Goal: Information Seeking & Learning: Compare options

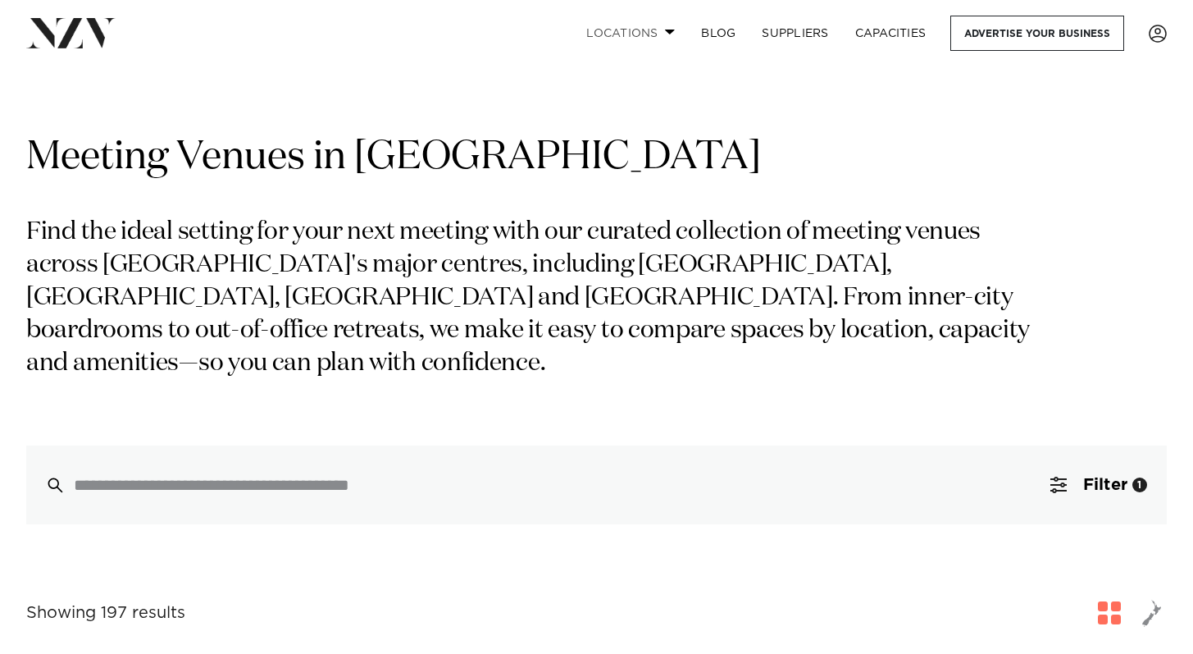
click at [659, 30] on link "Locations" at bounding box center [630, 33] width 115 height 35
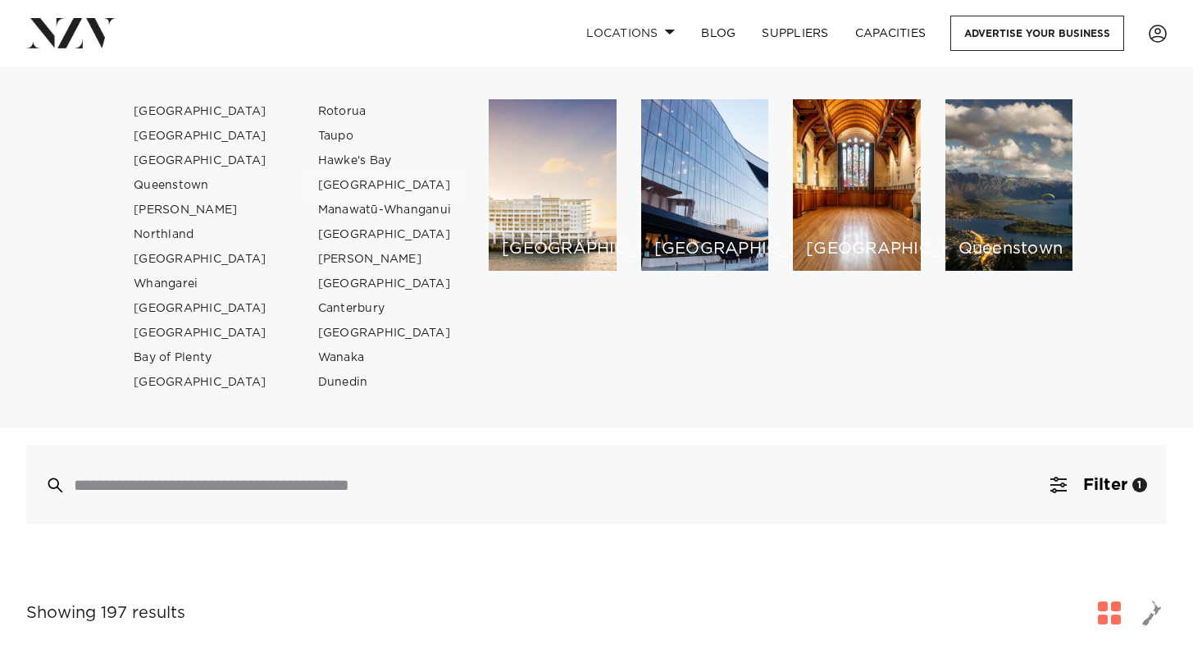
click at [349, 180] on link "[GEOGRAPHIC_DATA]" at bounding box center [385, 185] width 160 height 25
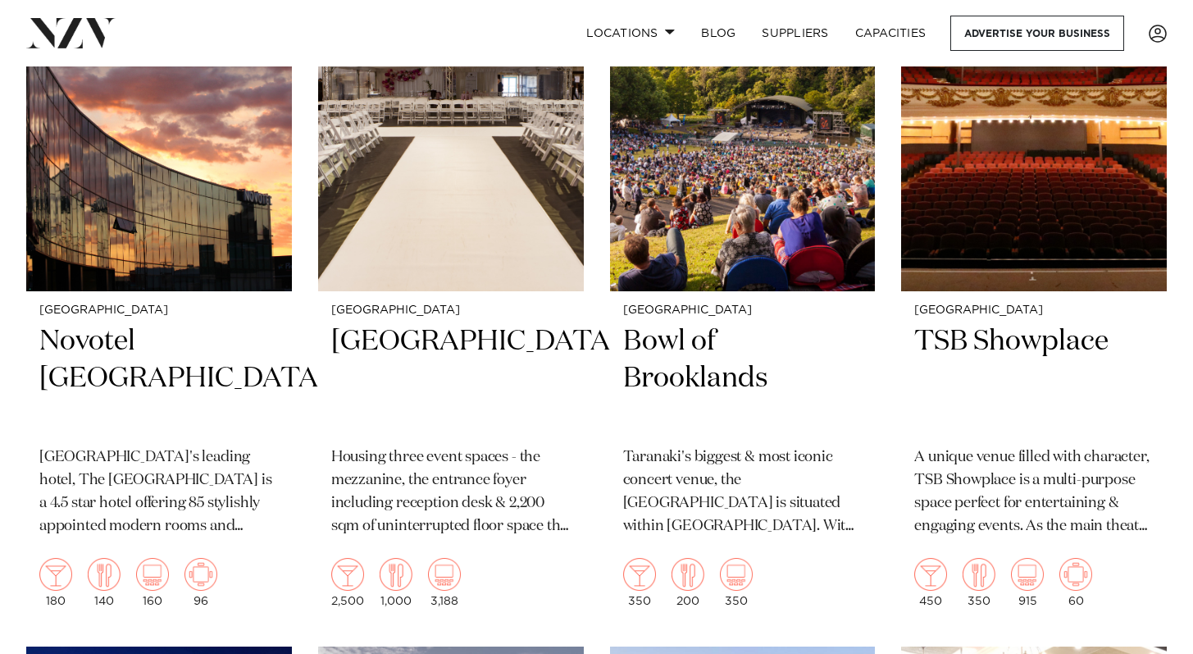
scroll to position [741, 0]
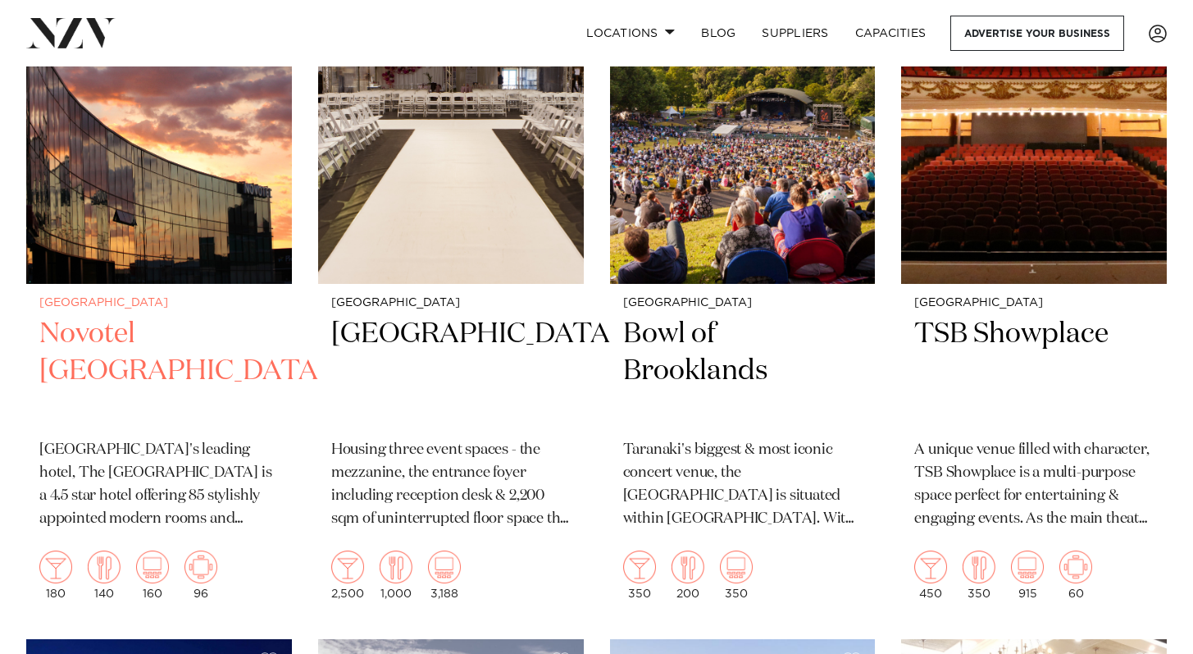
click at [148, 335] on h2 "Novotel New Plymouth" at bounding box center [158, 371] width 239 height 111
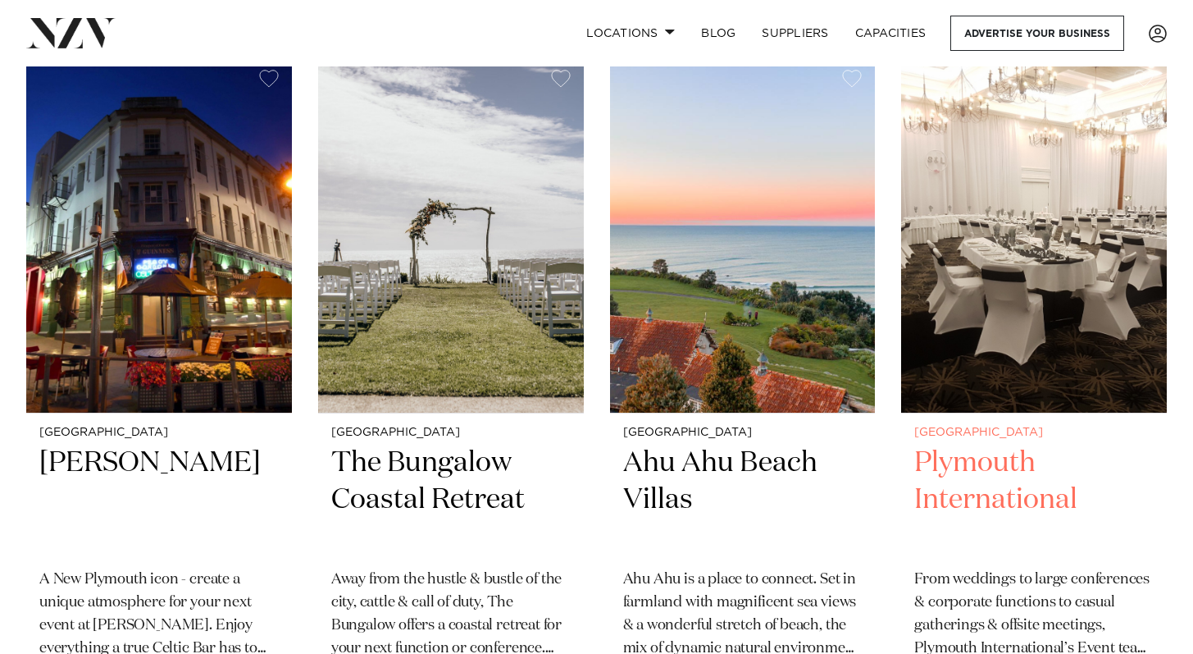
scroll to position [1325, 0]
click at [1048, 303] on img at bounding box center [1034, 234] width 266 height 356
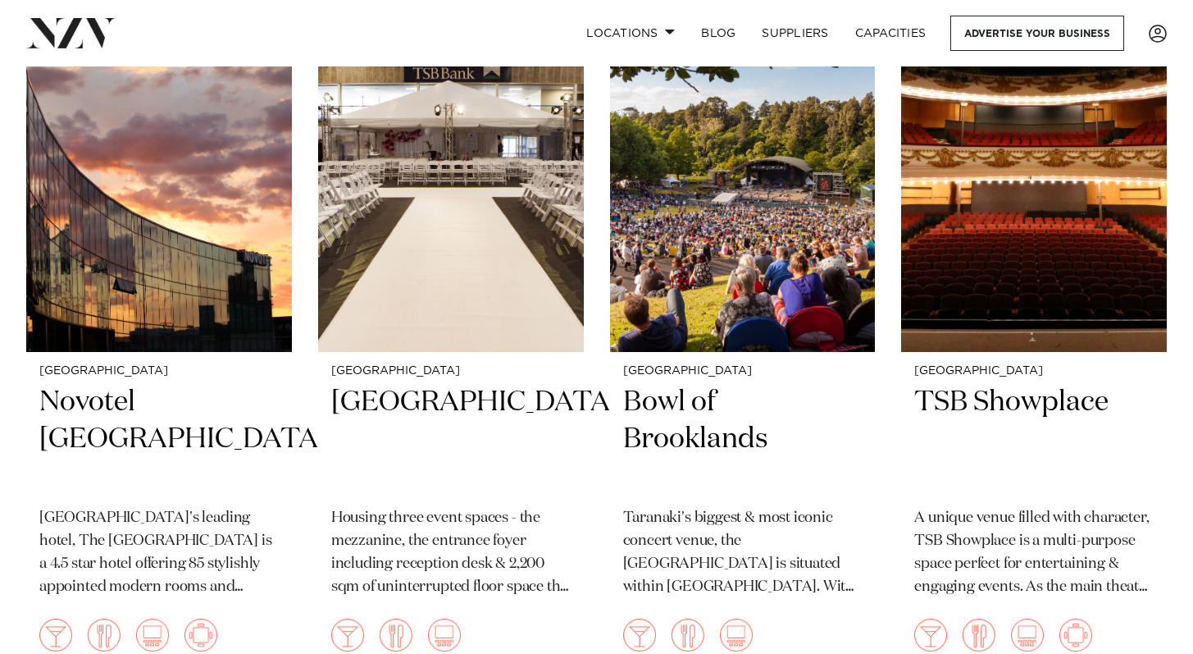
scroll to position [661, 0]
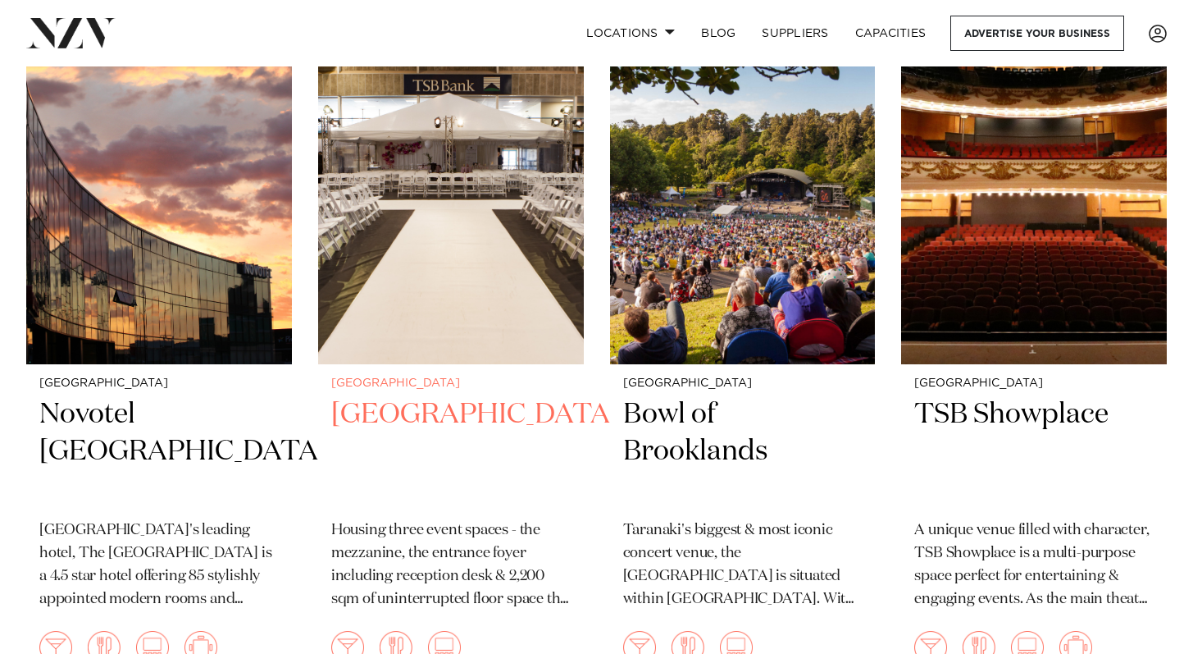
click at [463, 235] on img at bounding box center [451, 185] width 266 height 356
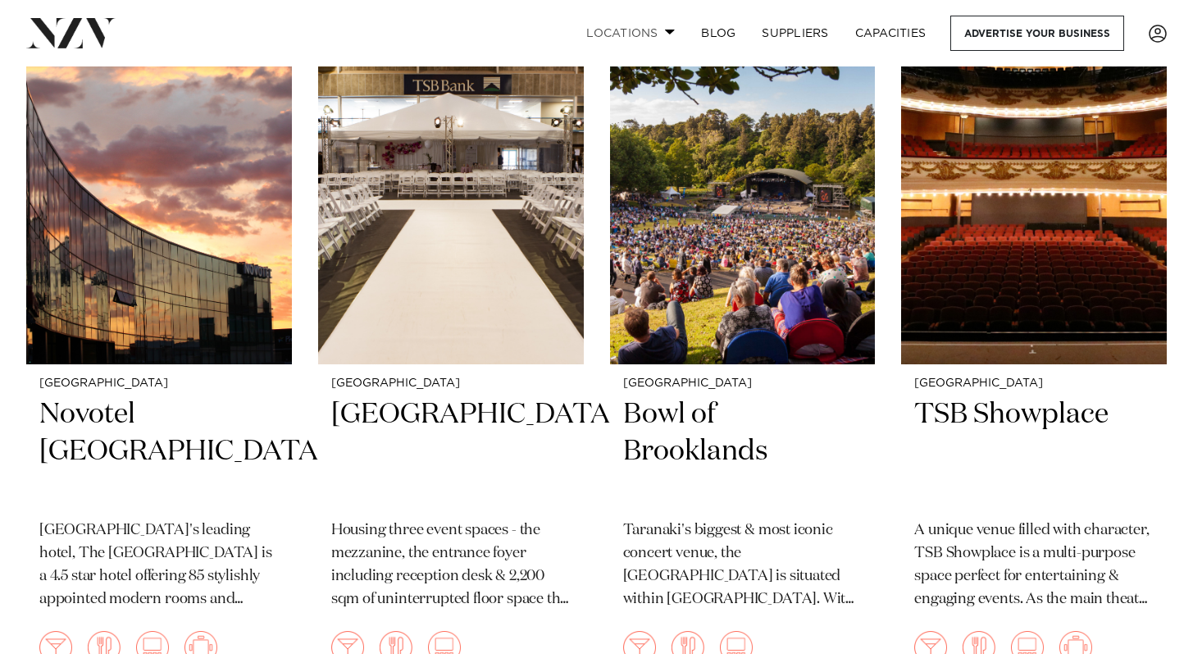
click at [632, 39] on link "Locations" at bounding box center [630, 33] width 115 height 35
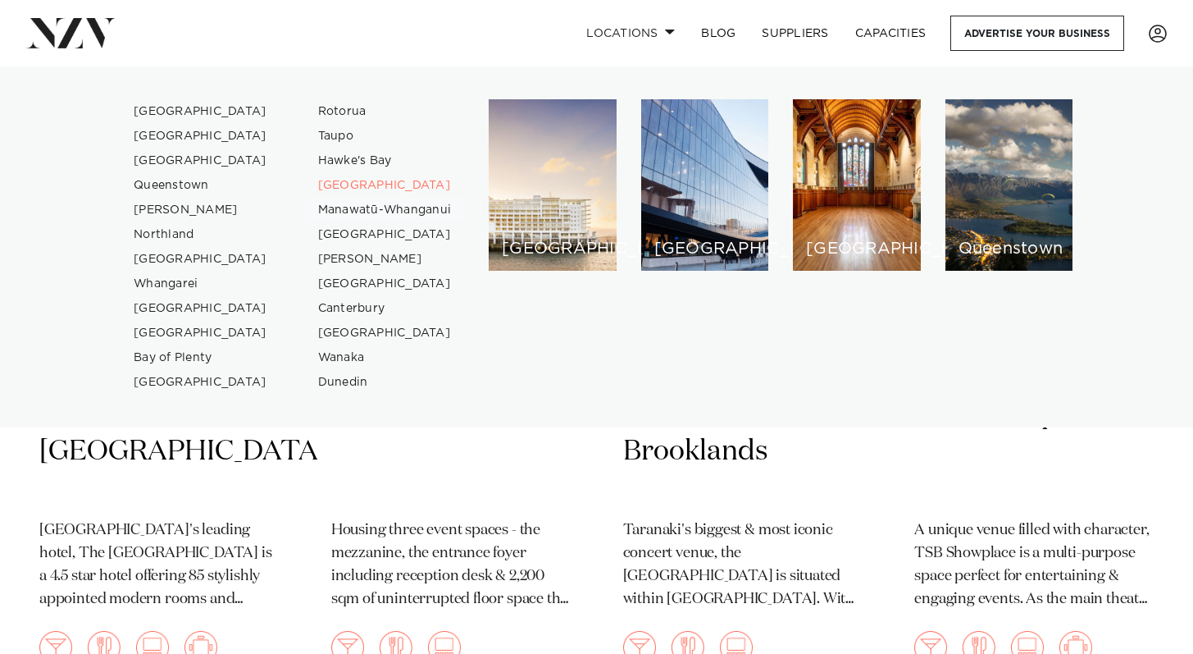
click at [340, 205] on link "Manawatū-Whanganui" at bounding box center [385, 210] width 160 height 25
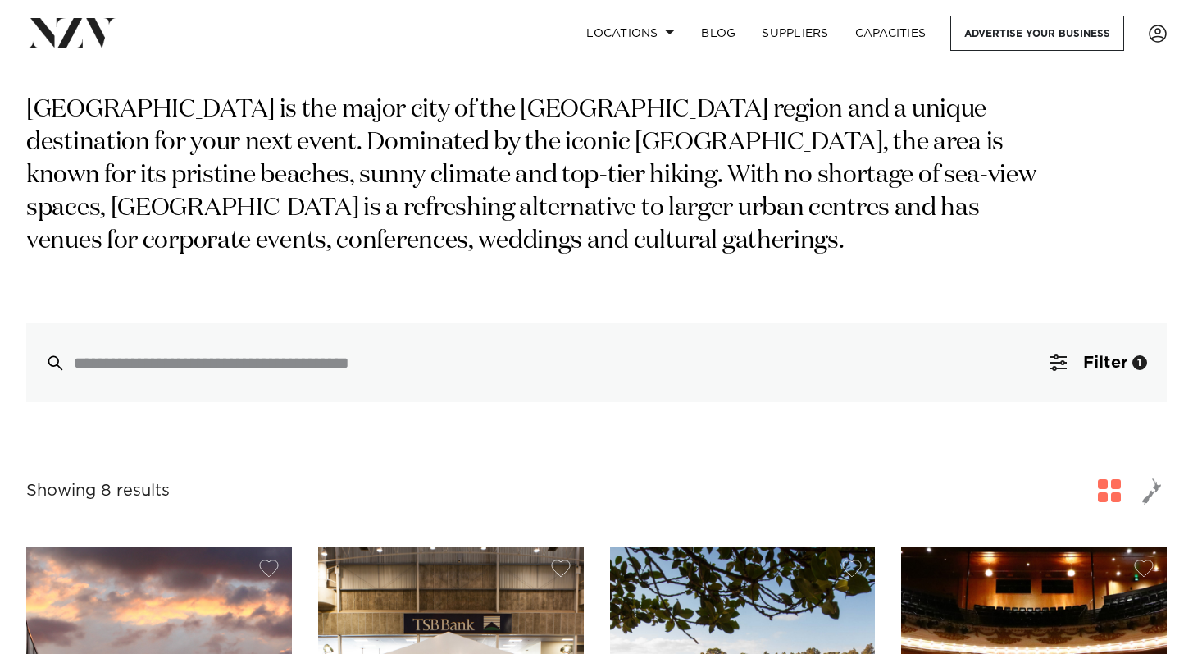
scroll to position [0, 0]
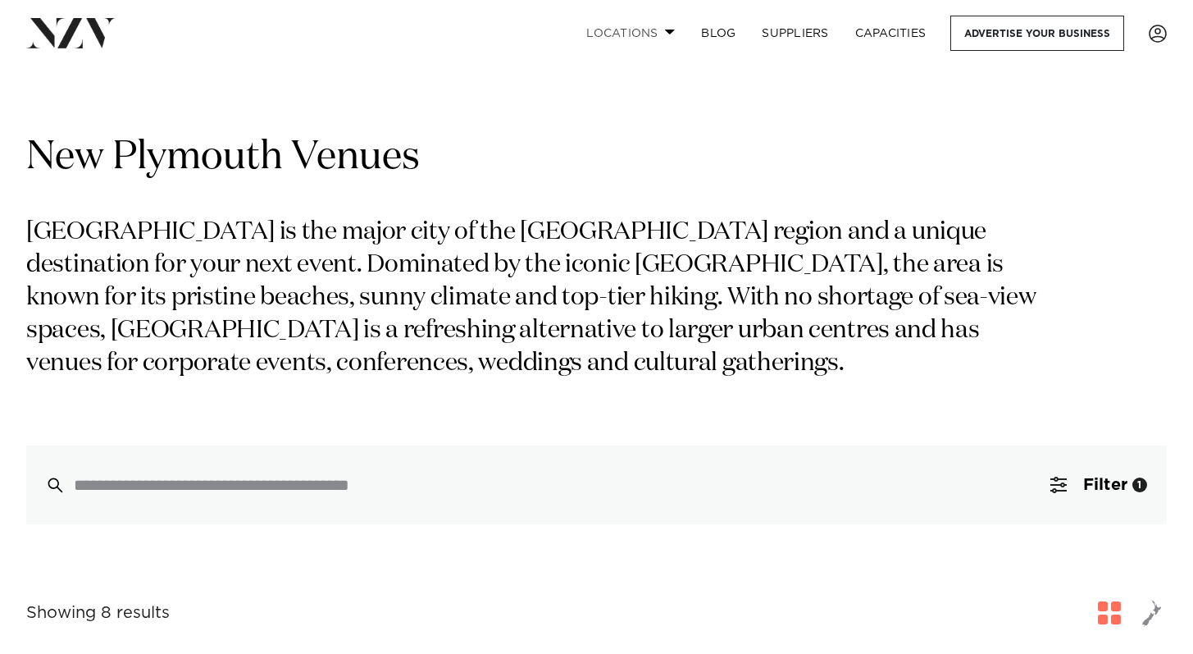
click at [665, 33] on span at bounding box center [670, 32] width 11 height 6
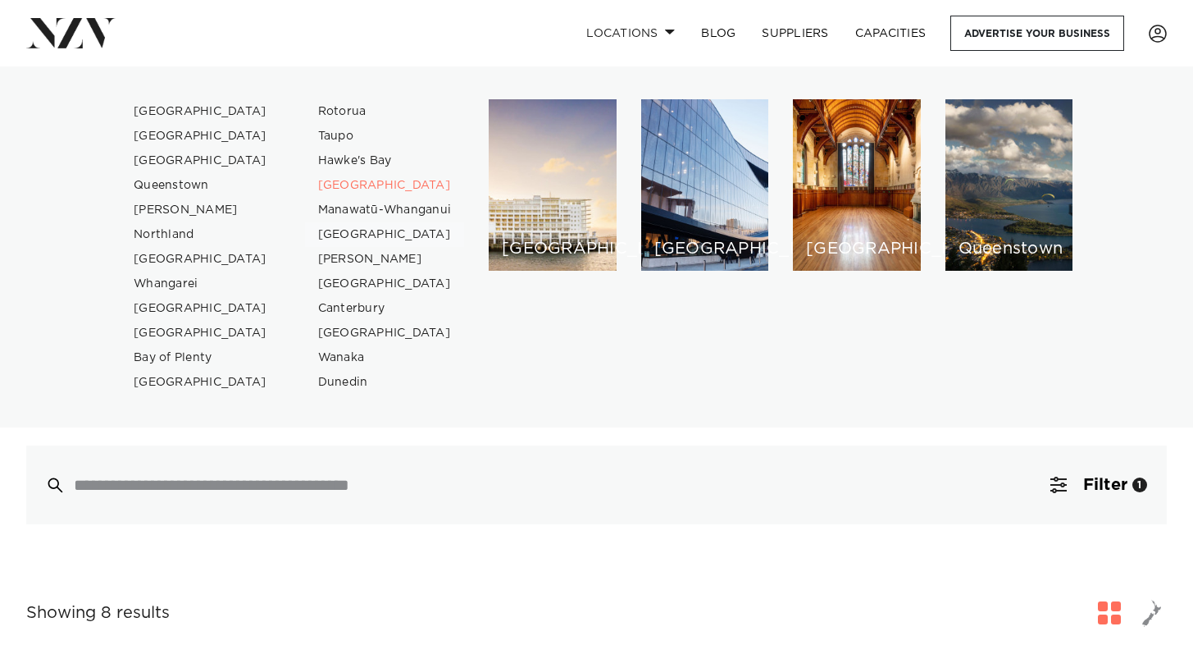
click at [367, 231] on link "[GEOGRAPHIC_DATA]" at bounding box center [385, 234] width 160 height 25
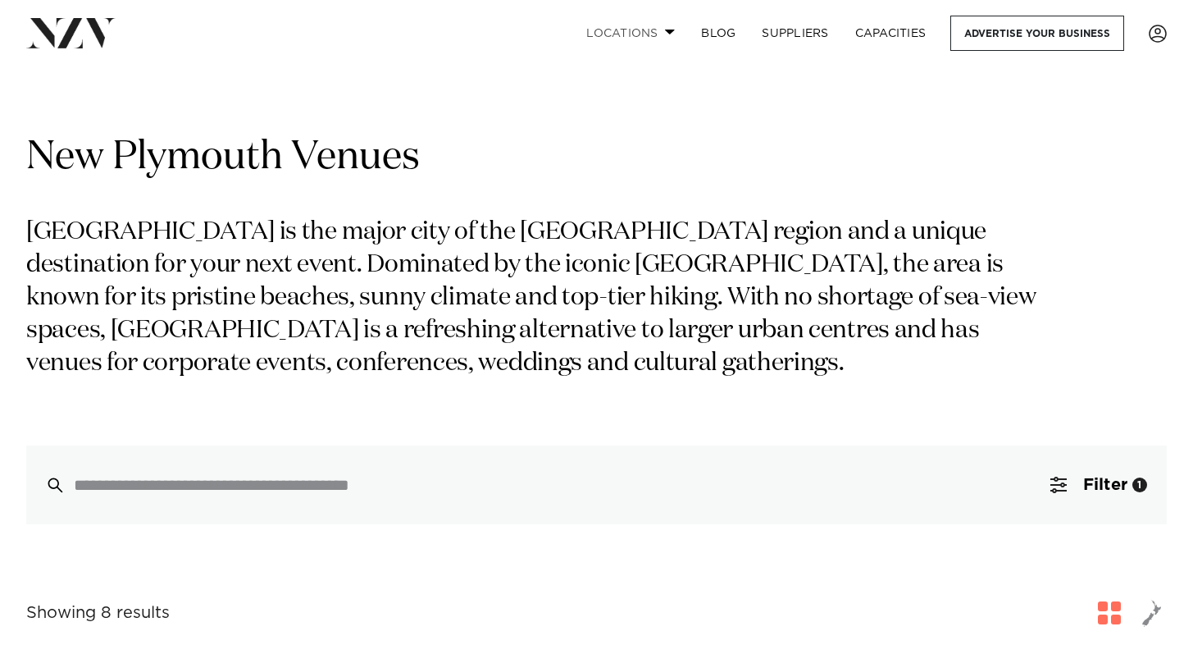
click at [638, 34] on link "Locations" at bounding box center [630, 33] width 115 height 35
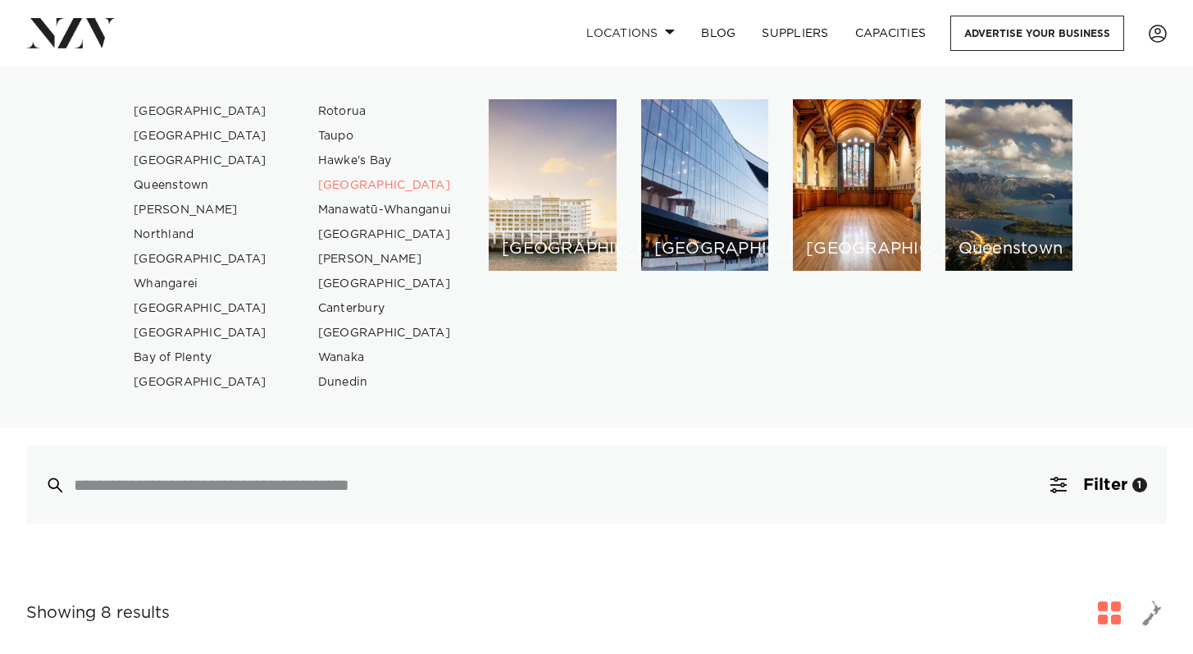
click at [346, 153] on link "Hawke's Bay" at bounding box center [385, 160] width 160 height 25
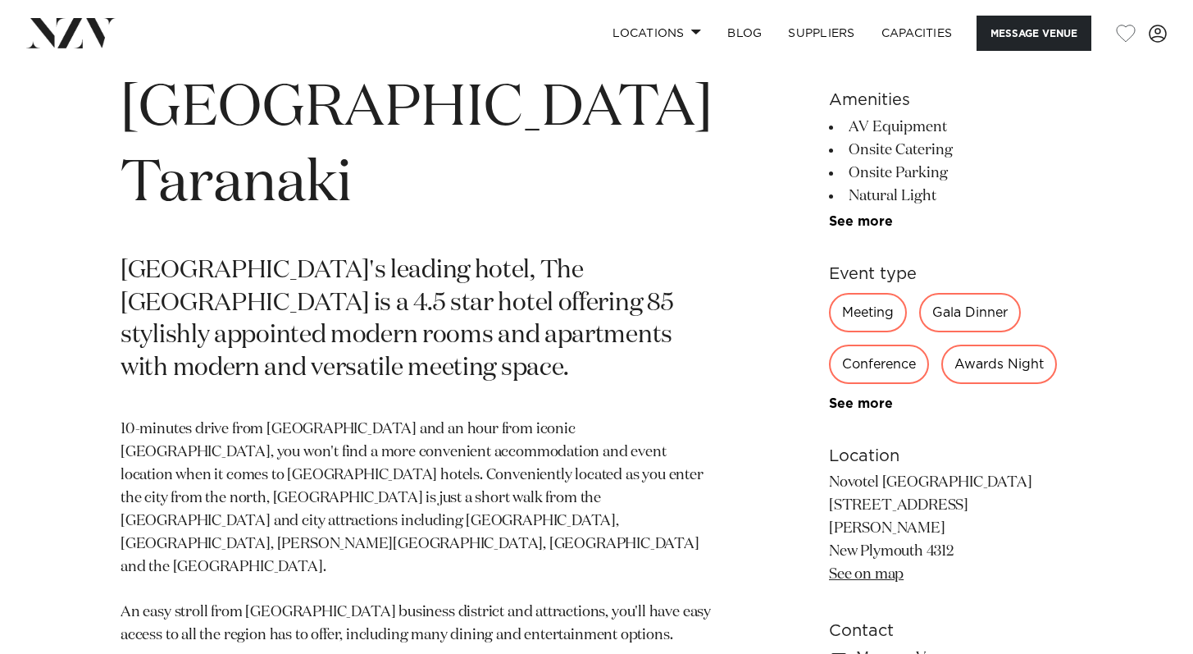
scroll to position [720, 0]
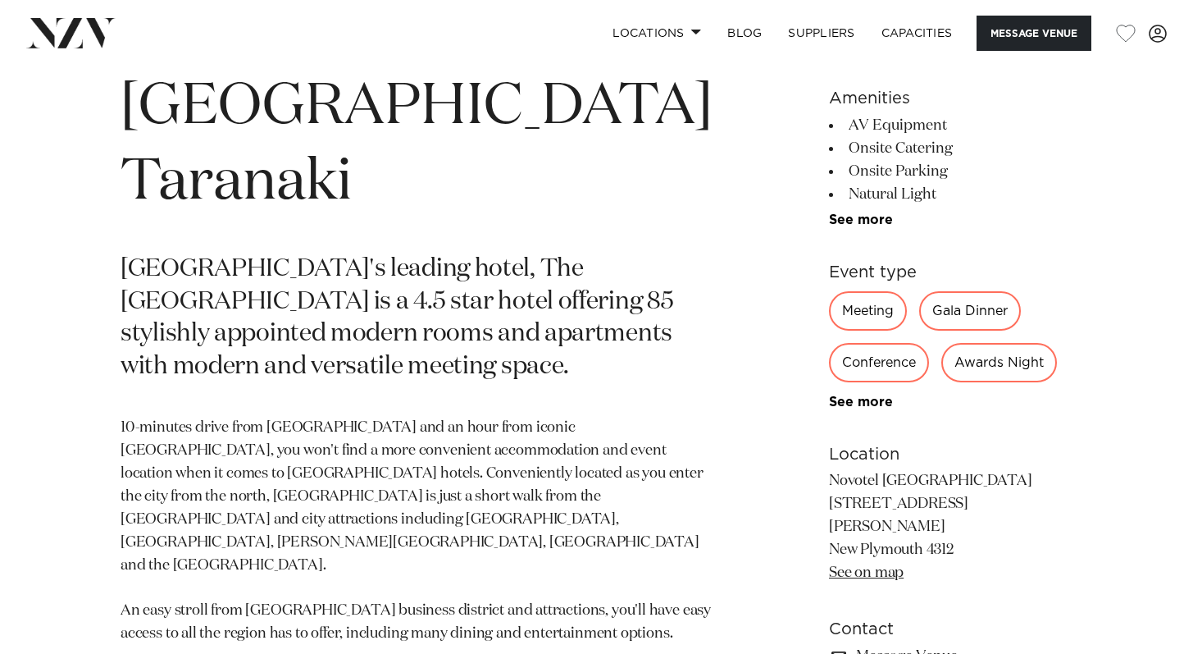
click at [842, 309] on div "Meeting" at bounding box center [868, 310] width 78 height 39
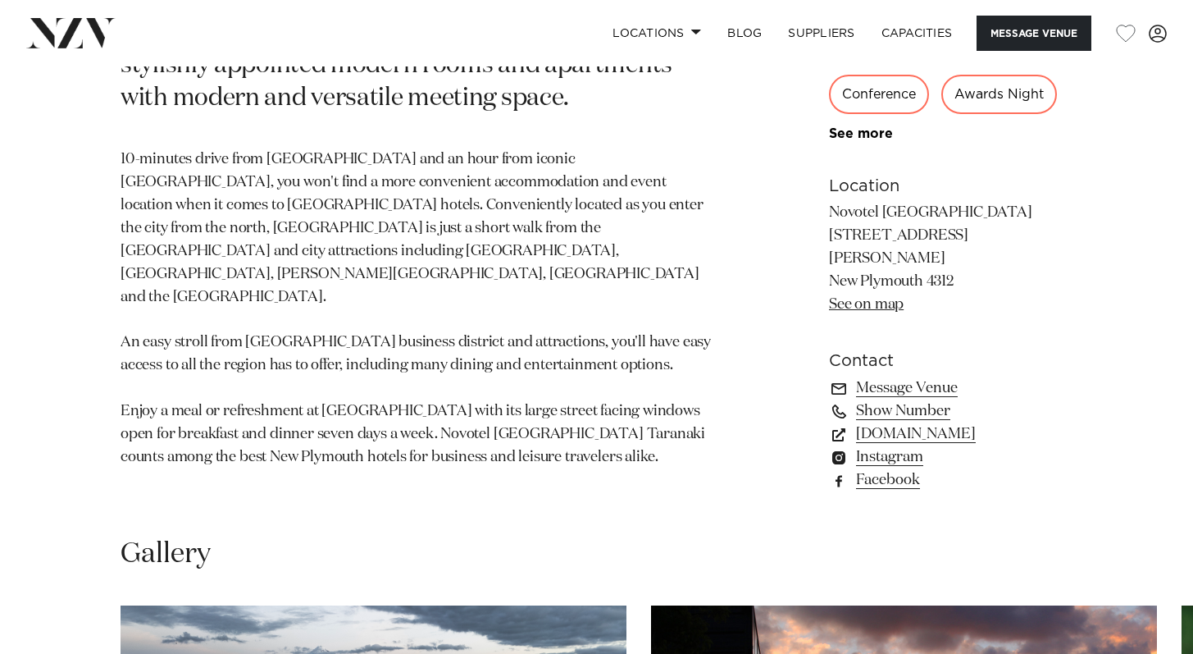
scroll to position [989, 0]
click at [931, 422] on link "novotelnewplymouth.com" at bounding box center [951, 433] width 244 height 23
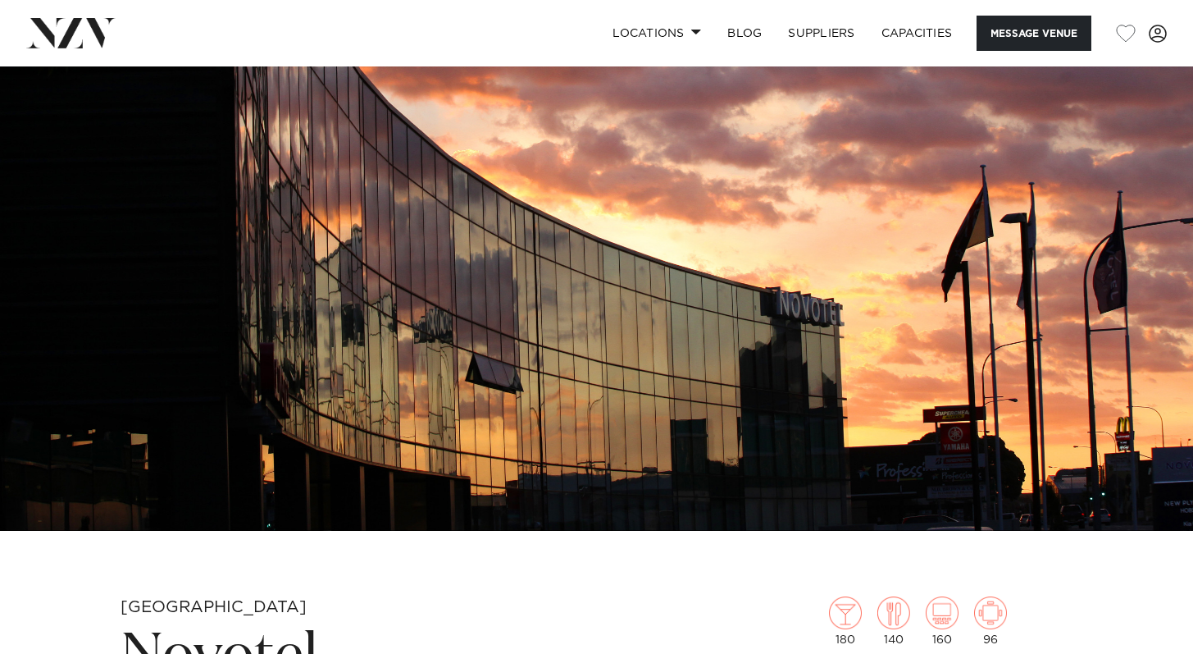
scroll to position [0, 0]
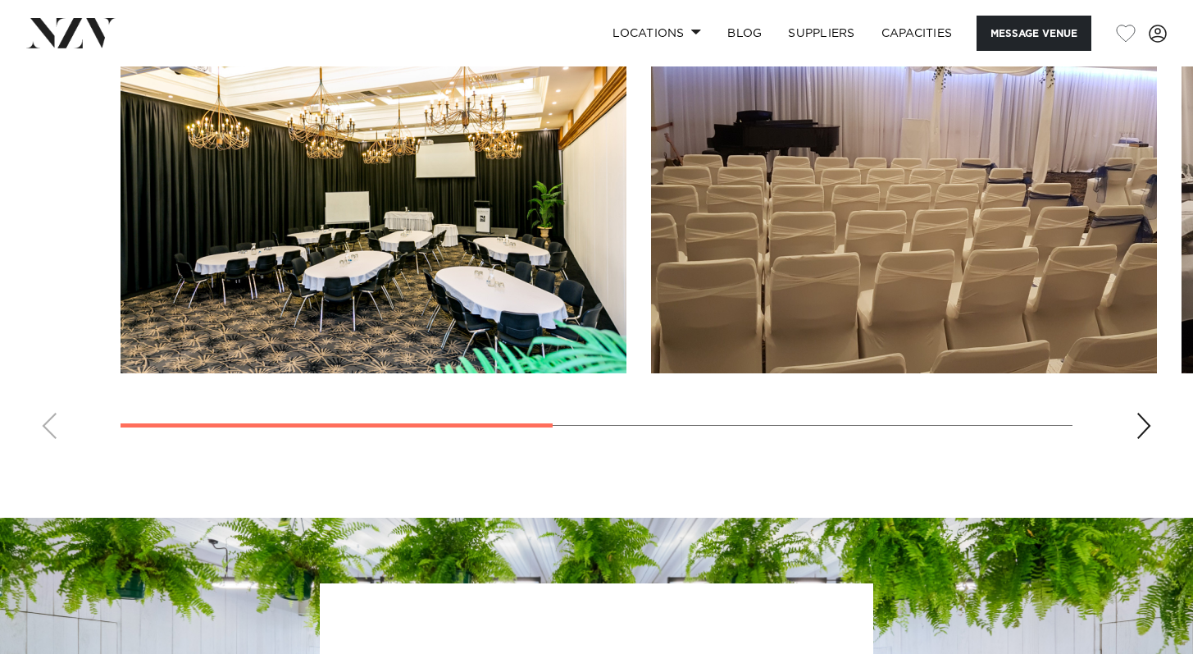
scroll to position [1307, 0]
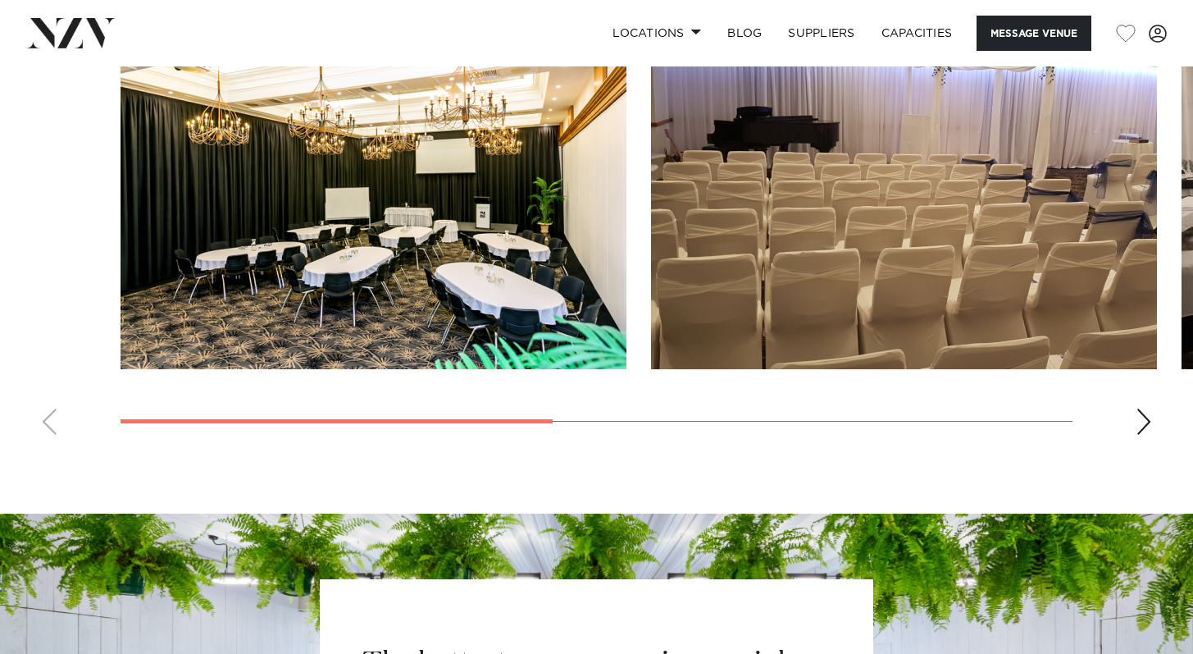
click at [1145, 435] on div "Next slide" at bounding box center [1144, 421] width 16 height 26
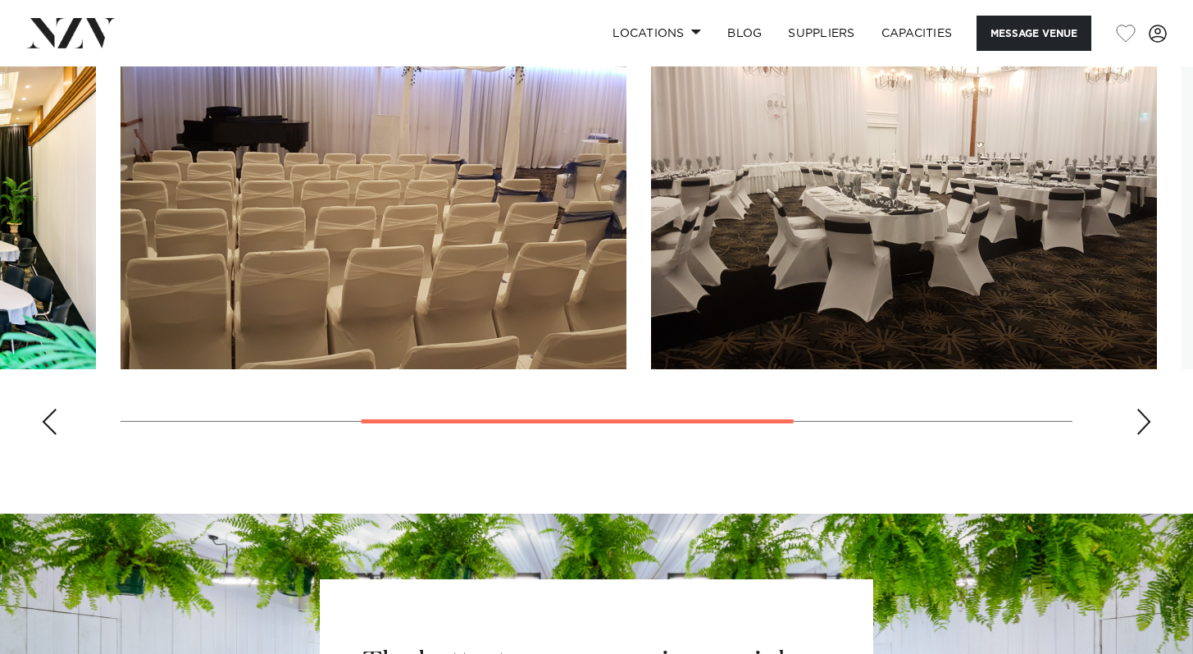
click at [1144, 435] on div "Next slide" at bounding box center [1144, 421] width 16 height 26
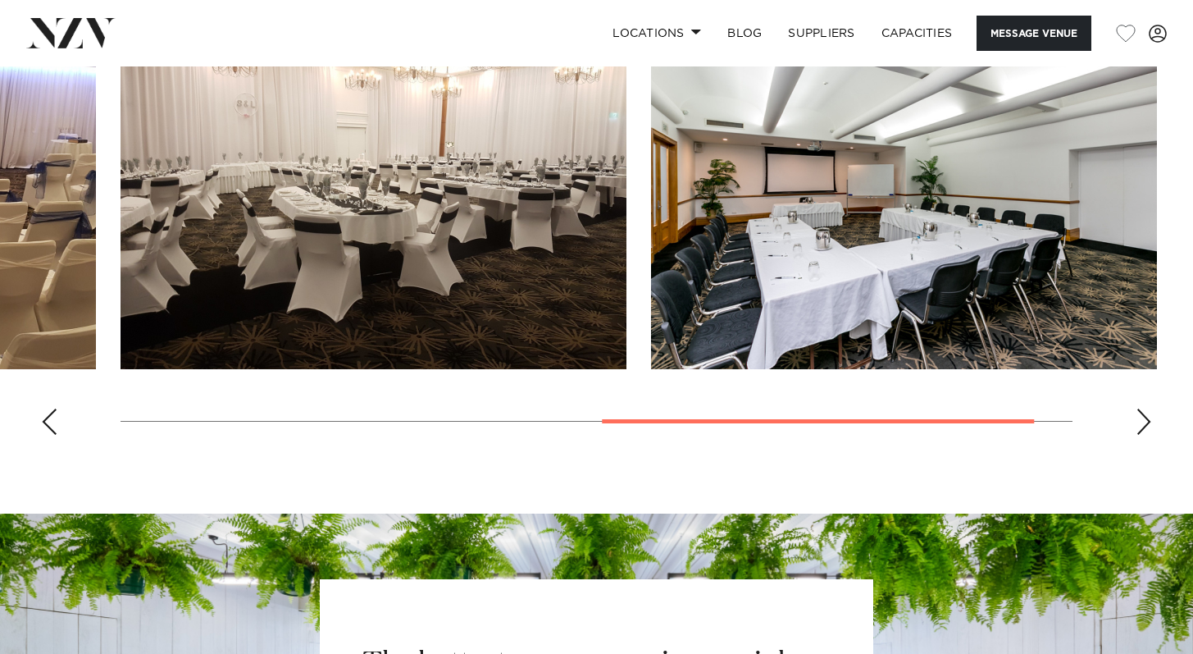
click at [1144, 435] on div "Next slide" at bounding box center [1144, 421] width 16 height 26
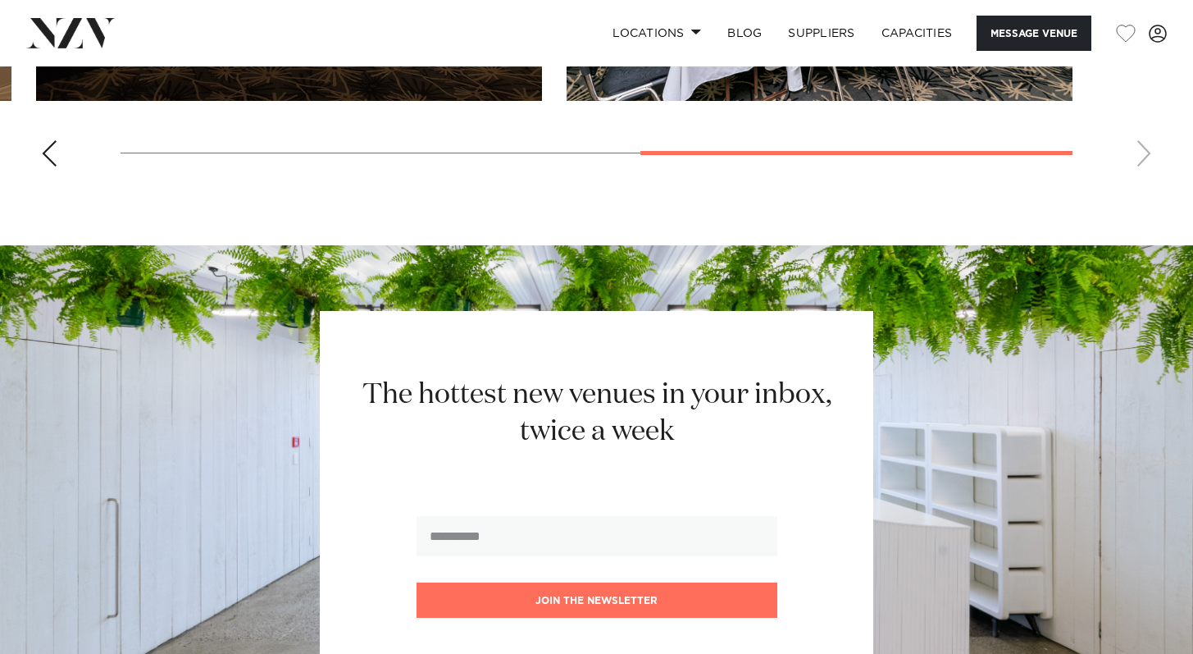
scroll to position [1286, 0]
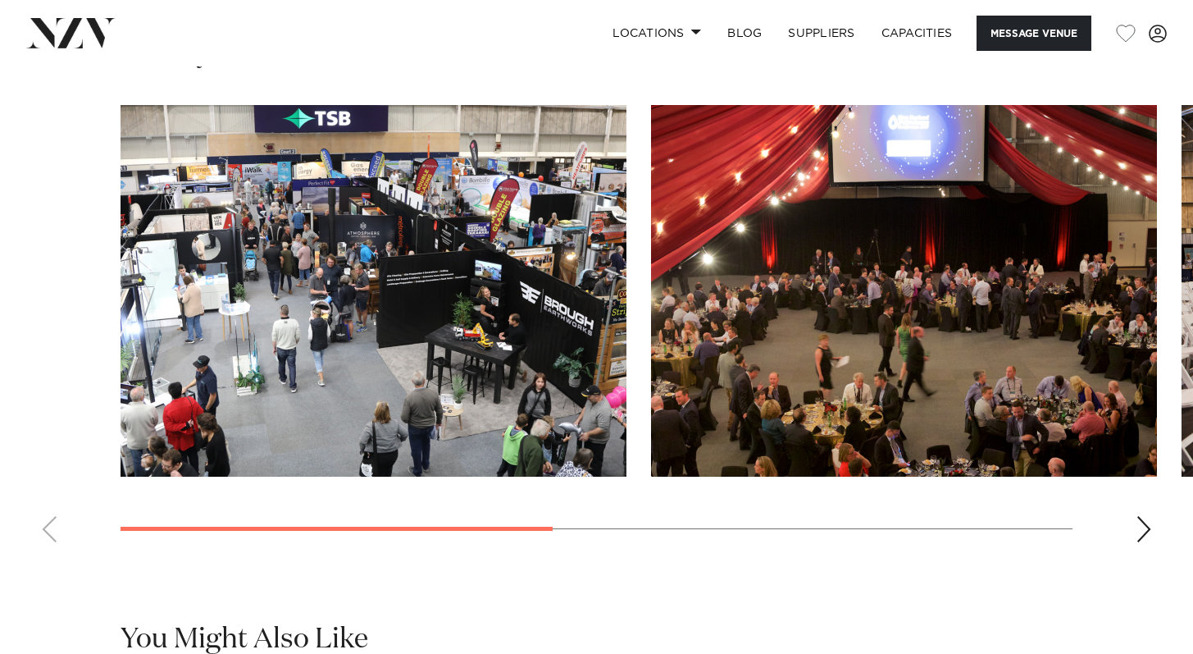
scroll to position [1223, 0]
click at [1147, 516] on div "Next slide" at bounding box center [1144, 529] width 16 height 26
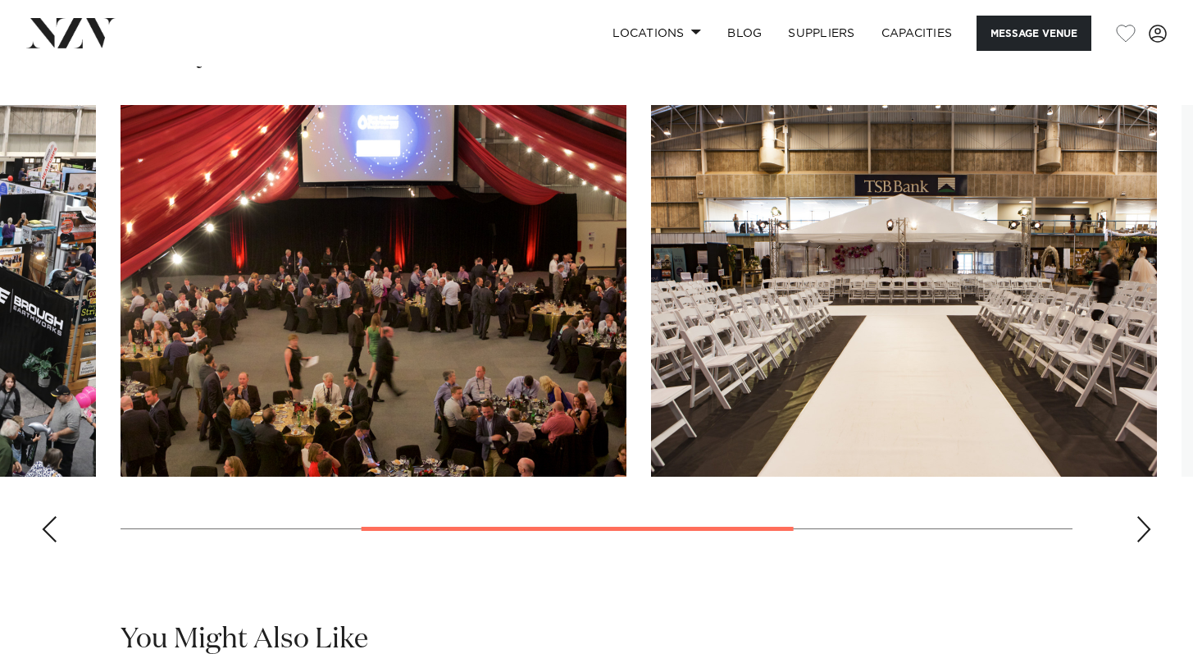
click at [1147, 516] on div "Next slide" at bounding box center [1144, 529] width 16 height 26
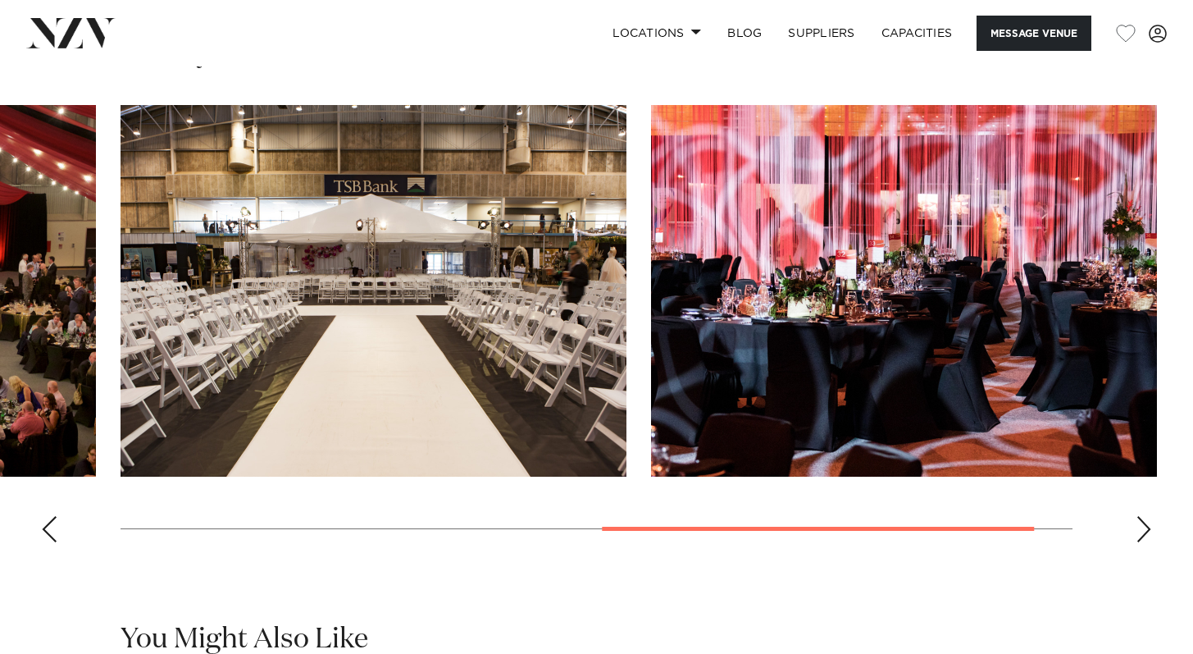
click at [1147, 516] on div "Next slide" at bounding box center [1144, 529] width 16 height 26
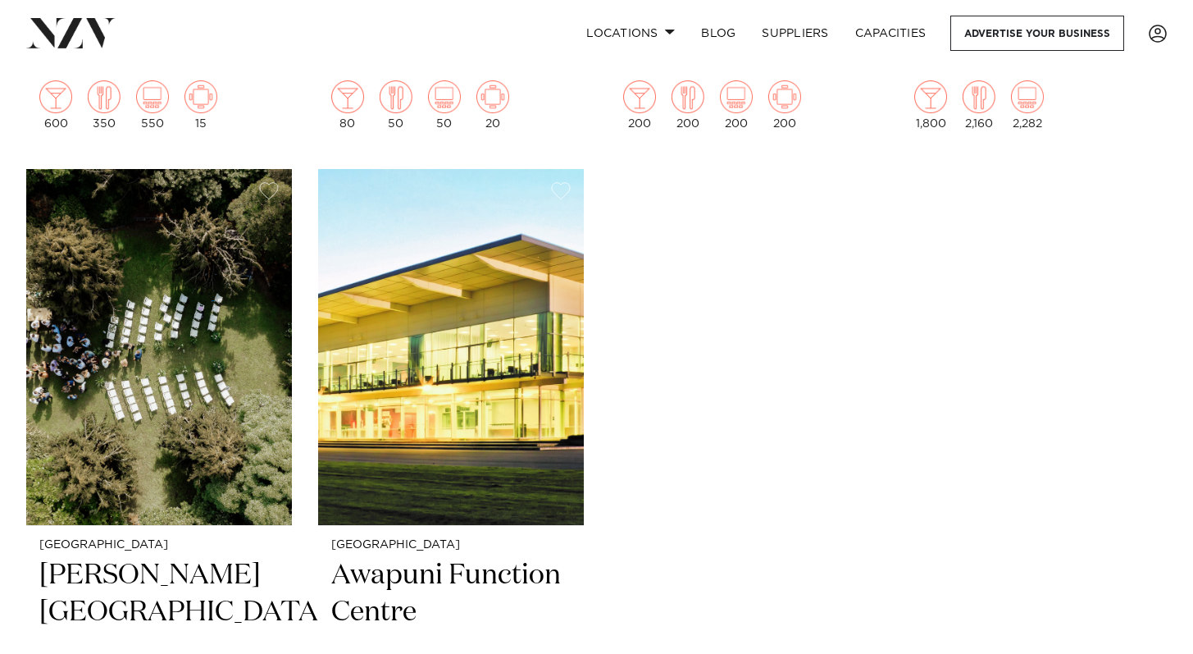
scroll to position [1183, 0]
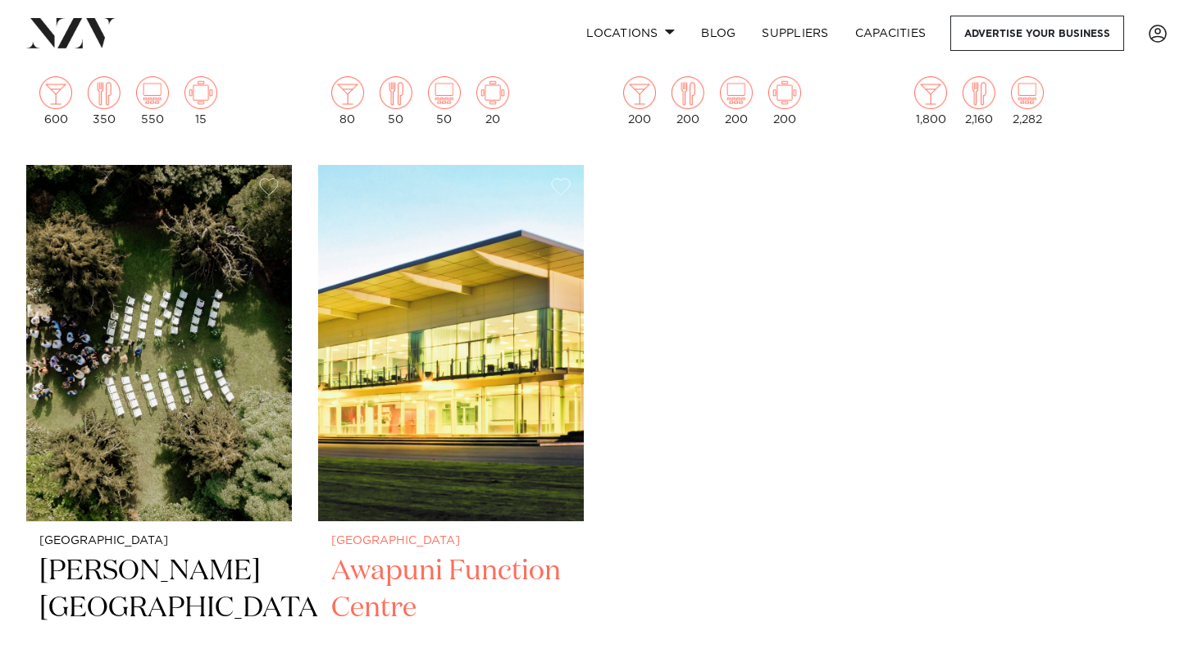
click at [412, 377] on img at bounding box center [451, 343] width 266 height 356
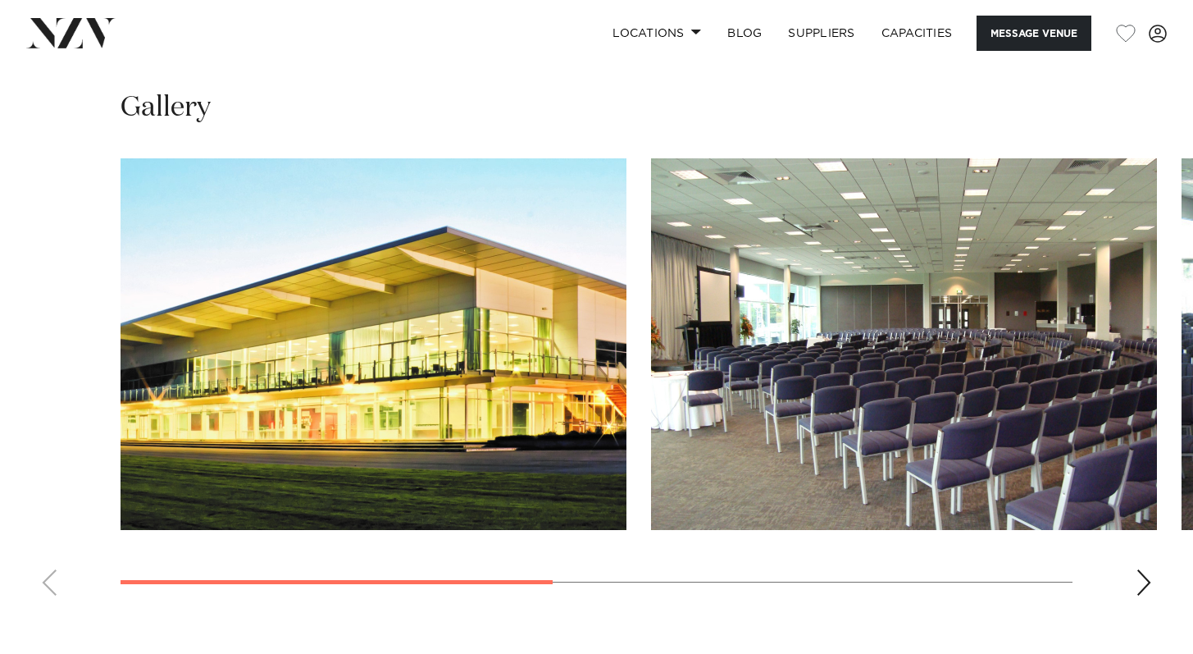
scroll to position [1156, 0]
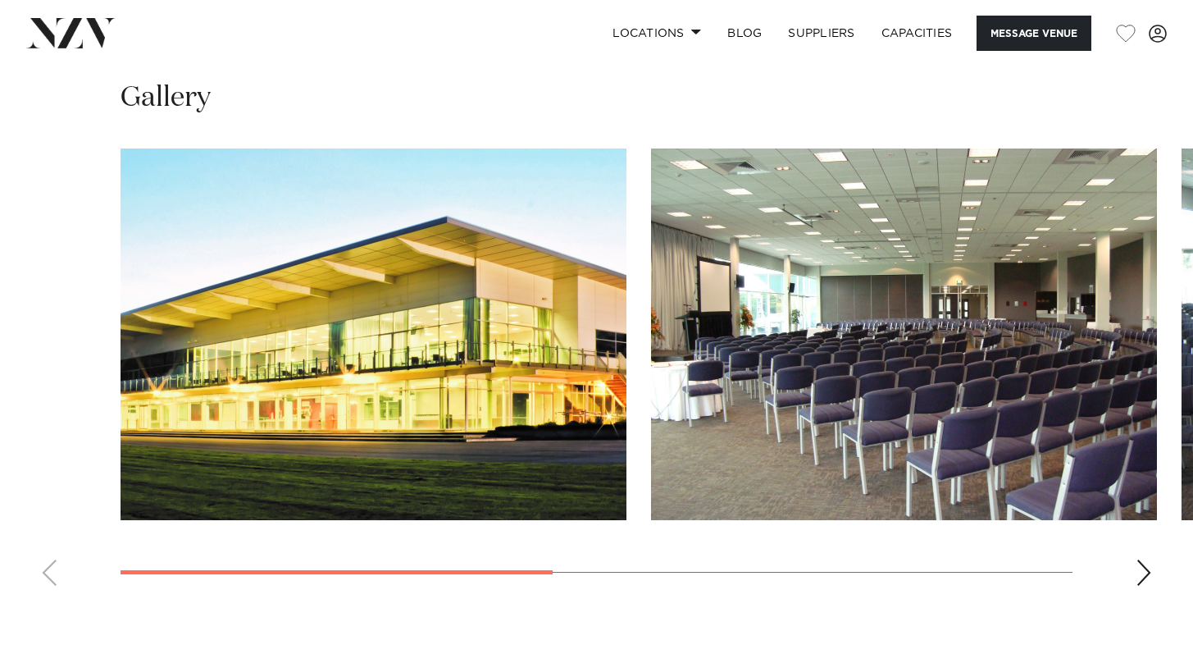
click at [1143, 577] on div "Next slide" at bounding box center [1144, 572] width 16 height 26
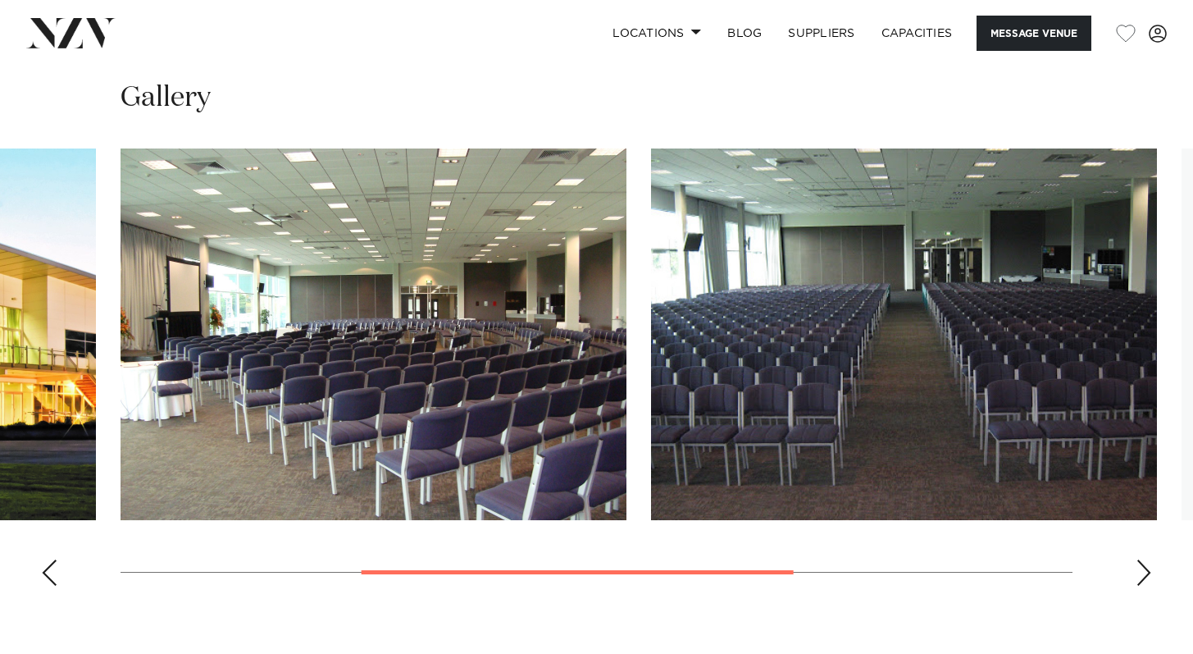
click at [1143, 577] on div "Next slide" at bounding box center [1144, 572] width 16 height 26
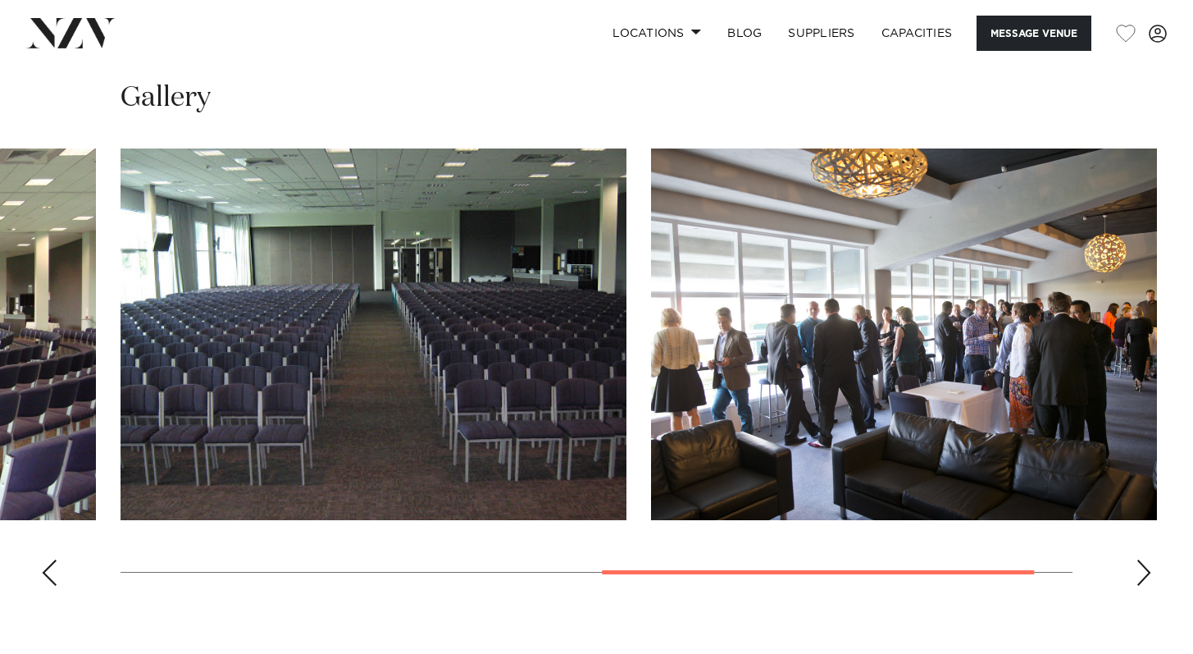
click at [1143, 577] on div "Next slide" at bounding box center [1144, 572] width 16 height 26
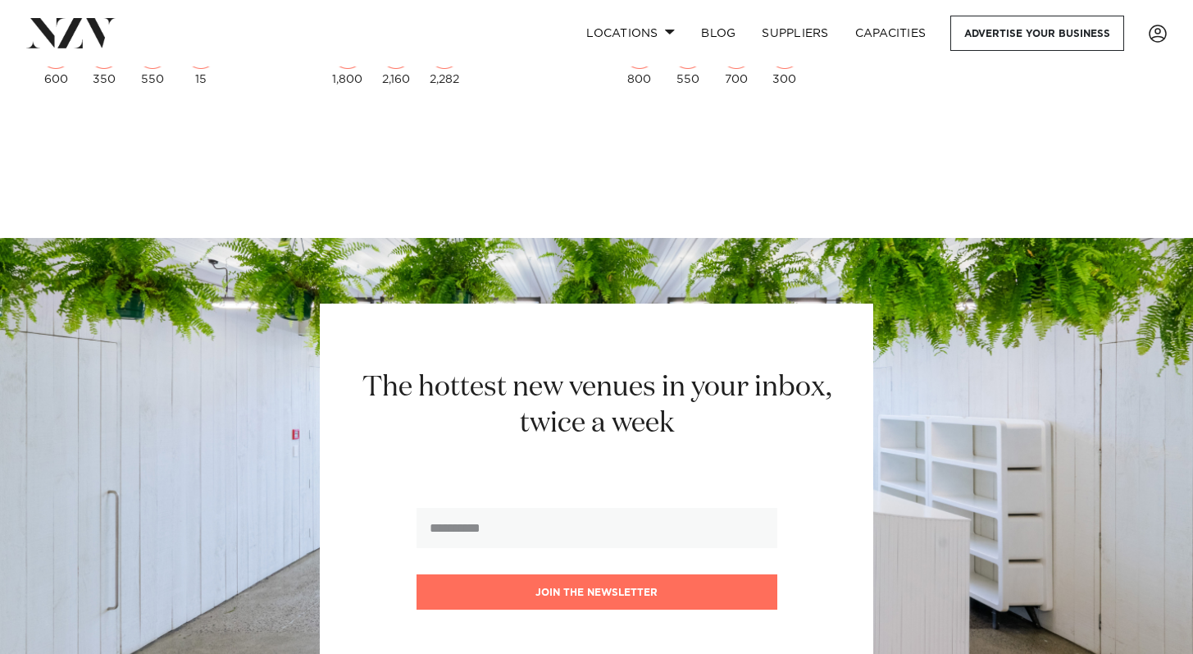
scroll to position [1025, 0]
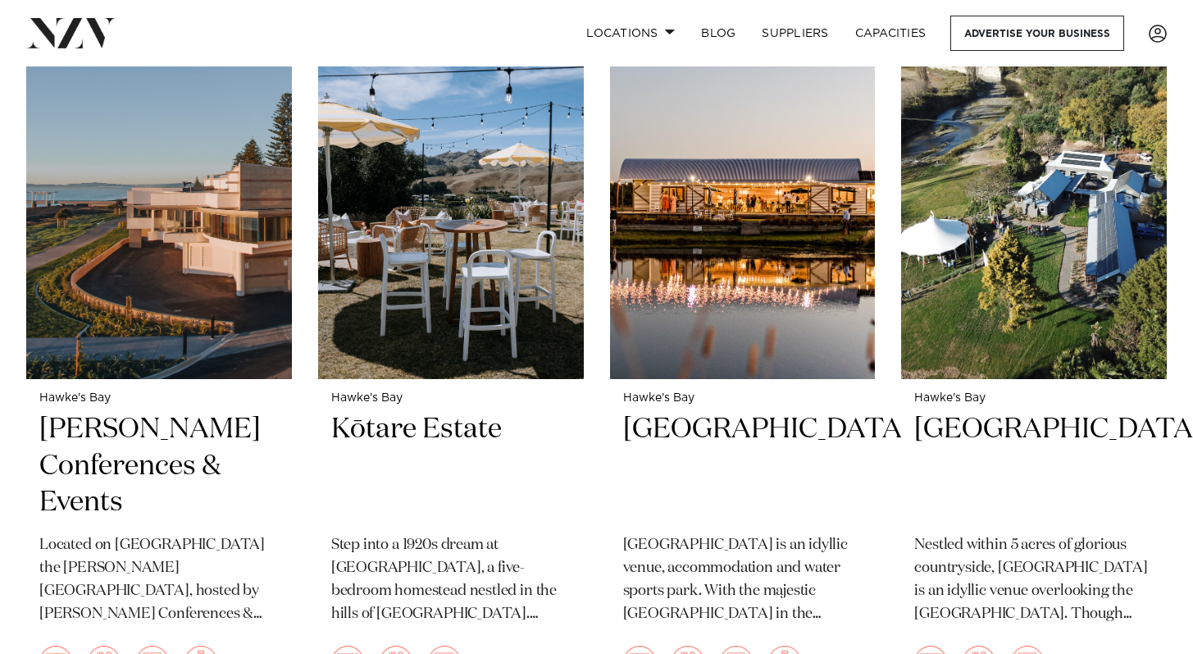
scroll to position [678, 0]
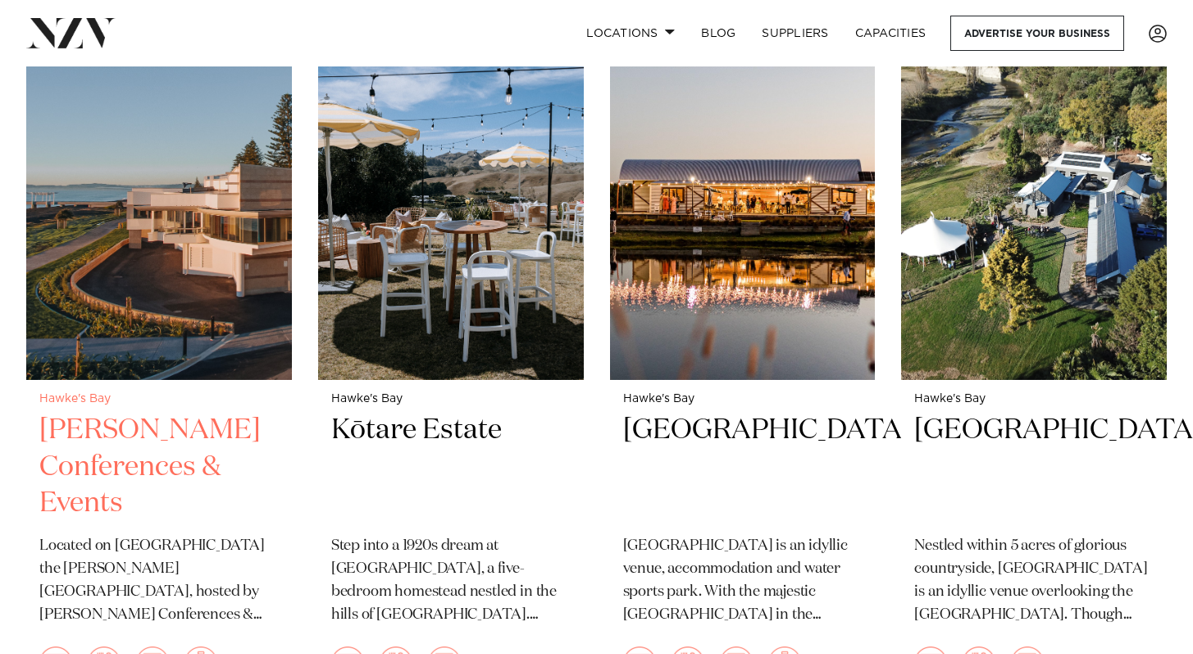
click at [108, 421] on h2 "Napier Conferences & Events" at bounding box center [158, 467] width 239 height 111
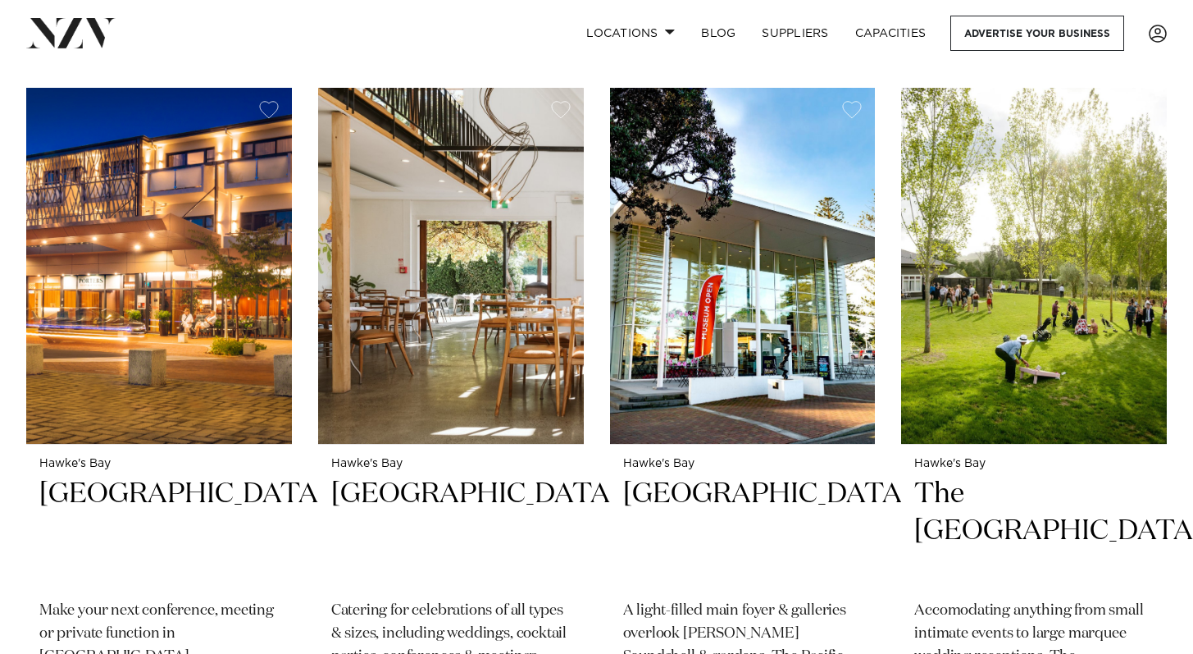
scroll to position [1330, 0]
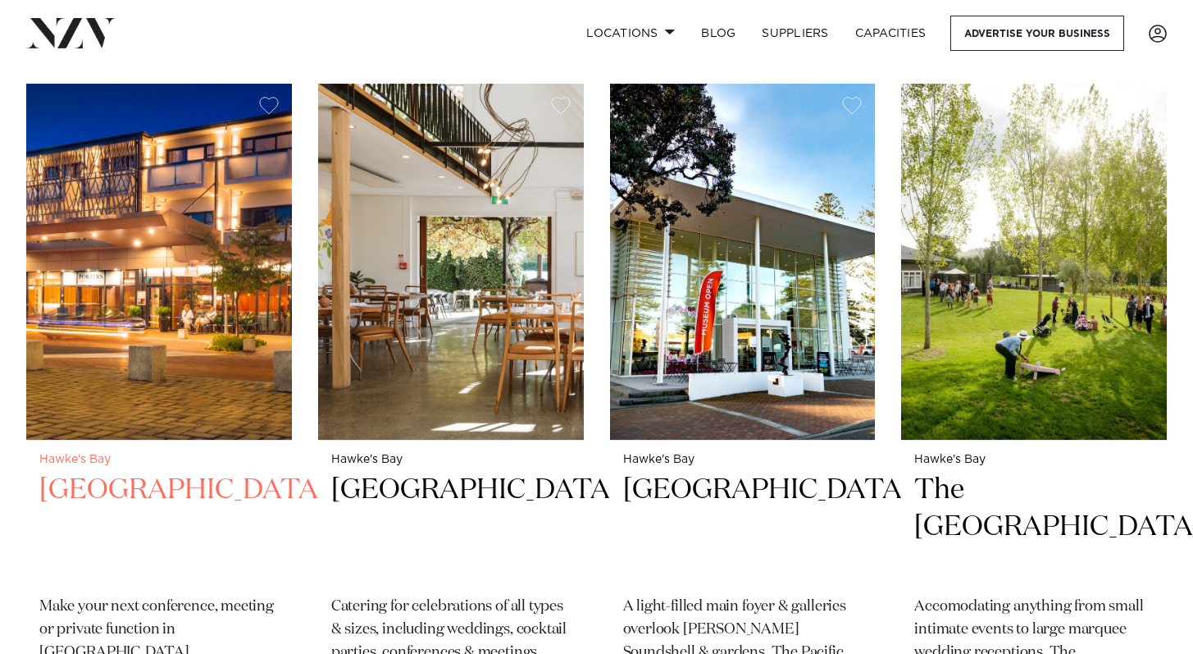
click at [147, 472] on h2 "Porters Boutique Hotel" at bounding box center [158, 527] width 239 height 111
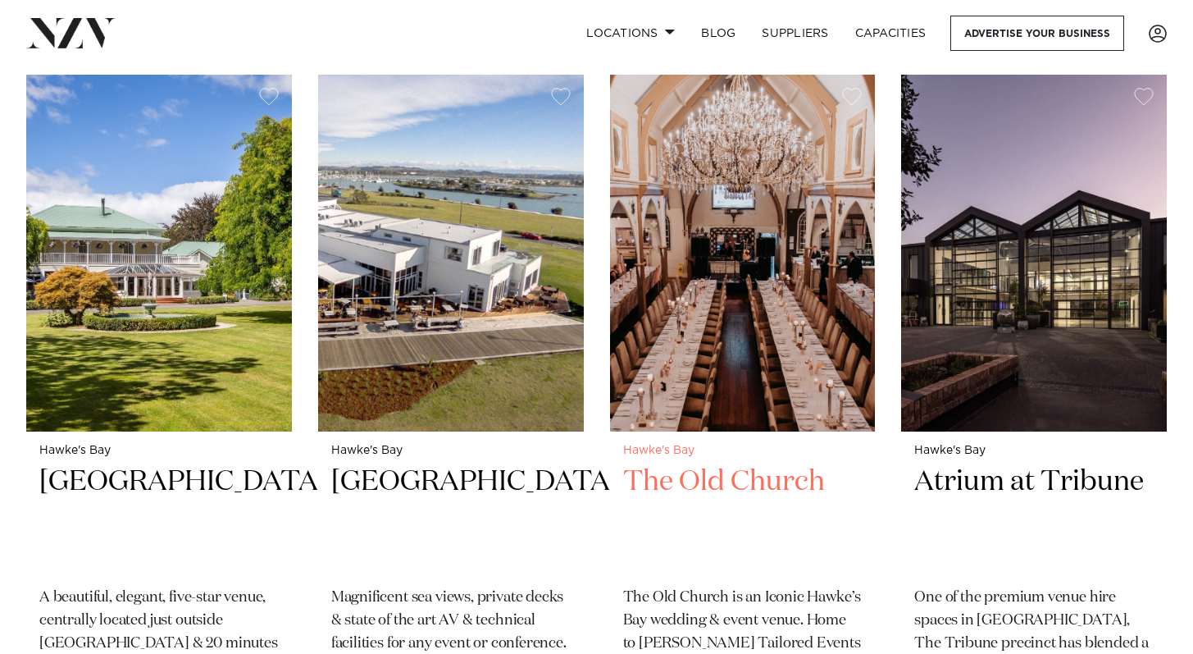
scroll to position [2051, 0]
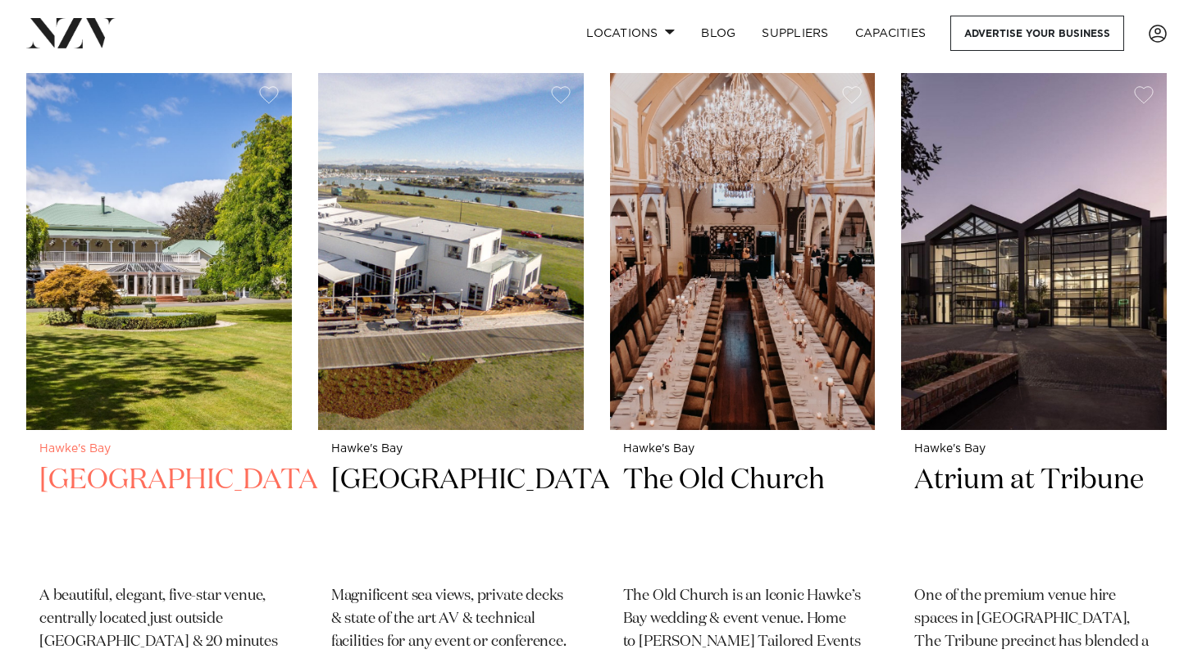
click at [111, 320] on img at bounding box center [159, 251] width 266 height 356
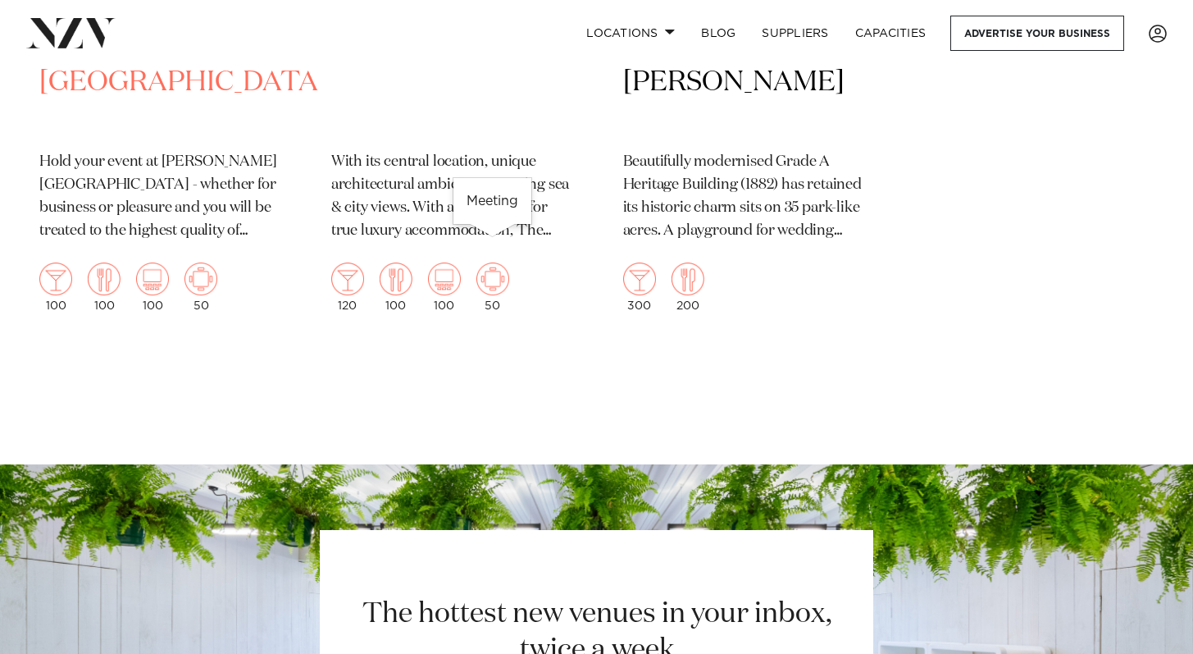
scroll to position [3183, 0]
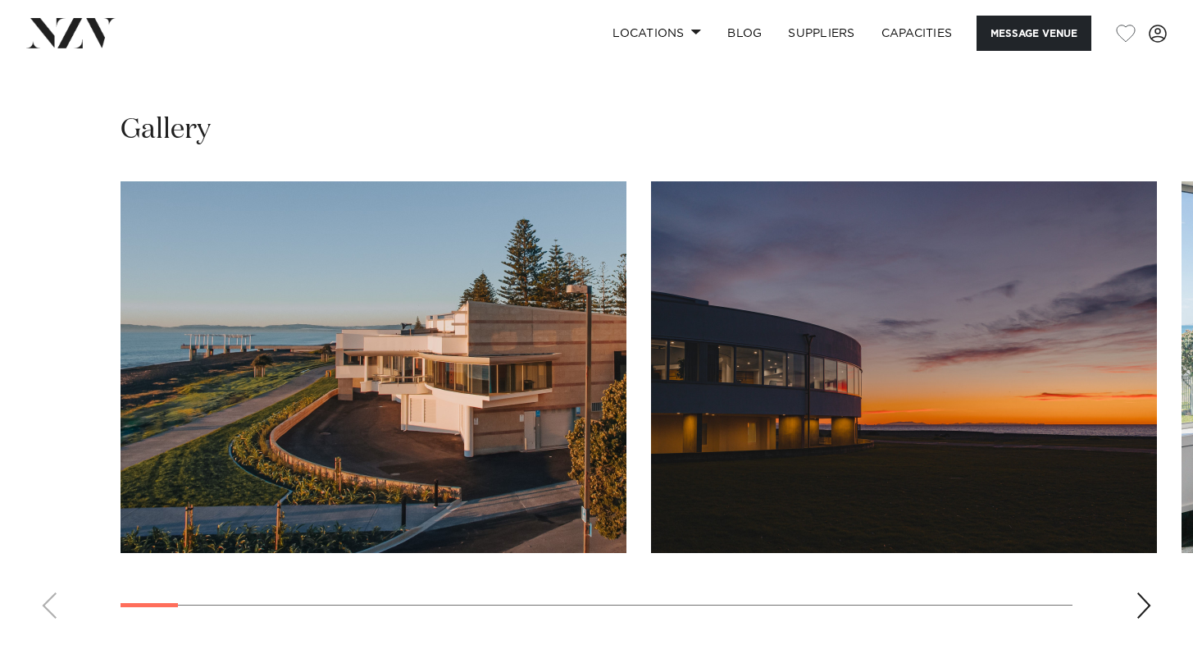
scroll to position [1444, 0]
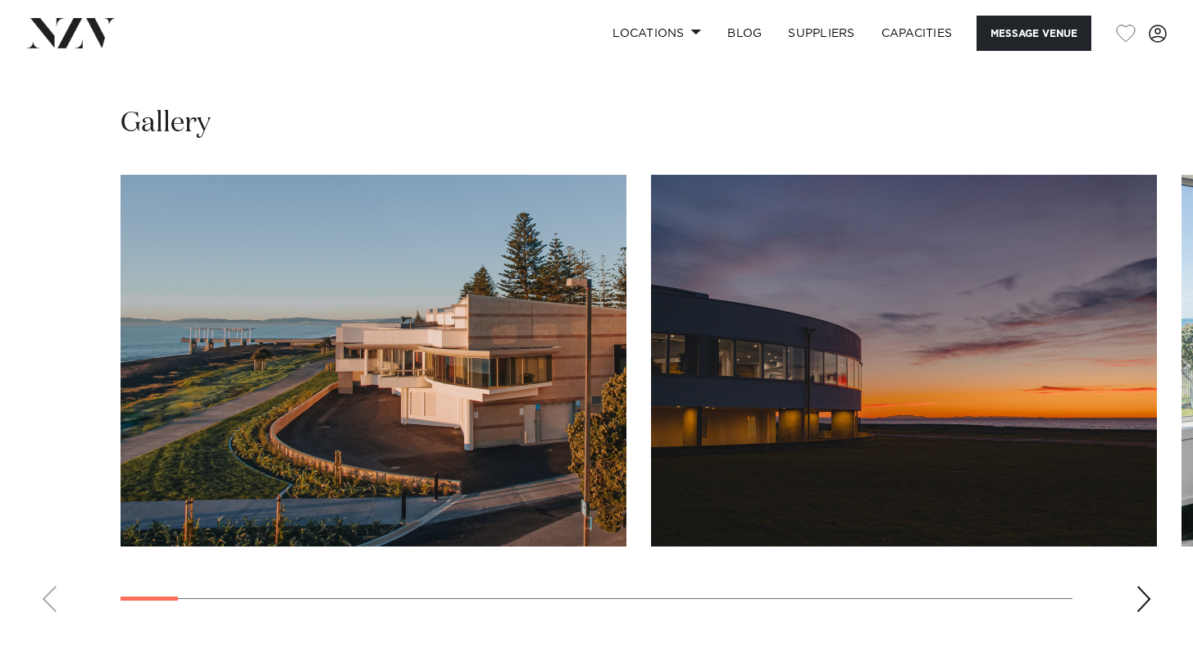
click at [1143, 597] on div "Next slide" at bounding box center [1144, 599] width 16 height 26
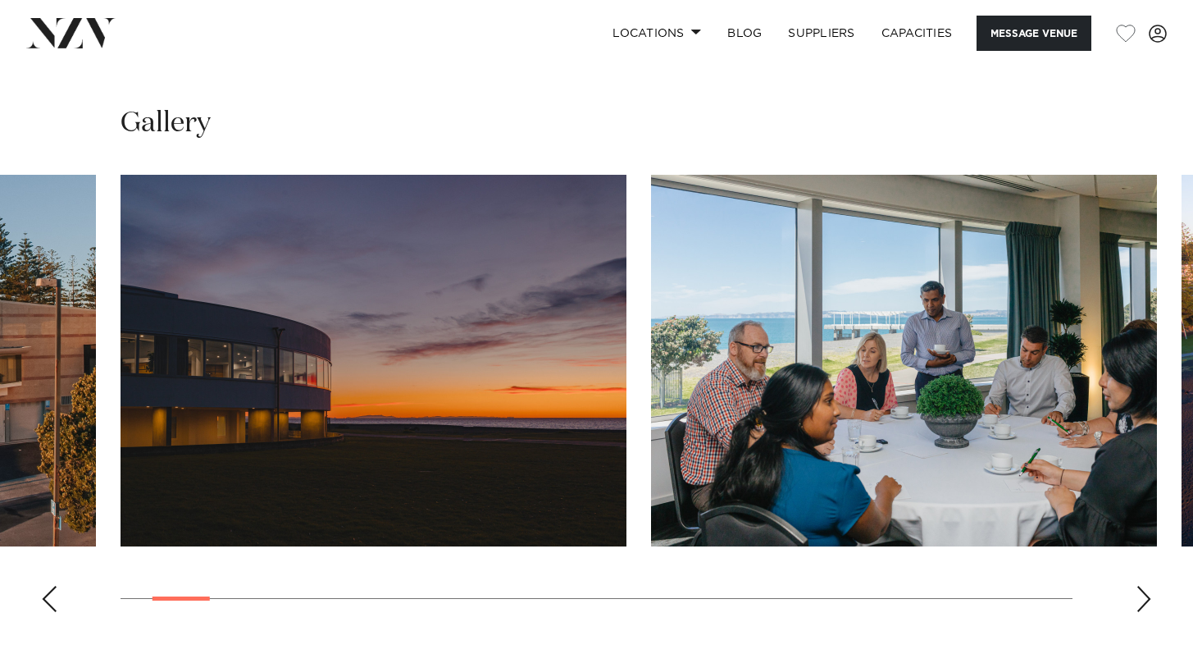
click at [1143, 597] on div "Next slide" at bounding box center [1144, 599] width 16 height 26
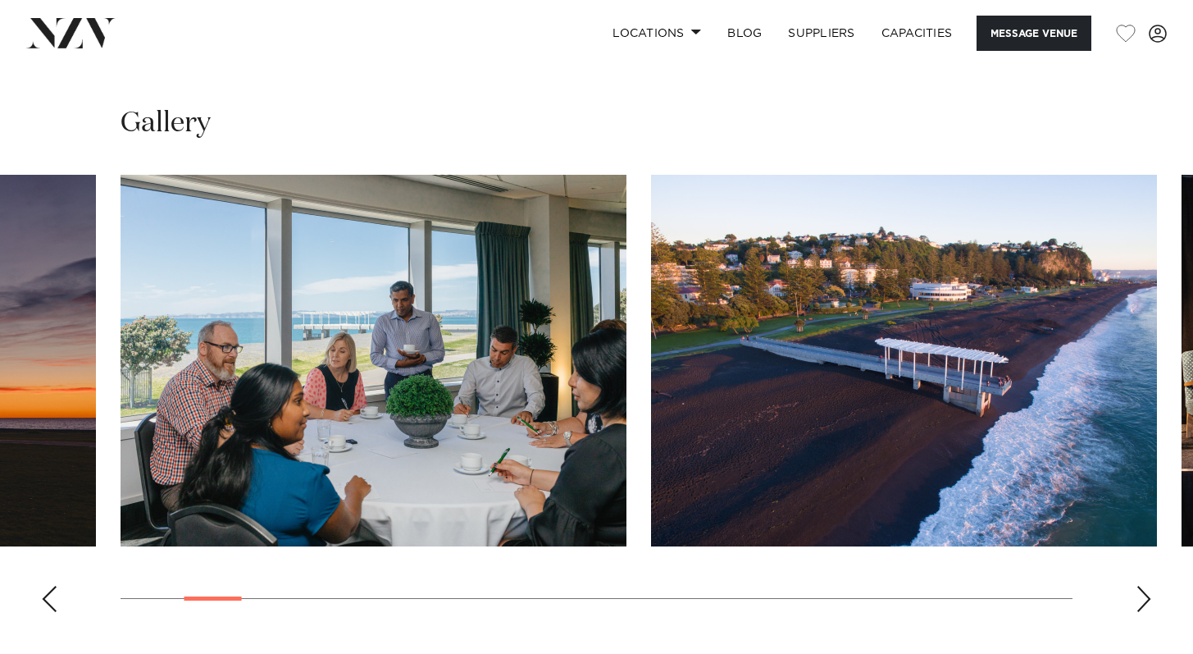
click at [1143, 597] on div "Next slide" at bounding box center [1144, 599] width 16 height 26
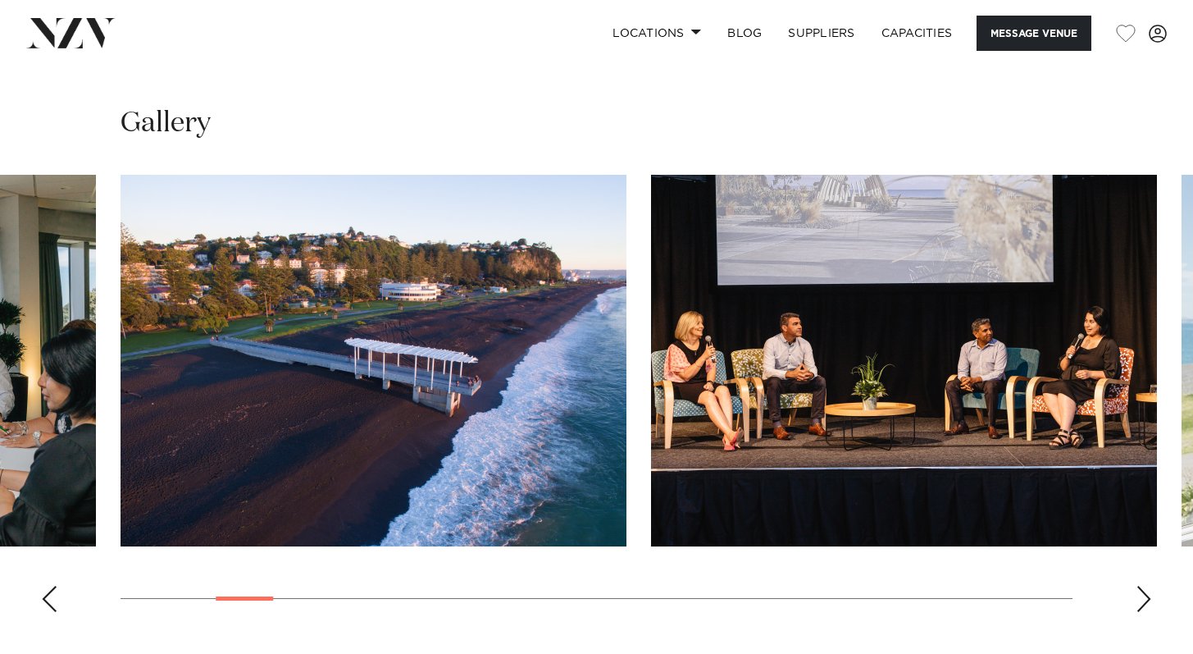
click at [1143, 597] on div "Next slide" at bounding box center [1144, 599] width 16 height 26
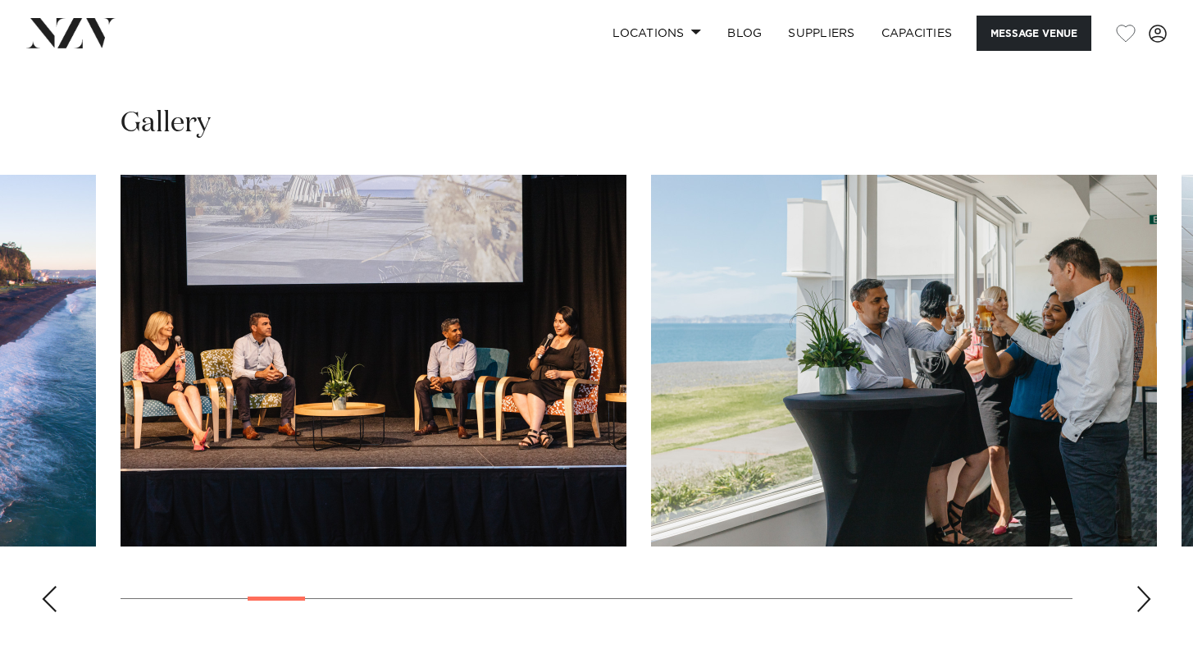
click at [1143, 597] on div "Next slide" at bounding box center [1144, 599] width 16 height 26
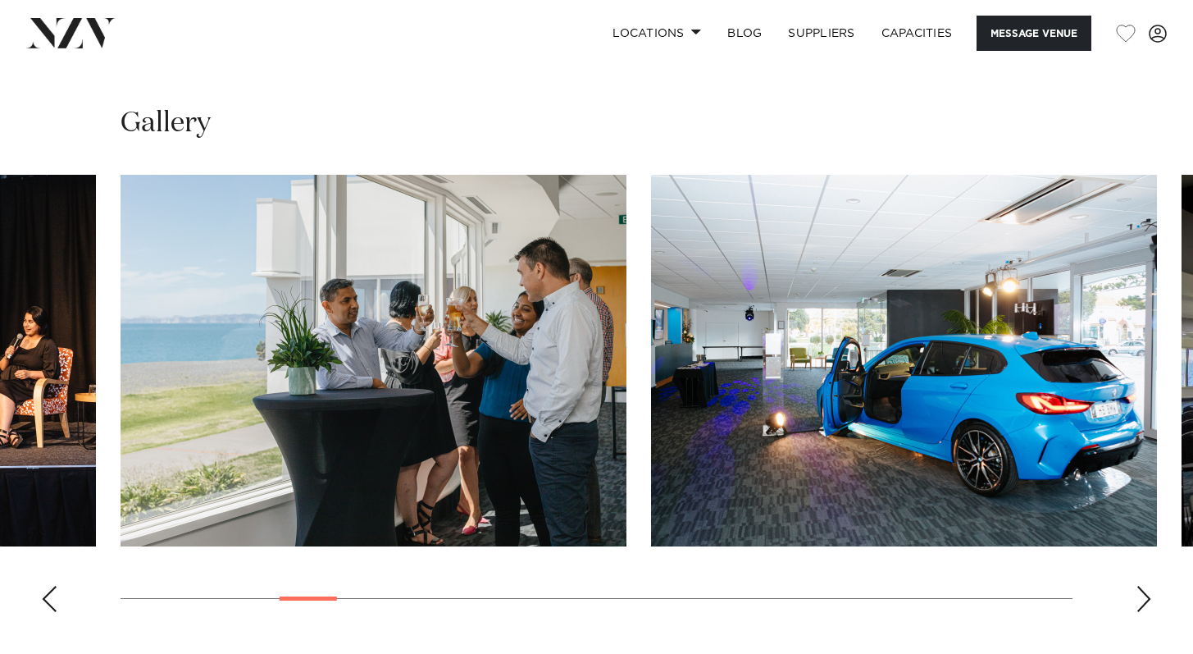
click at [1143, 598] on div "Next slide" at bounding box center [1144, 599] width 16 height 26
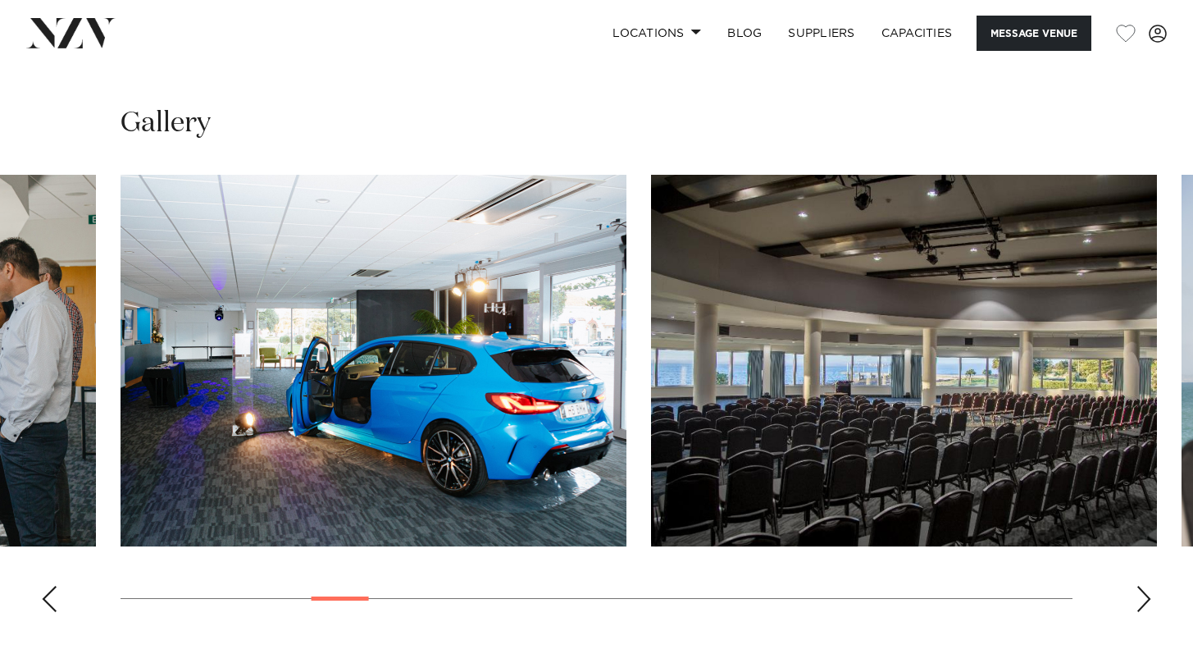
click at [1143, 598] on div "Next slide" at bounding box center [1144, 599] width 16 height 26
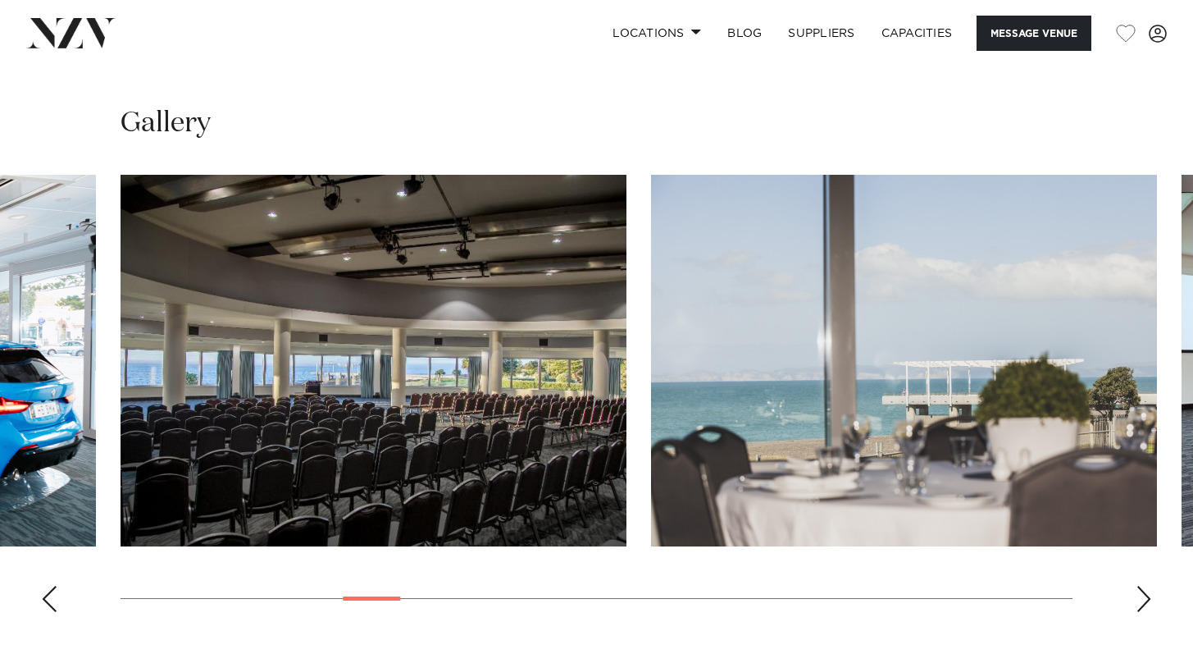
click at [1143, 598] on div "Next slide" at bounding box center [1144, 599] width 16 height 26
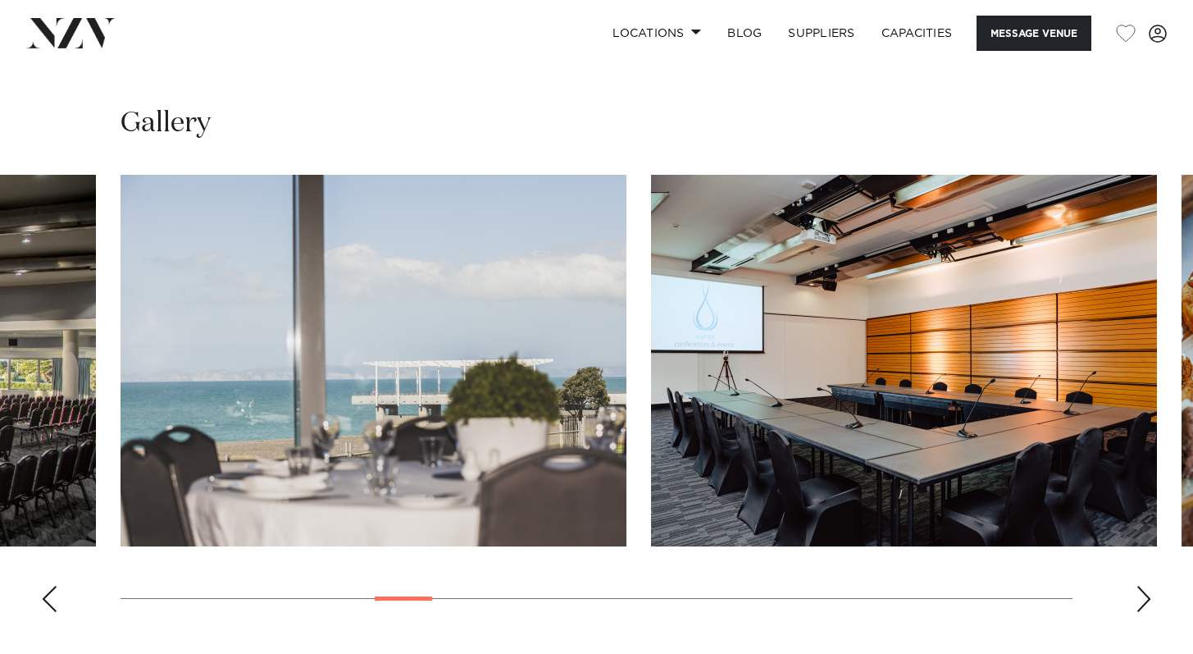
click at [1143, 598] on div "Next slide" at bounding box center [1144, 599] width 16 height 26
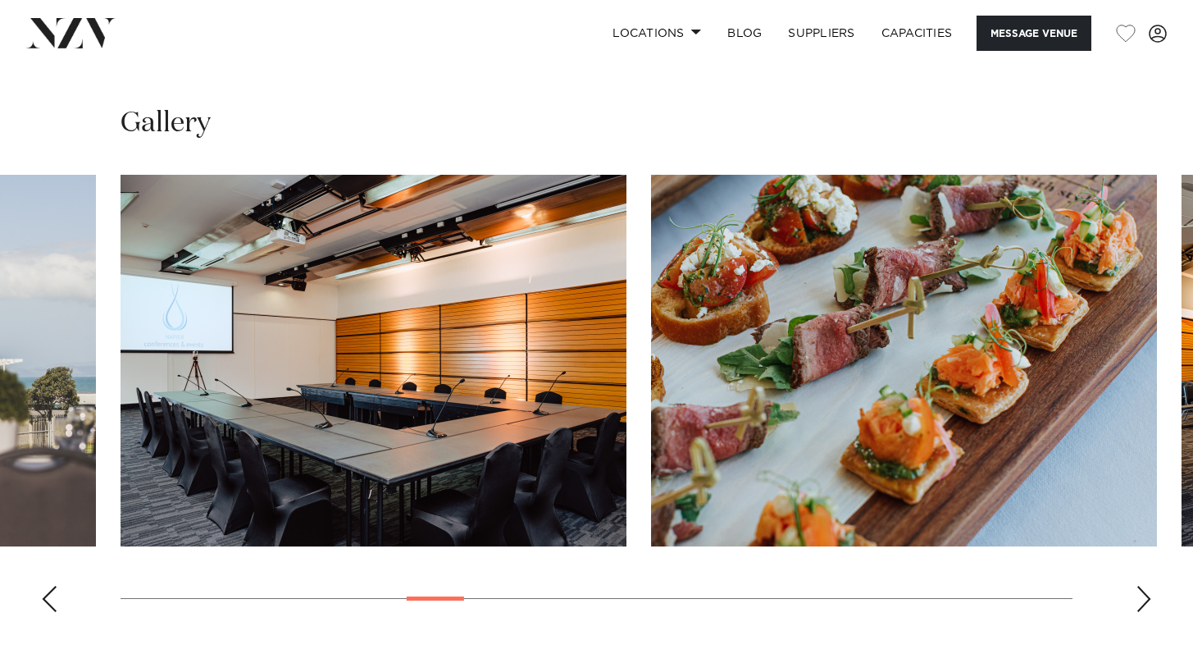
click at [1143, 598] on div "Next slide" at bounding box center [1144, 599] width 16 height 26
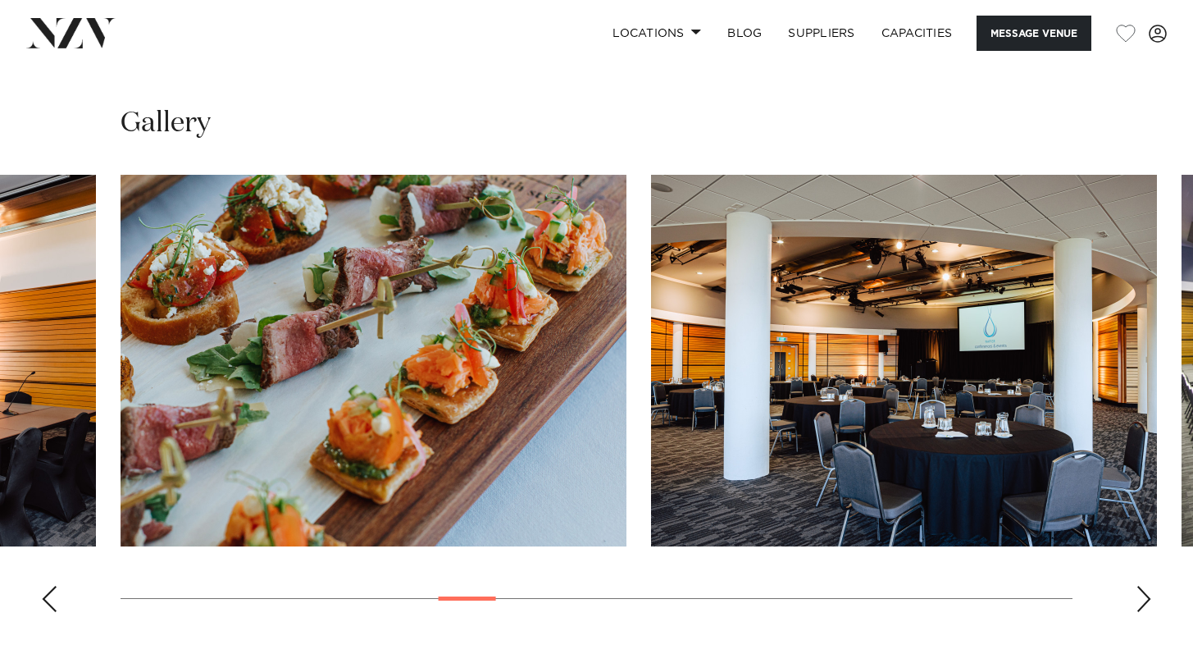
click at [1143, 598] on div "Next slide" at bounding box center [1144, 599] width 16 height 26
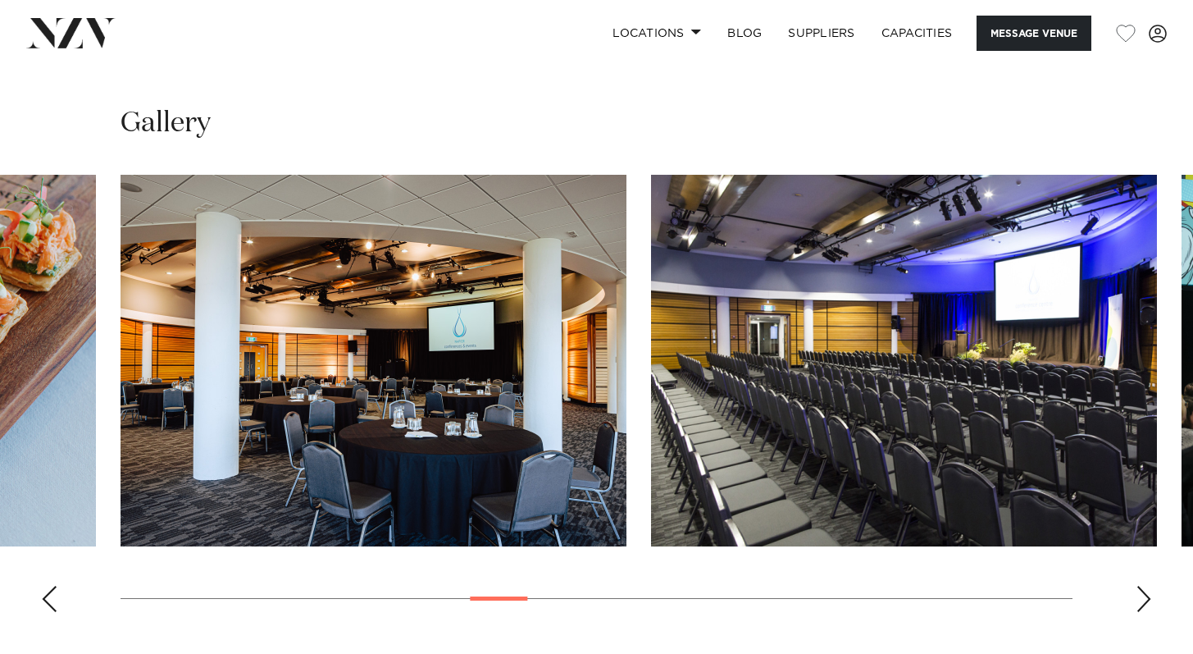
click at [1144, 597] on div "Next slide" at bounding box center [1144, 599] width 16 height 26
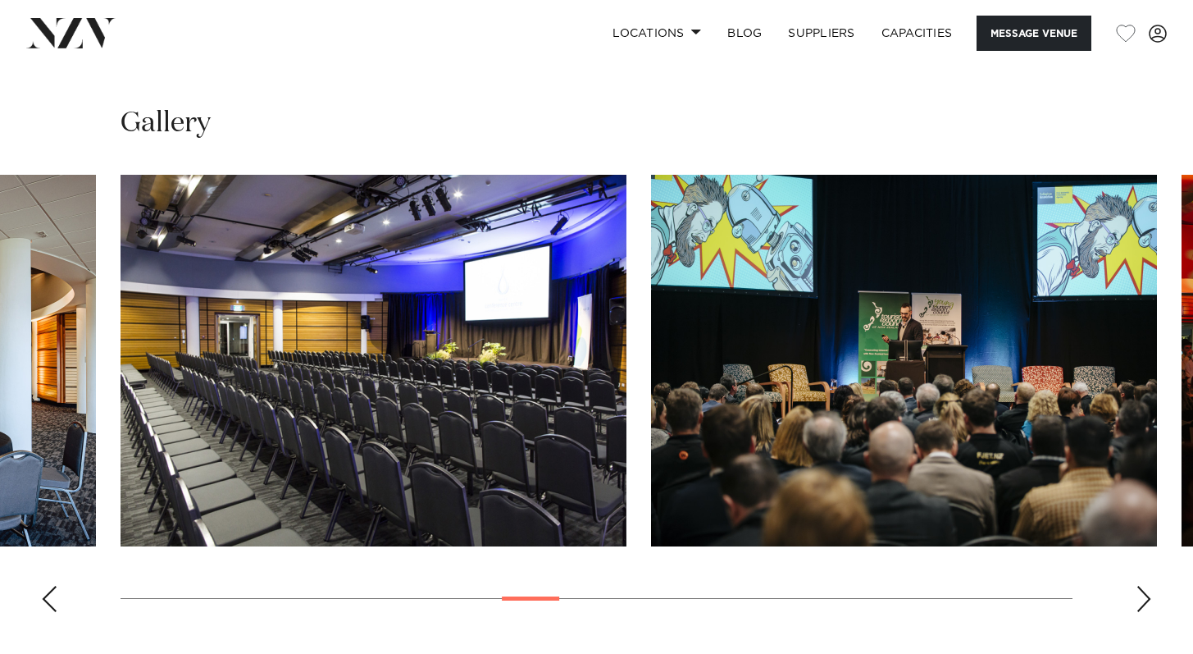
click at [1144, 597] on div "Next slide" at bounding box center [1144, 599] width 16 height 26
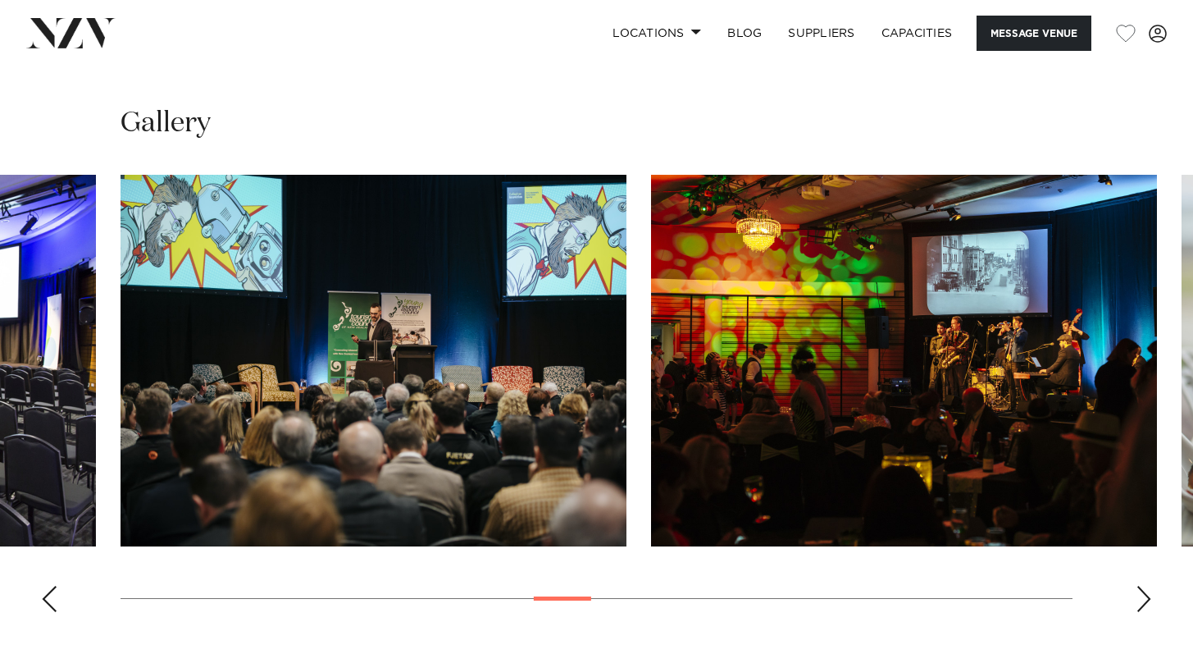
click at [1144, 597] on div "Next slide" at bounding box center [1144, 599] width 16 height 26
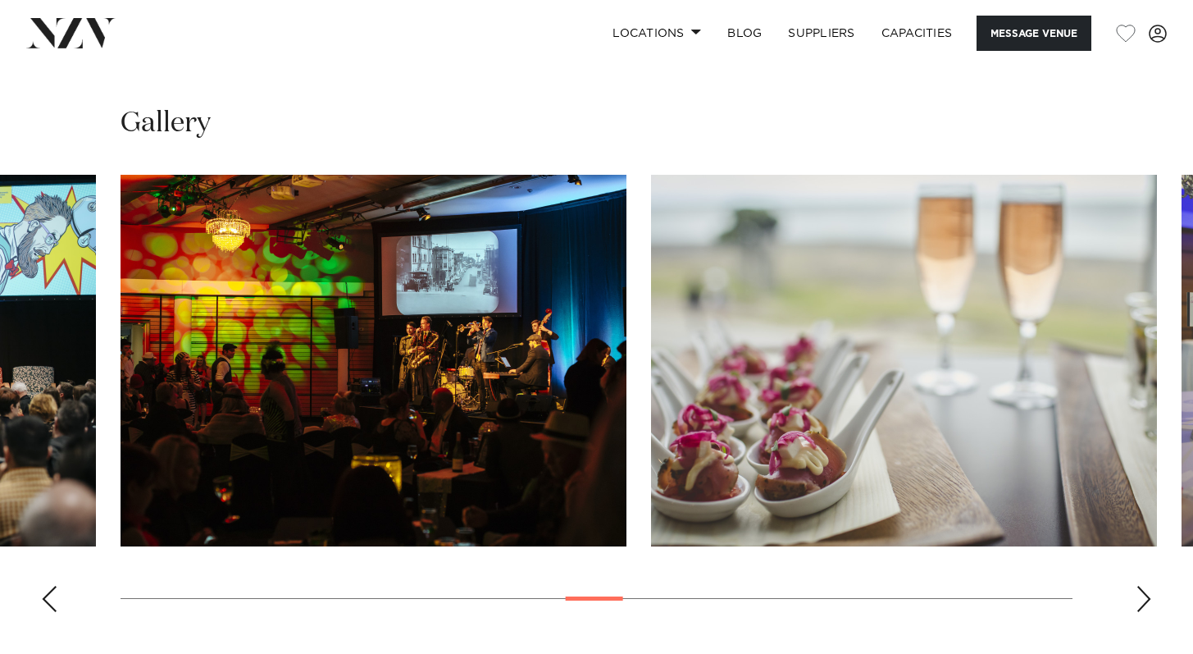
click at [1144, 598] on div "Next slide" at bounding box center [1144, 599] width 16 height 26
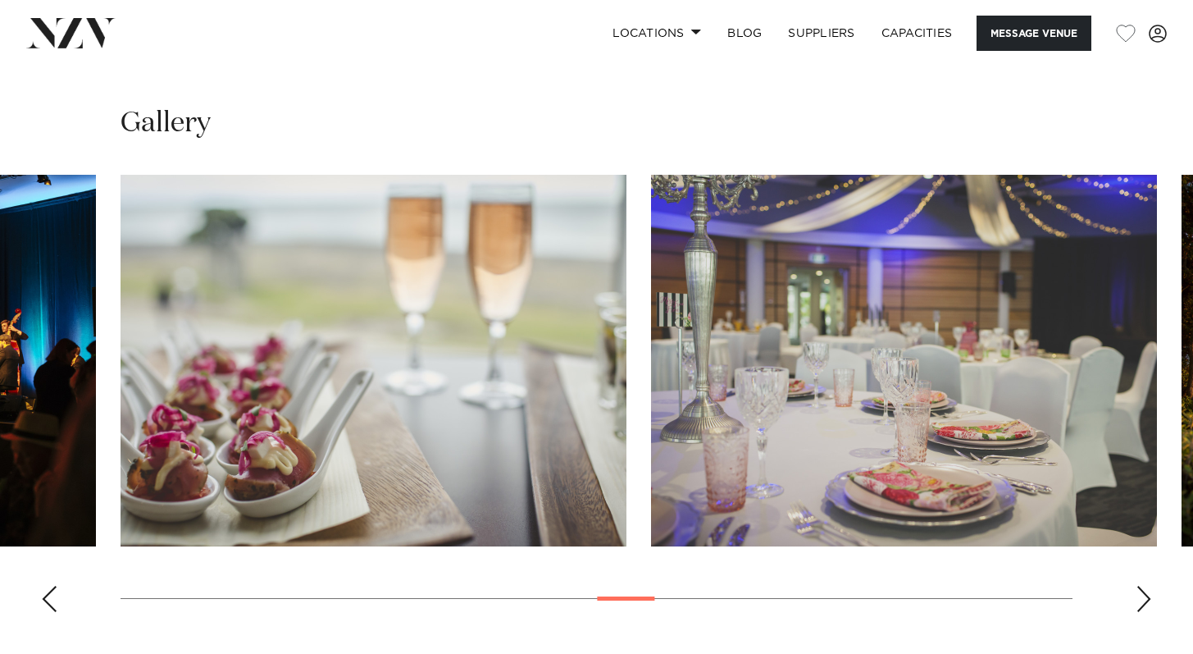
click at [1144, 598] on div "Next slide" at bounding box center [1144, 599] width 16 height 26
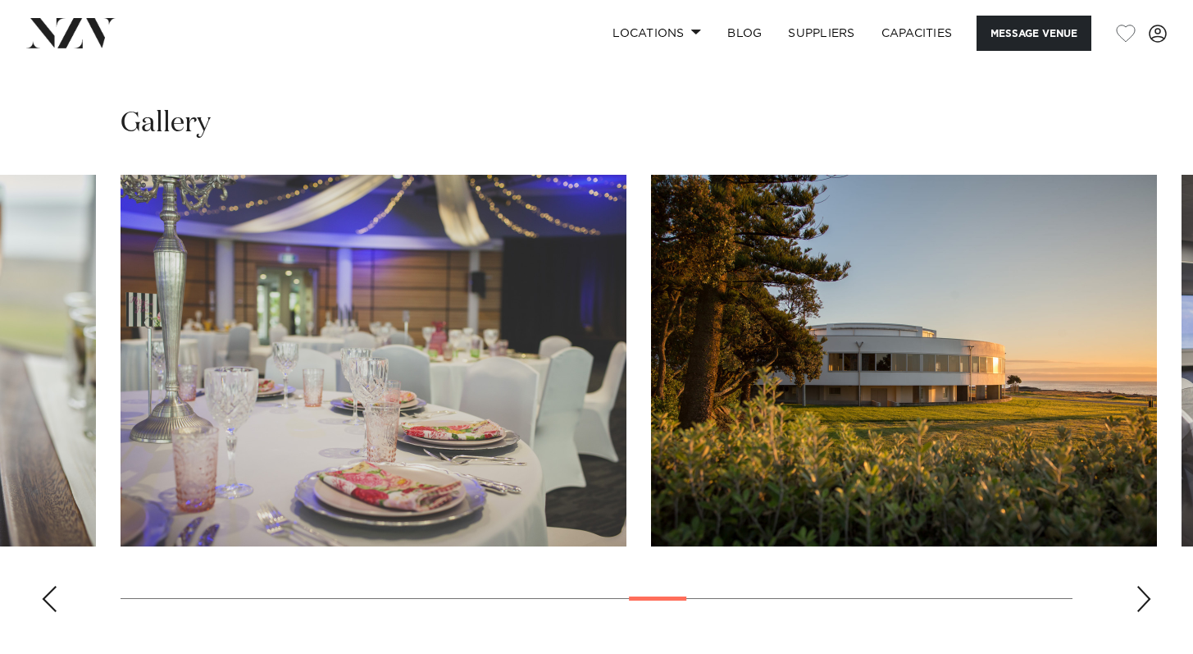
click at [1144, 599] on div "Next slide" at bounding box center [1144, 599] width 16 height 26
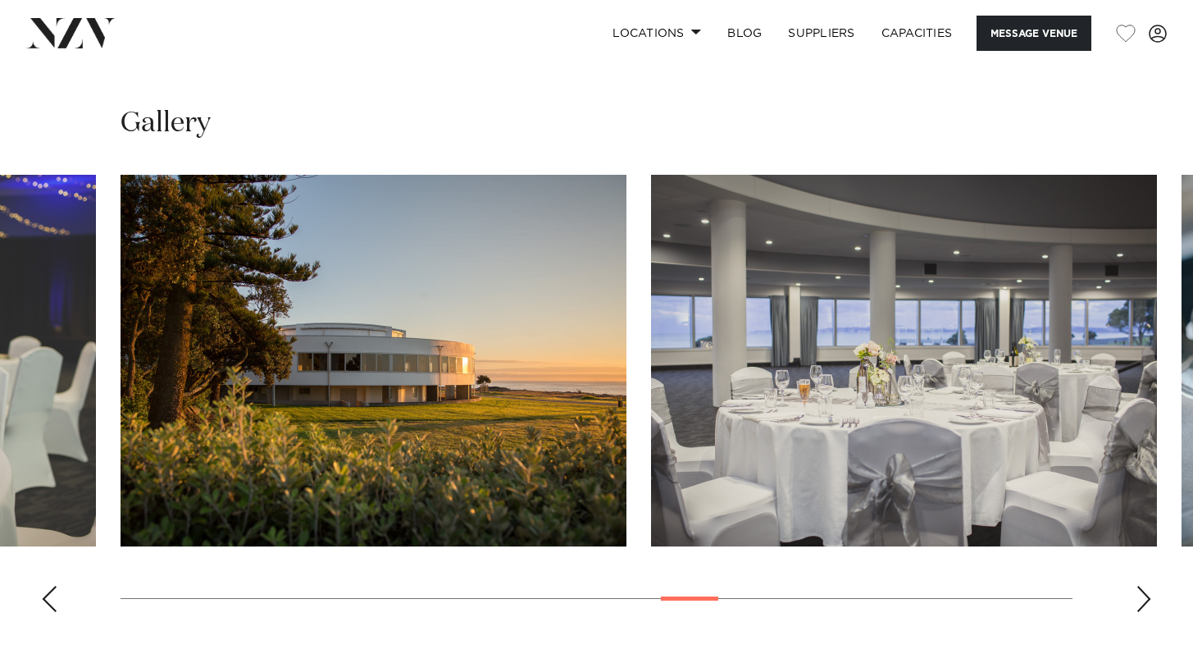
click at [1144, 599] on div "Next slide" at bounding box center [1144, 599] width 16 height 26
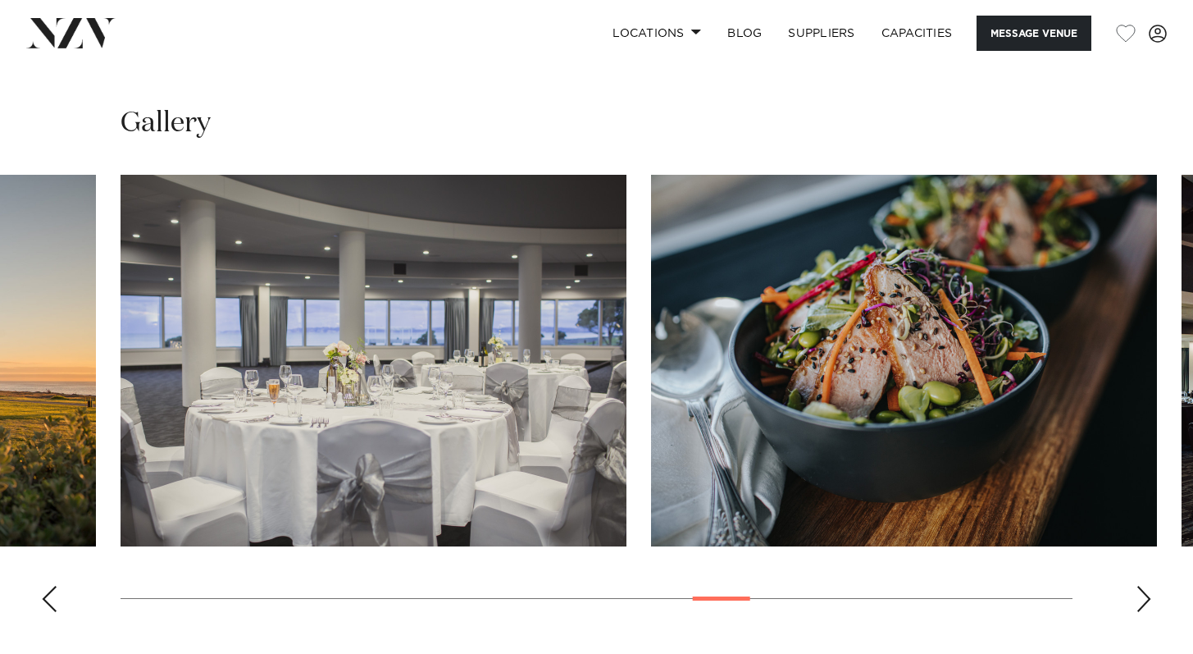
click at [1144, 601] on div "Next slide" at bounding box center [1144, 599] width 16 height 26
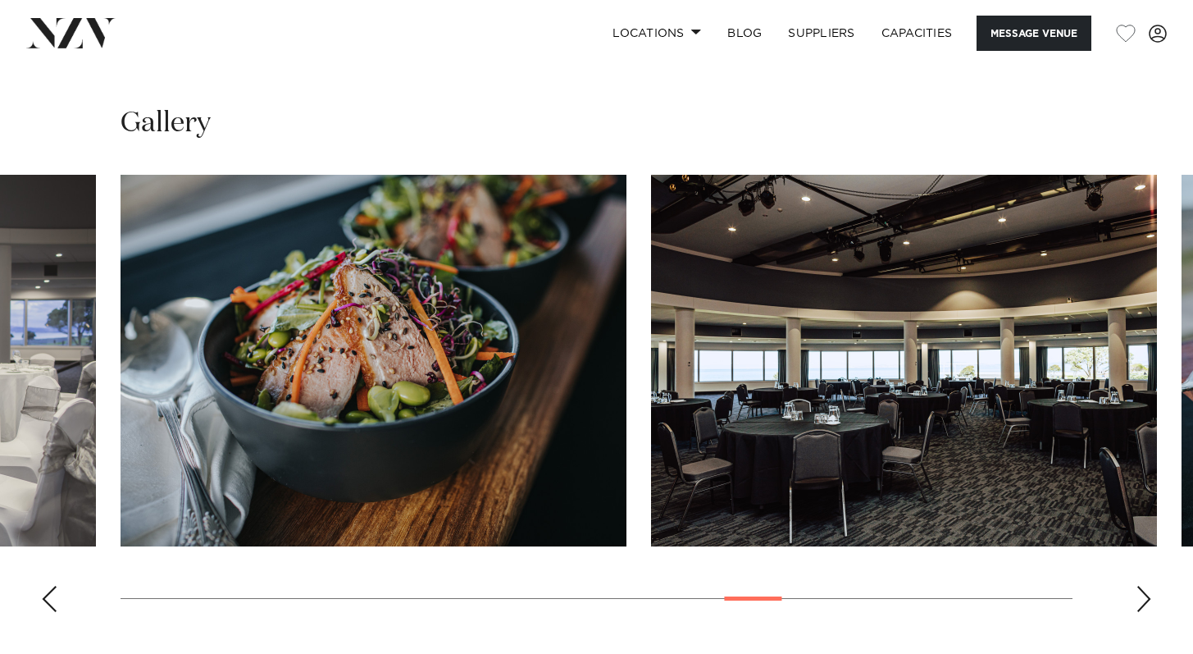
click at [1143, 601] on div "Next slide" at bounding box center [1144, 599] width 16 height 26
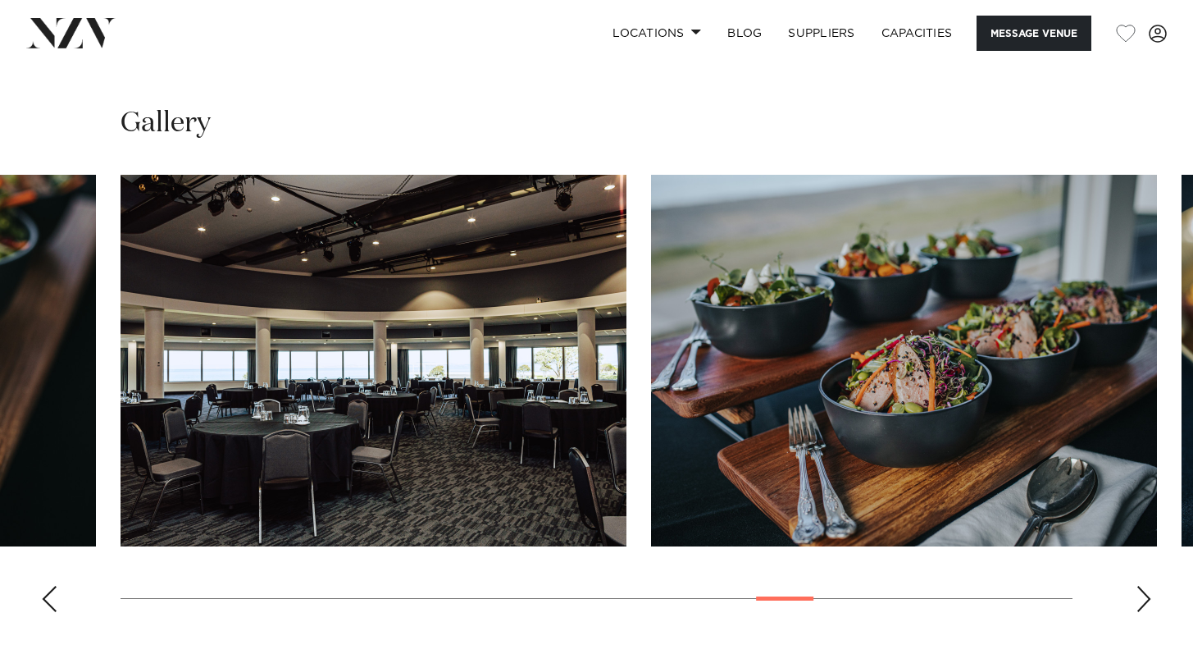
click at [1143, 601] on div "Next slide" at bounding box center [1144, 599] width 16 height 26
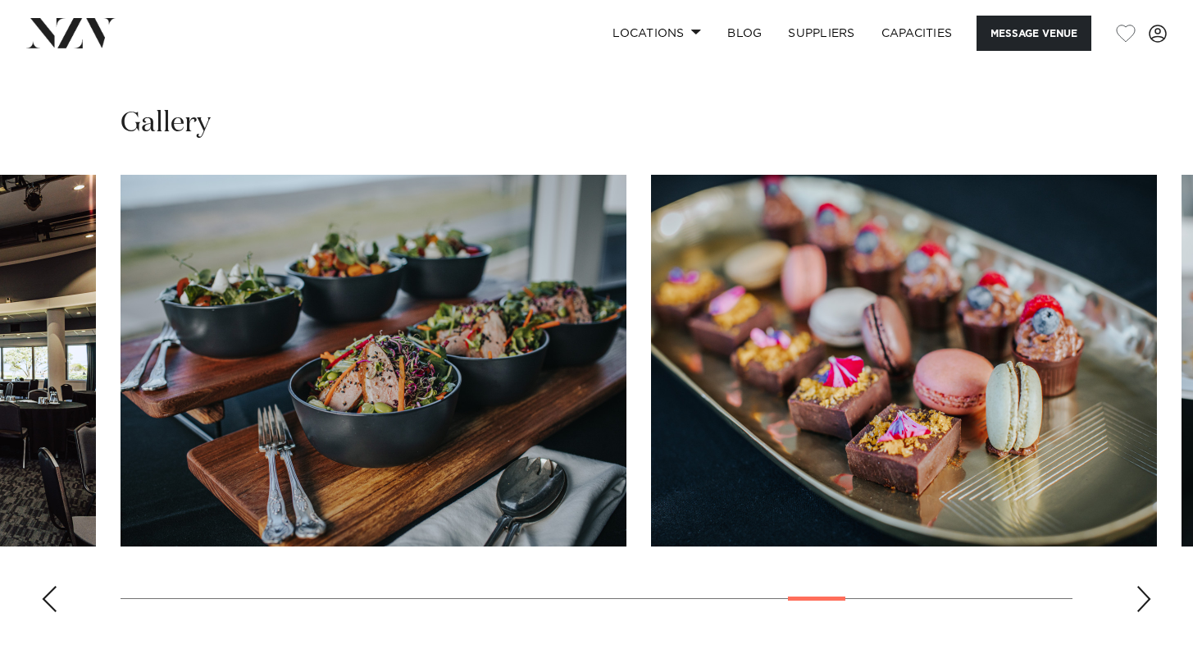
click at [1143, 601] on div "Next slide" at bounding box center [1144, 599] width 16 height 26
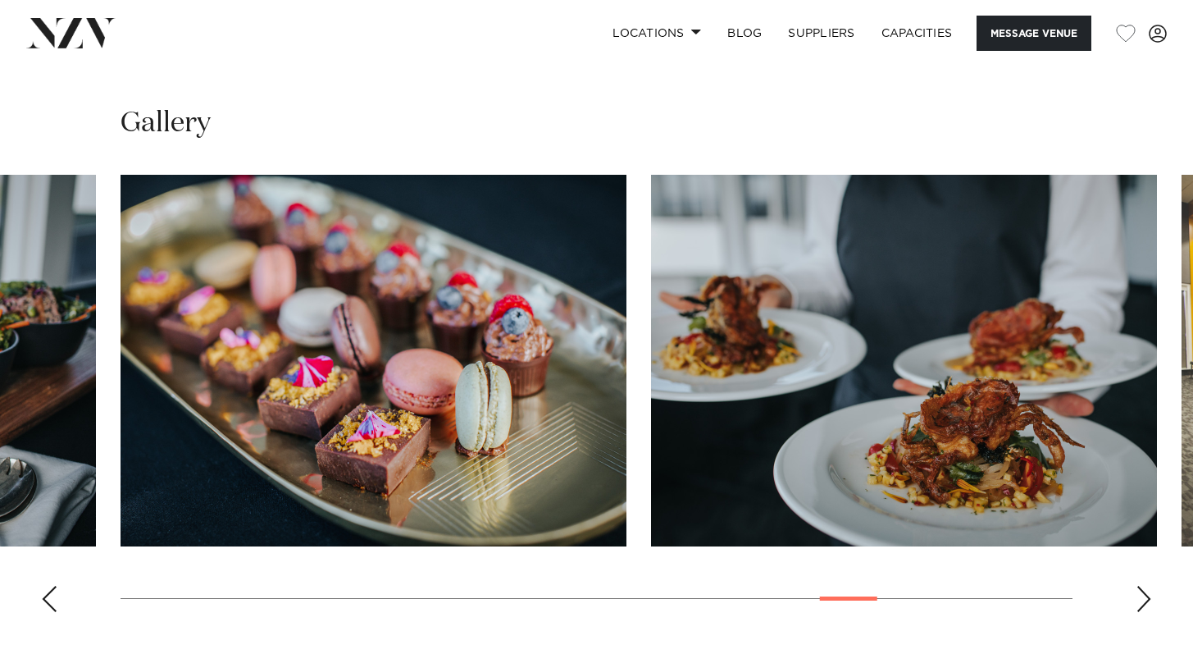
click at [1143, 601] on div "Next slide" at bounding box center [1144, 599] width 16 height 26
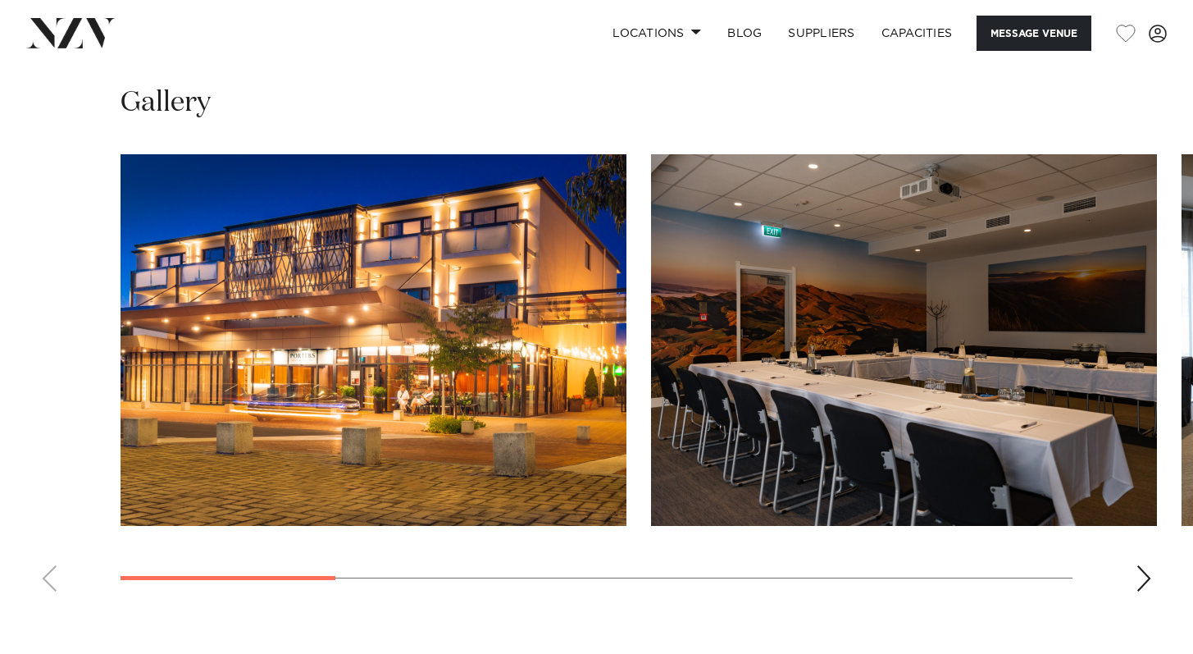
scroll to position [1467, 0]
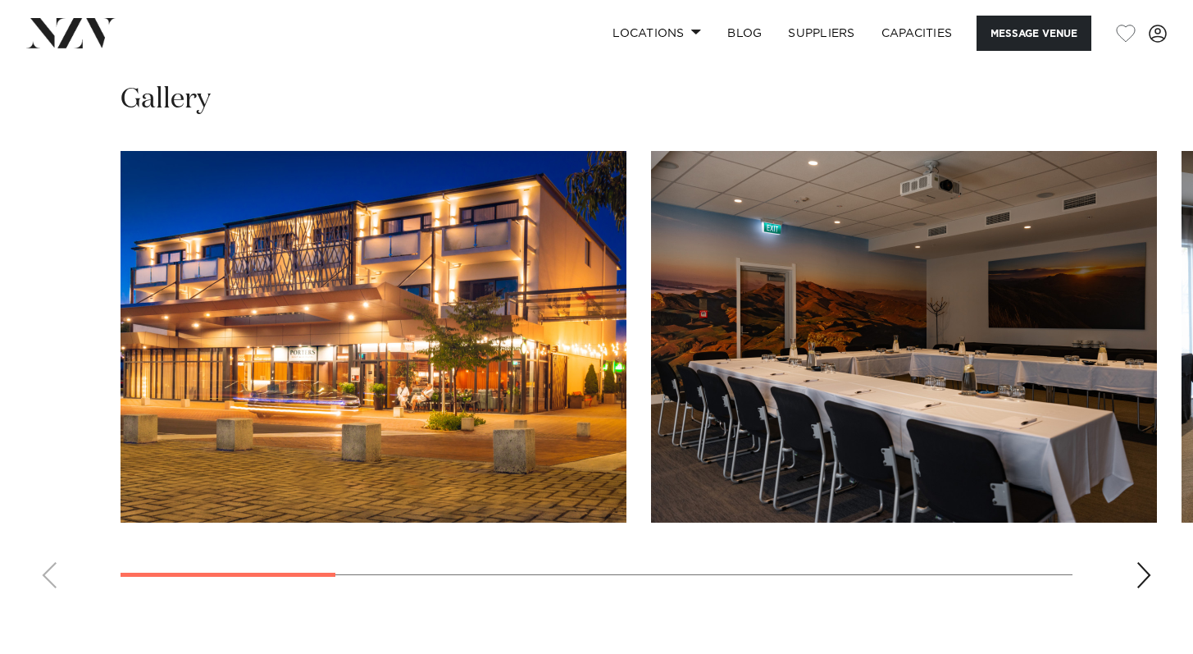
click at [1143, 572] on div "Next slide" at bounding box center [1144, 575] width 16 height 26
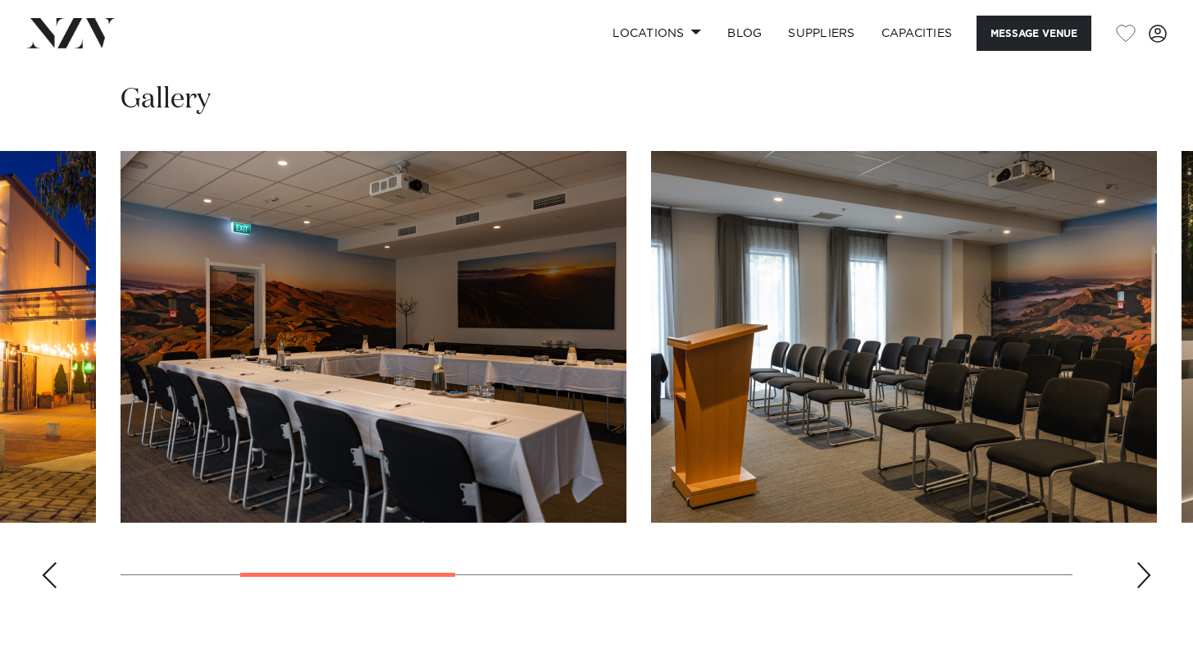
click at [1143, 572] on div "Next slide" at bounding box center [1144, 575] width 16 height 26
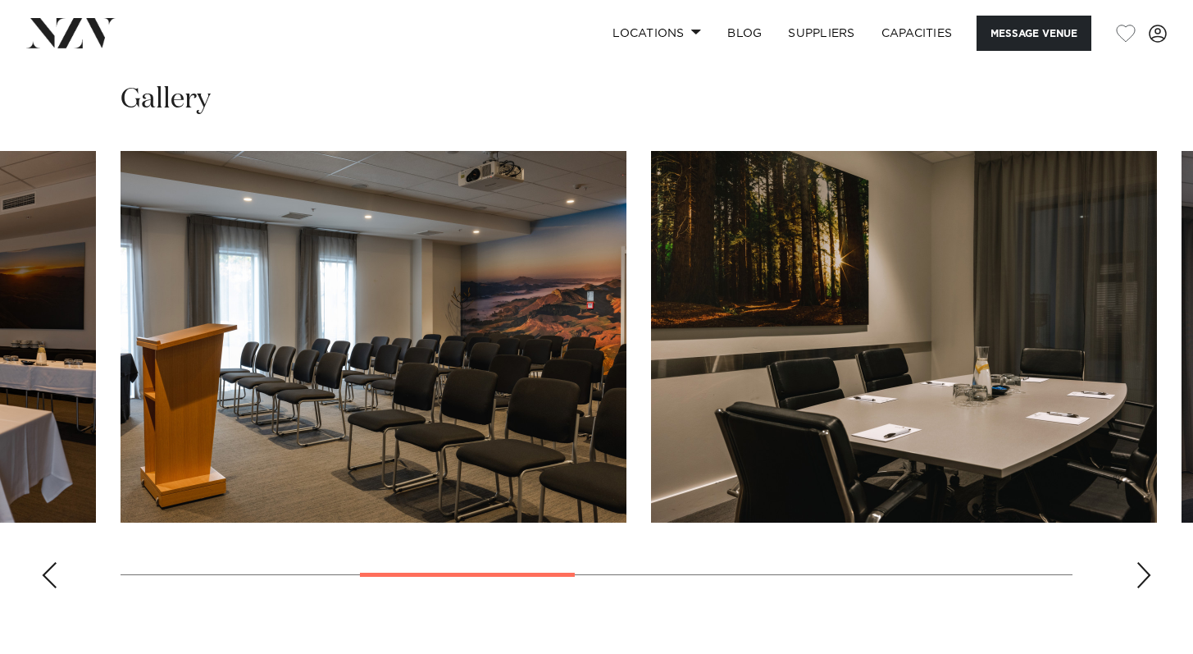
click at [1143, 573] on div "Next slide" at bounding box center [1144, 575] width 16 height 26
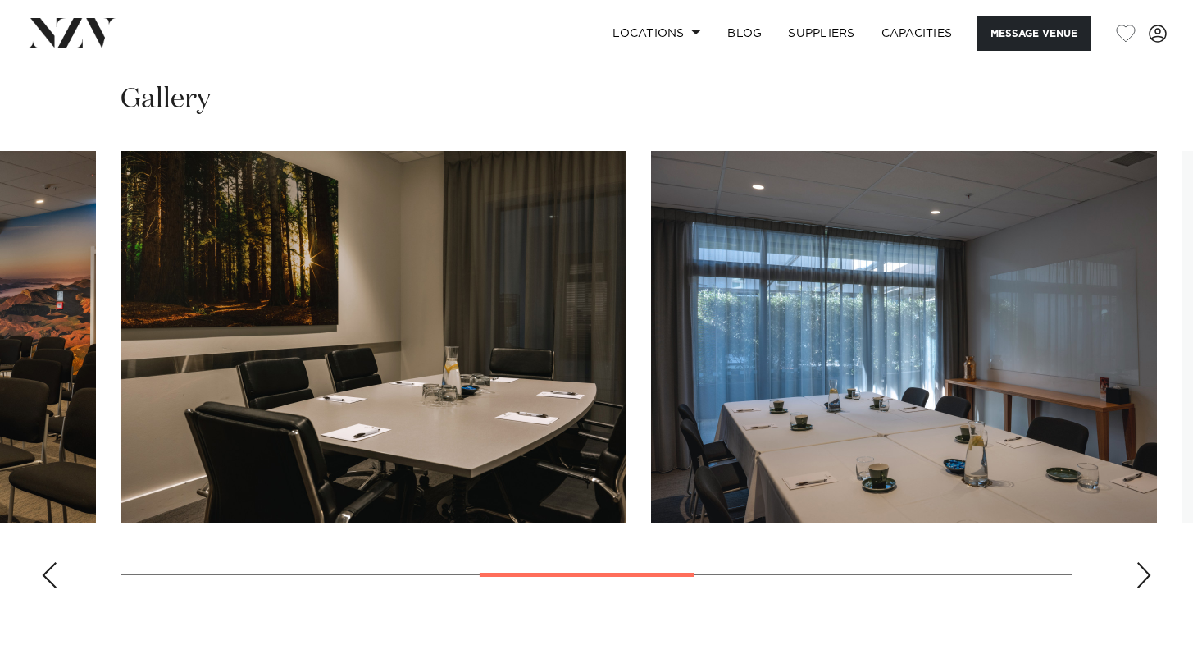
click at [1143, 572] on div "Next slide" at bounding box center [1144, 575] width 16 height 26
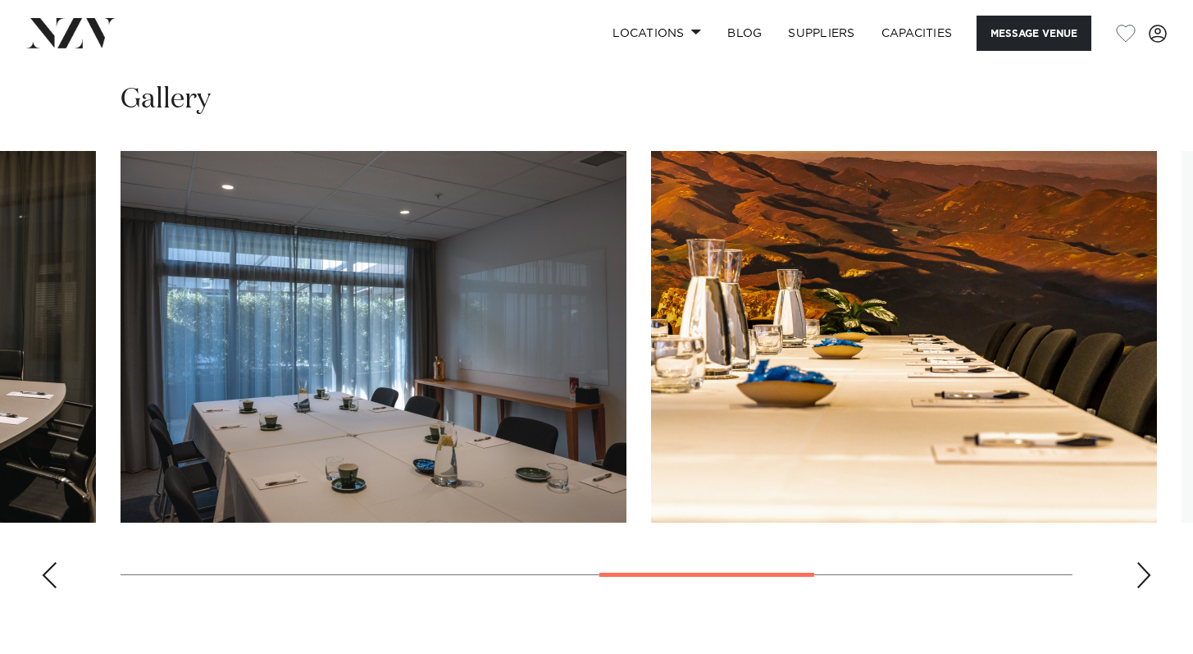
click at [1143, 572] on div "Next slide" at bounding box center [1144, 575] width 16 height 26
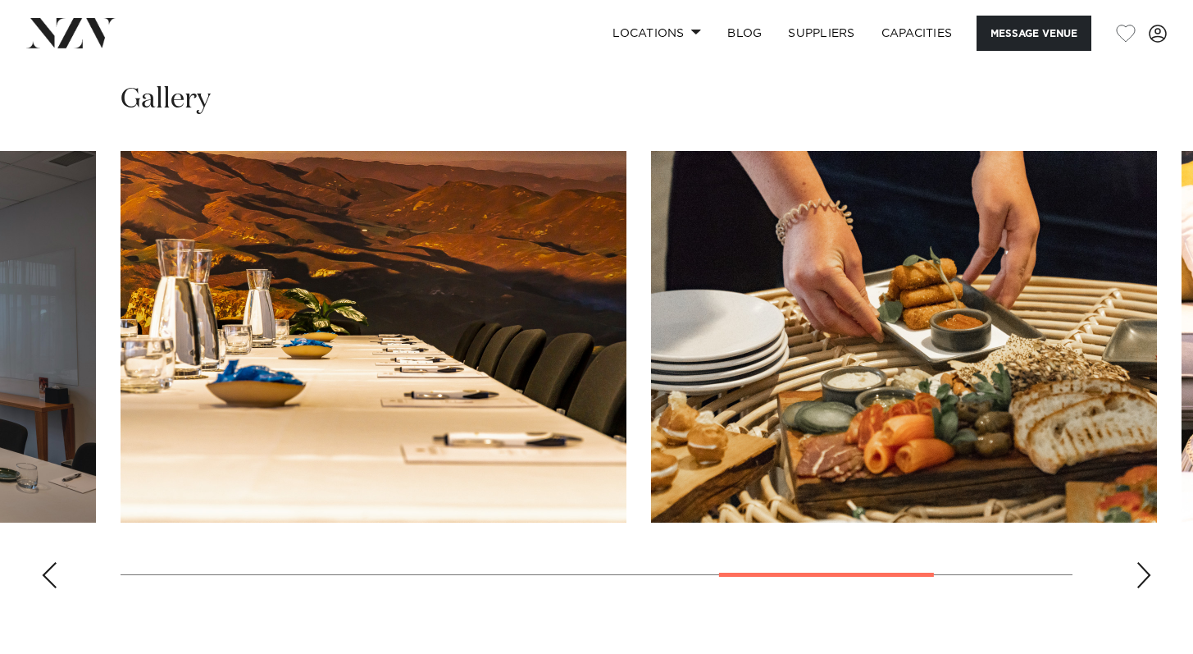
click at [1144, 573] on div "Next slide" at bounding box center [1144, 575] width 16 height 26
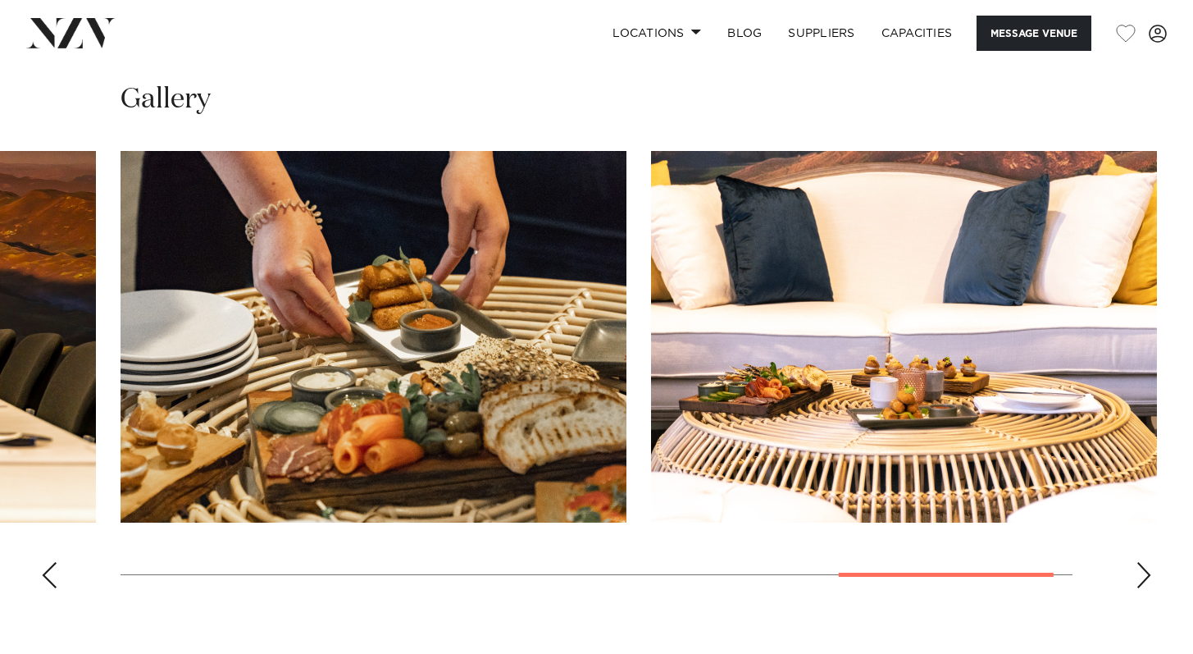
click at [1145, 575] on div "Next slide" at bounding box center [1144, 575] width 16 height 26
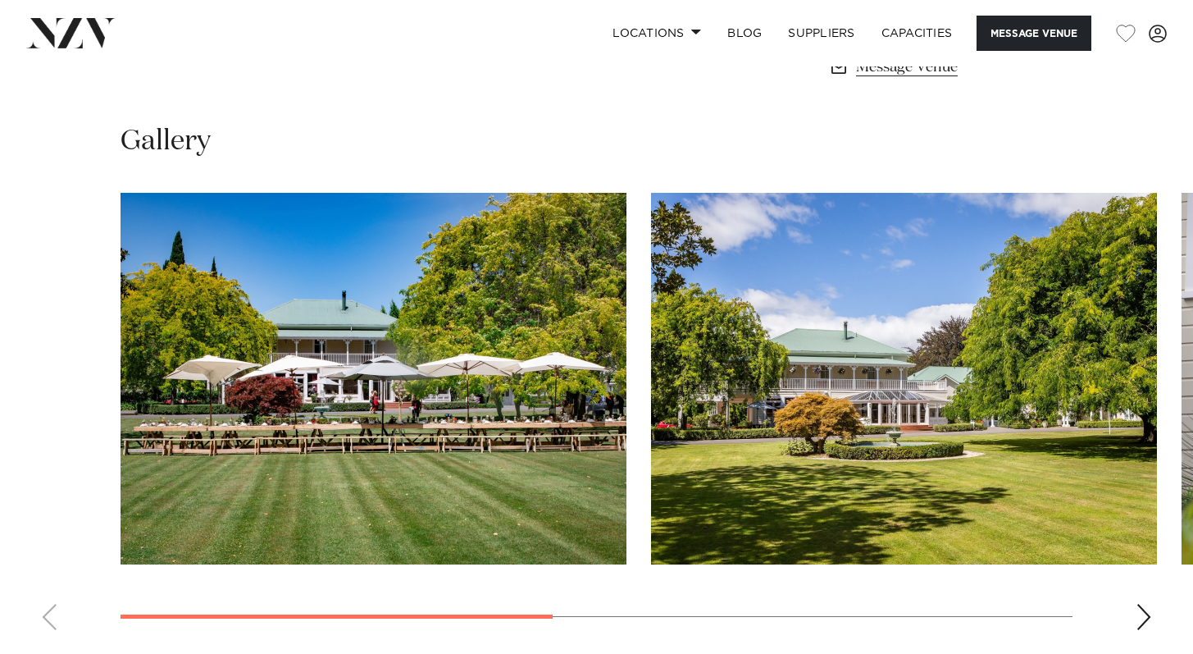
scroll to position [1194, 0]
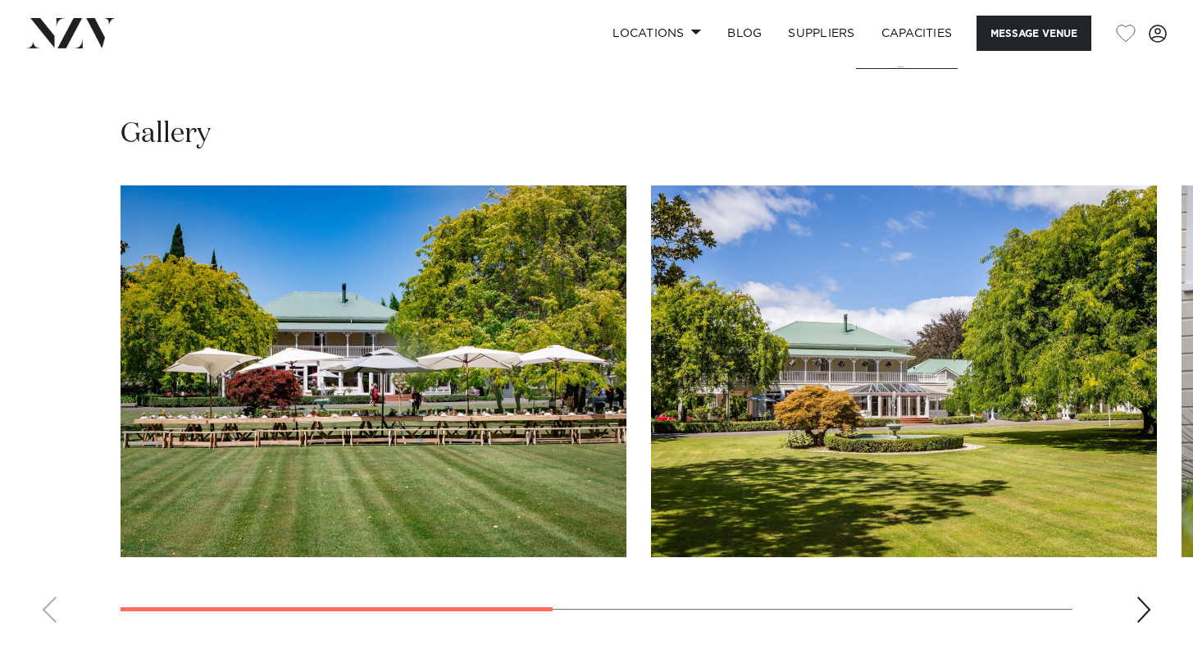
click at [1144, 596] on div "Next slide" at bounding box center [1144, 609] width 16 height 26
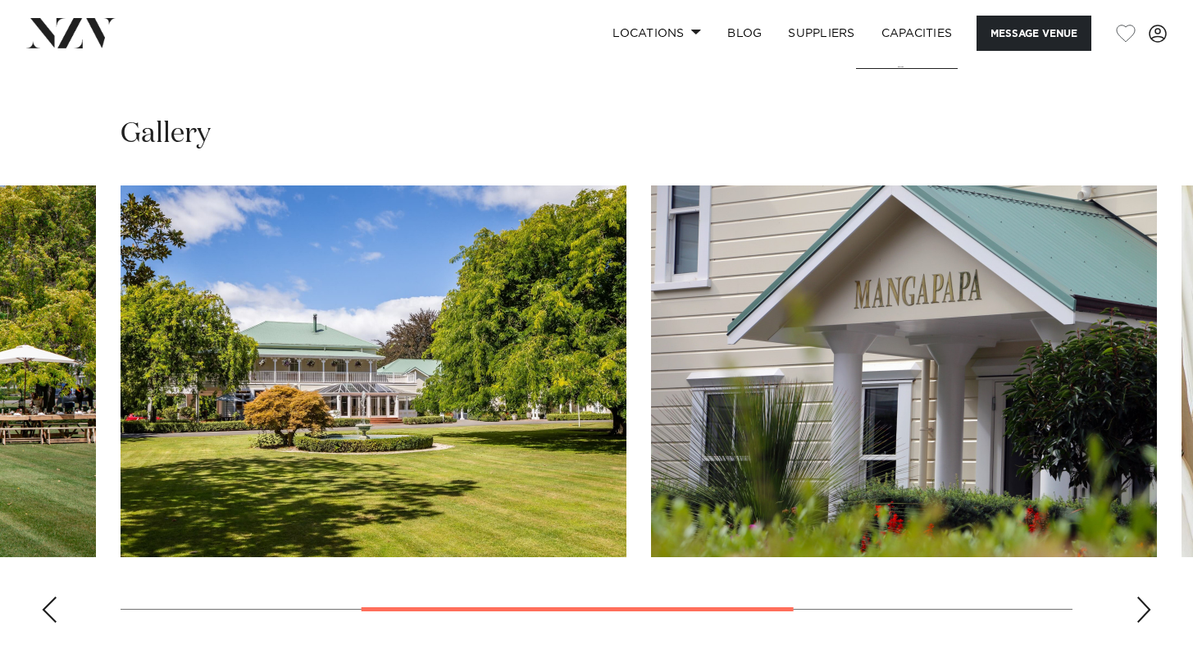
click at [1144, 596] on div "Next slide" at bounding box center [1144, 609] width 16 height 26
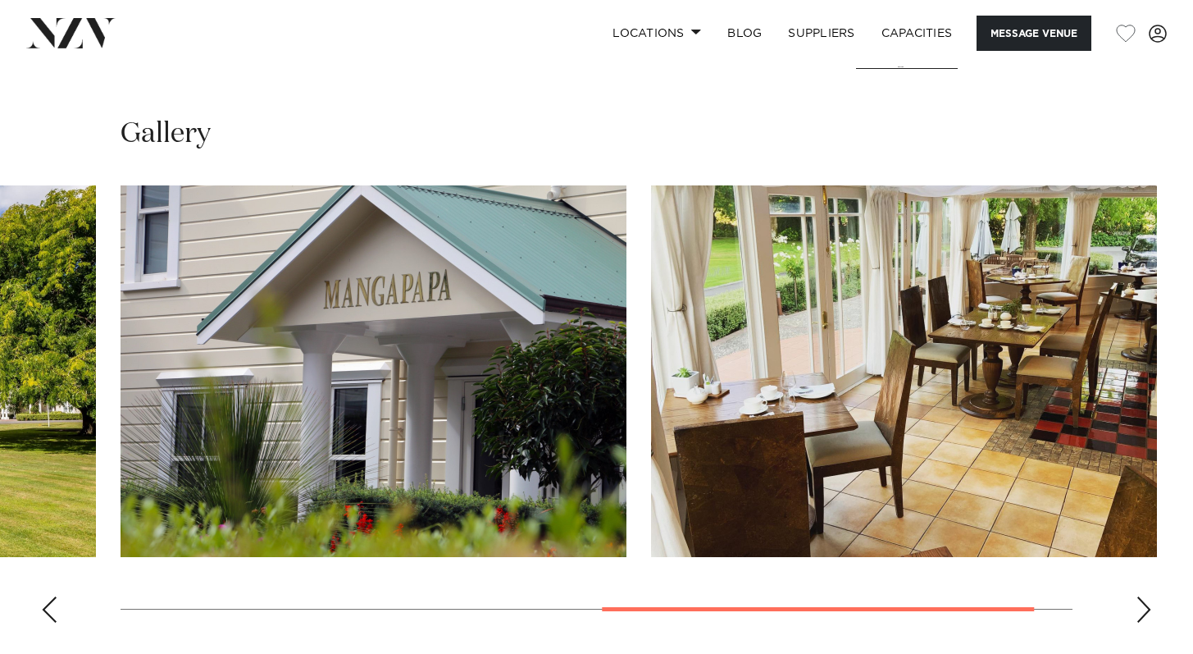
click at [1144, 596] on div "Next slide" at bounding box center [1144, 609] width 16 height 26
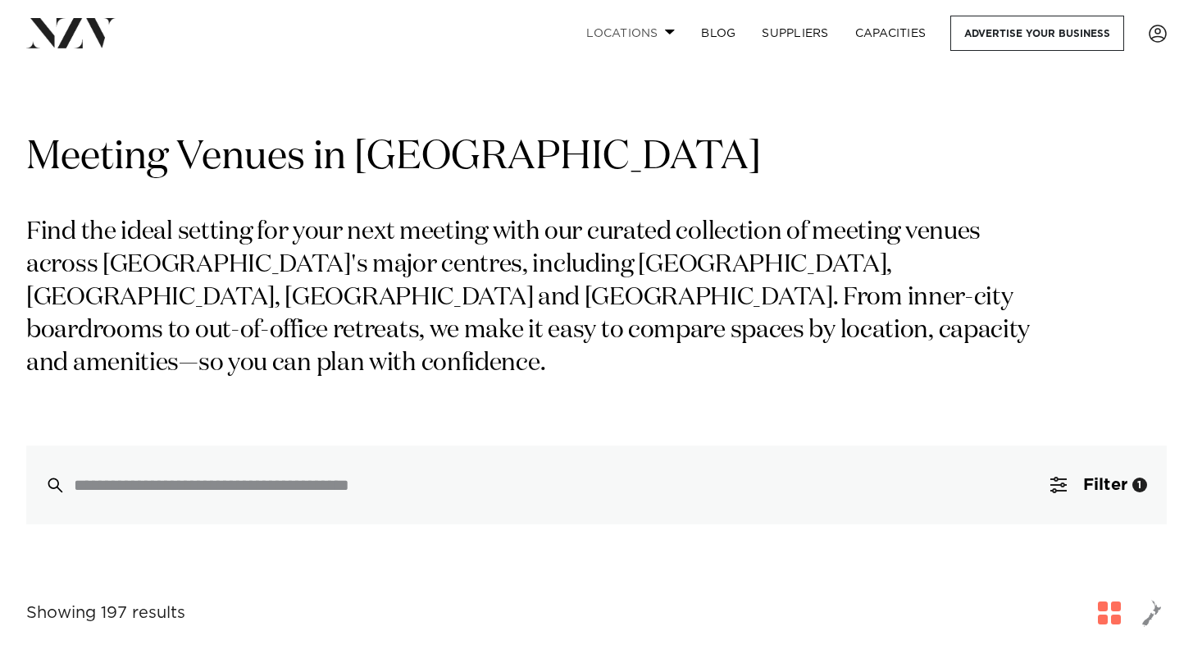
click at [591, 33] on link "Locations" at bounding box center [630, 33] width 115 height 35
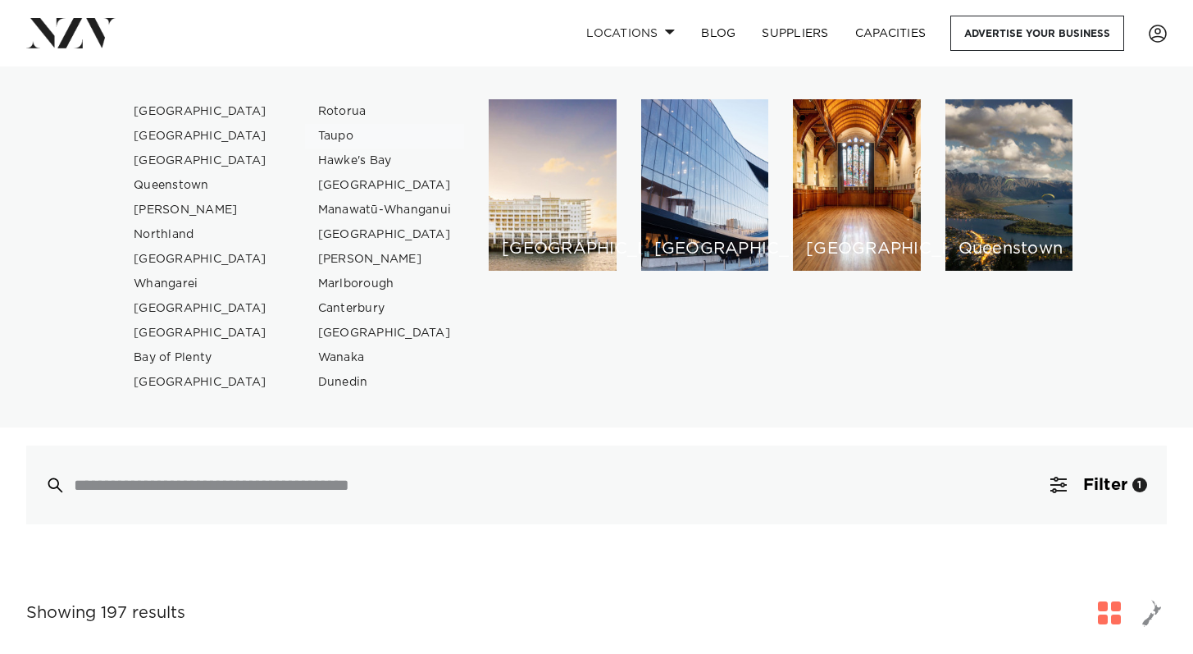
click at [345, 131] on link "Taupo" at bounding box center [385, 136] width 160 height 25
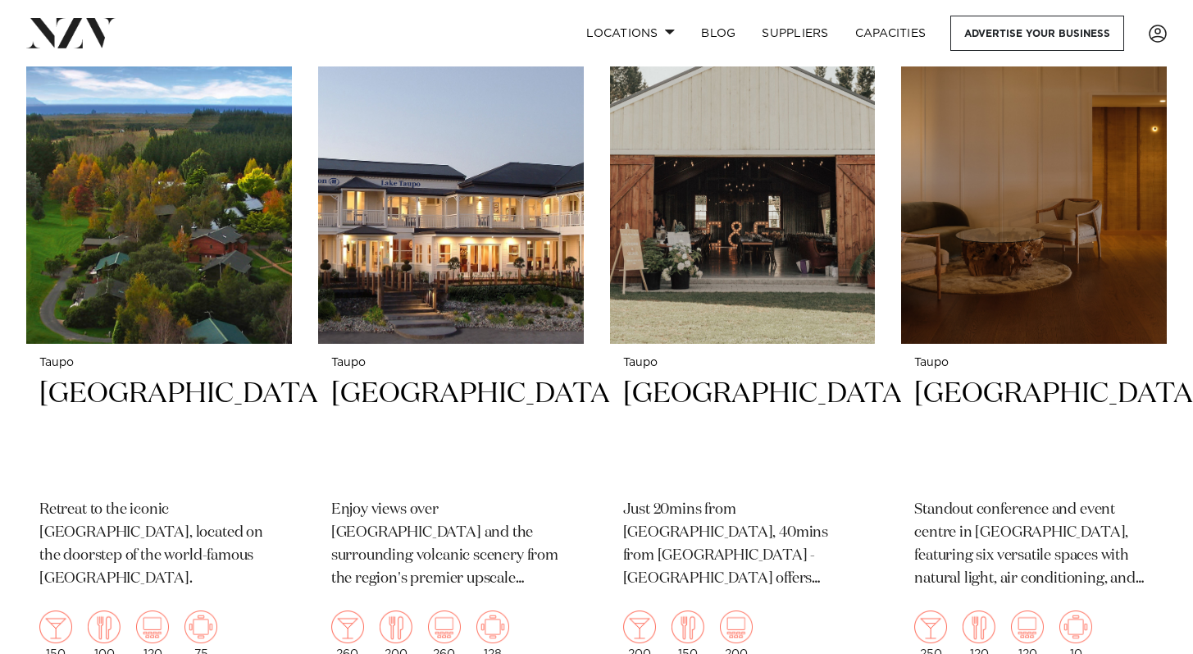
scroll to position [718, 0]
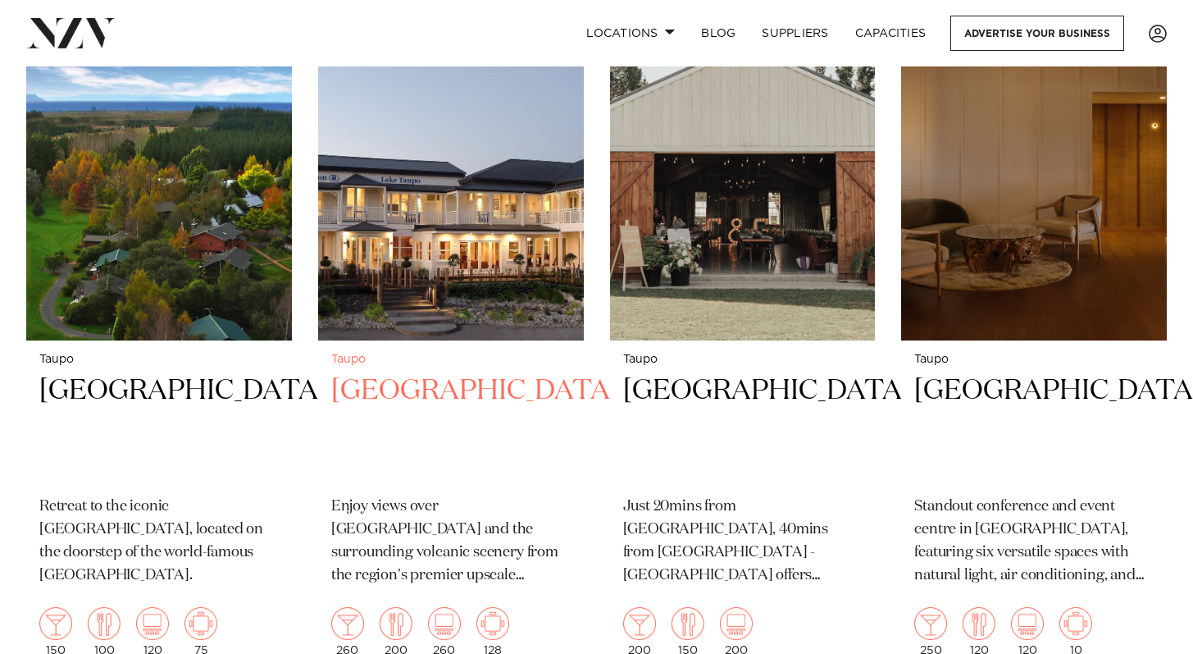
click at [409, 395] on h2 "Hilton Lake Taupo" at bounding box center [450, 427] width 239 height 111
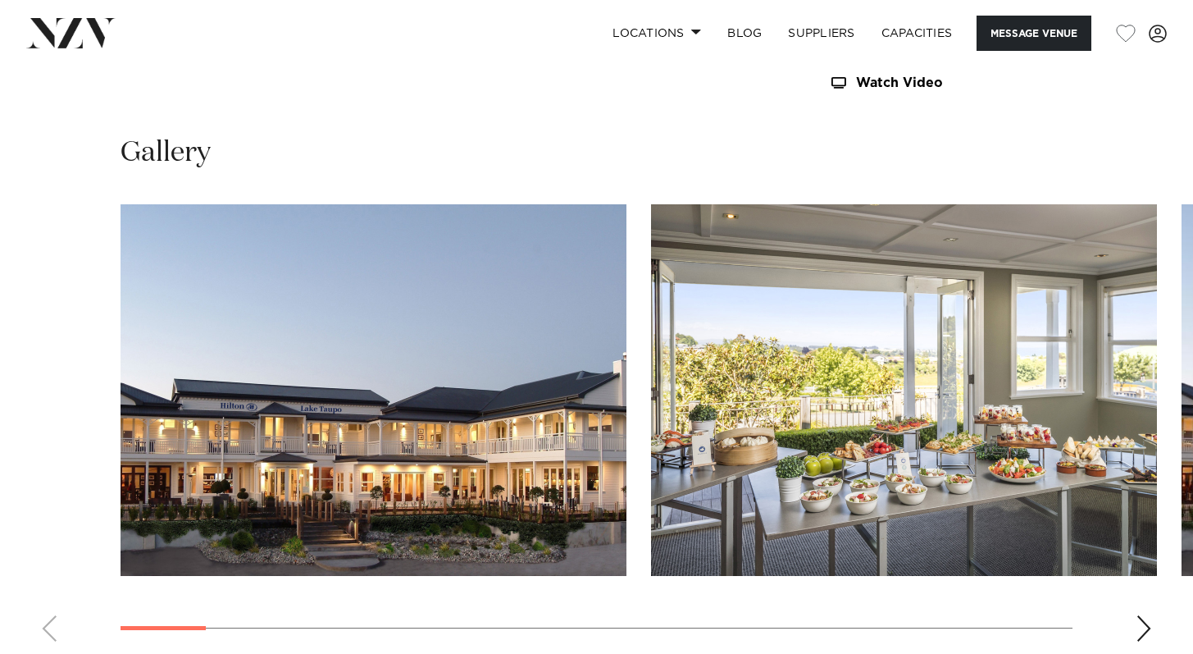
scroll to position [1512, 0]
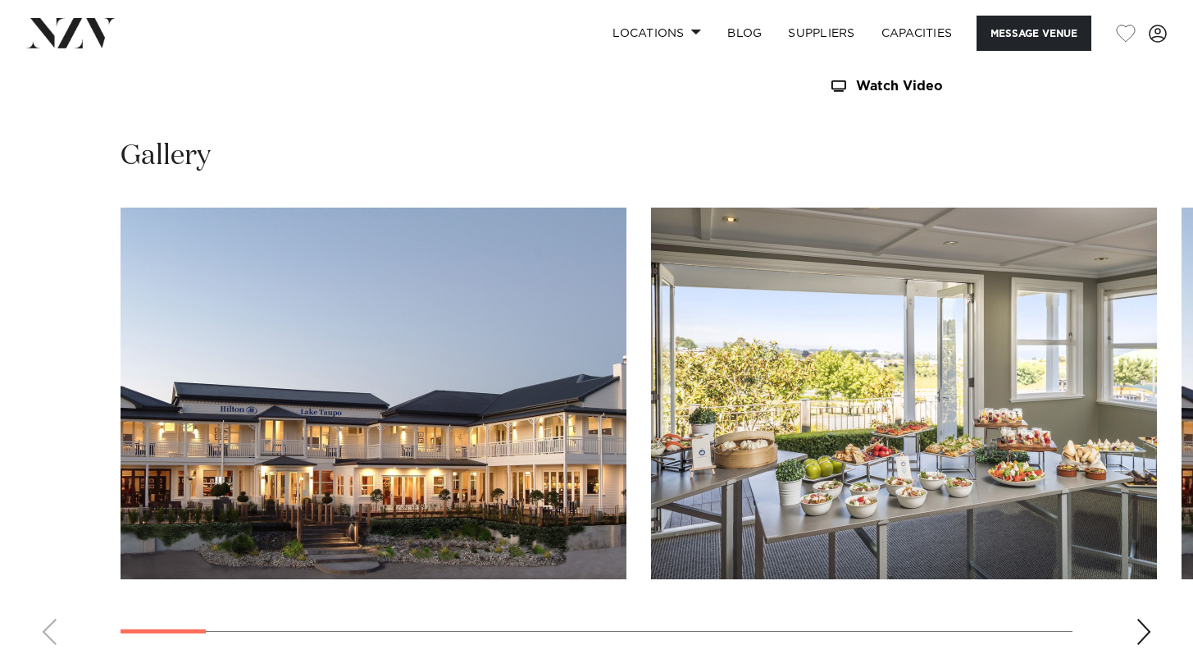
click at [1141, 618] on div "Next slide" at bounding box center [1144, 631] width 16 height 26
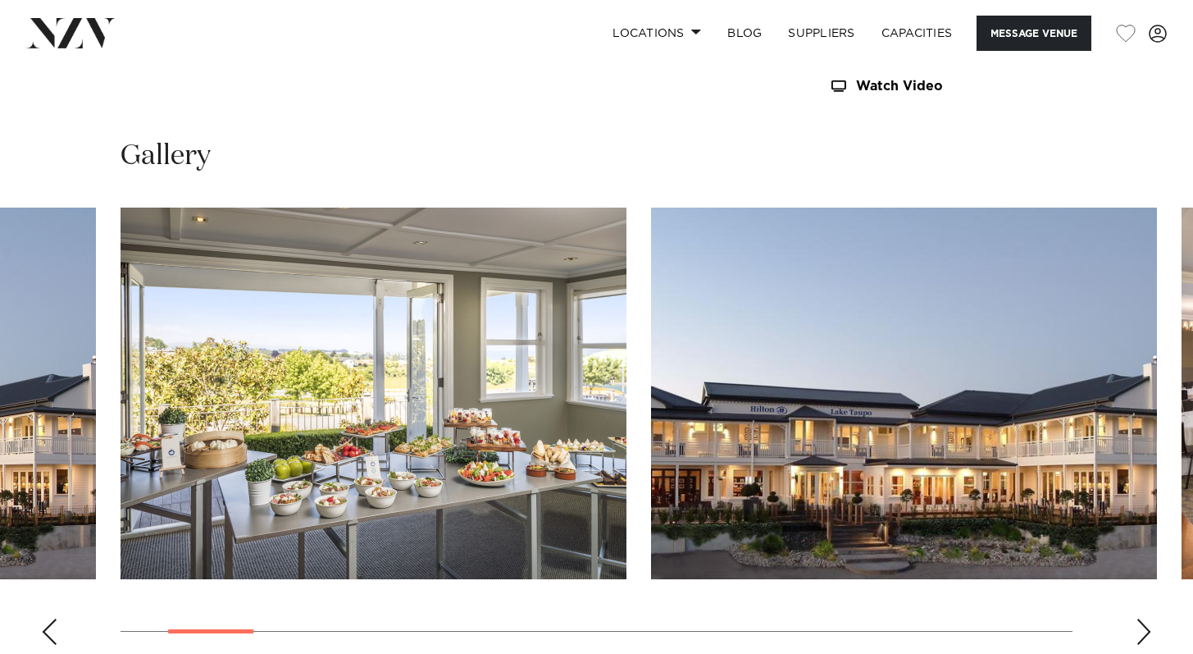
click at [1141, 618] on div "Next slide" at bounding box center [1144, 631] width 16 height 26
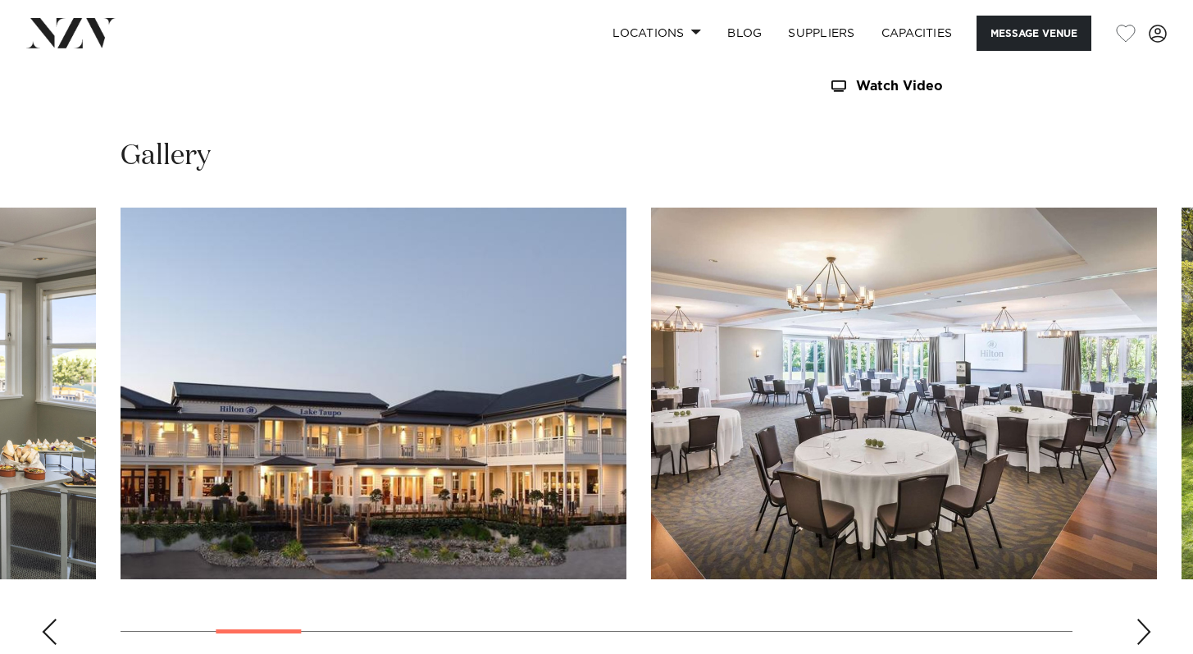
click at [1141, 618] on div "Next slide" at bounding box center [1144, 631] width 16 height 26
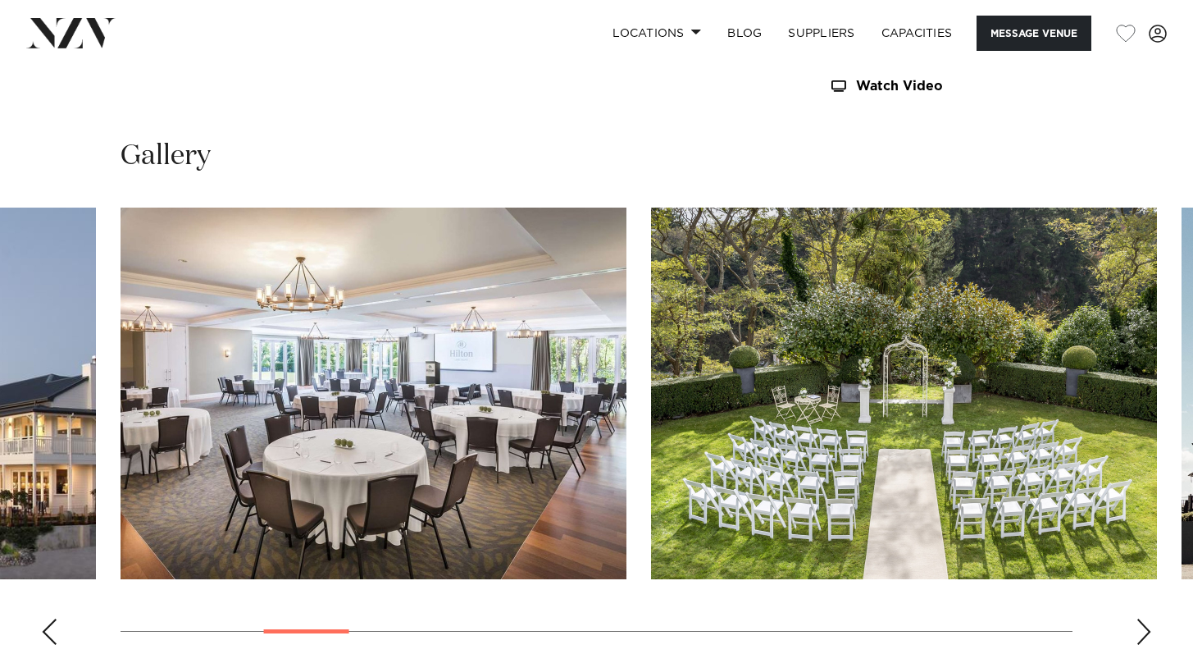
click at [1141, 618] on div "Next slide" at bounding box center [1144, 631] width 16 height 26
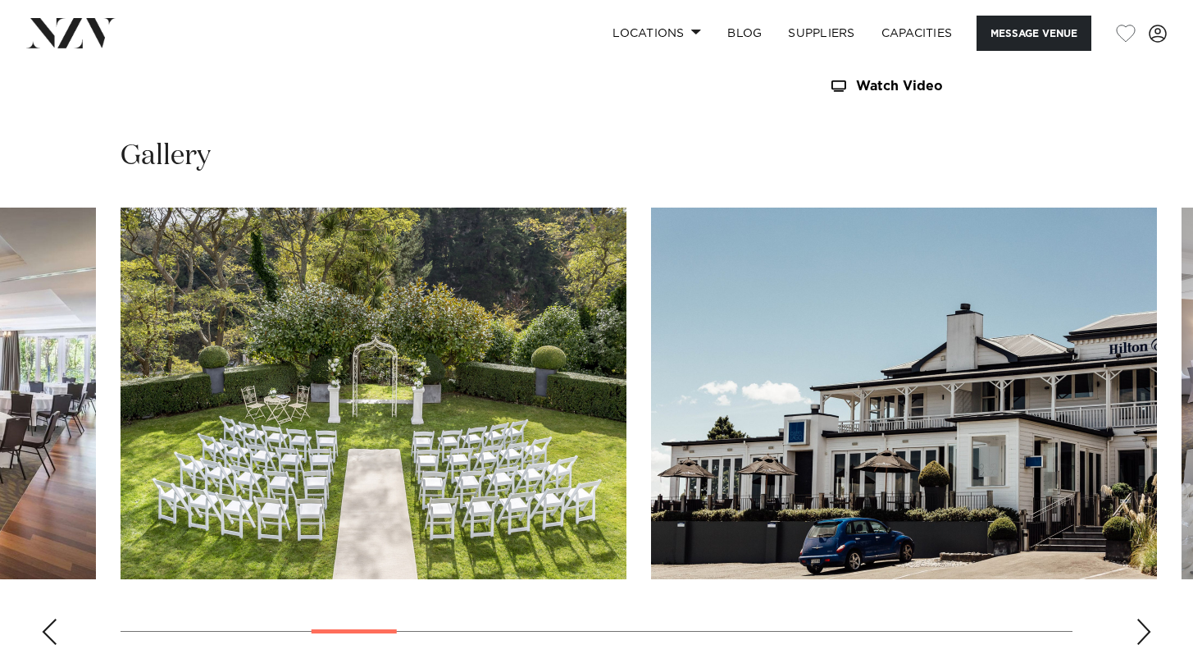
click at [1141, 618] on div "Next slide" at bounding box center [1144, 631] width 16 height 26
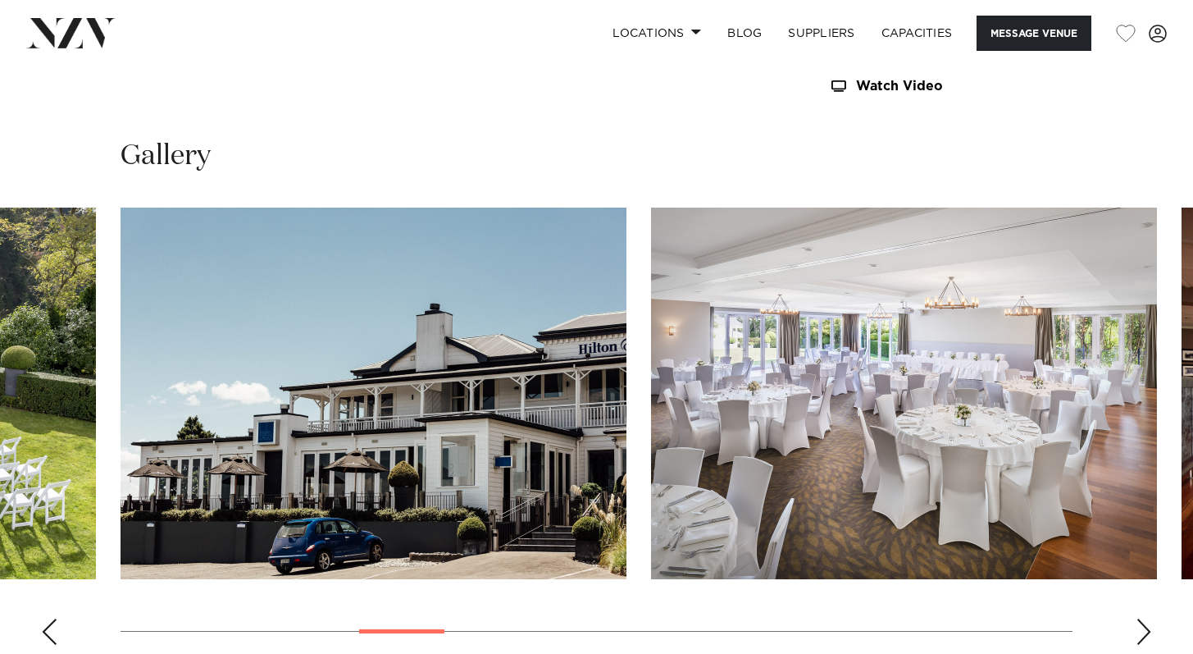
click at [1141, 618] on div "Next slide" at bounding box center [1144, 631] width 16 height 26
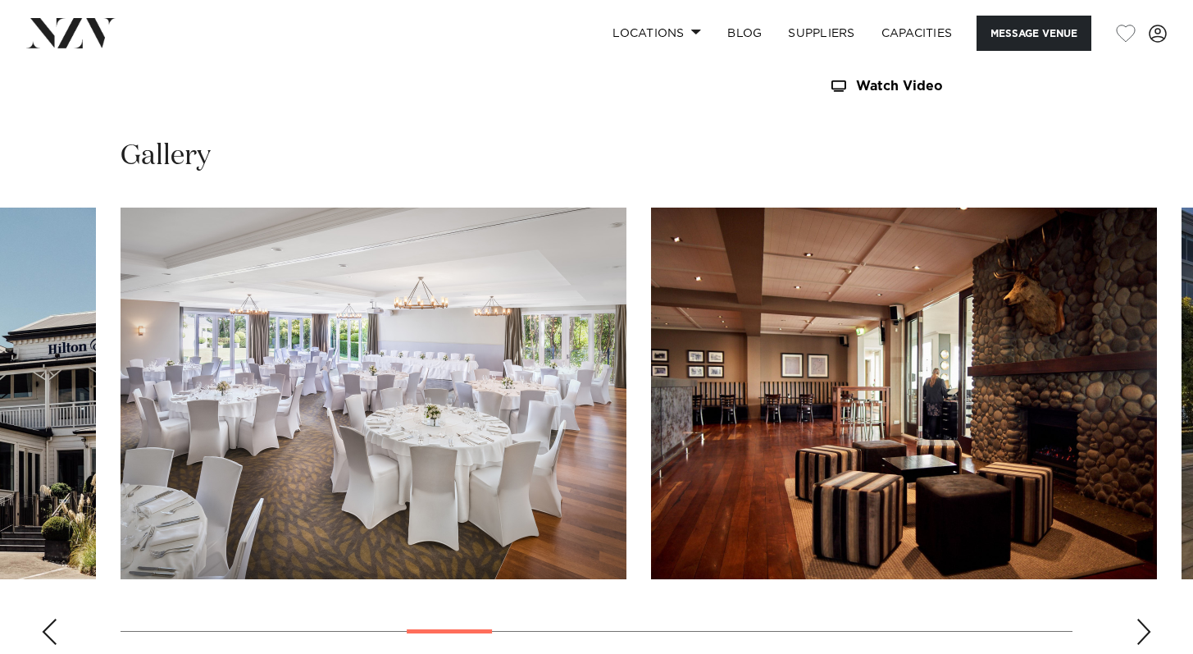
click at [1143, 618] on div "Next slide" at bounding box center [1144, 631] width 16 height 26
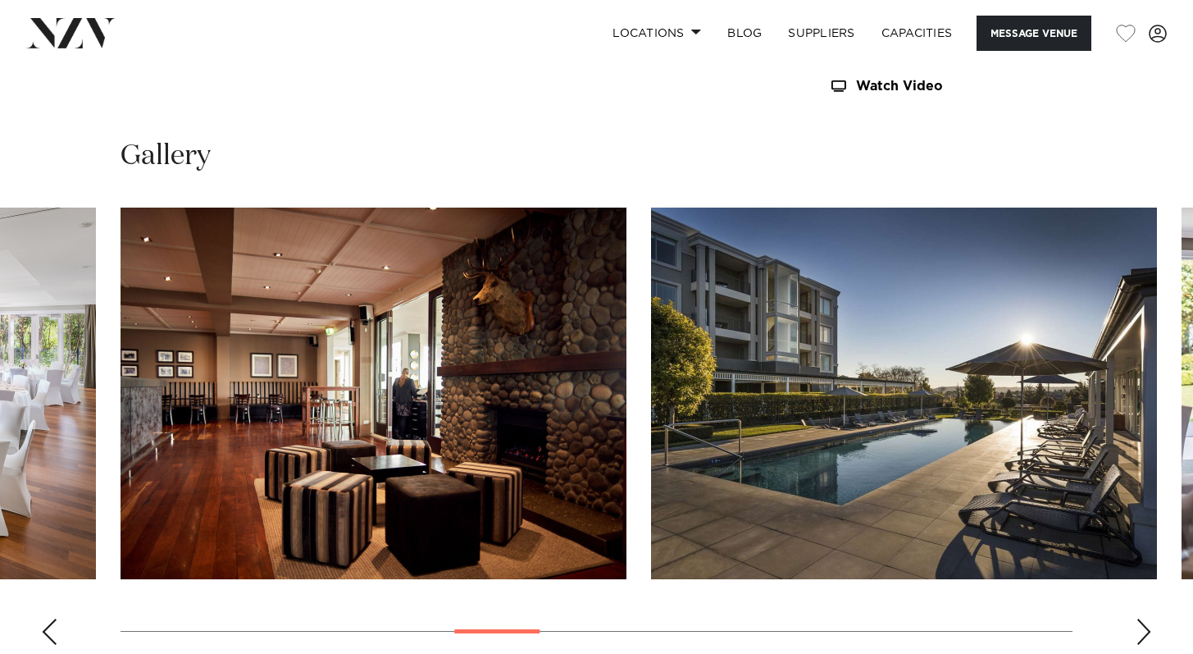
click at [1143, 618] on div "Next slide" at bounding box center [1144, 631] width 16 height 26
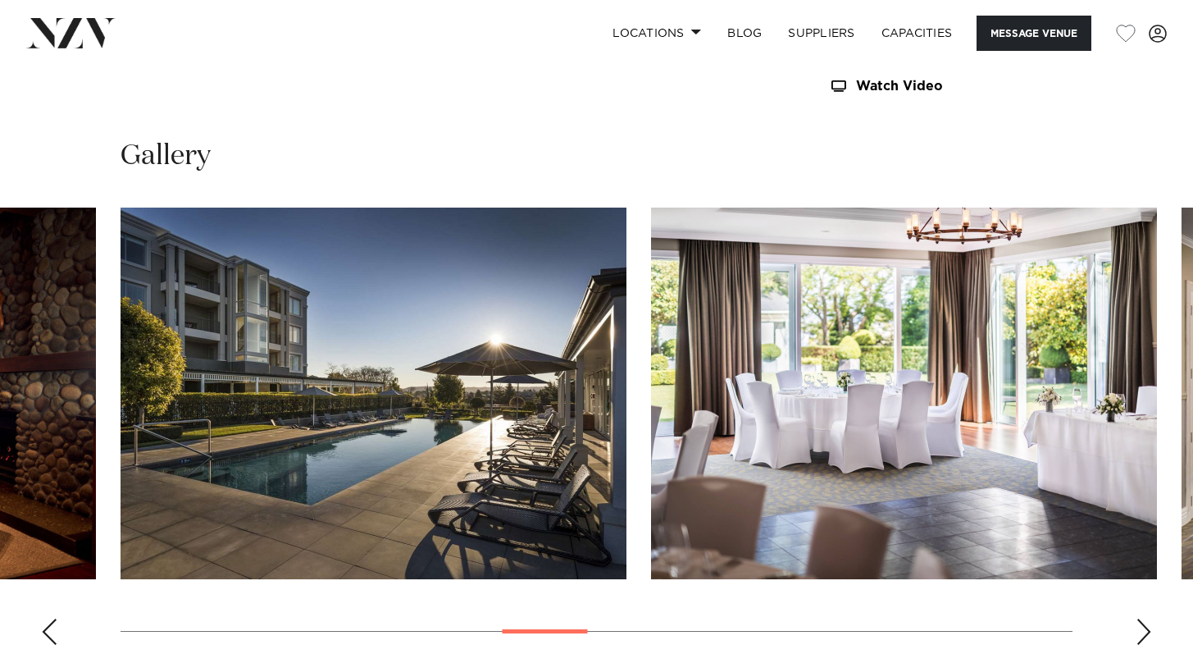
click at [1143, 618] on div "Next slide" at bounding box center [1144, 631] width 16 height 26
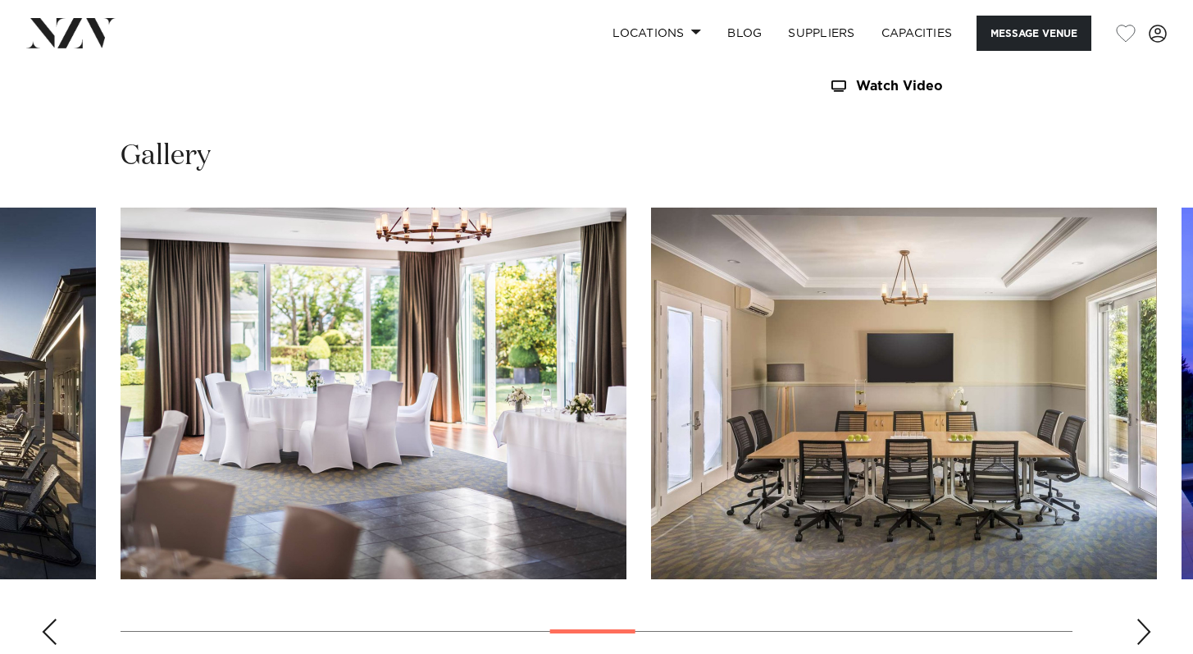
click at [1143, 618] on div "Next slide" at bounding box center [1144, 631] width 16 height 26
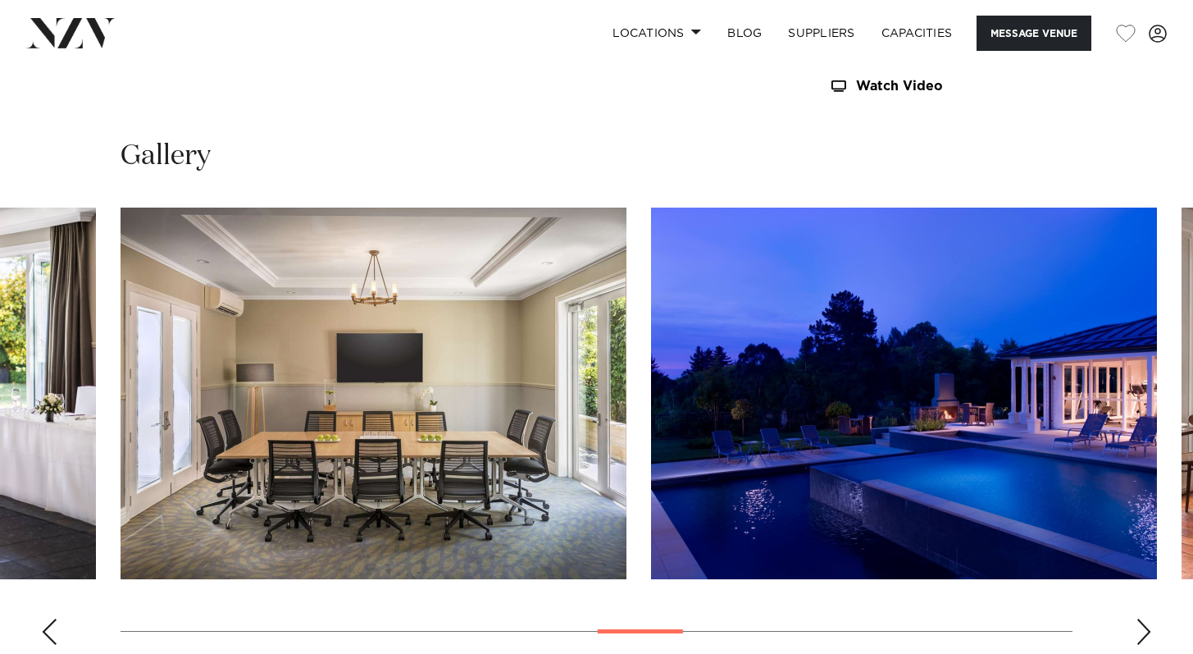
click at [1143, 618] on div "Next slide" at bounding box center [1144, 631] width 16 height 26
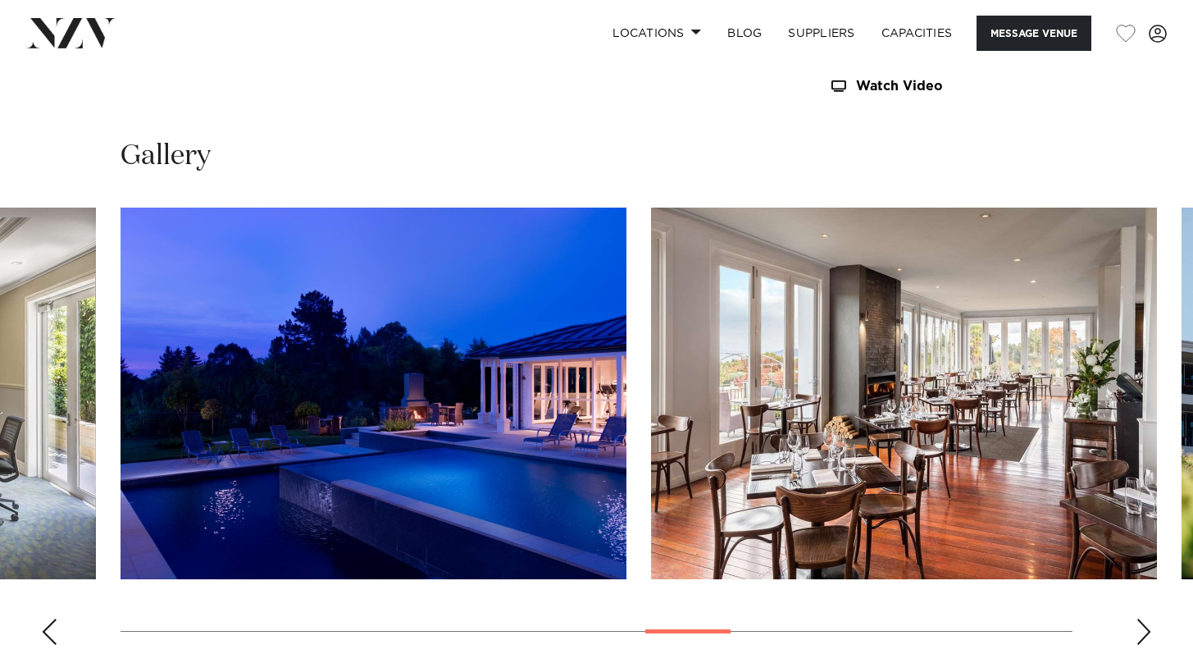
click at [1143, 618] on div "Next slide" at bounding box center [1144, 631] width 16 height 26
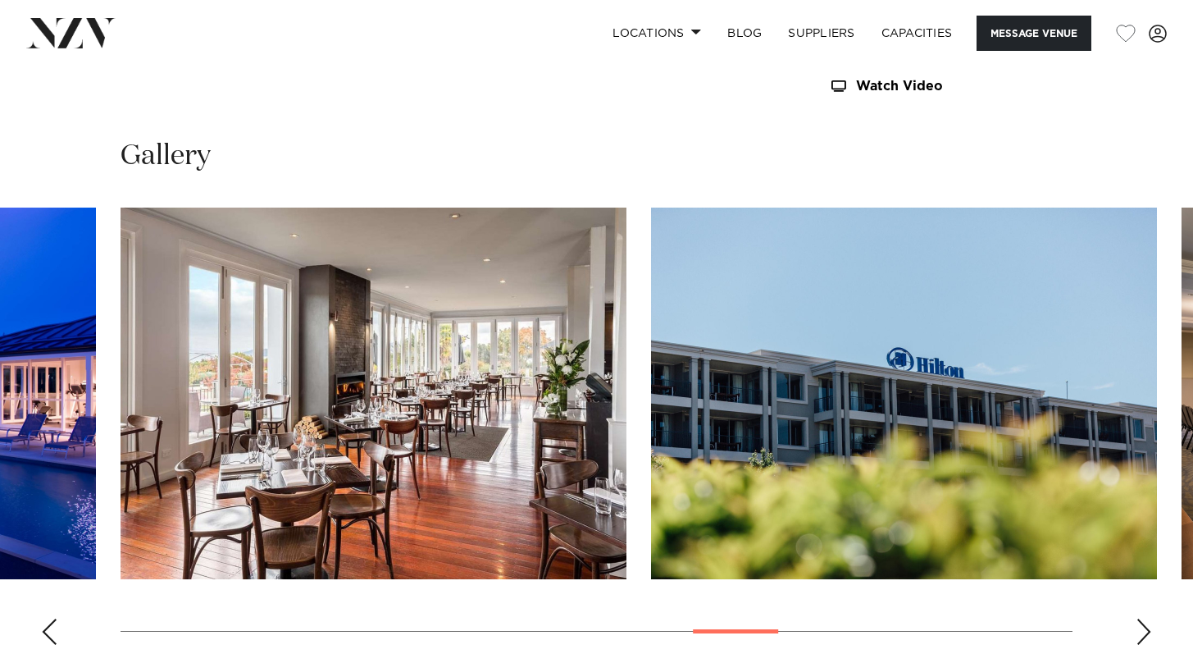
click at [1143, 618] on div "Next slide" at bounding box center [1144, 631] width 16 height 26
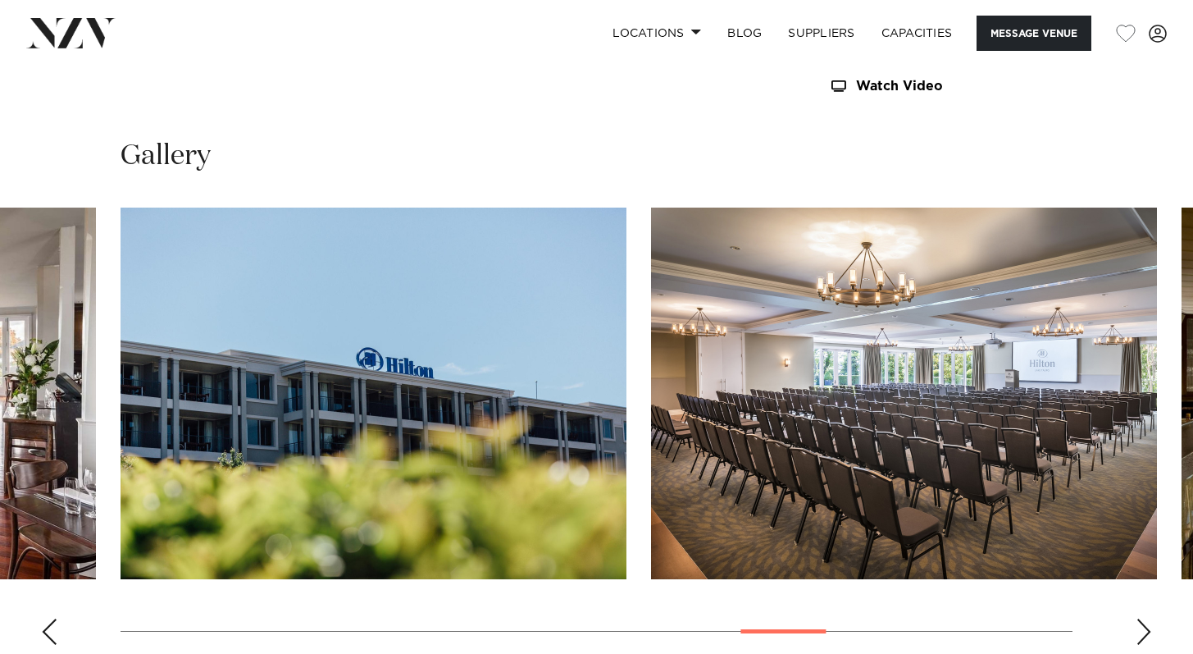
click at [1143, 618] on div "Next slide" at bounding box center [1144, 631] width 16 height 26
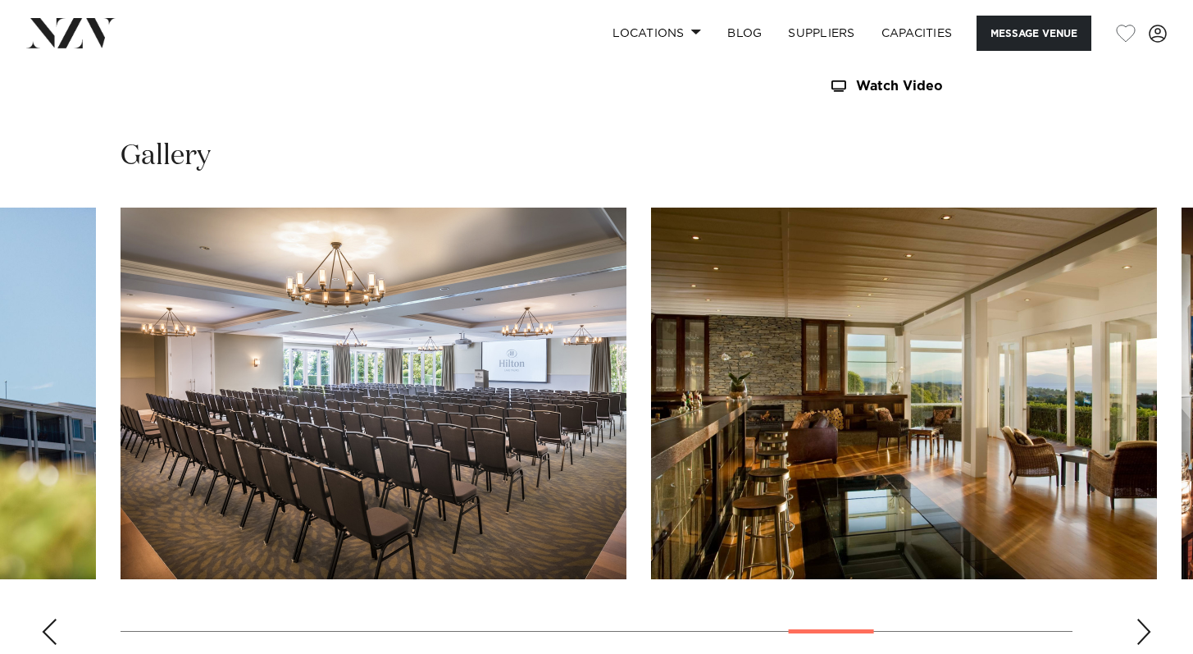
click at [1143, 618] on div "Next slide" at bounding box center [1144, 631] width 16 height 26
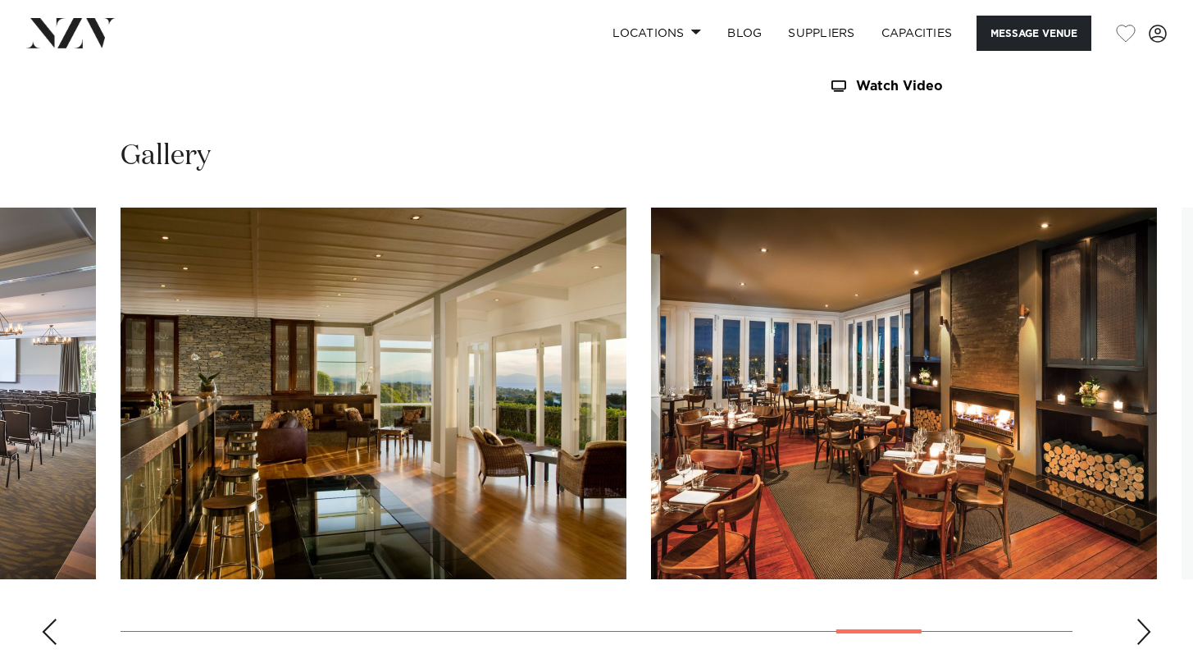
click at [1144, 618] on div "Next slide" at bounding box center [1144, 631] width 16 height 26
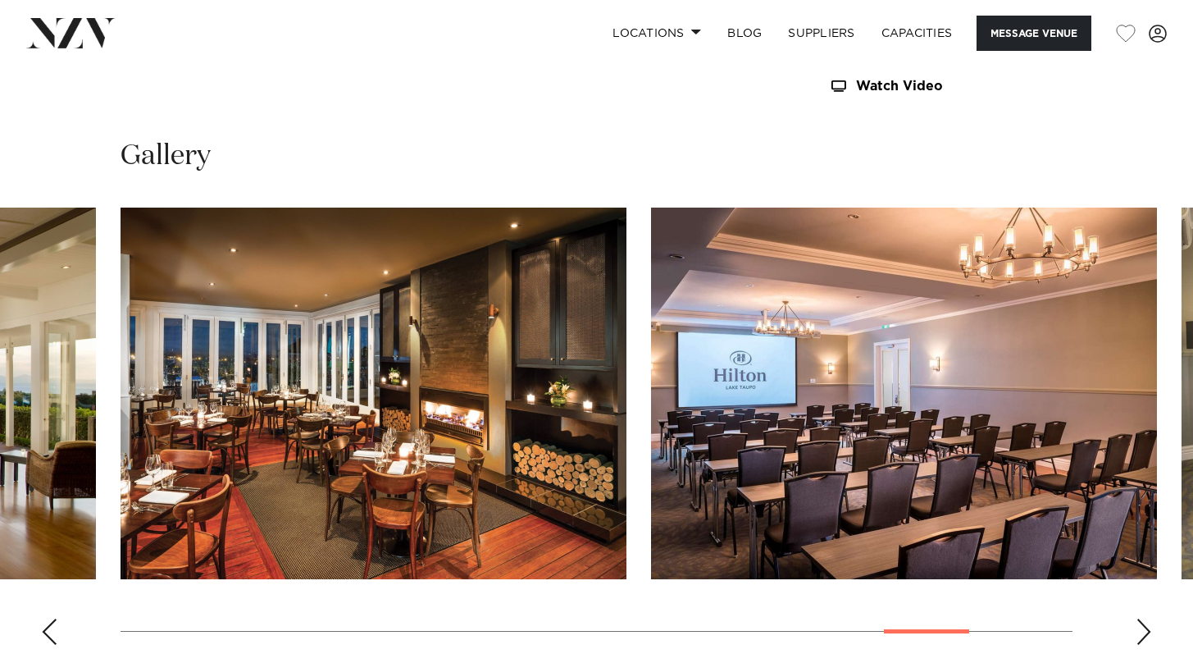
click at [1144, 618] on div "Next slide" at bounding box center [1144, 631] width 16 height 26
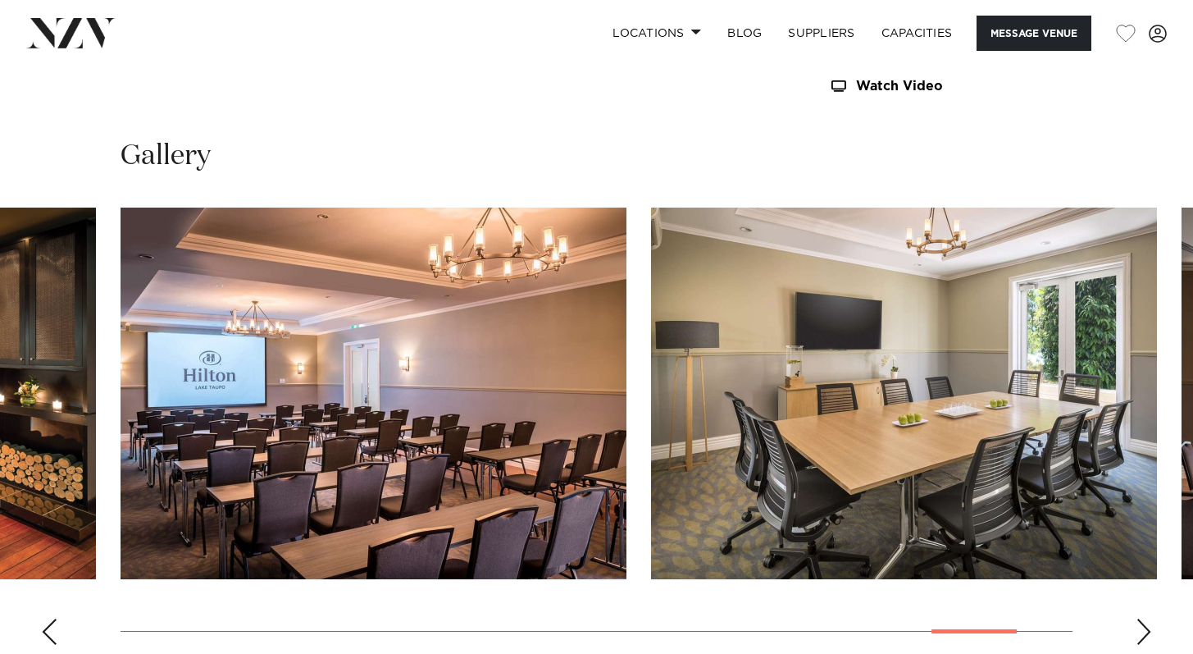
click at [1142, 618] on div "Next slide" at bounding box center [1144, 631] width 16 height 26
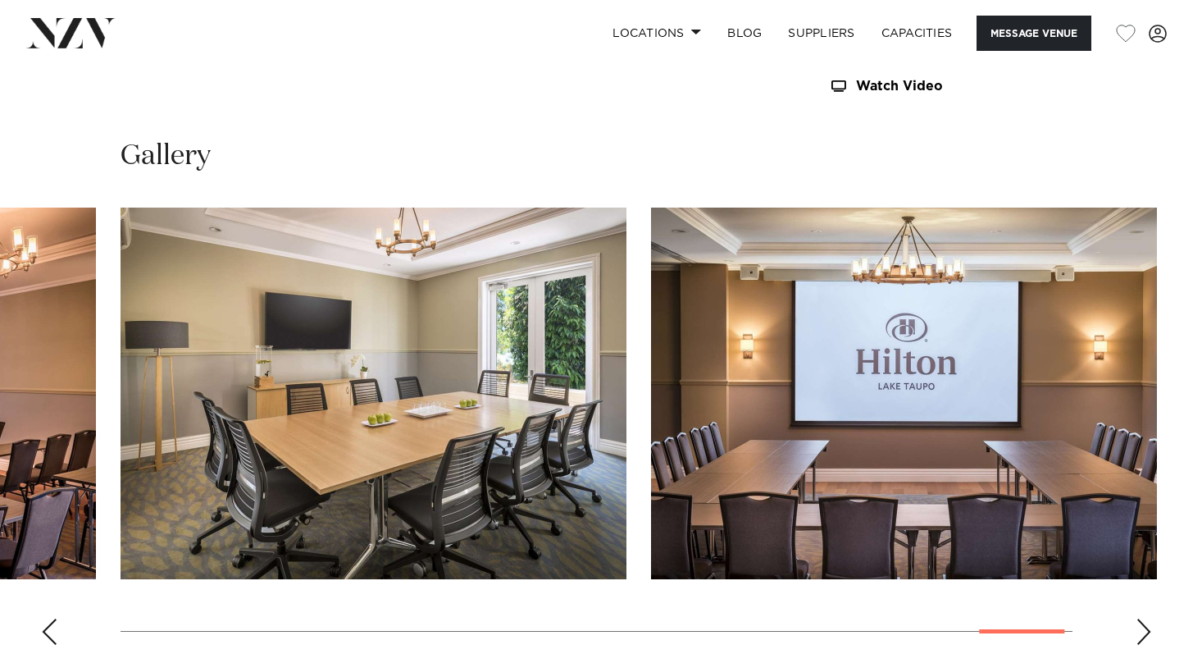
click at [1142, 618] on div "Next slide" at bounding box center [1144, 631] width 16 height 26
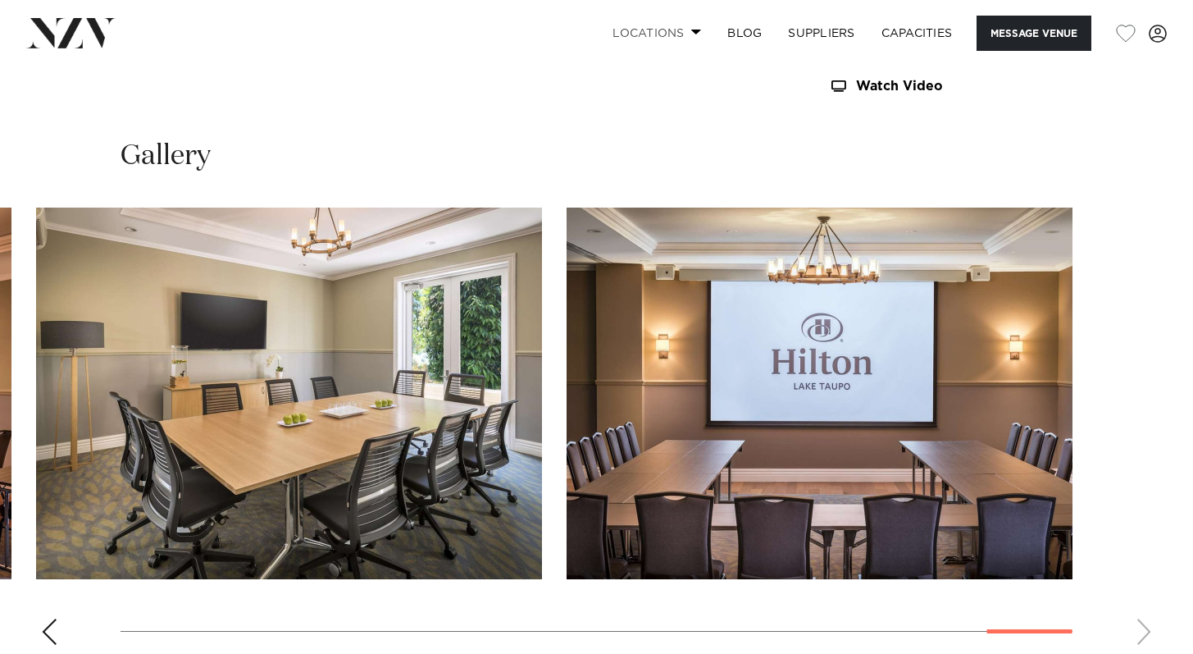
click at [632, 24] on link "Locations" at bounding box center [657, 33] width 115 height 35
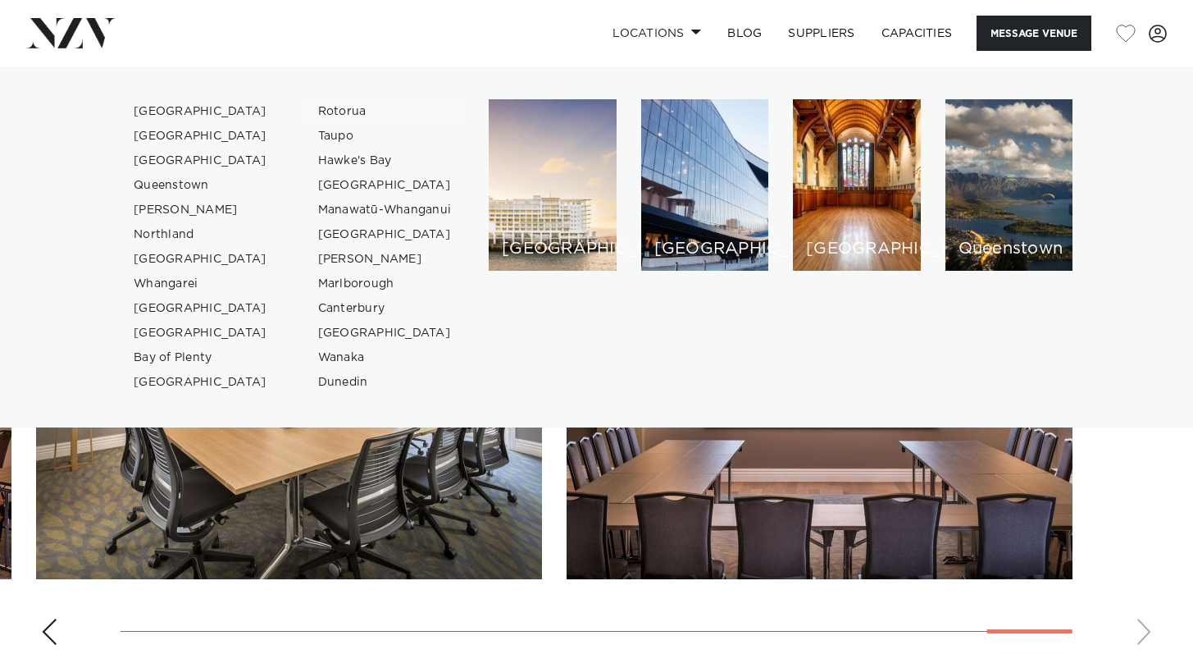
click at [339, 108] on link "Rotorua" at bounding box center [385, 111] width 160 height 25
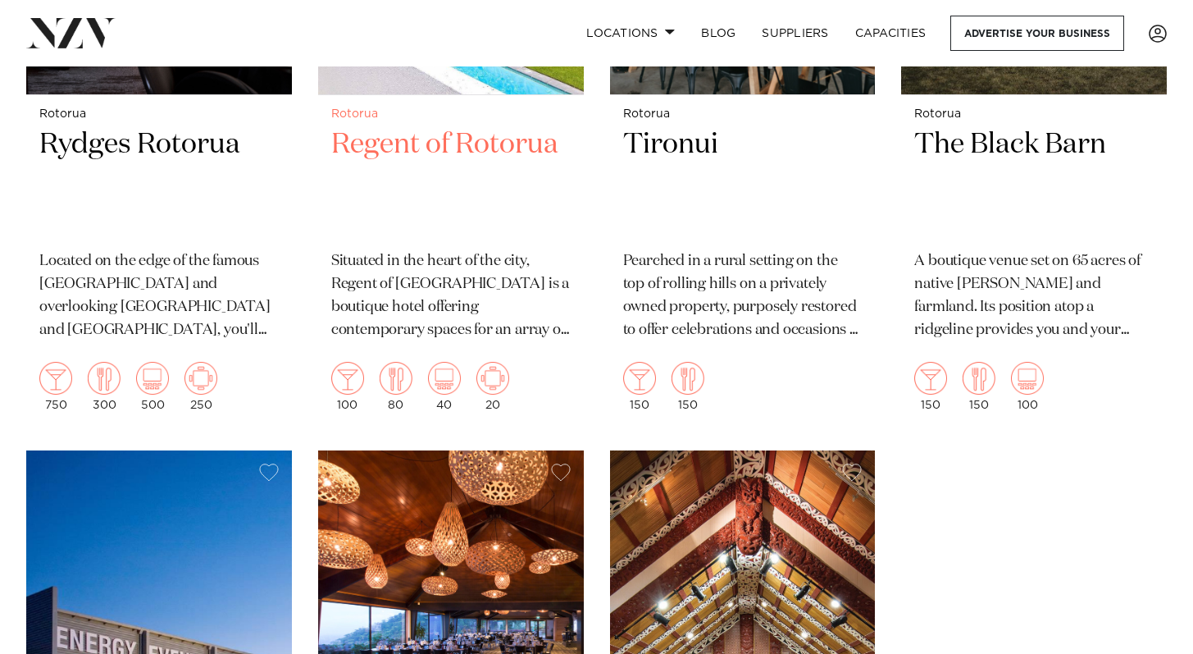
scroll to position [1626, 0]
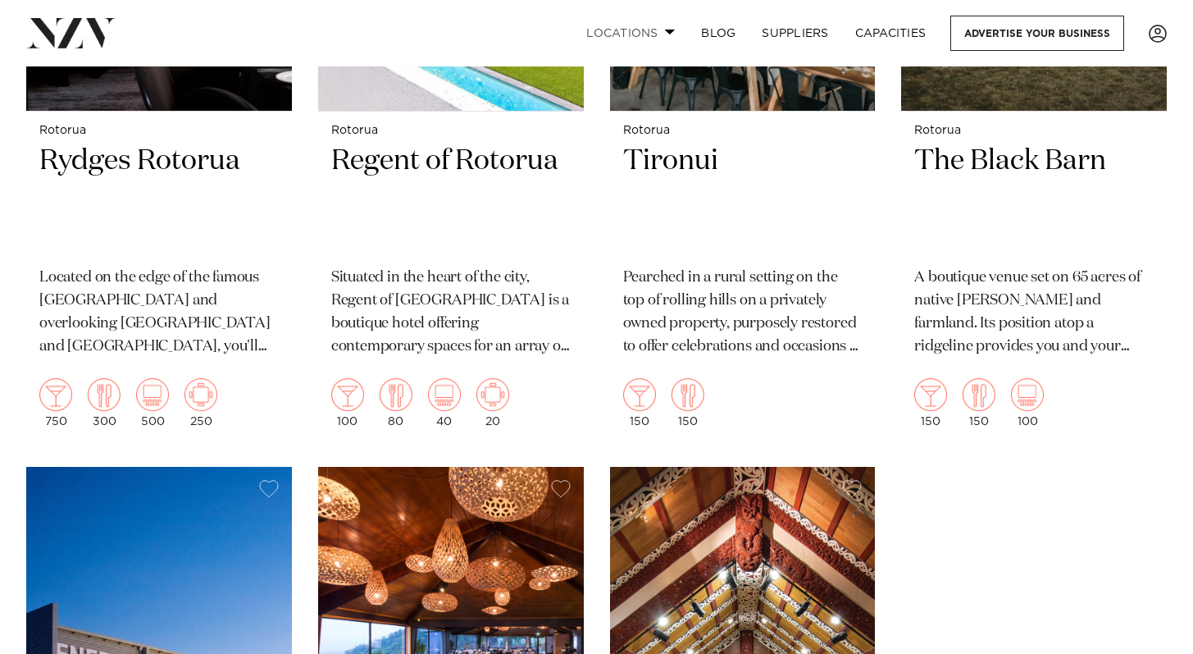
click at [645, 27] on link "Locations" at bounding box center [630, 33] width 115 height 35
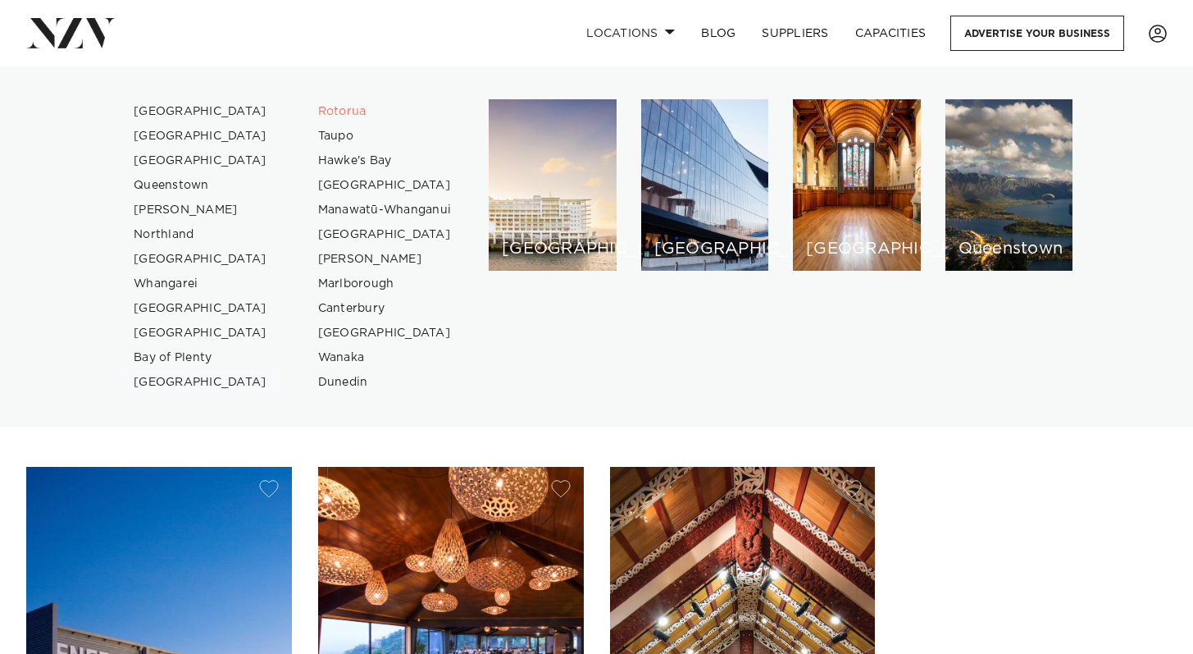
click at [151, 378] on link "[GEOGRAPHIC_DATA]" at bounding box center [201, 382] width 160 height 25
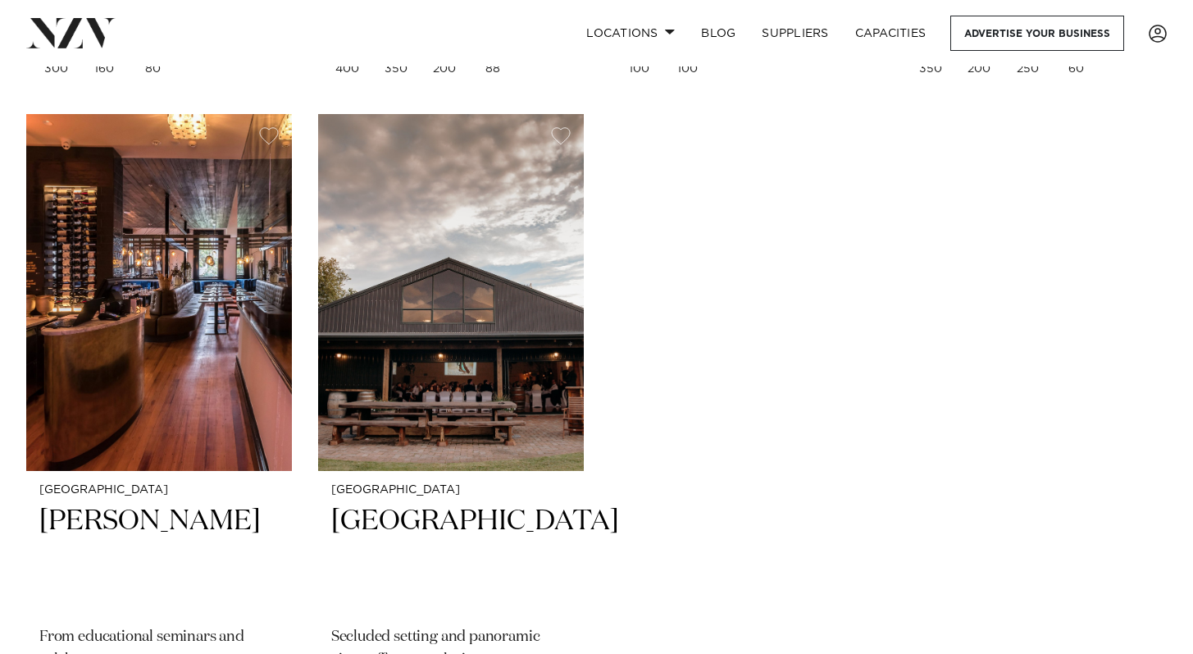
scroll to position [2011, 0]
click at [622, 39] on link "Locations" at bounding box center [630, 33] width 115 height 35
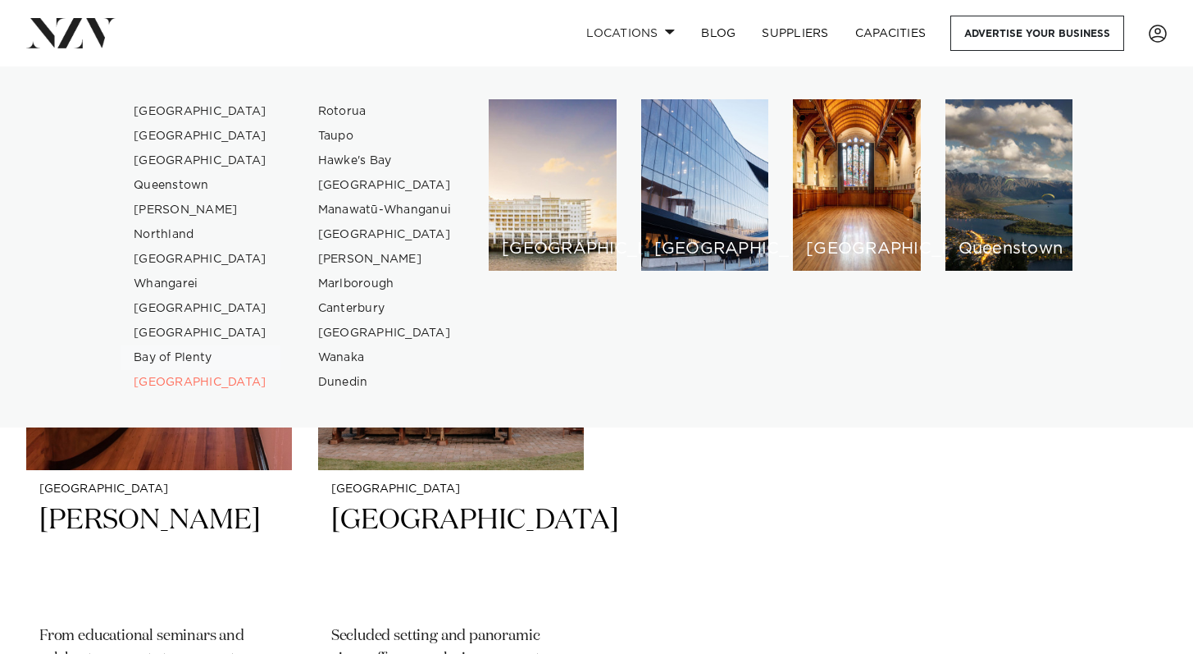
click at [171, 353] on link "Bay of Plenty" at bounding box center [201, 357] width 160 height 25
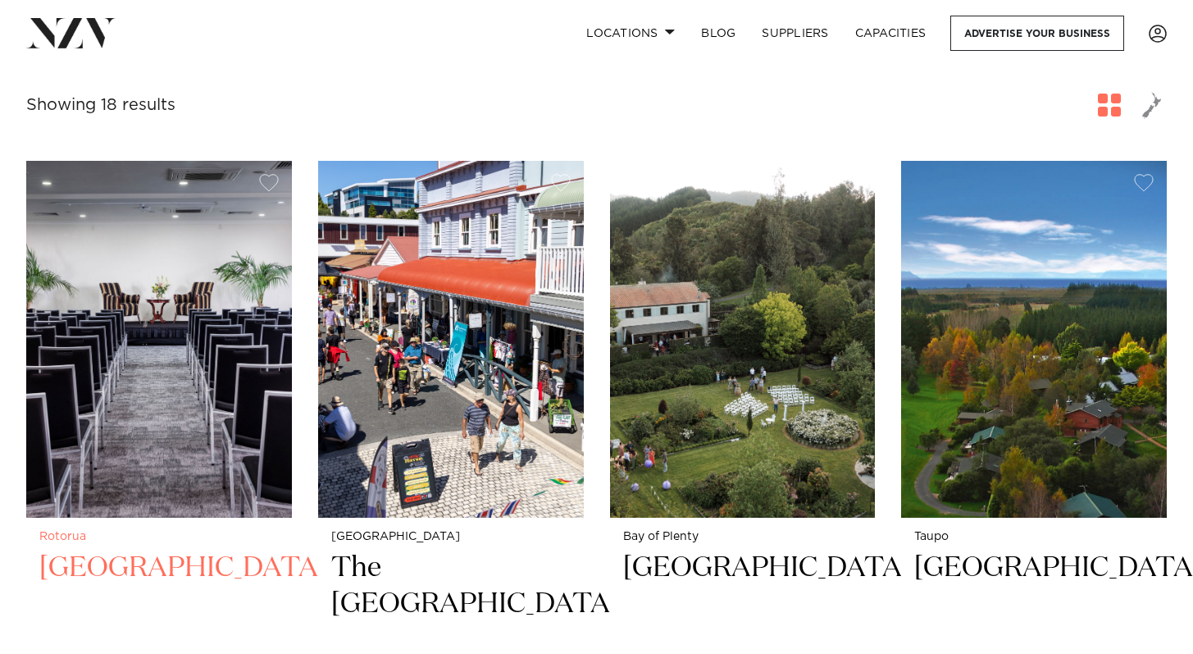
scroll to position [574, 0]
click at [141, 549] on h2 "[GEOGRAPHIC_DATA]" at bounding box center [158, 604] width 239 height 111
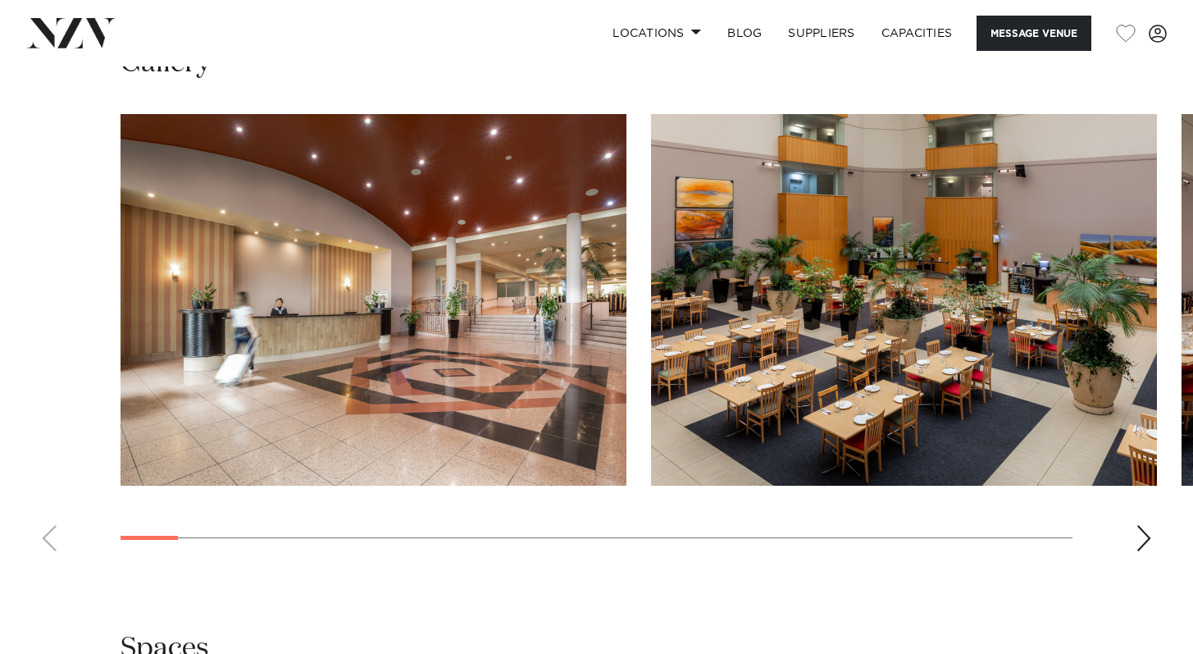
scroll to position [2045, 0]
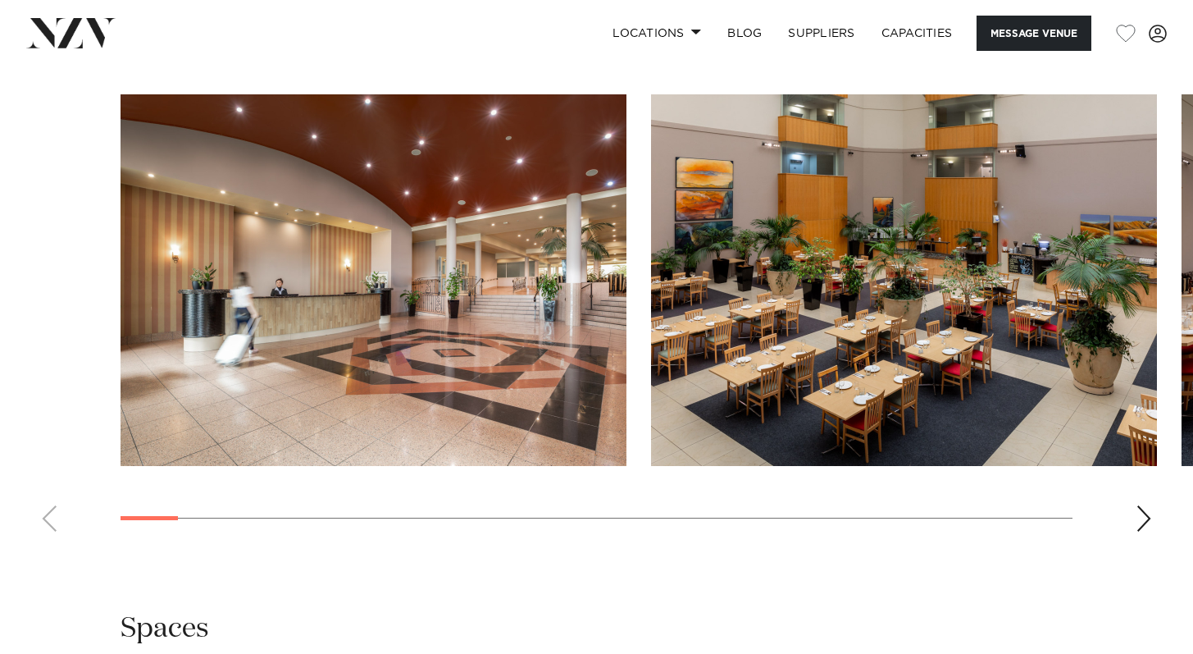
click at [1151, 531] on div "Next slide" at bounding box center [1144, 518] width 16 height 26
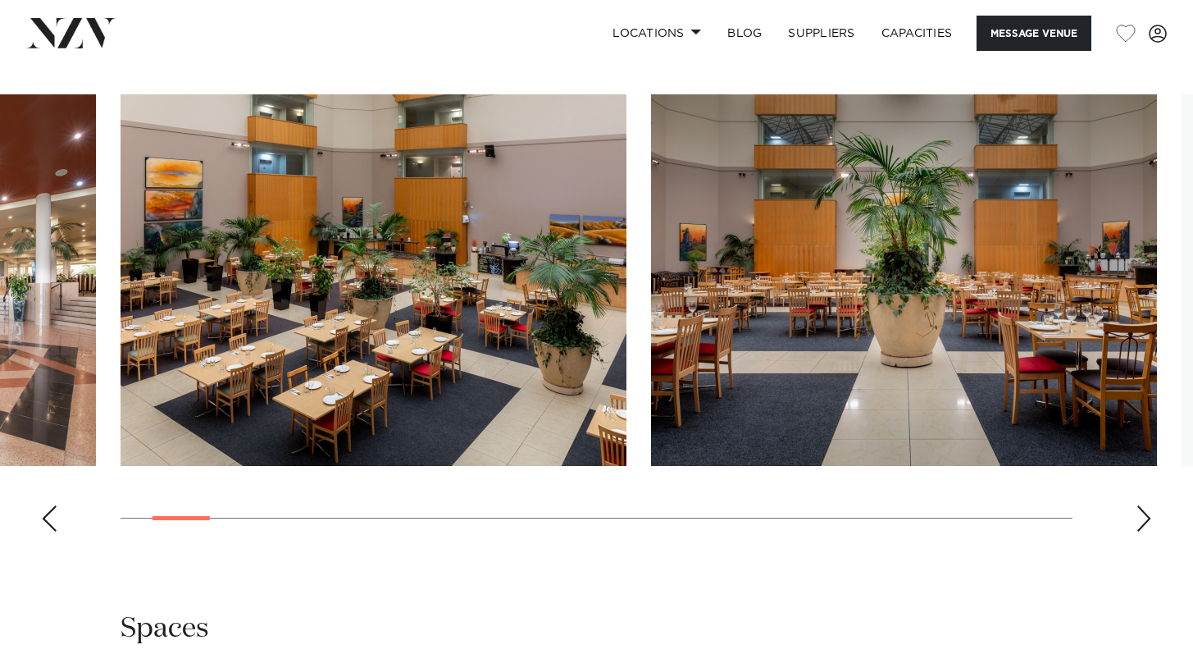
click at [1151, 531] on div "Next slide" at bounding box center [1144, 518] width 16 height 26
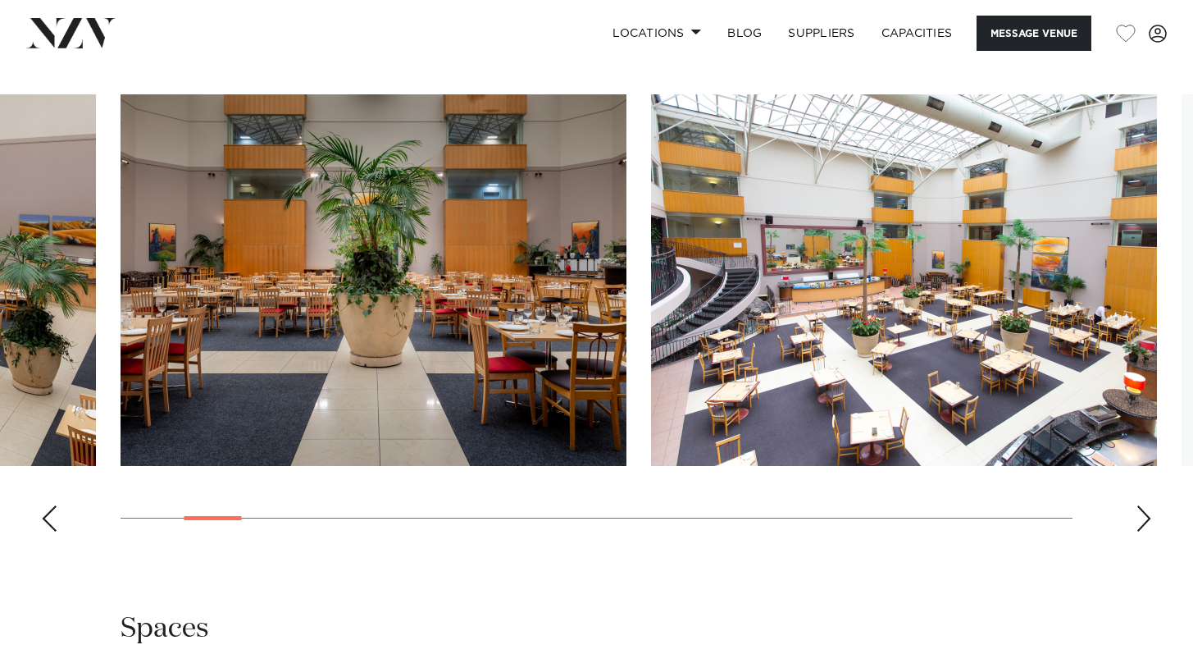
click at [1151, 531] on div "Next slide" at bounding box center [1144, 518] width 16 height 26
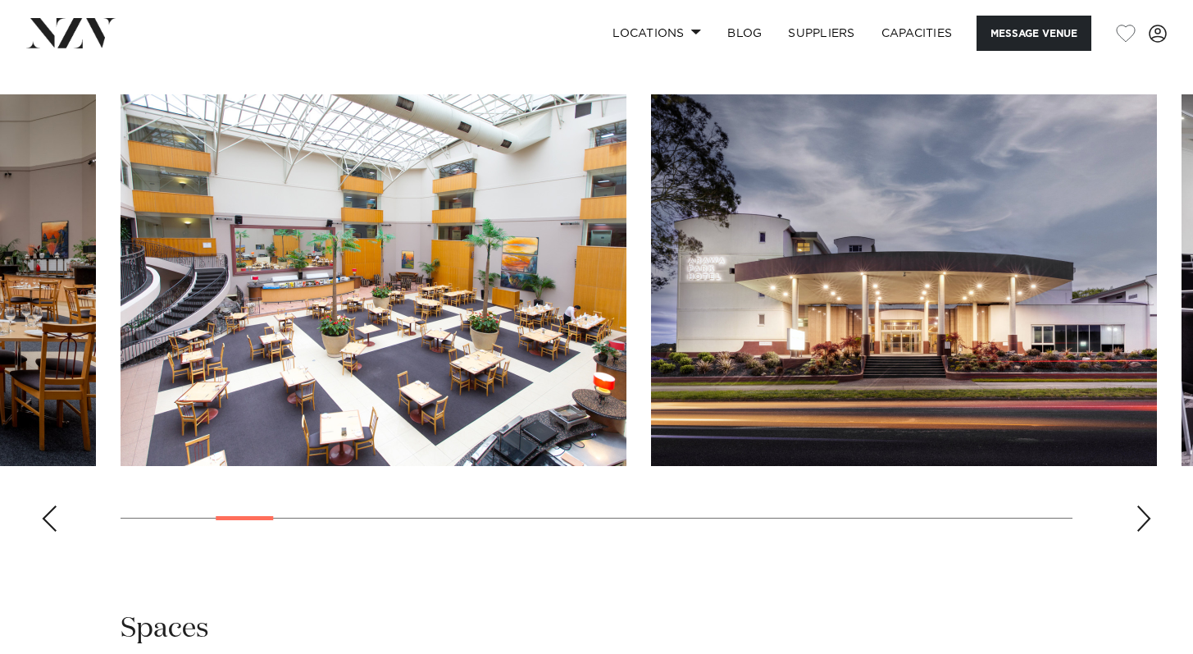
click at [1151, 531] on div "Next slide" at bounding box center [1144, 518] width 16 height 26
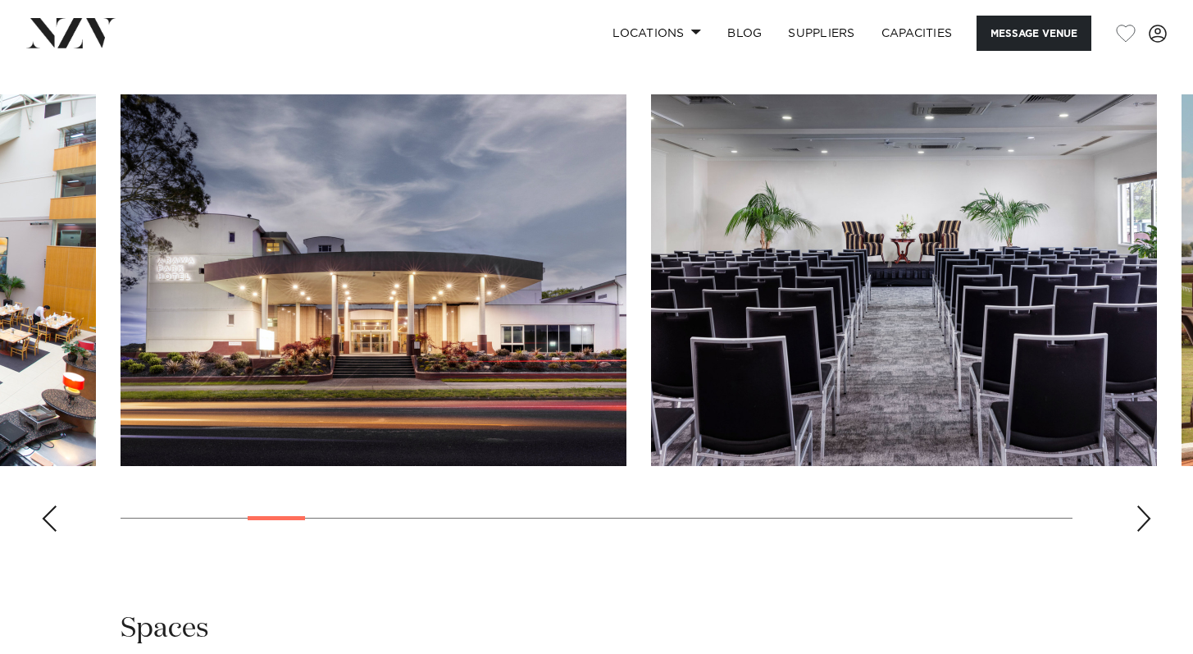
click at [1151, 531] on div "Next slide" at bounding box center [1144, 518] width 16 height 26
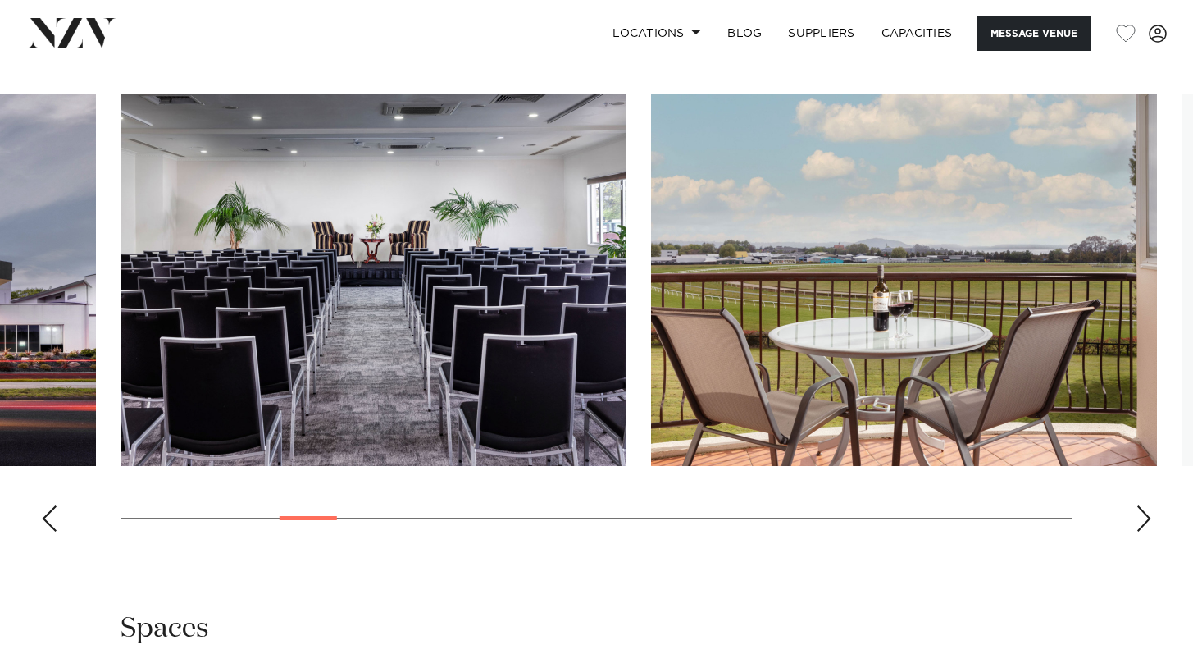
click at [1151, 531] on div "Next slide" at bounding box center [1144, 518] width 16 height 26
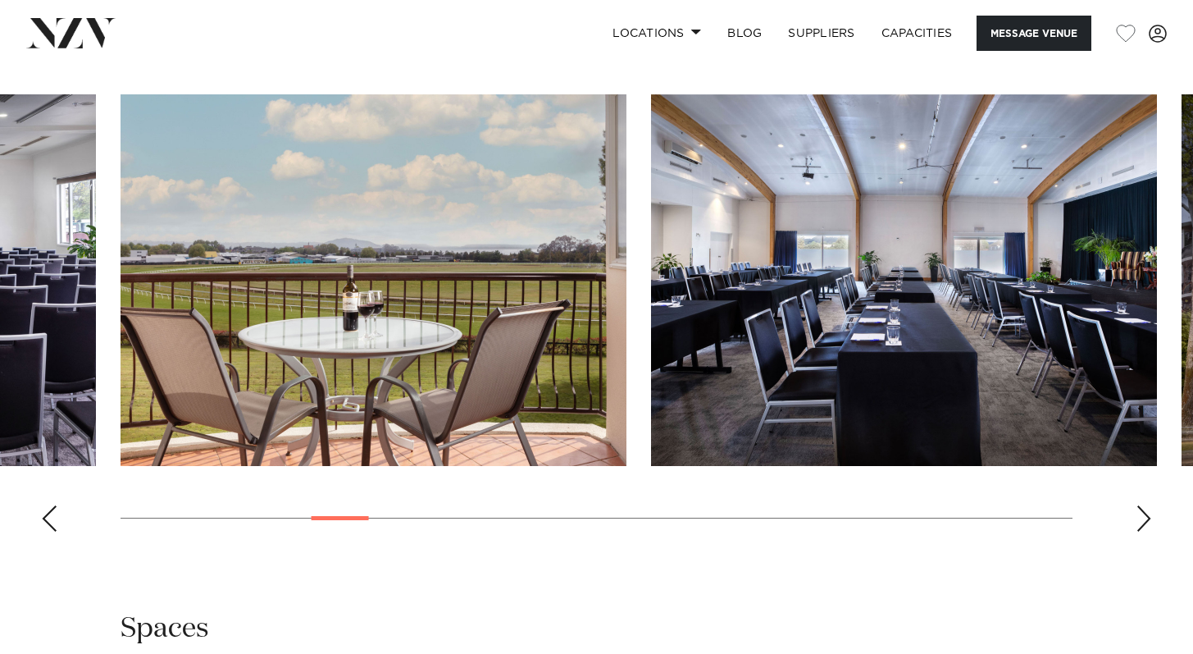
click at [1151, 531] on div "Next slide" at bounding box center [1144, 518] width 16 height 26
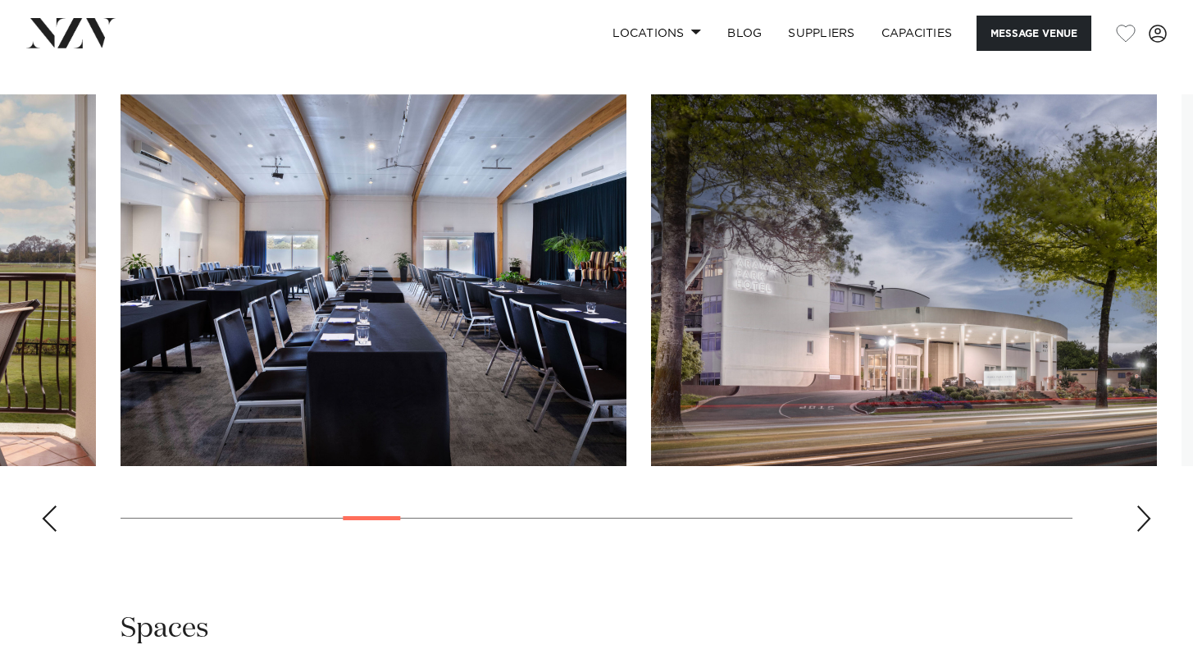
click at [1151, 531] on div "Next slide" at bounding box center [1144, 518] width 16 height 26
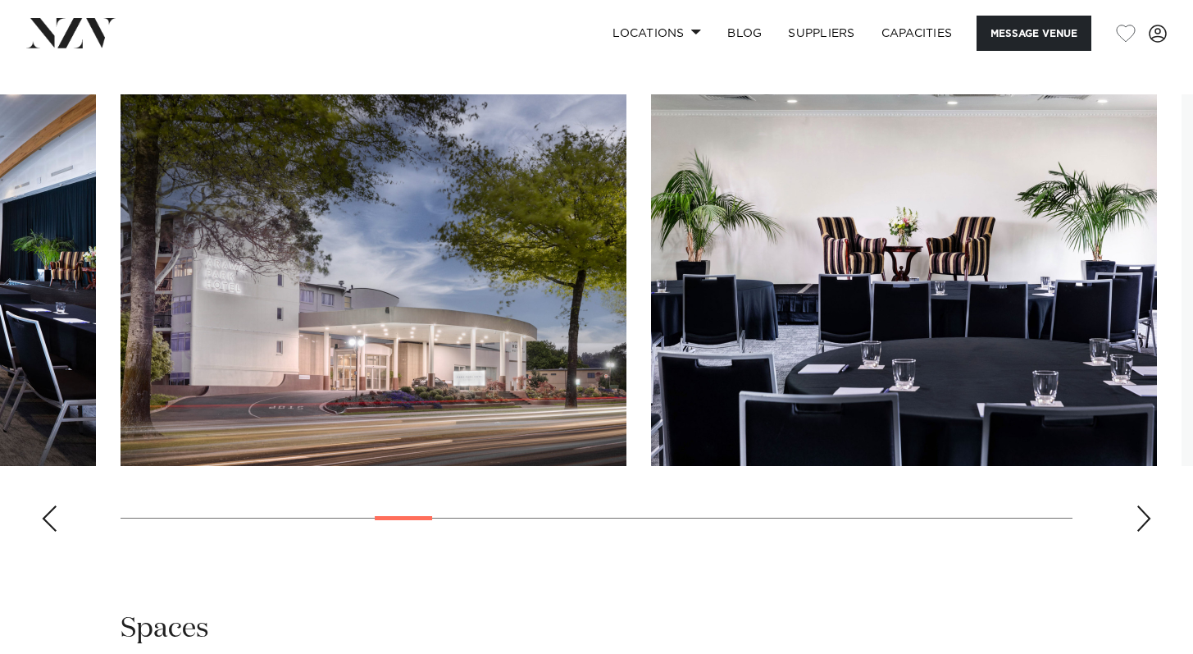
click at [1151, 531] on div "Next slide" at bounding box center [1144, 518] width 16 height 26
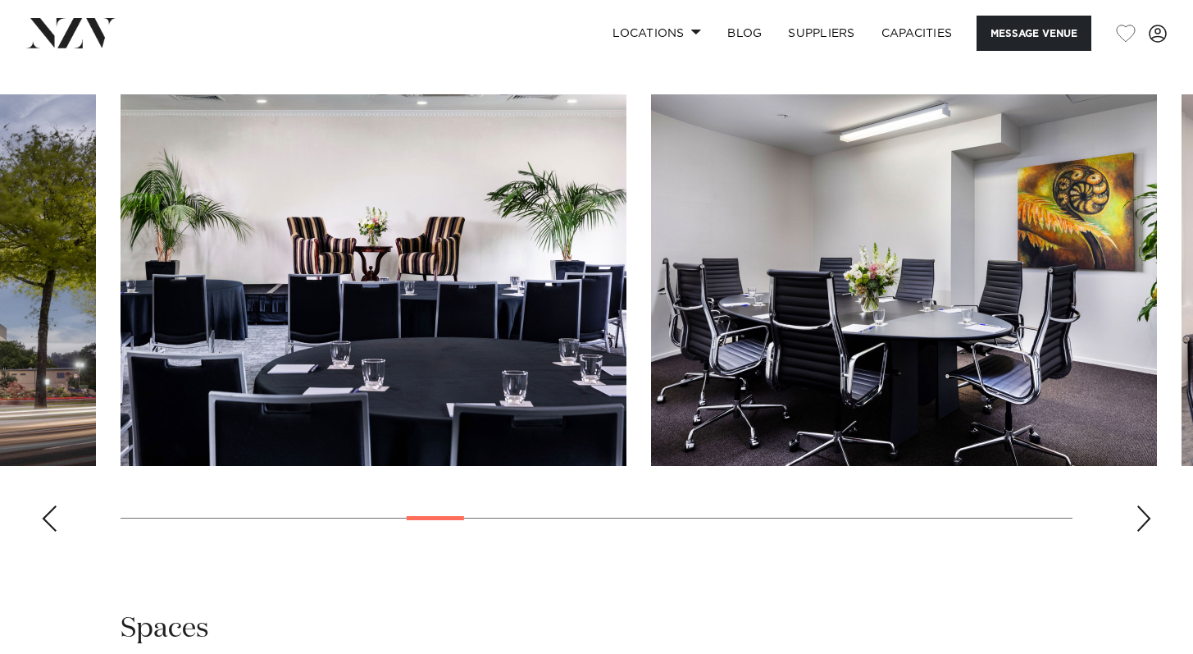
click at [1151, 531] on div "Next slide" at bounding box center [1144, 518] width 16 height 26
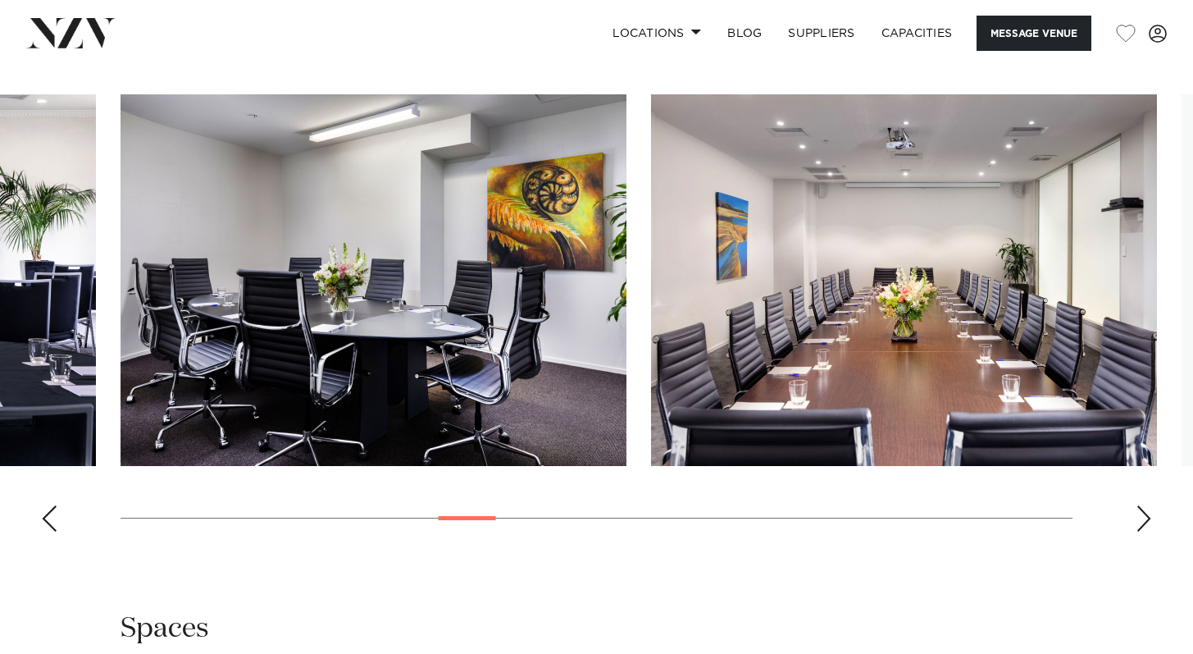
click at [1151, 531] on div "Next slide" at bounding box center [1144, 518] width 16 height 26
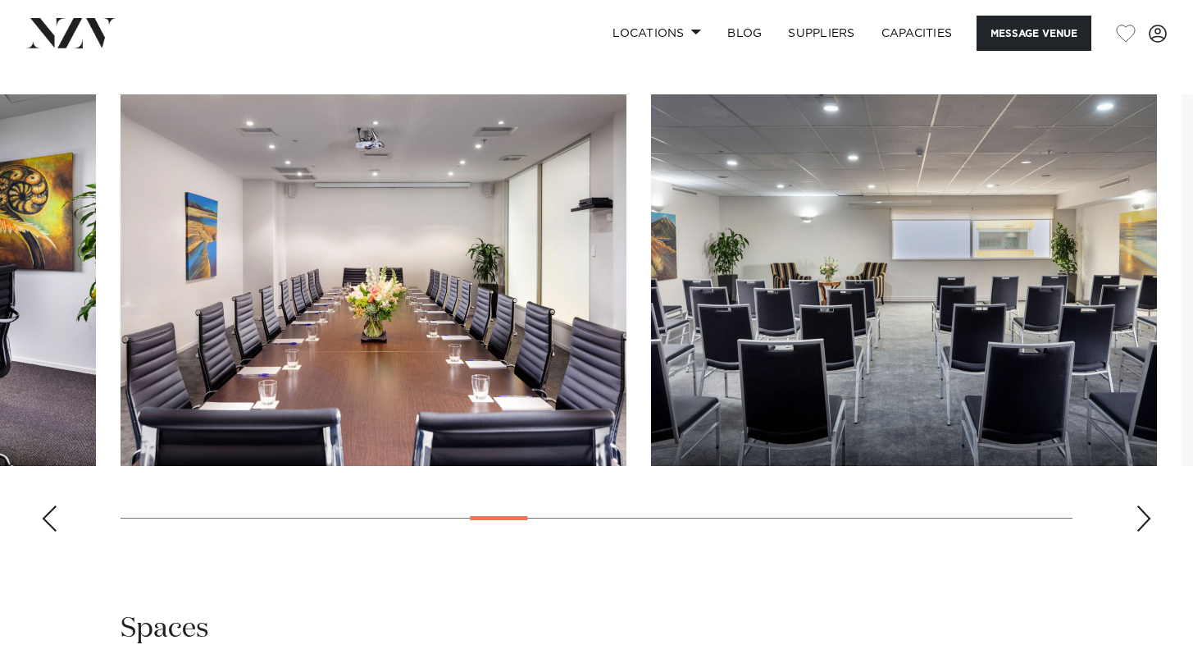
click at [1151, 531] on div "Next slide" at bounding box center [1144, 518] width 16 height 26
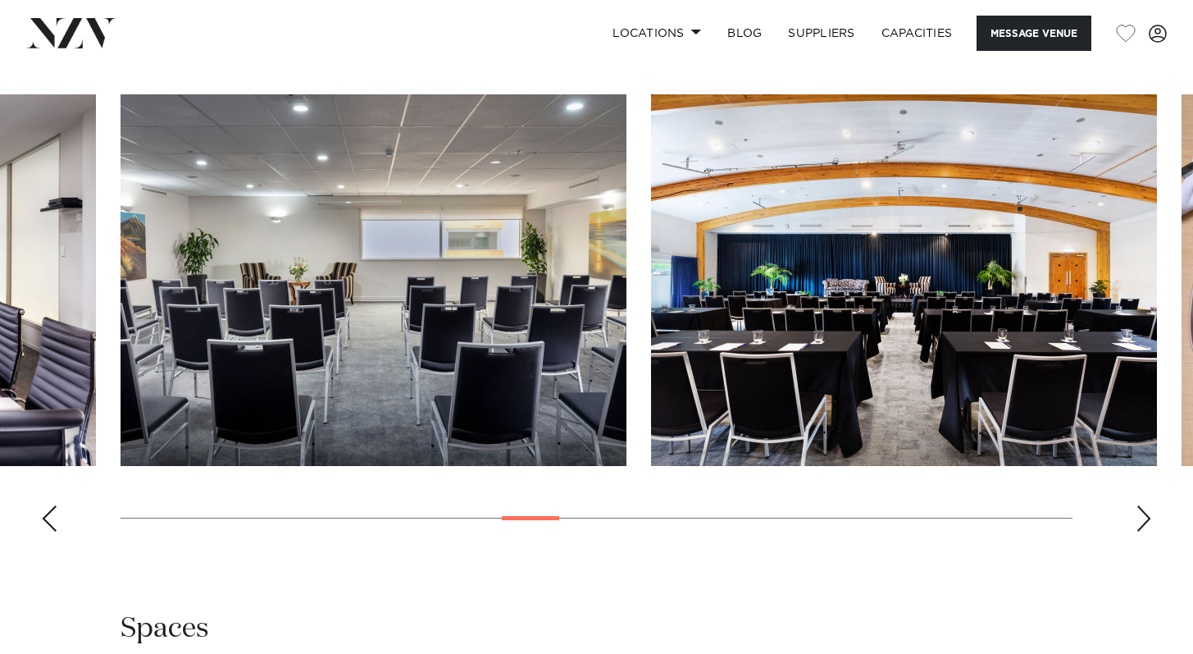
click at [1151, 531] on div "Next slide" at bounding box center [1144, 518] width 16 height 26
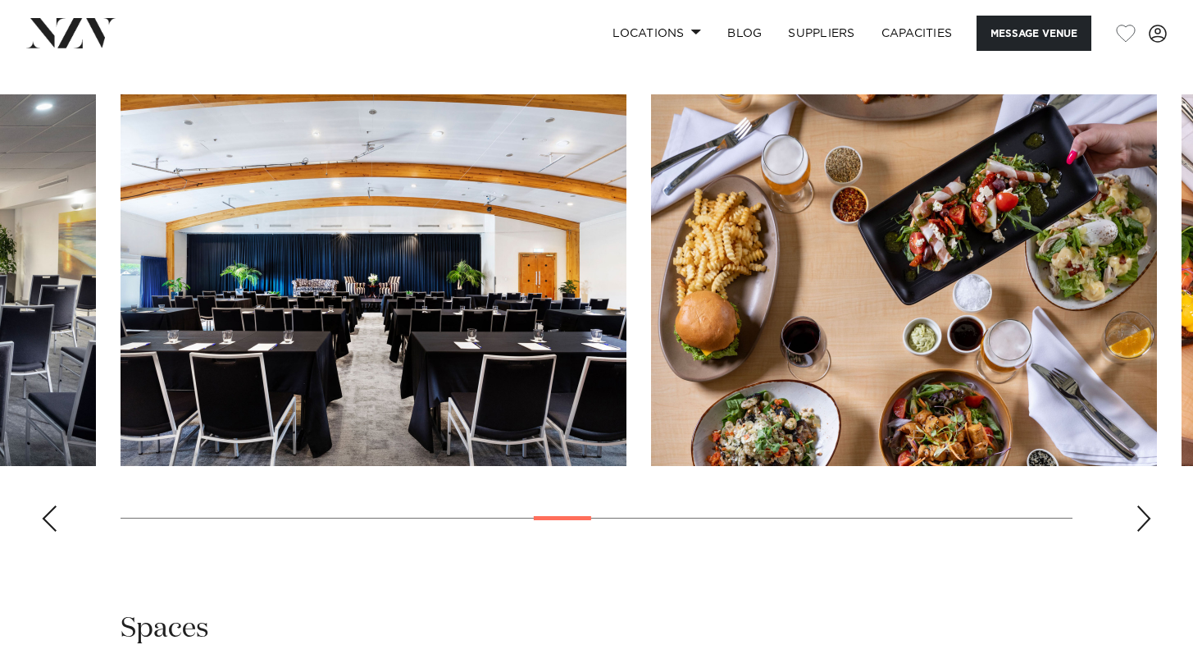
click at [1151, 531] on div "Next slide" at bounding box center [1144, 518] width 16 height 26
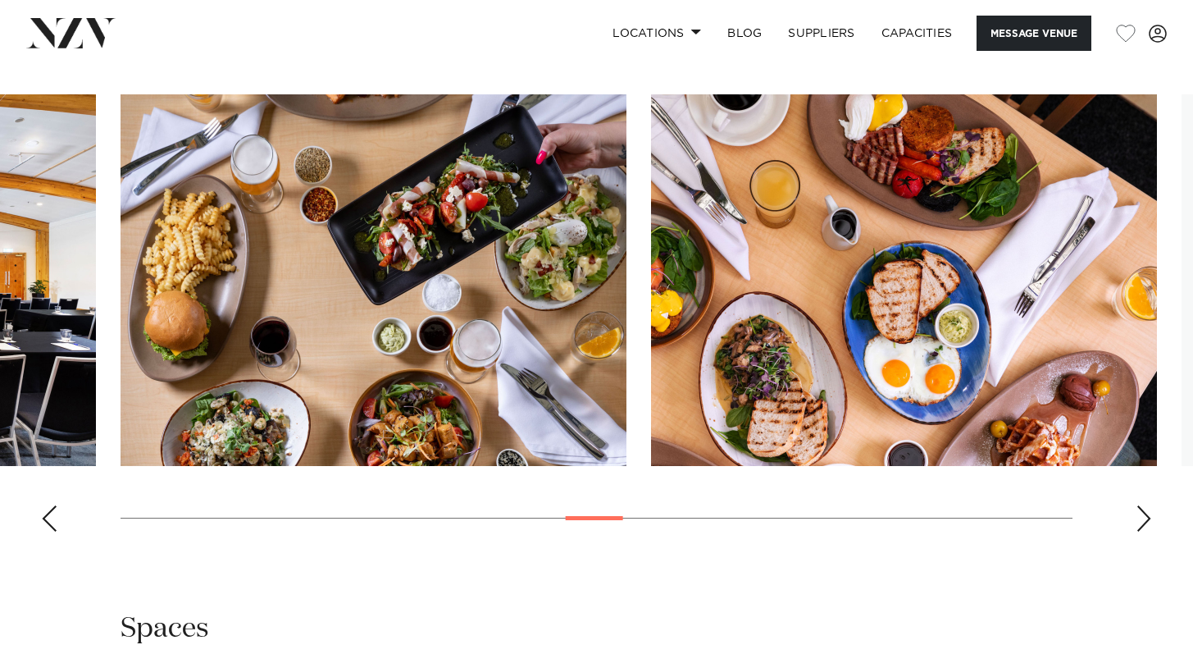
click at [1151, 531] on div "Next slide" at bounding box center [1144, 518] width 16 height 26
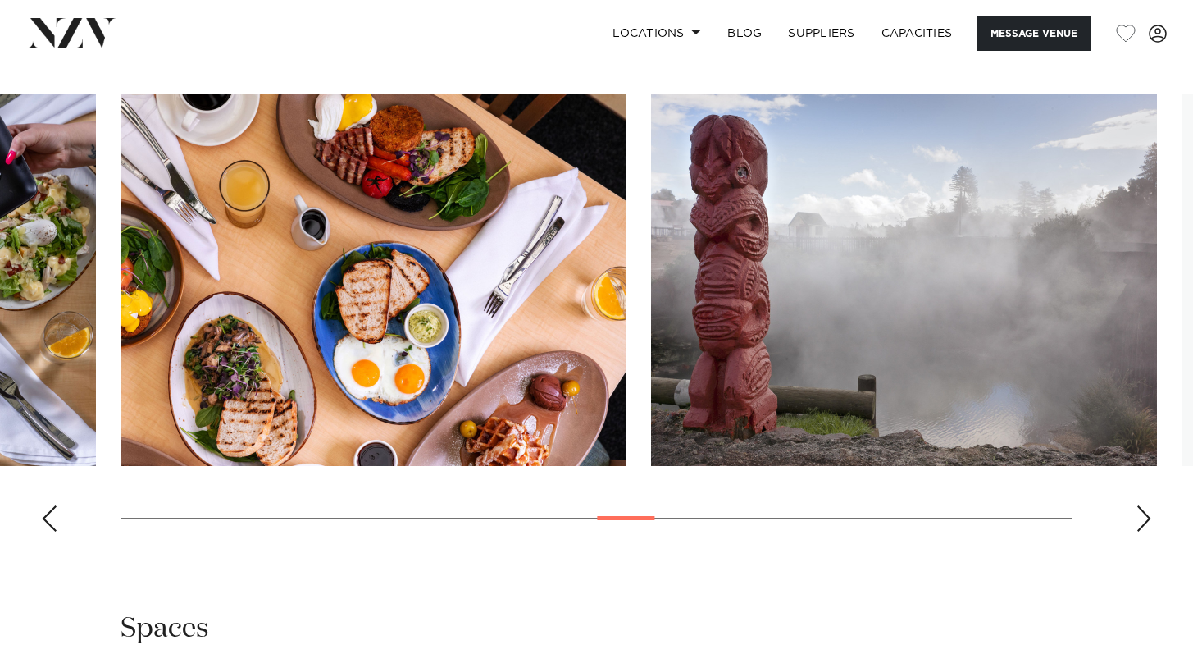
click at [1151, 531] on div "Next slide" at bounding box center [1144, 518] width 16 height 26
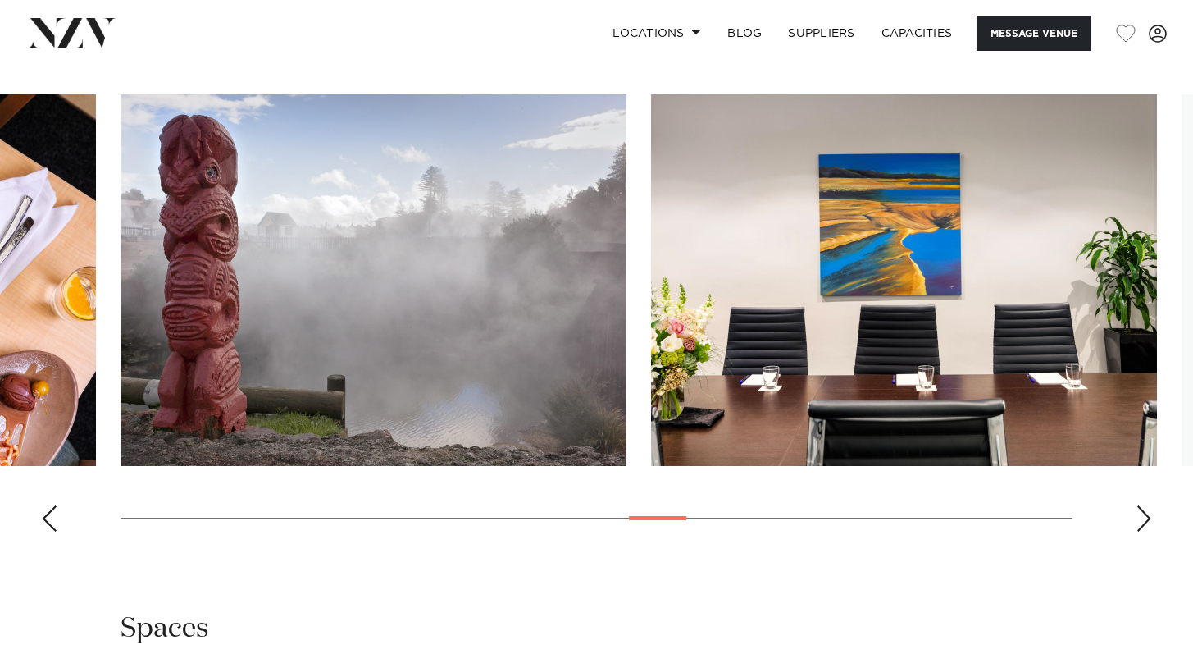
click at [1151, 531] on div "Next slide" at bounding box center [1144, 518] width 16 height 26
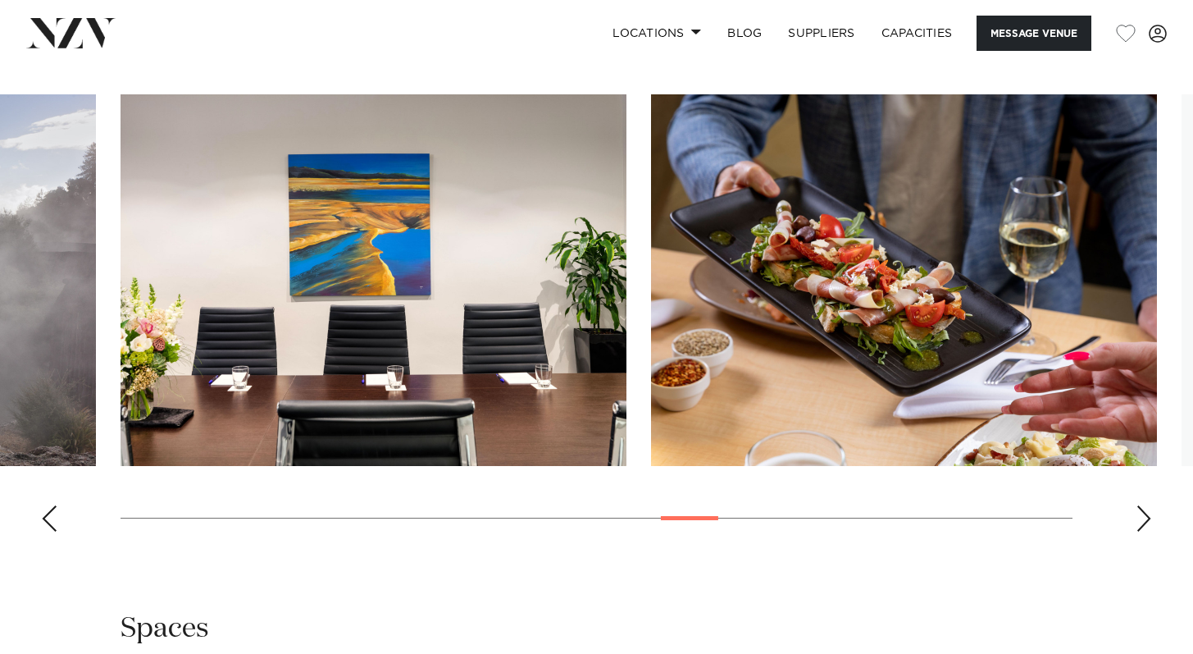
click at [1151, 531] on div "Next slide" at bounding box center [1144, 518] width 16 height 26
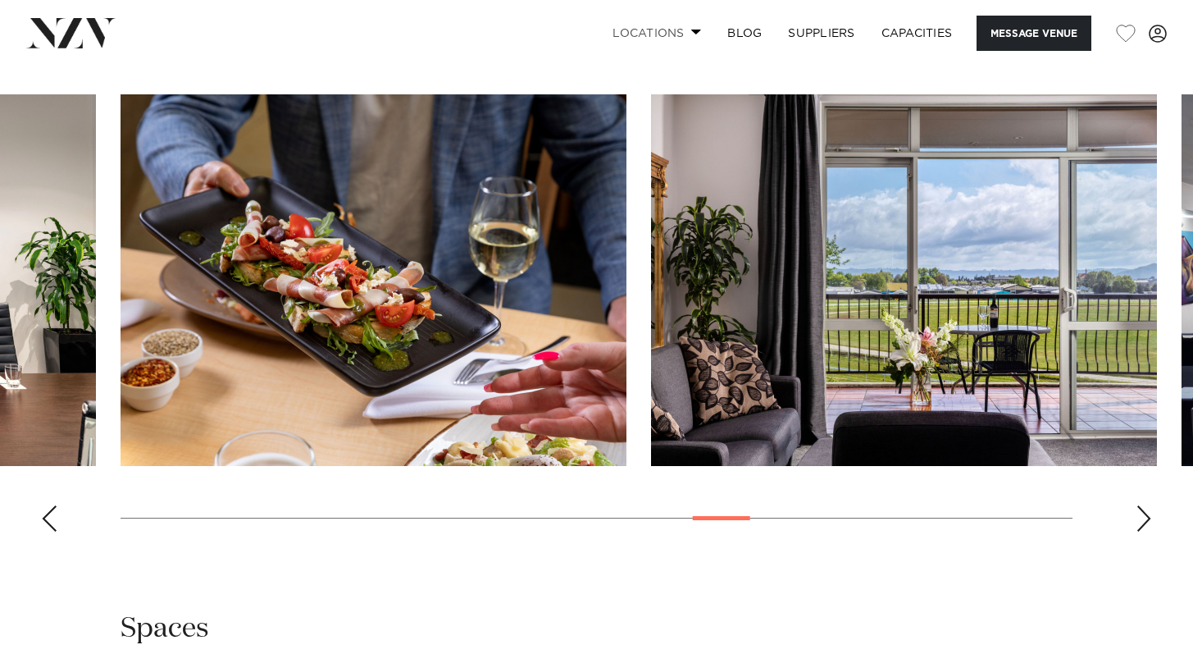
click at [674, 34] on link "Locations" at bounding box center [657, 33] width 115 height 35
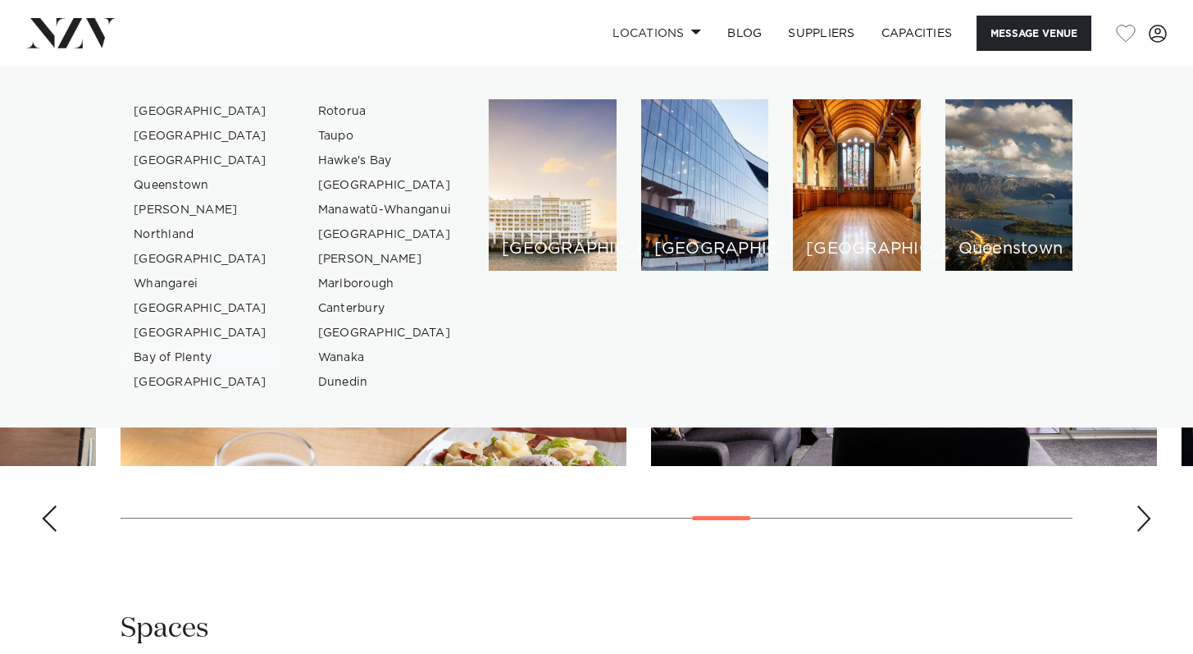
click at [168, 352] on link "Bay of Plenty" at bounding box center [201, 357] width 160 height 25
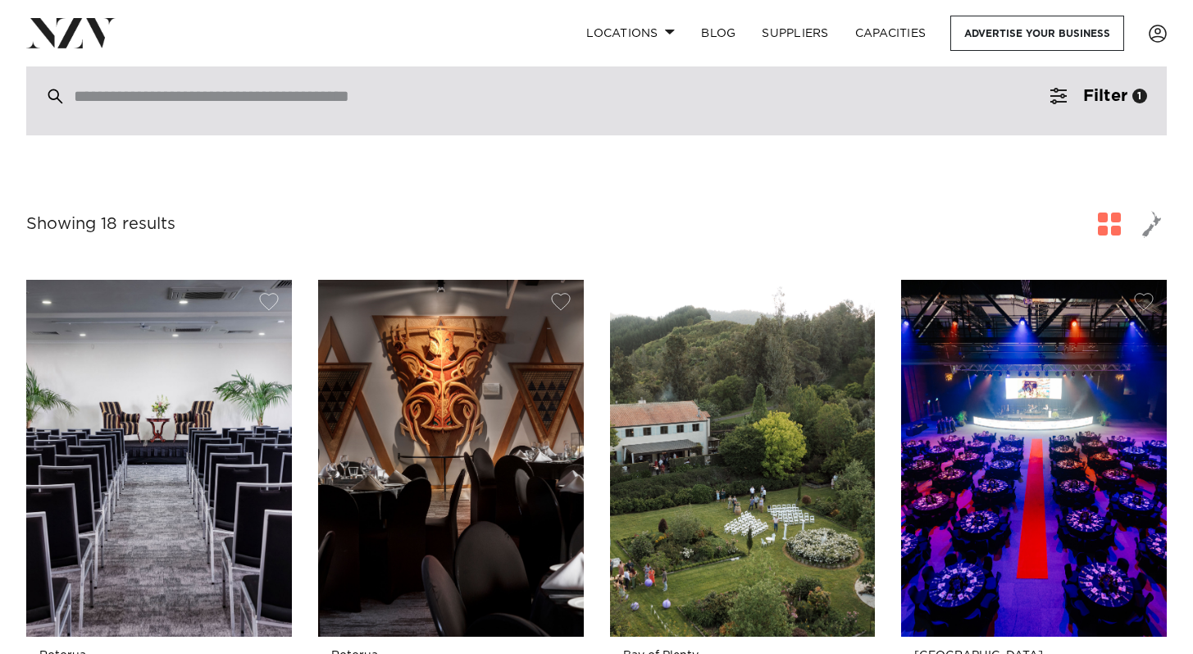
scroll to position [309, 0]
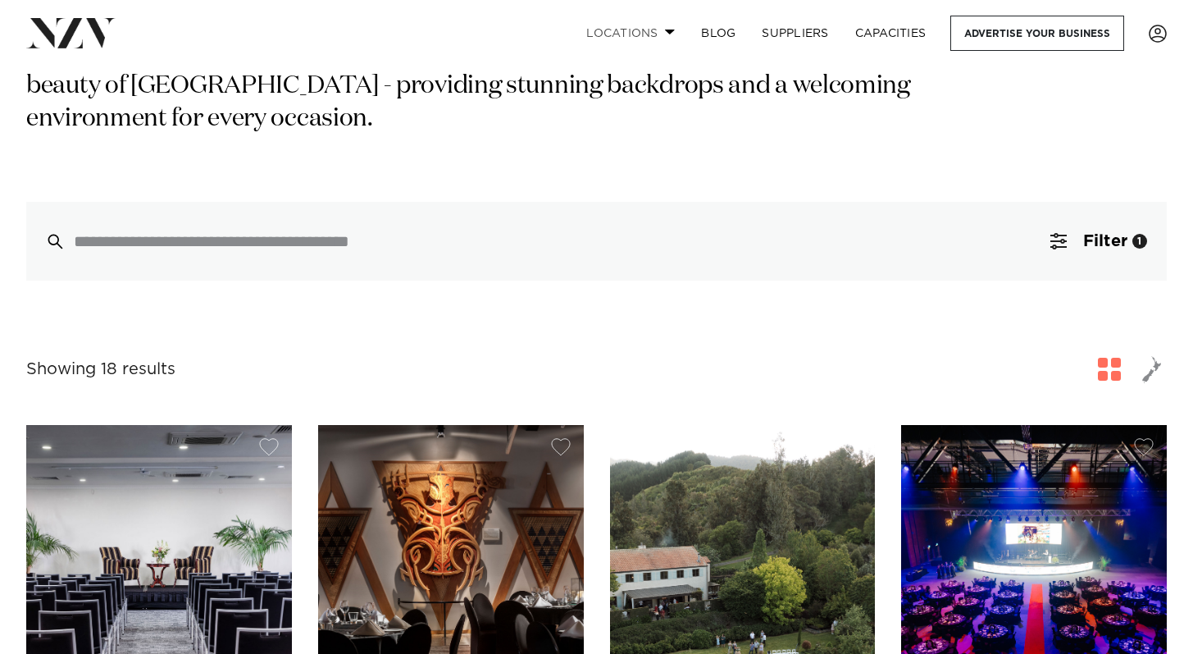
click at [637, 30] on link "Locations" at bounding box center [630, 33] width 115 height 35
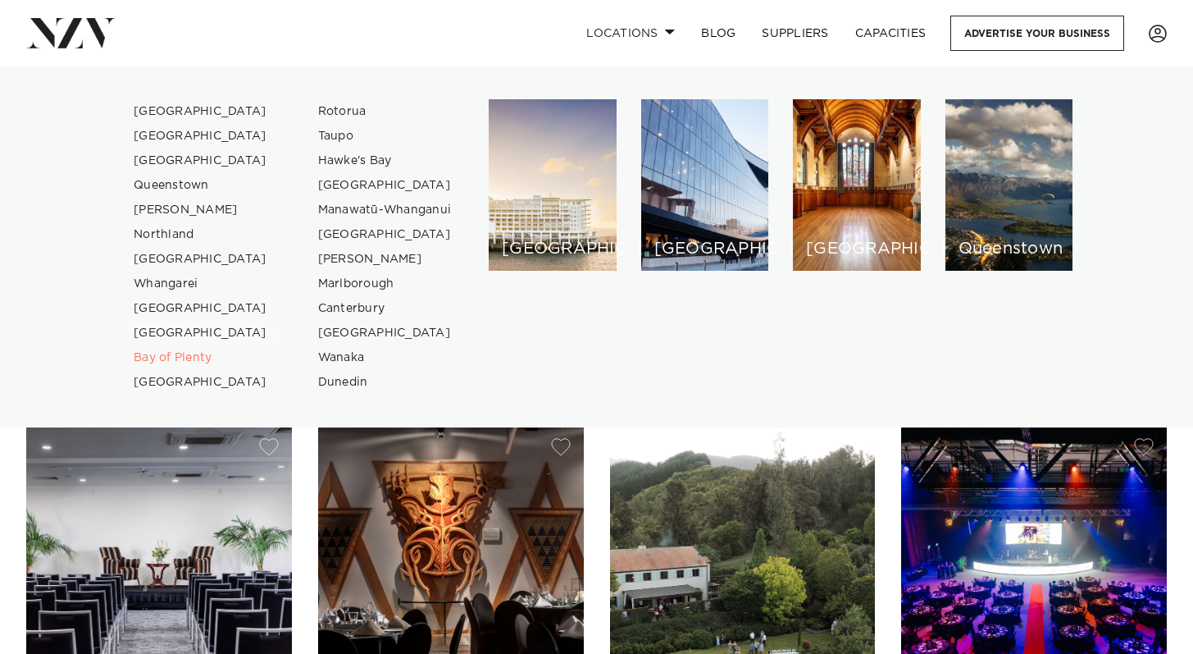
click at [168, 330] on link "[GEOGRAPHIC_DATA]" at bounding box center [201, 333] width 160 height 25
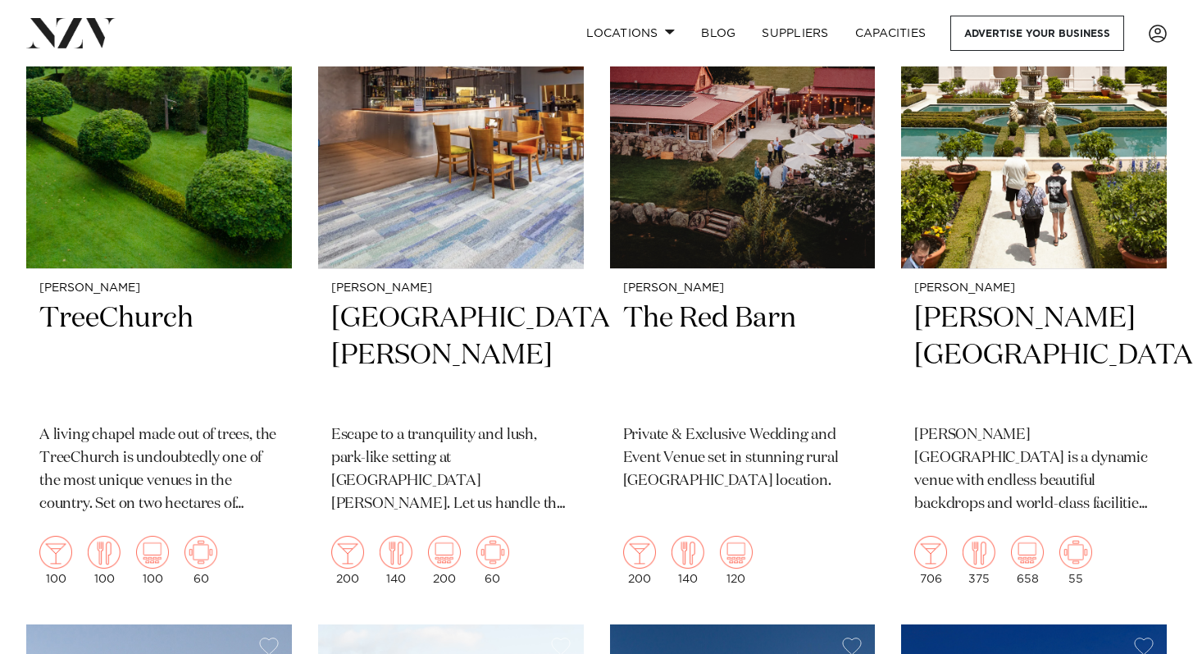
scroll to position [860, 0]
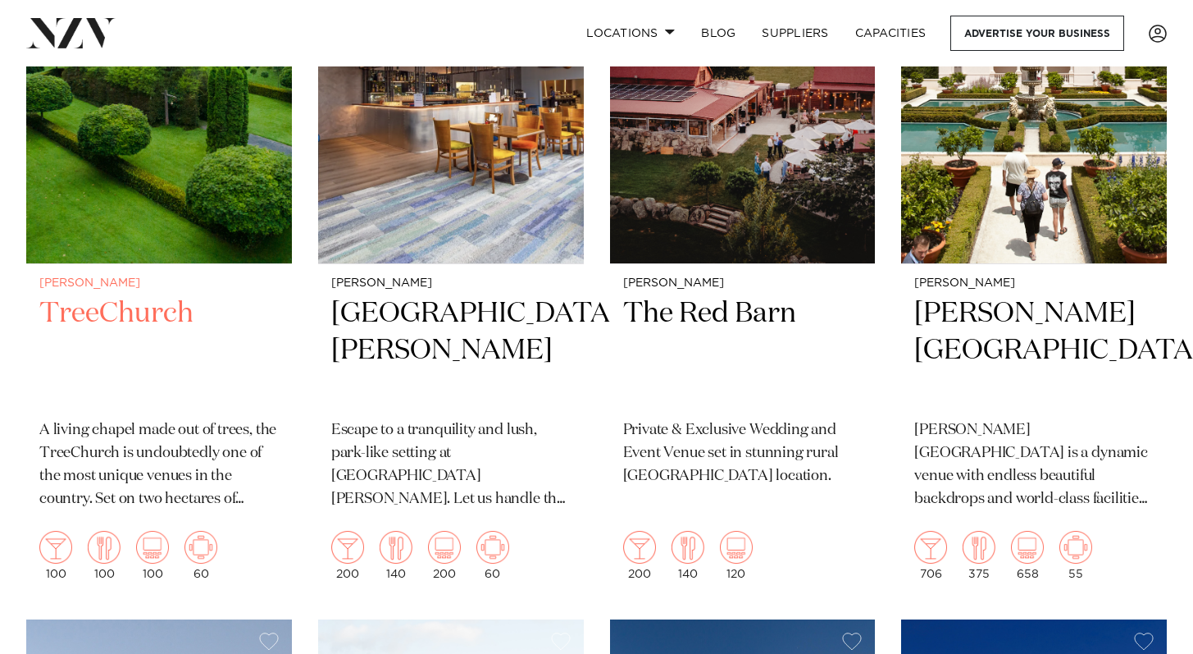
click at [166, 295] on h2 "TreeChurch" at bounding box center [158, 350] width 239 height 111
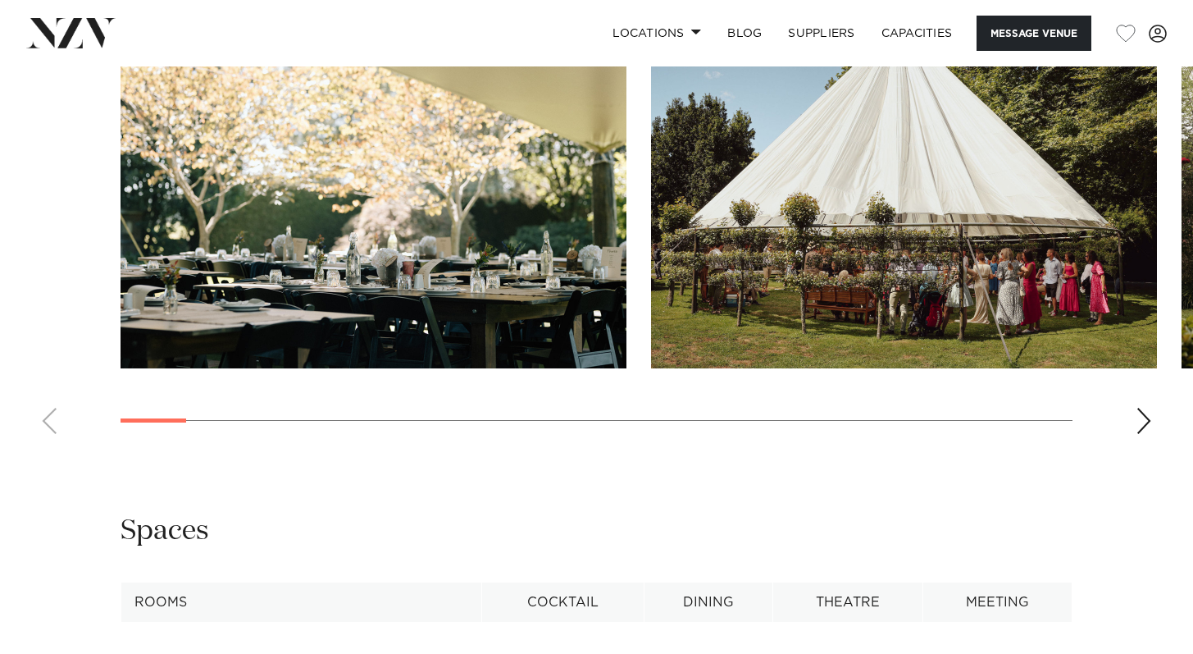
scroll to position [1726, 0]
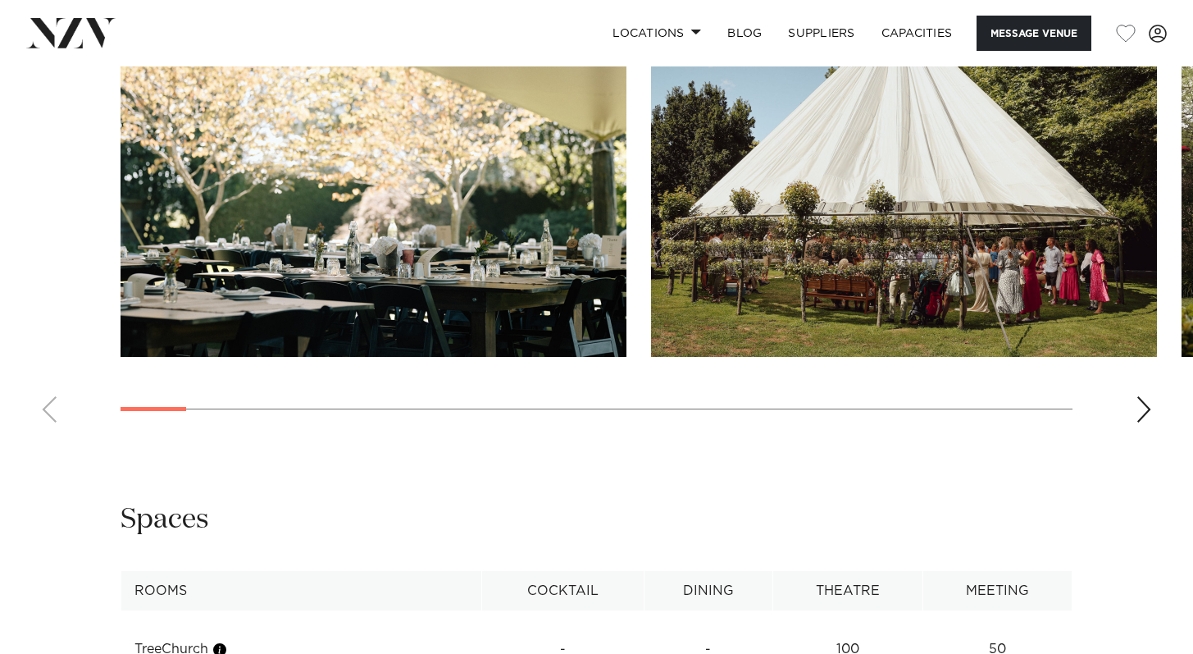
click at [1144, 422] on div "Next slide" at bounding box center [1144, 409] width 16 height 26
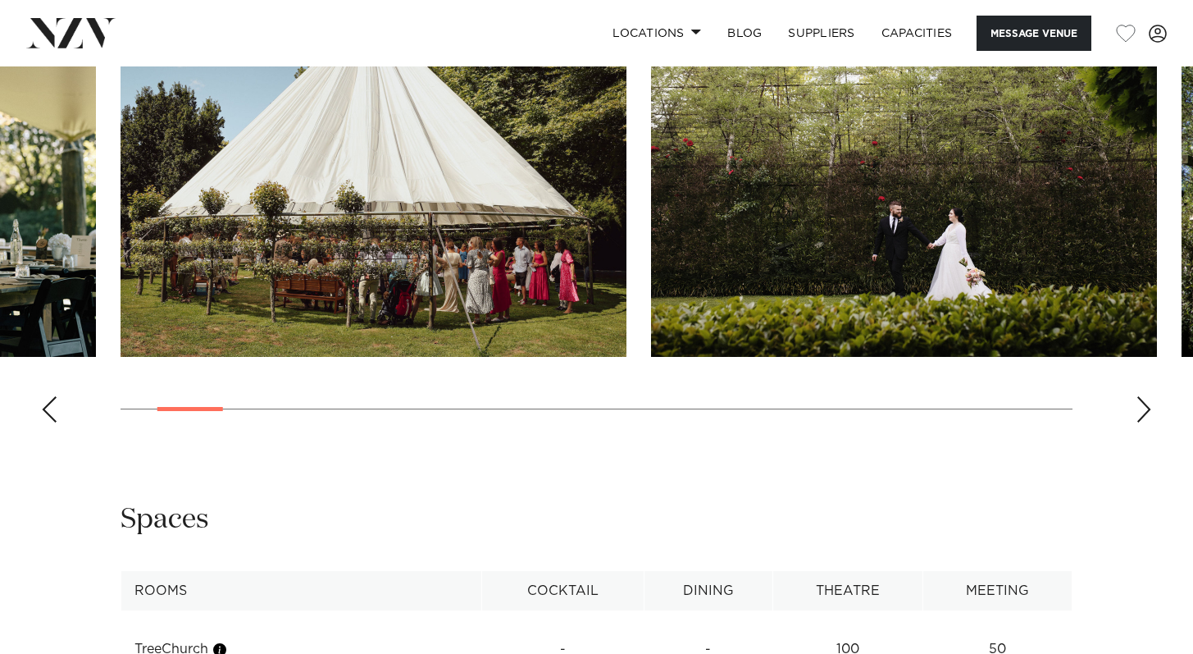
click at [1146, 422] on div "Next slide" at bounding box center [1144, 409] width 16 height 26
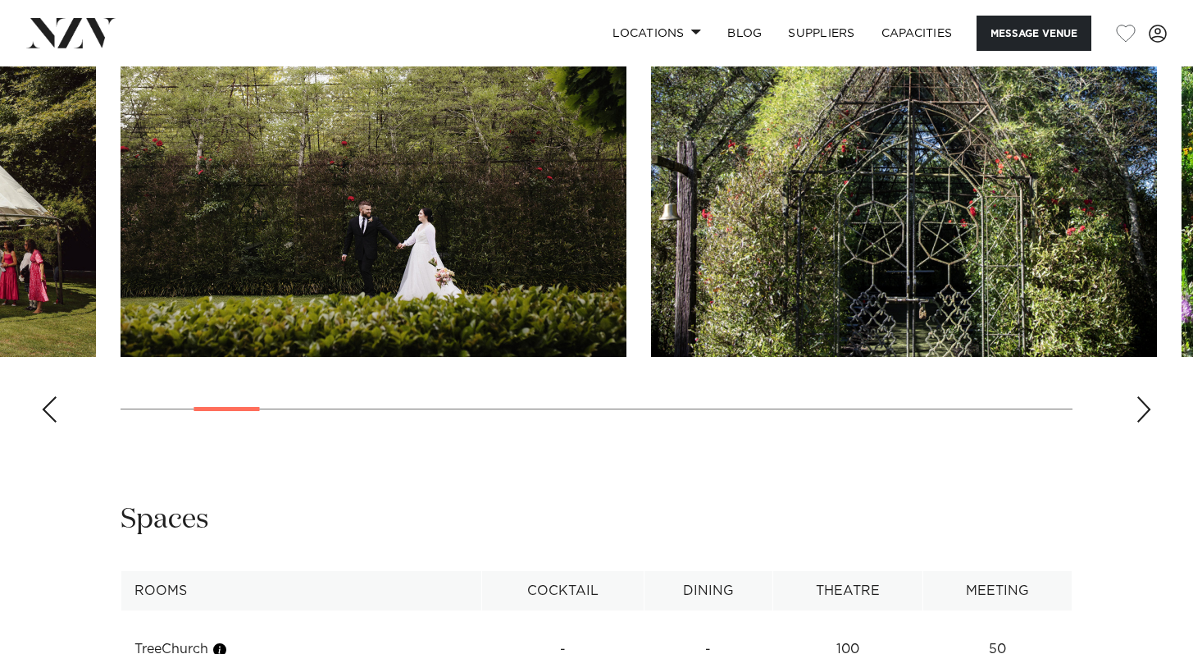
click at [1147, 422] on div "Next slide" at bounding box center [1144, 409] width 16 height 26
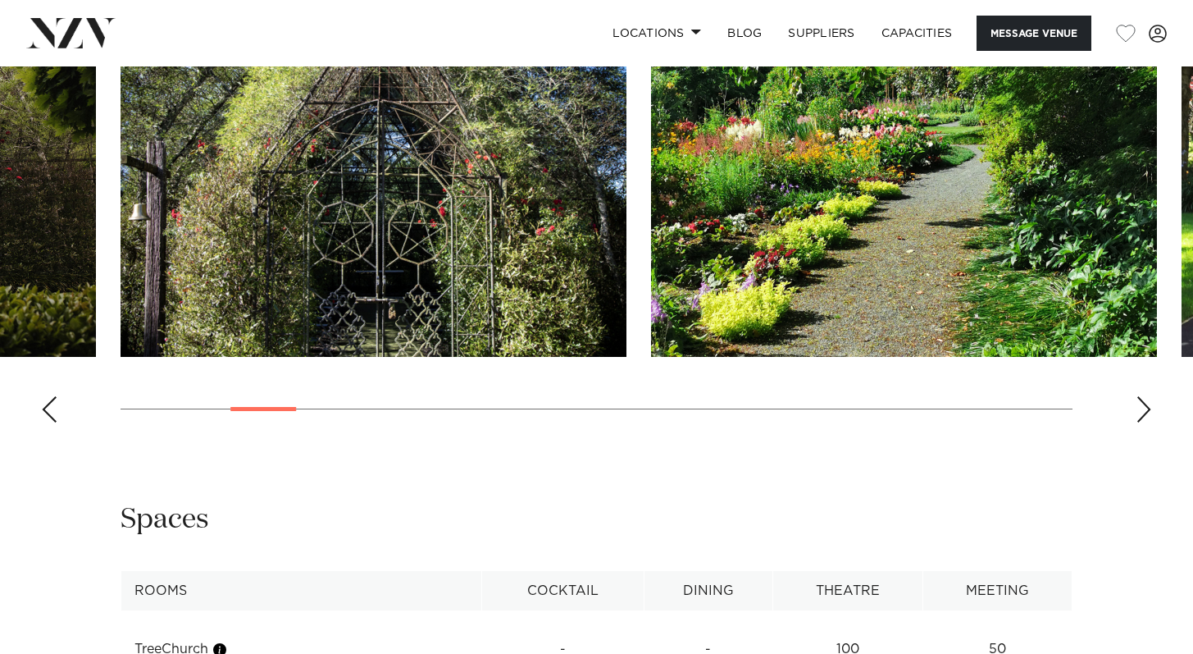
click at [1147, 422] on div "Next slide" at bounding box center [1144, 409] width 16 height 26
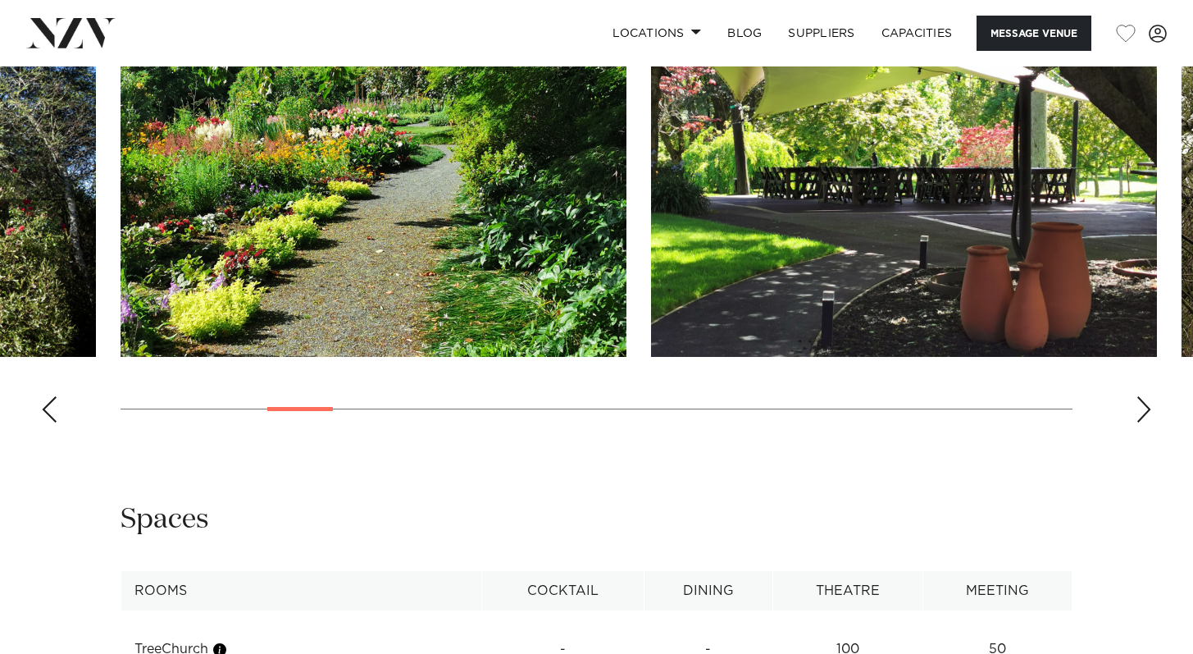
click at [1147, 422] on div "Next slide" at bounding box center [1144, 409] width 16 height 26
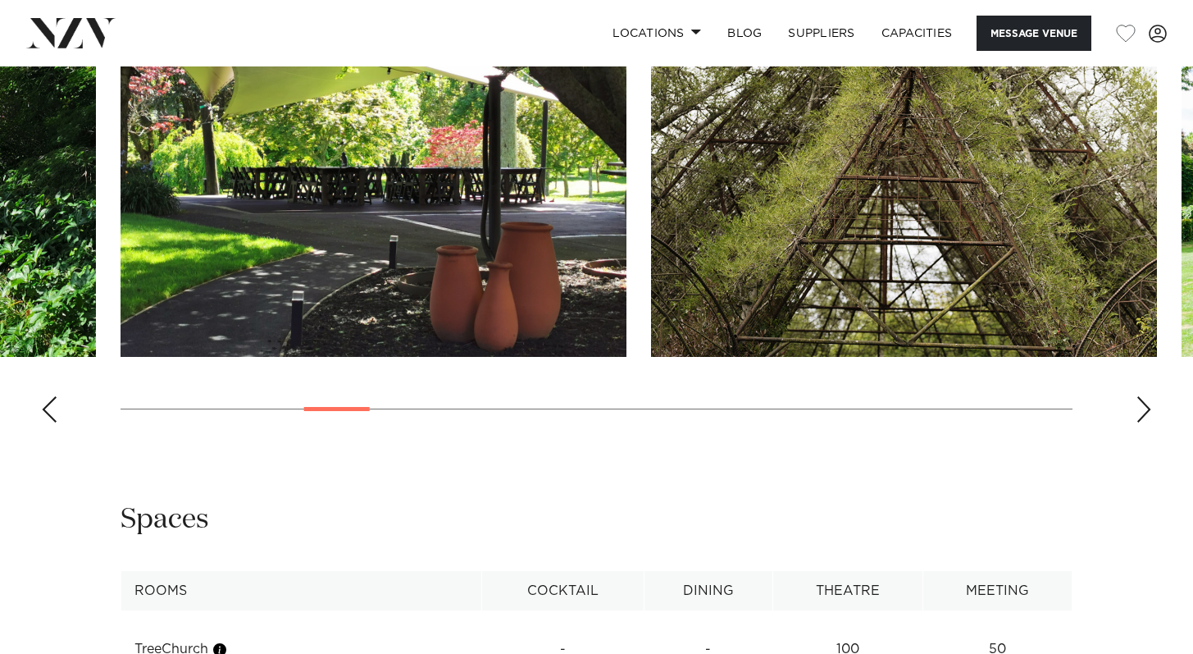
click at [1147, 422] on div "Next slide" at bounding box center [1144, 409] width 16 height 26
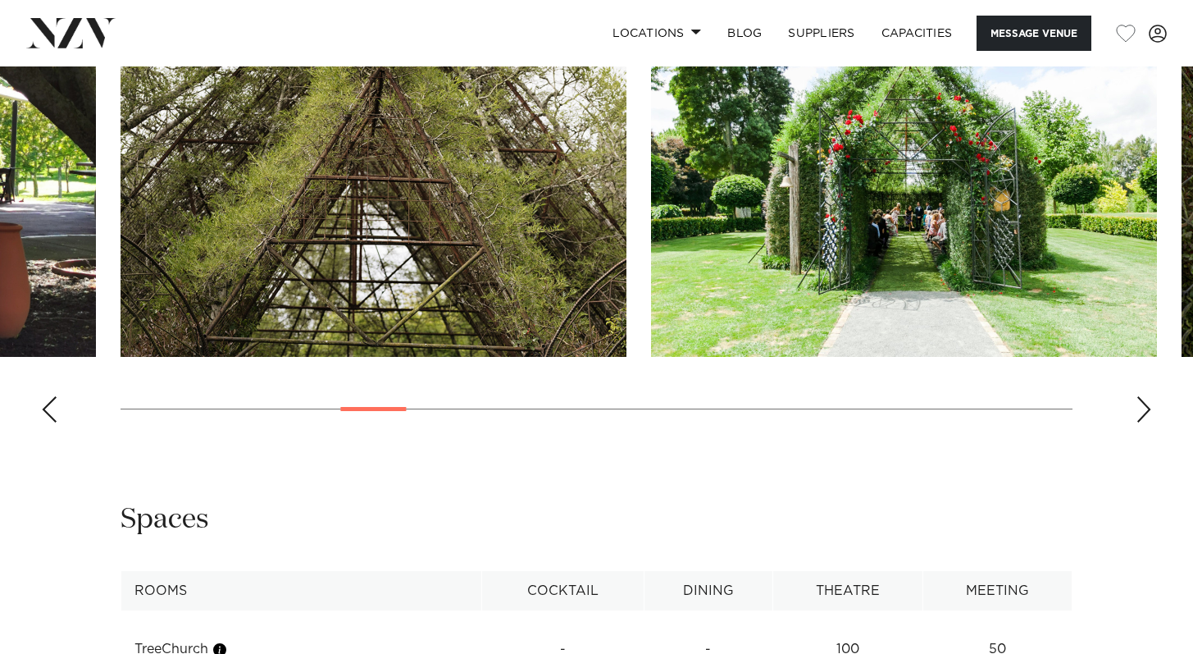
click at [1147, 422] on div "Next slide" at bounding box center [1144, 409] width 16 height 26
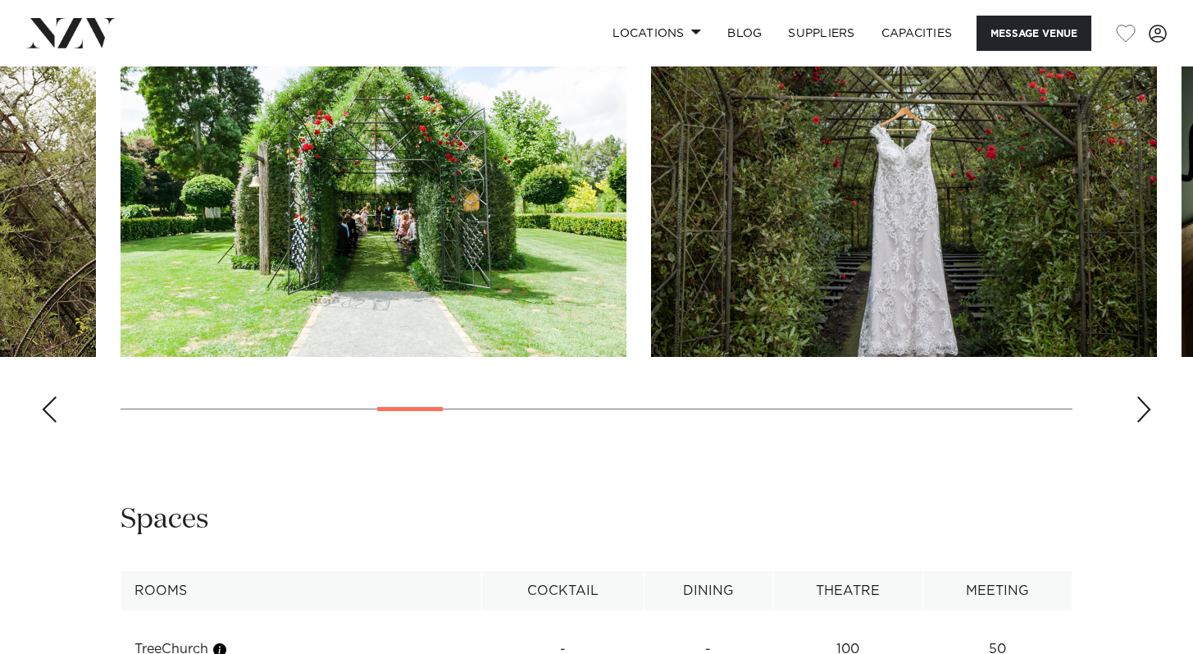
click at [1147, 422] on div "Next slide" at bounding box center [1144, 409] width 16 height 26
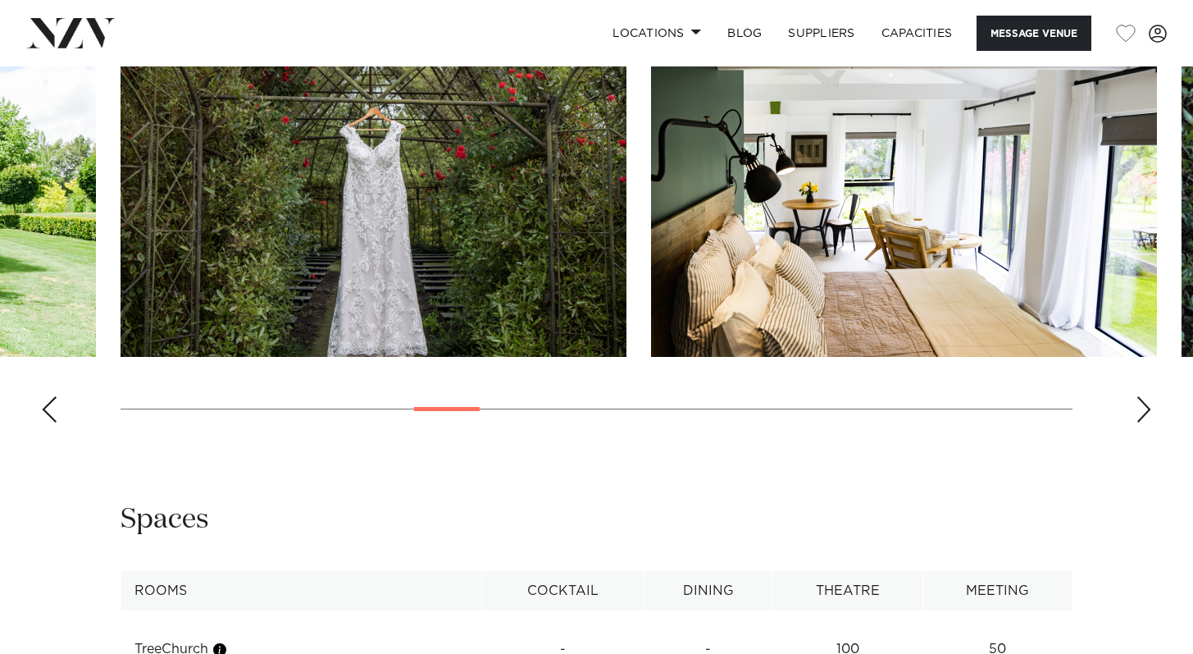
click at [1147, 422] on div "Next slide" at bounding box center [1144, 409] width 16 height 26
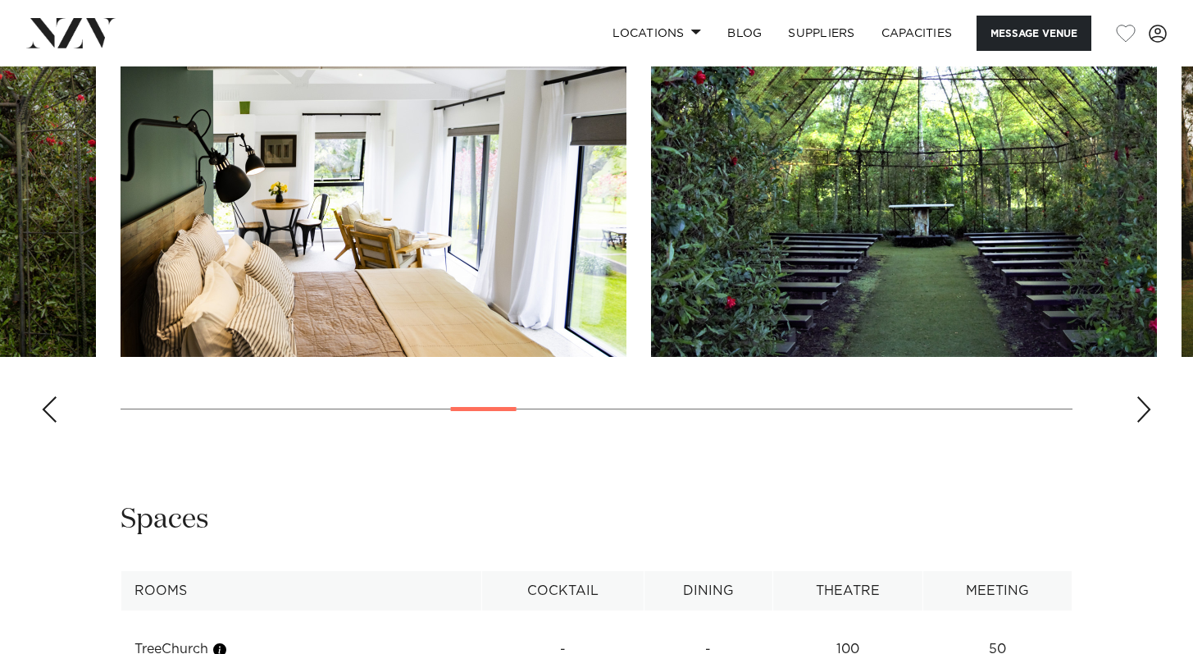
click at [1147, 422] on div "Next slide" at bounding box center [1144, 409] width 16 height 26
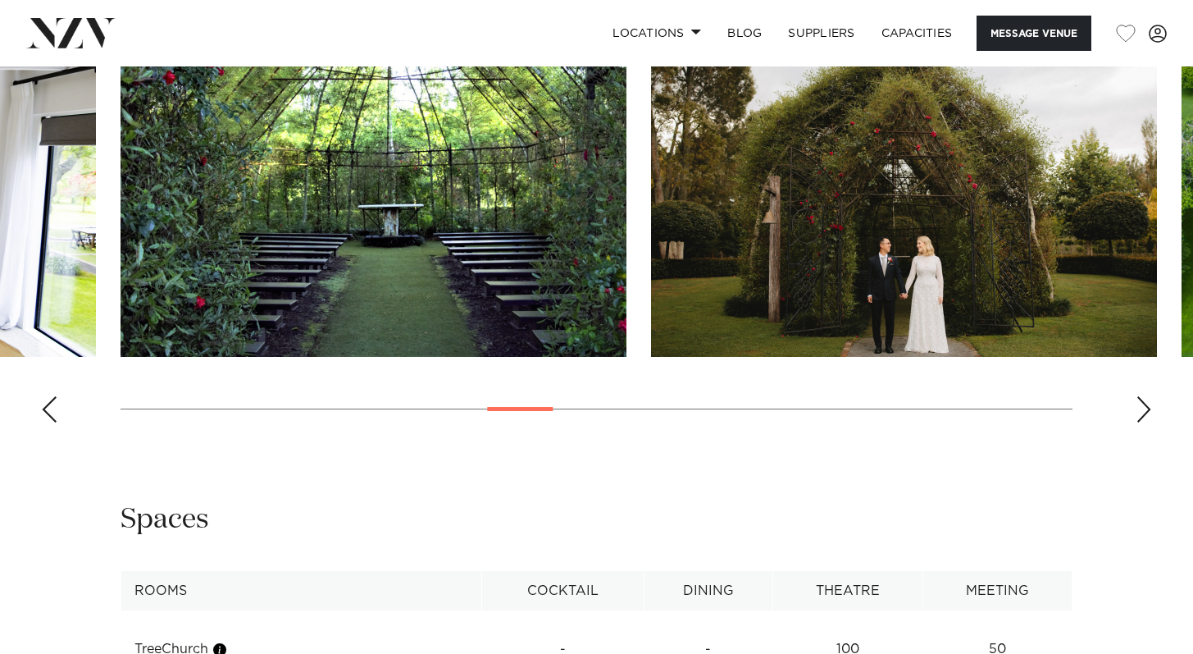
click at [1148, 422] on div "Next slide" at bounding box center [1144, 409] width 16 height 26
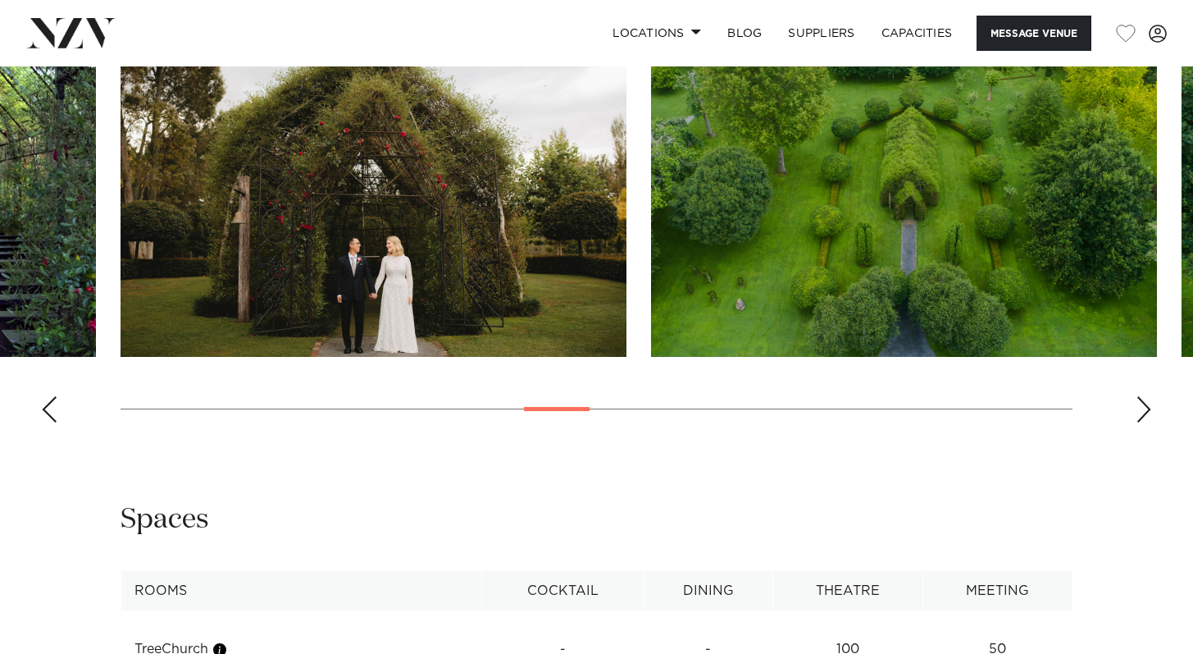
click at [1148, 422] on div "Next slide" at bounding box center [1144, 409] width 16 height 26
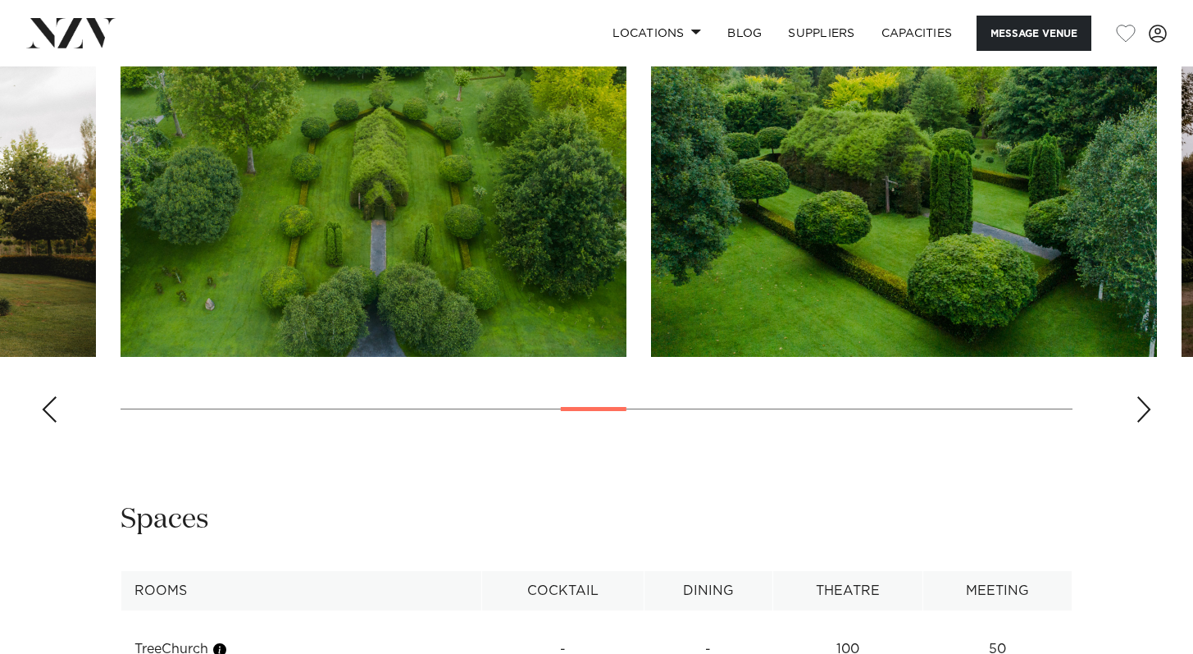
click at [1149, 422] on div "Next slide" at bounding box center [1144, 409] width 16 height 26
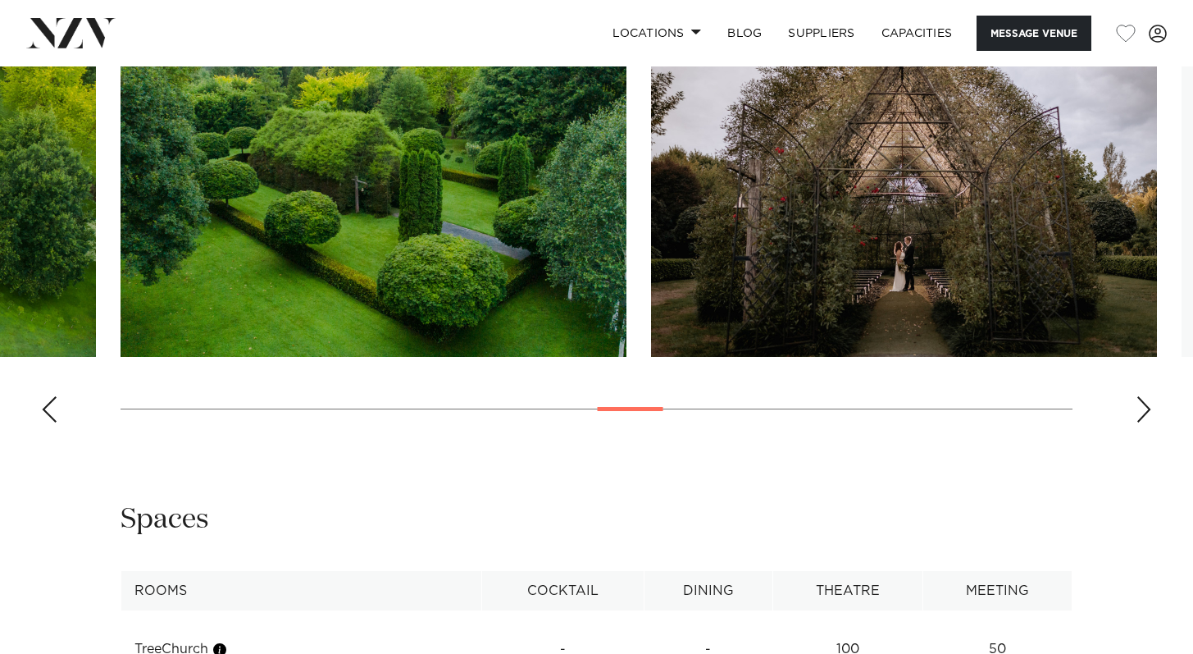
click at [1149, 422] on div "Next slide" at bounding box center [1144, 409] width 16 height 26
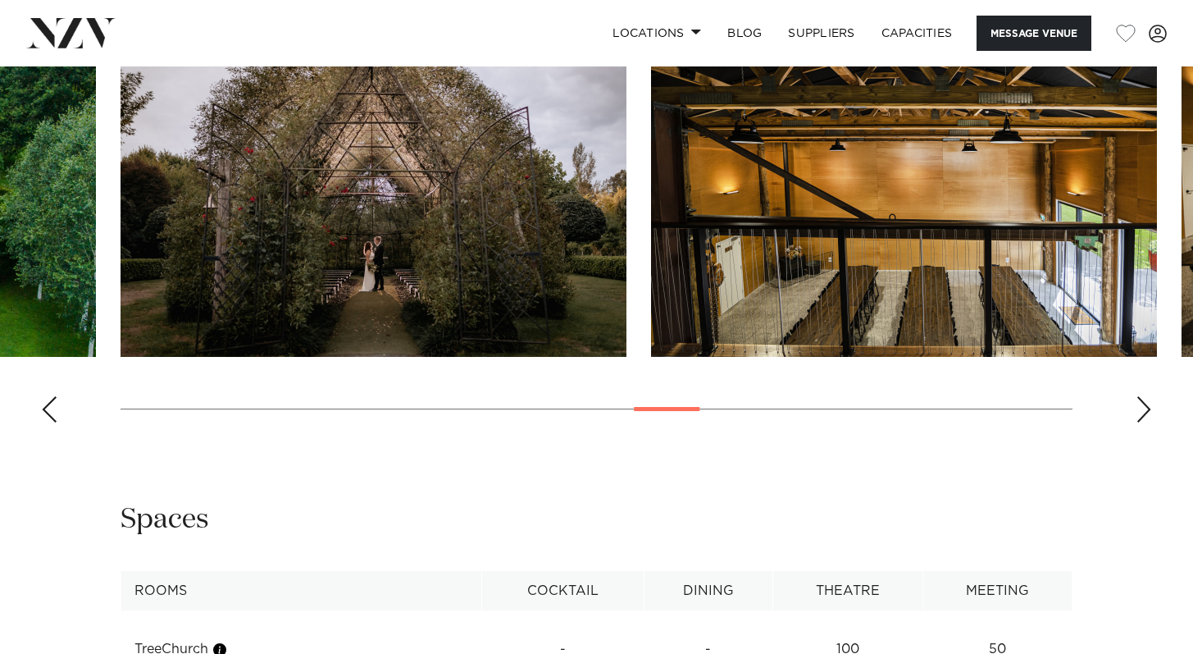
click at [1150, 422] on div "Next slide" at bounding box center [1144, 409] width 16 height 26
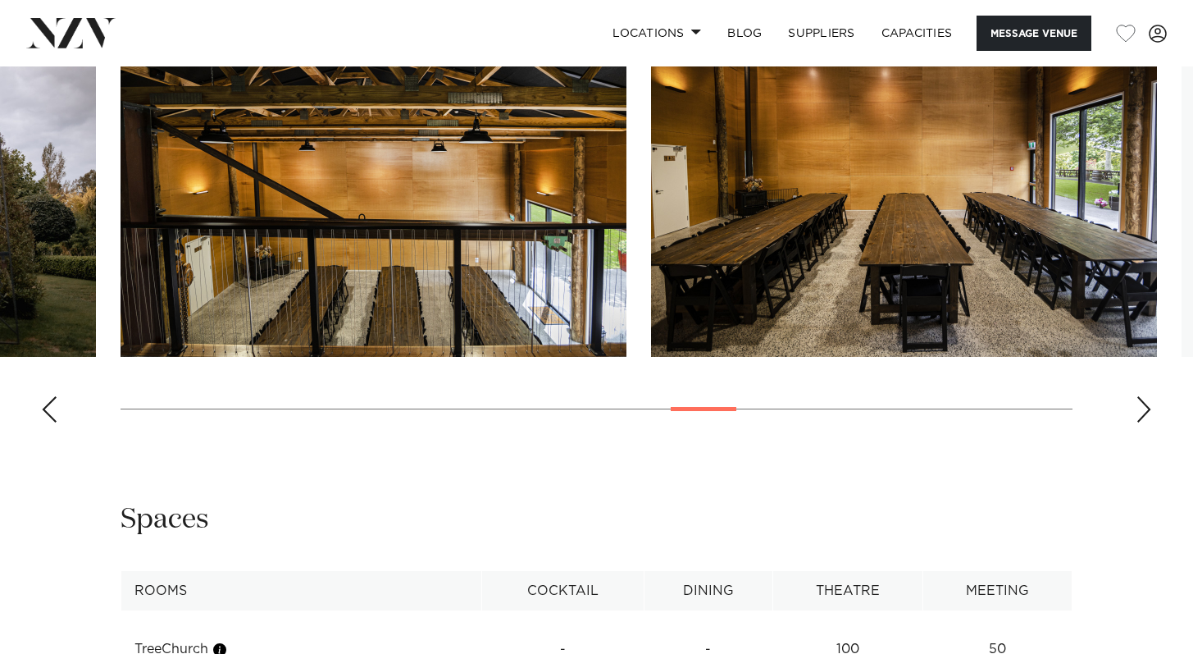
click at [1151, 422] on div "Next slide" at bounding box center [1144, 409] width 16 height 26
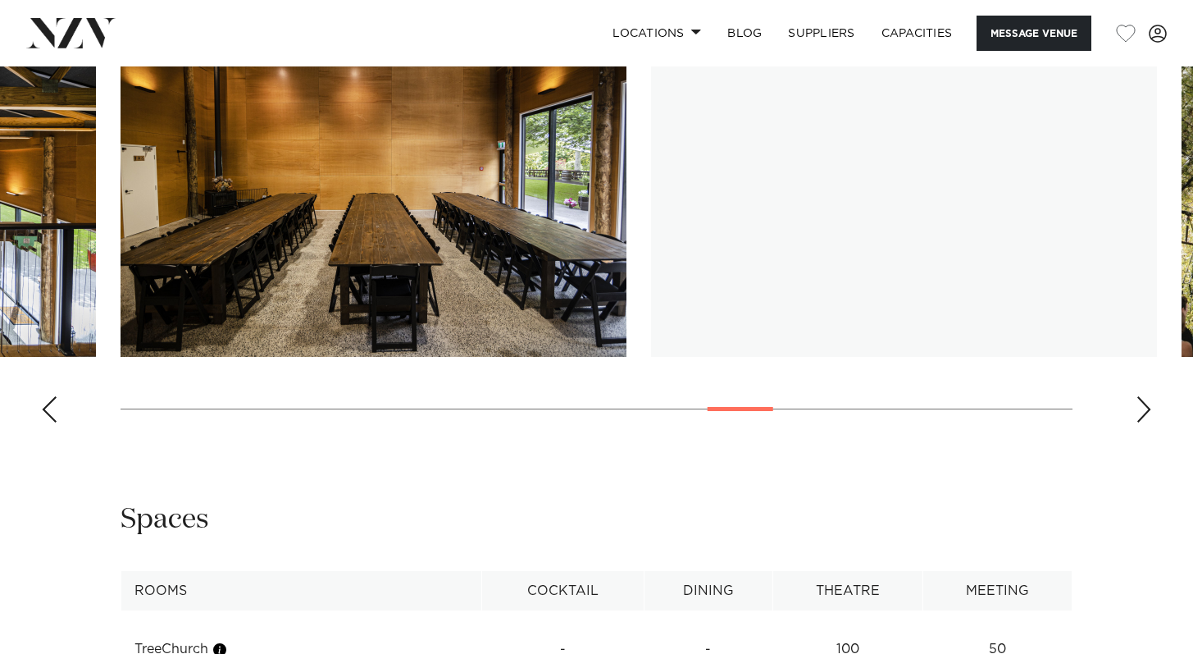
click at [1151, 422] on div "Next slide" at bounding box center [1144, 409] width 16 height 26
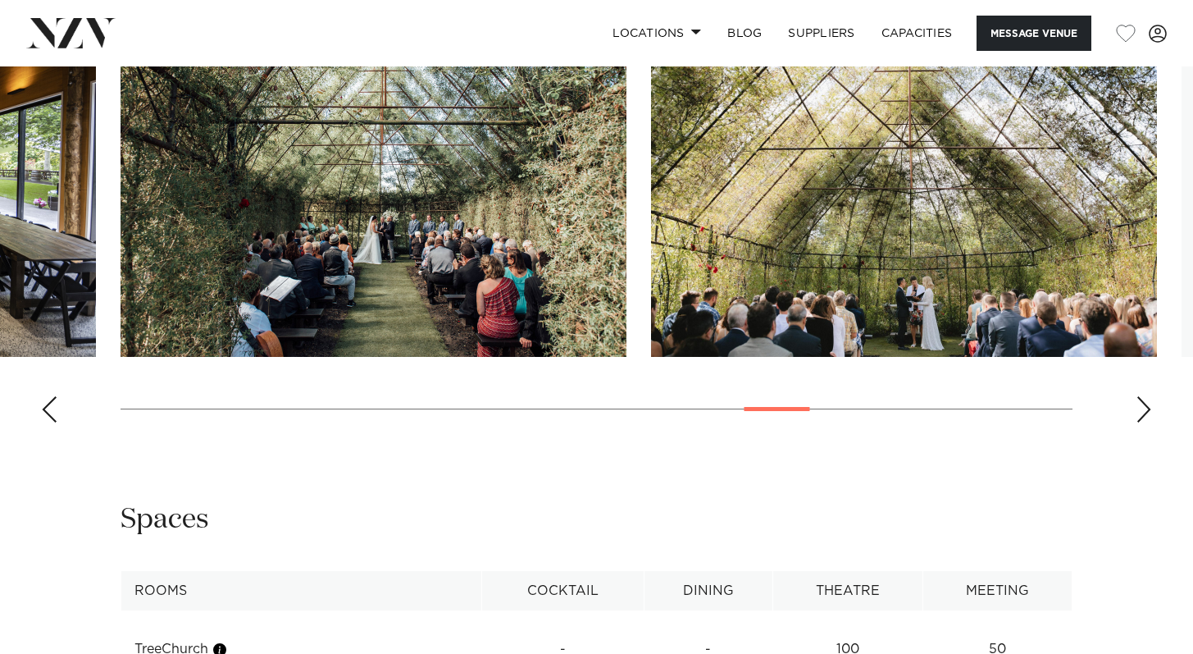
click at [1151, 422] on div "Next slide" at bounding box center [1144, 409] width 16 height 26
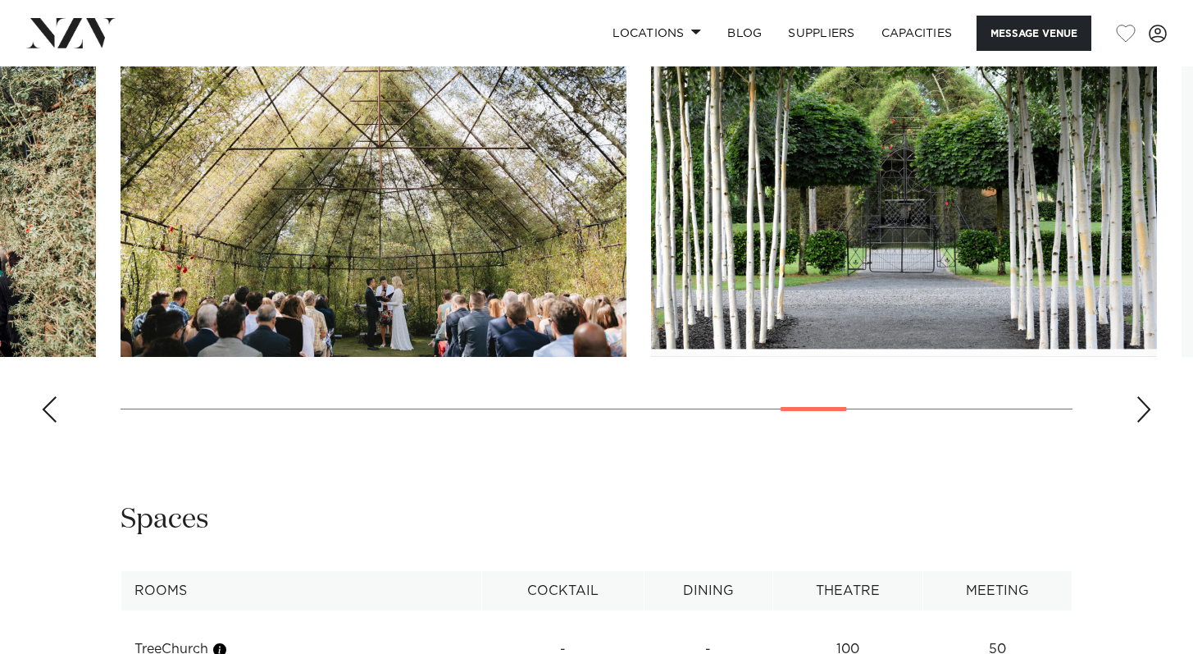
click at [1152, 422] on div "Next slide" at bounding box center [1144, 409] width 16 height 26
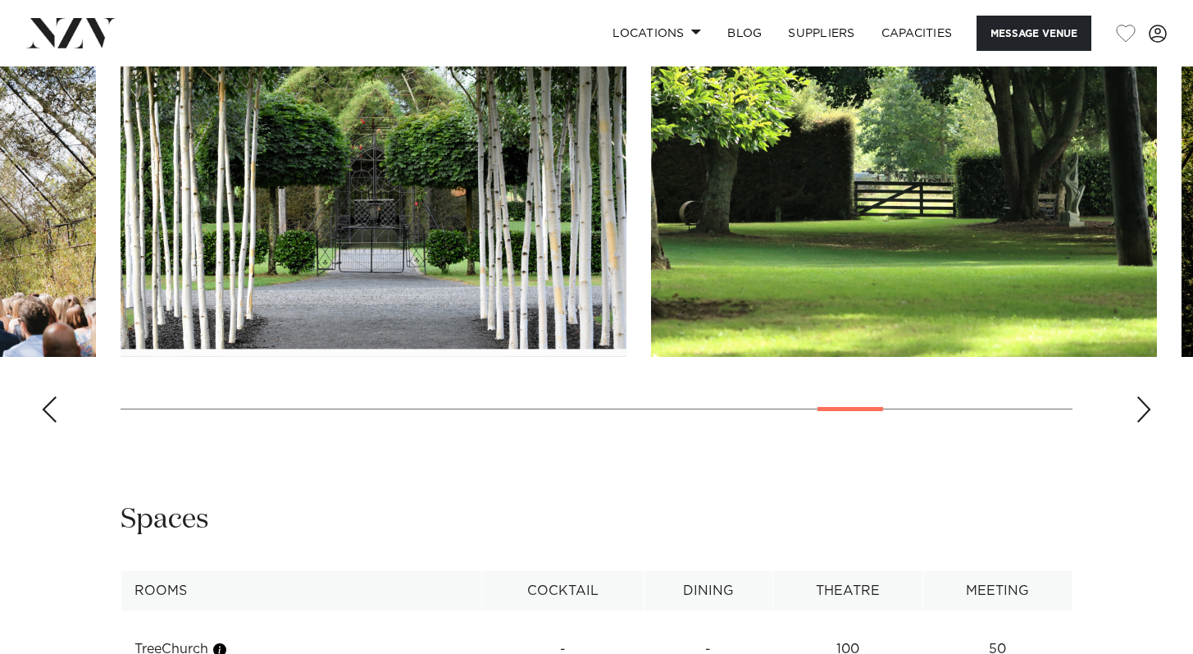
click at [1152, 422] on div "Next slide" at bounding box center [1144, 409] width 16 height 26
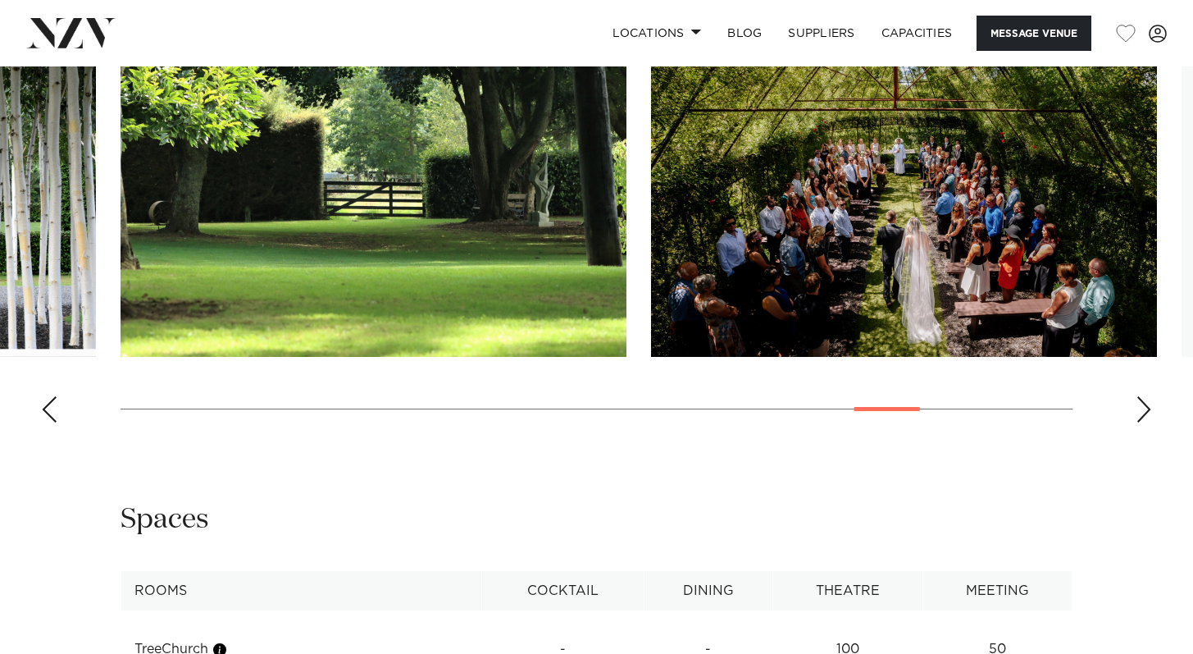
click at [1150, 422] on div "Next slide" at bounding box center [1144, 409] width 16 height 26
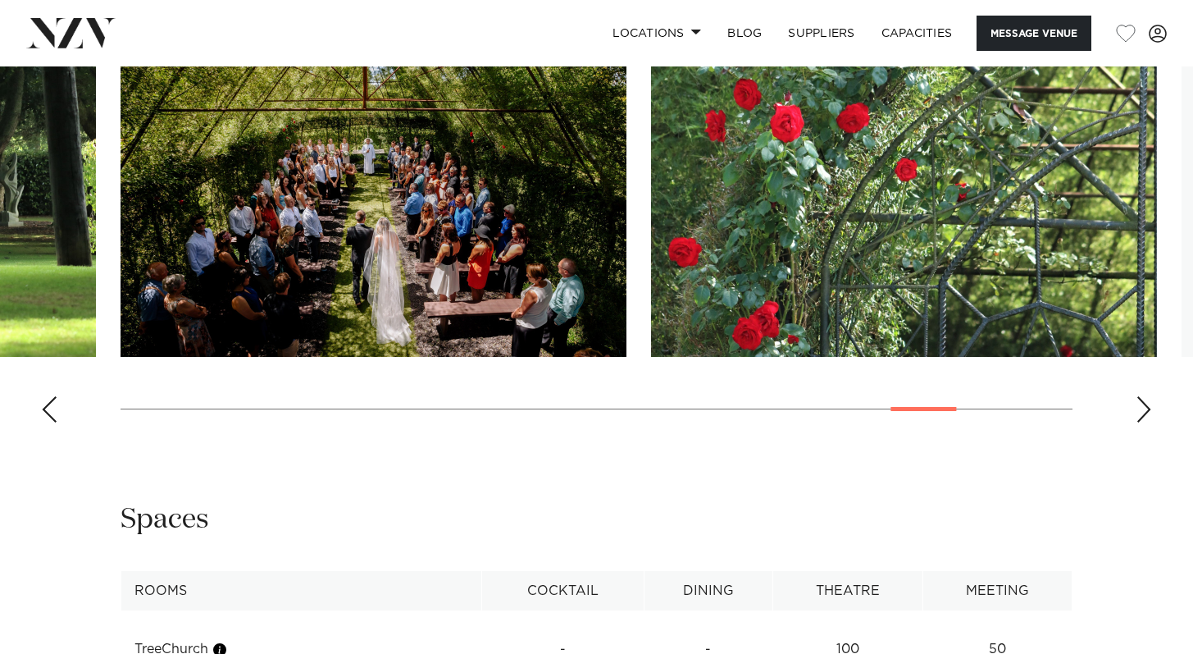
click at [1151, 422] on div "Next slide" at bounding box center [1144, 409] width 16 height 26
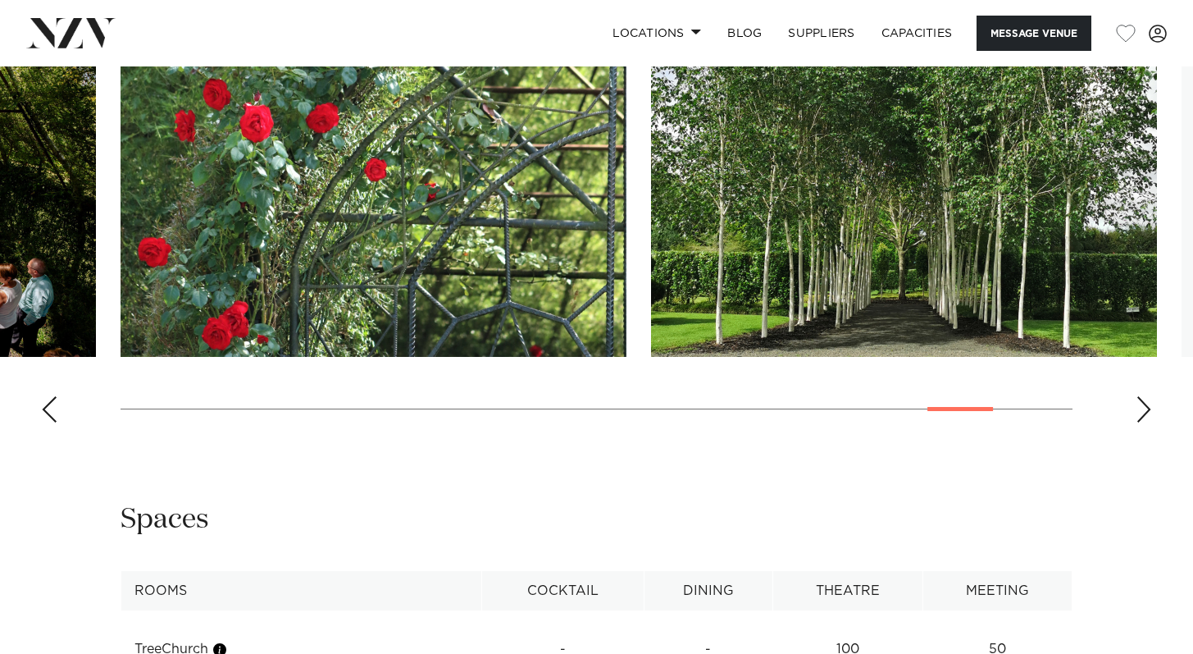
click at [1151, 422] on div "Next slide" at bounding box center [1144, 409] width 16 height 26
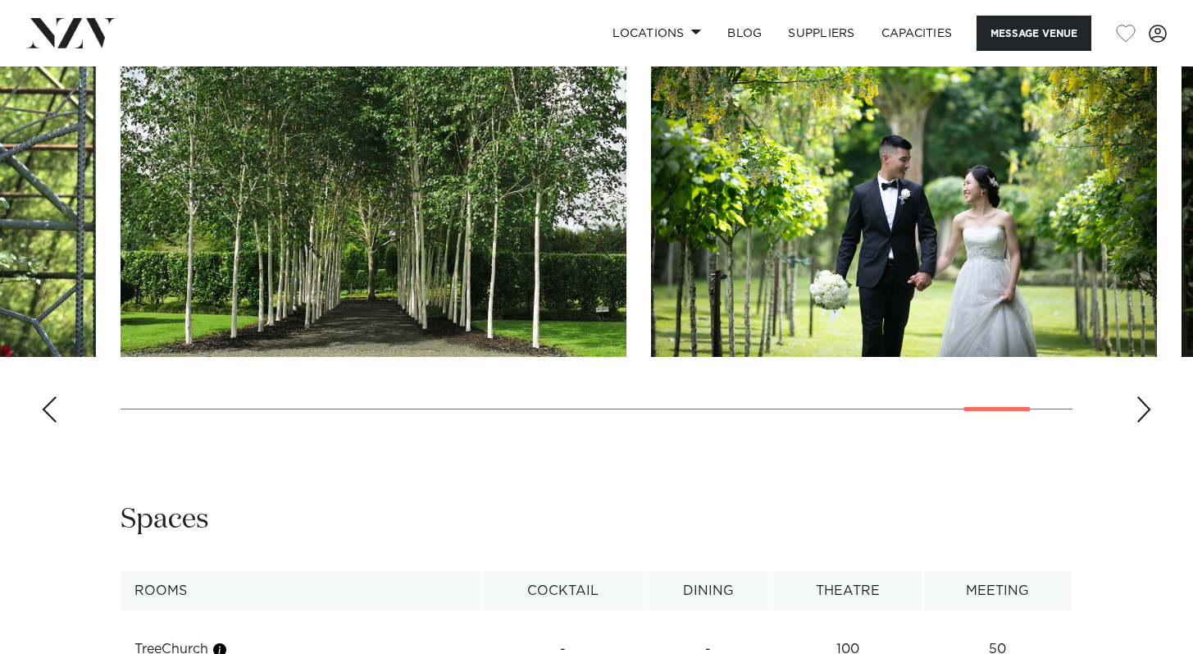
click at [1150, 422] on div "Next slide" at bounding box center [1144, 409] width 16 height 26
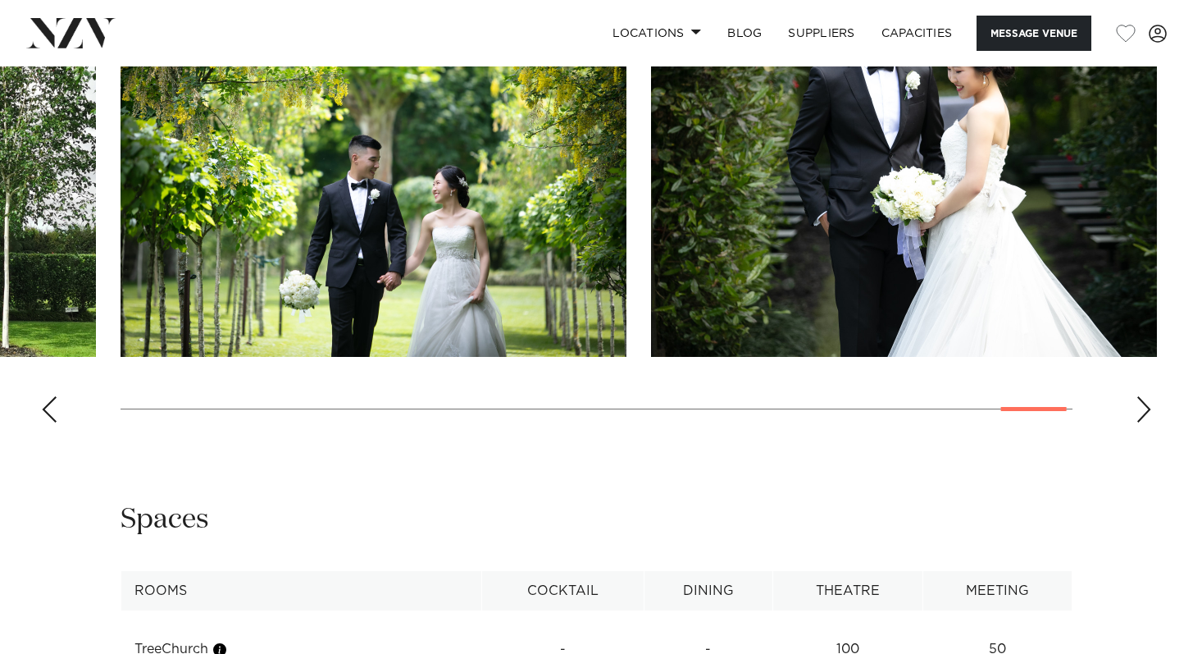
click at [1150, 422] on div "Next slide" at bounding box center [1144, 409] width 16 height 26
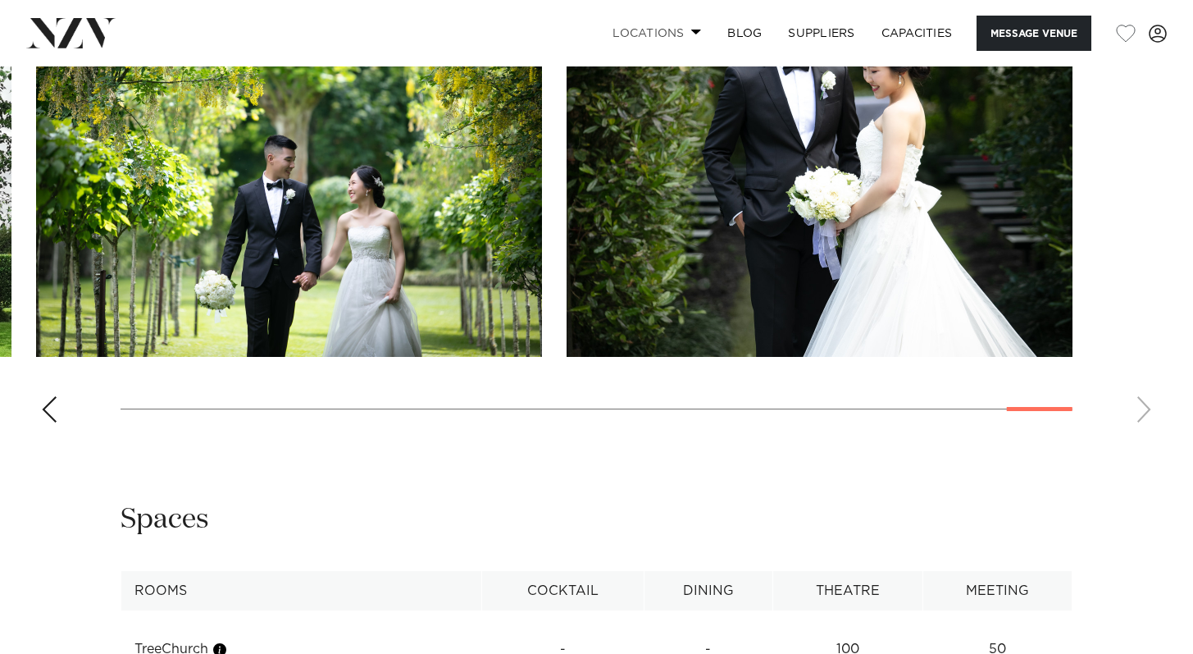
click at [653, 32] on link "Locations" at bounding box center [657, 33] width 115 height 35
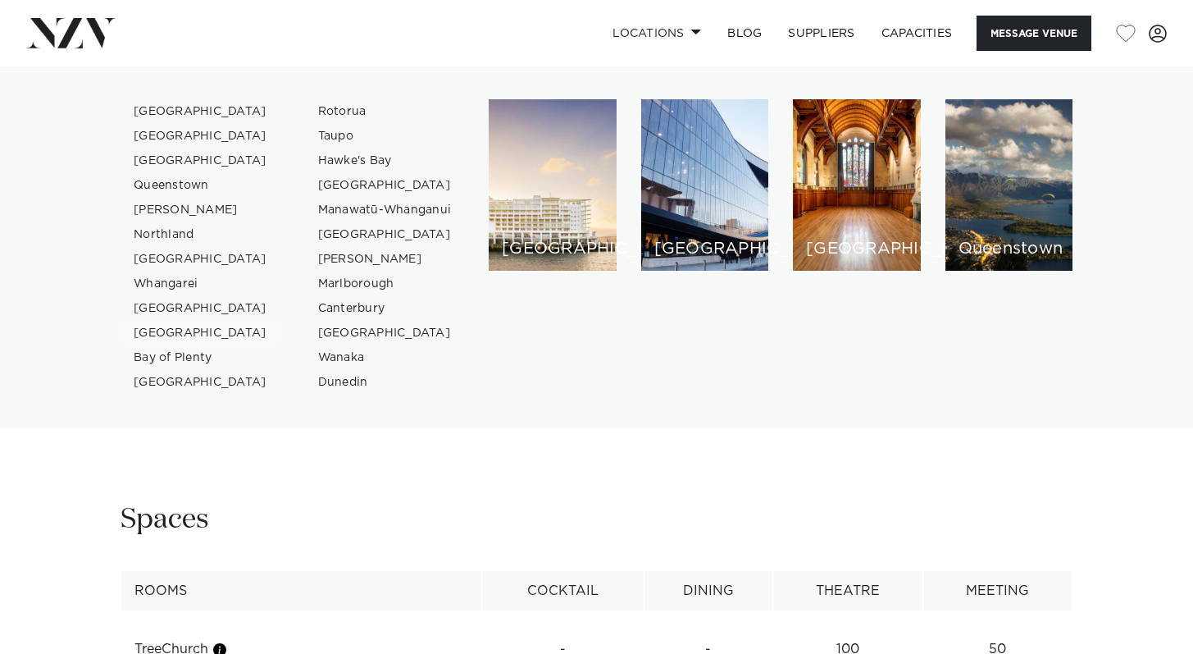
click at [168, 331] on link "[GEOGRAPHIC_DATA]" at bounding box center [201, 333] width 160 height 25
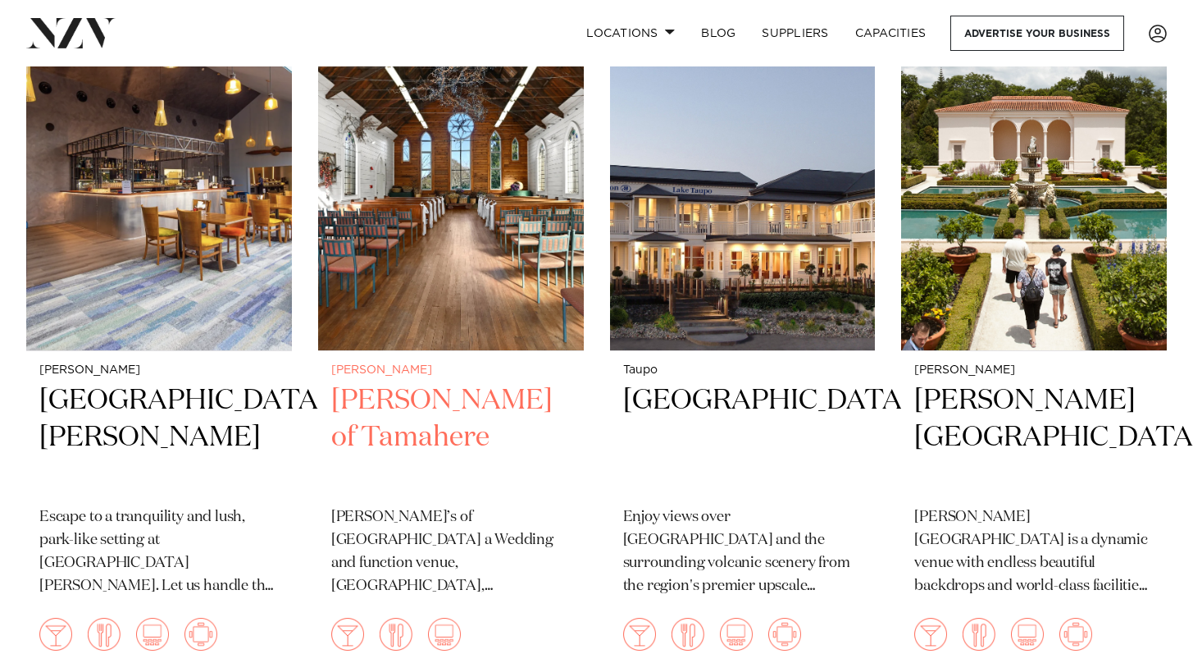
scroll to position [776, 0]
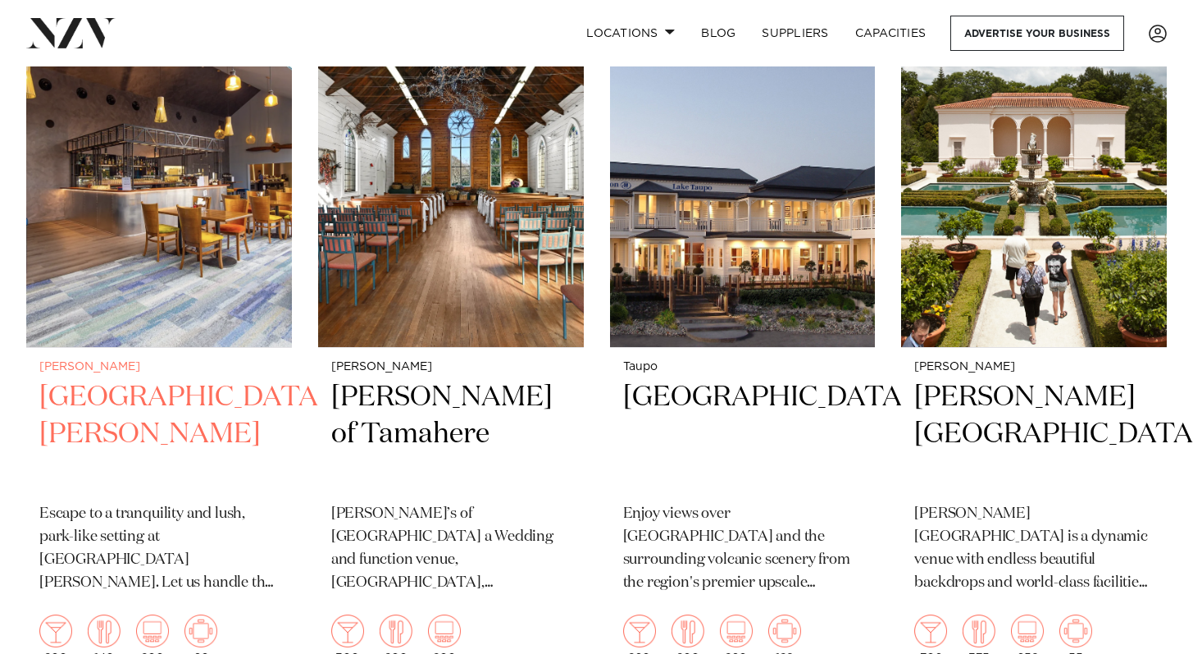
click at [101, 379] on h2 "[GEOGRAPHIC_DATA][PERSON_NAME]" at bounding box center [158, 434] width 239 height 111
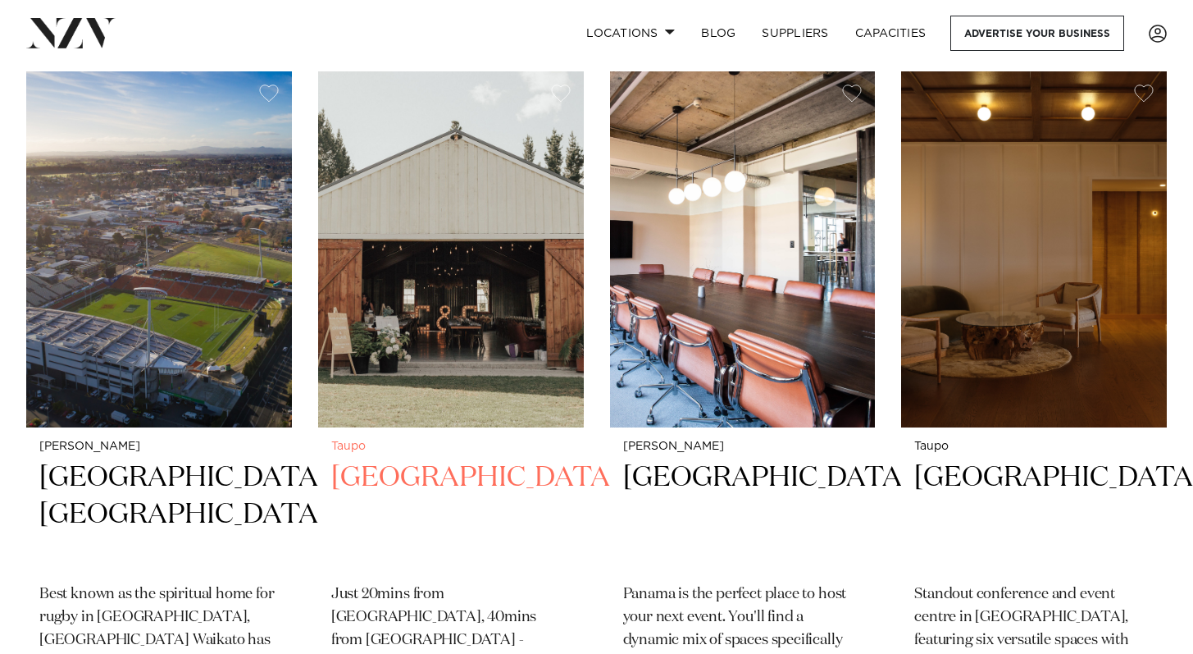
scroll to position [2838, 0]
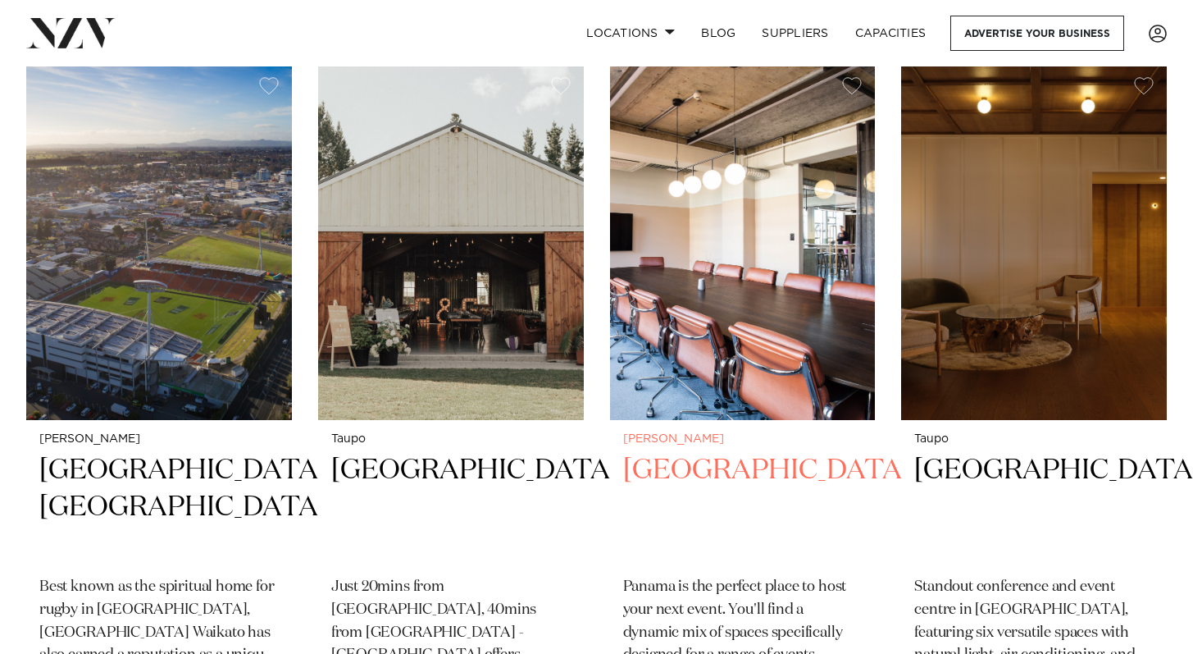
click at [701, 452] on h2 "Panama Square" at bounding box center [742, 507] width 239 height 111
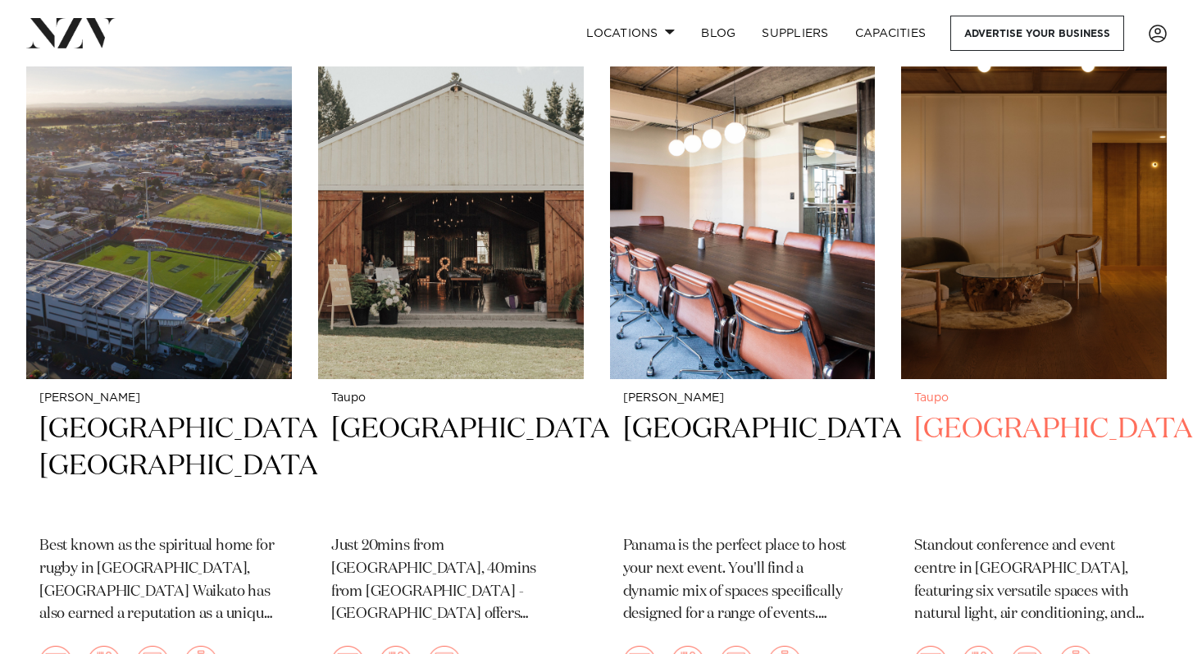
scroll to position [2881, 0]
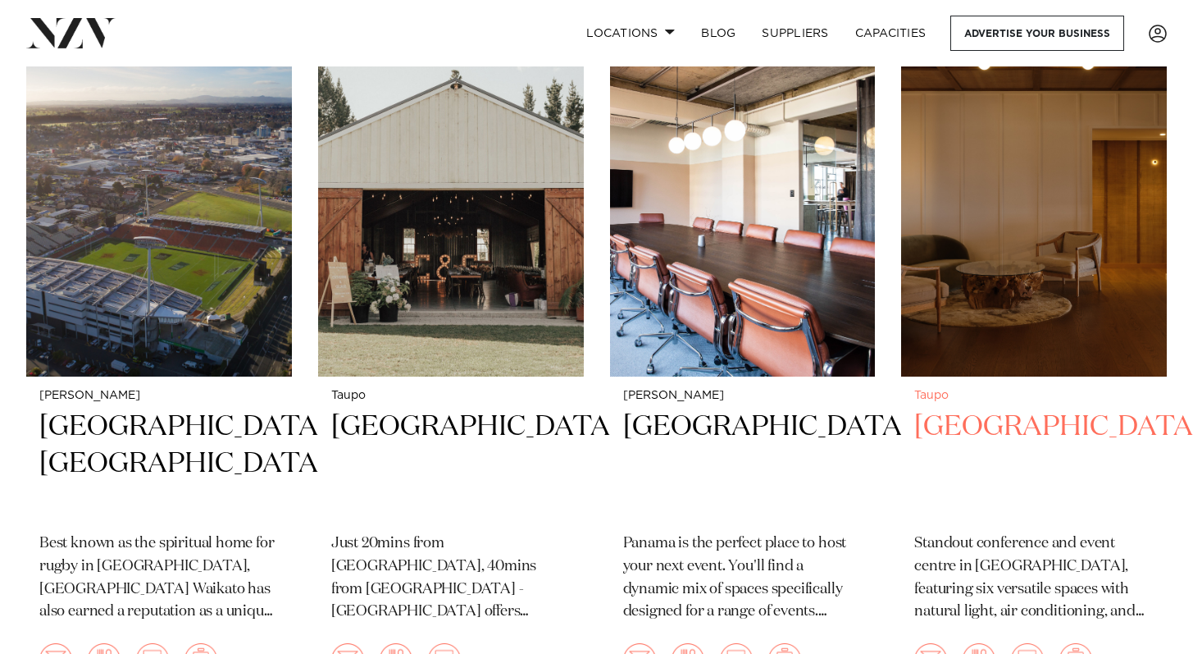
click at [951, 408] on h2 "Suncourt Hotel" at bounding box center [1034, 463] width 239 height 111
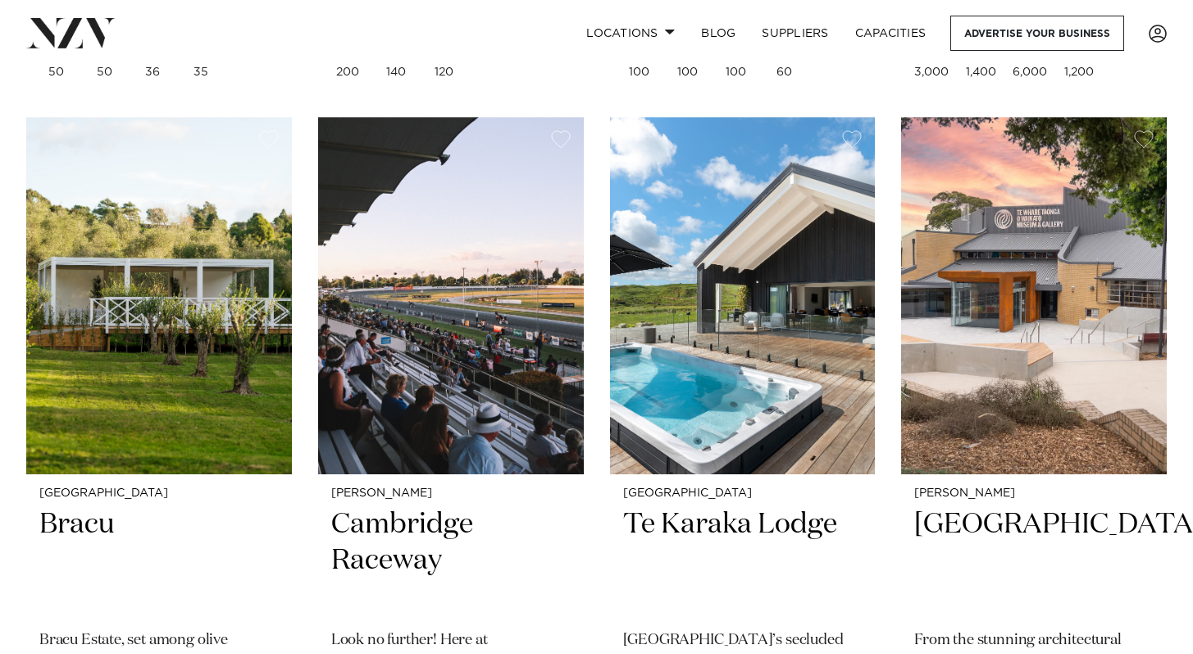
scroll to position [2054, 0]
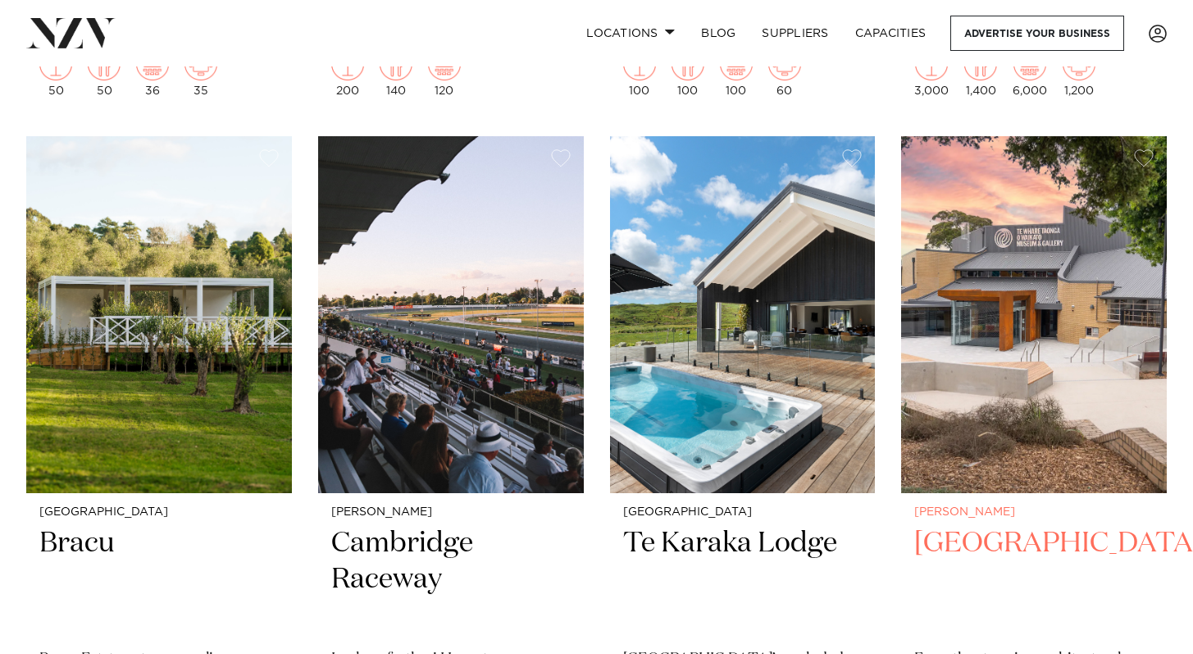
click at [1047, 525] on h2 "Waikato Museum" at bounding box center [1034, 580] width 239 height 111
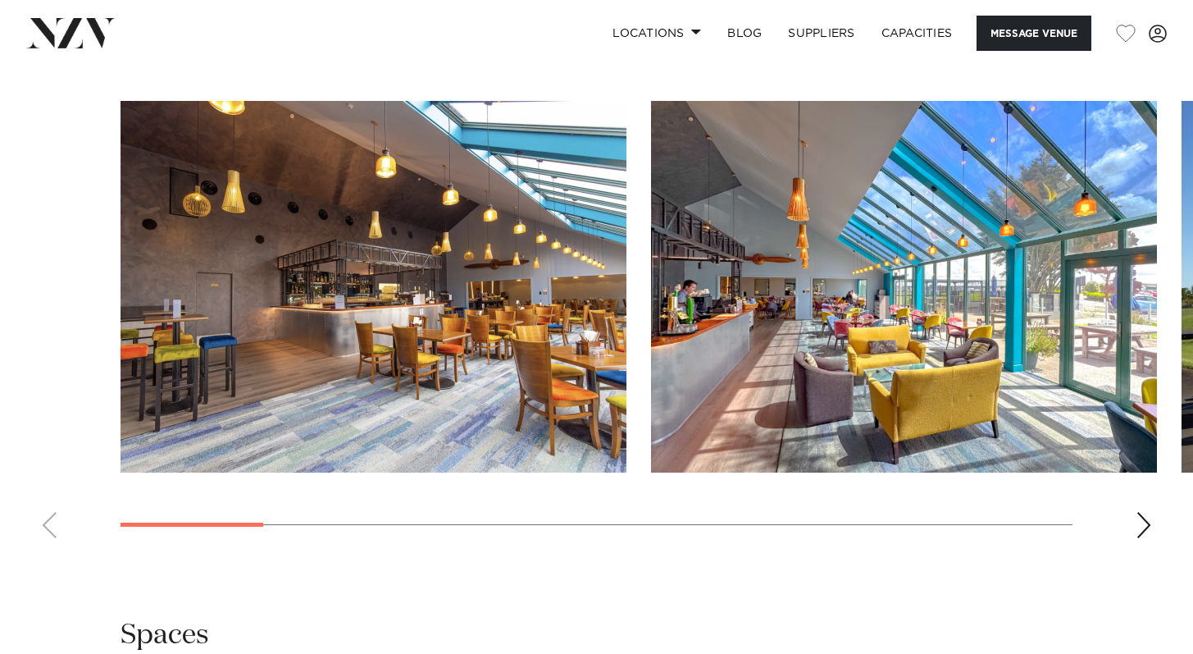
scroll to position [1693, 0]
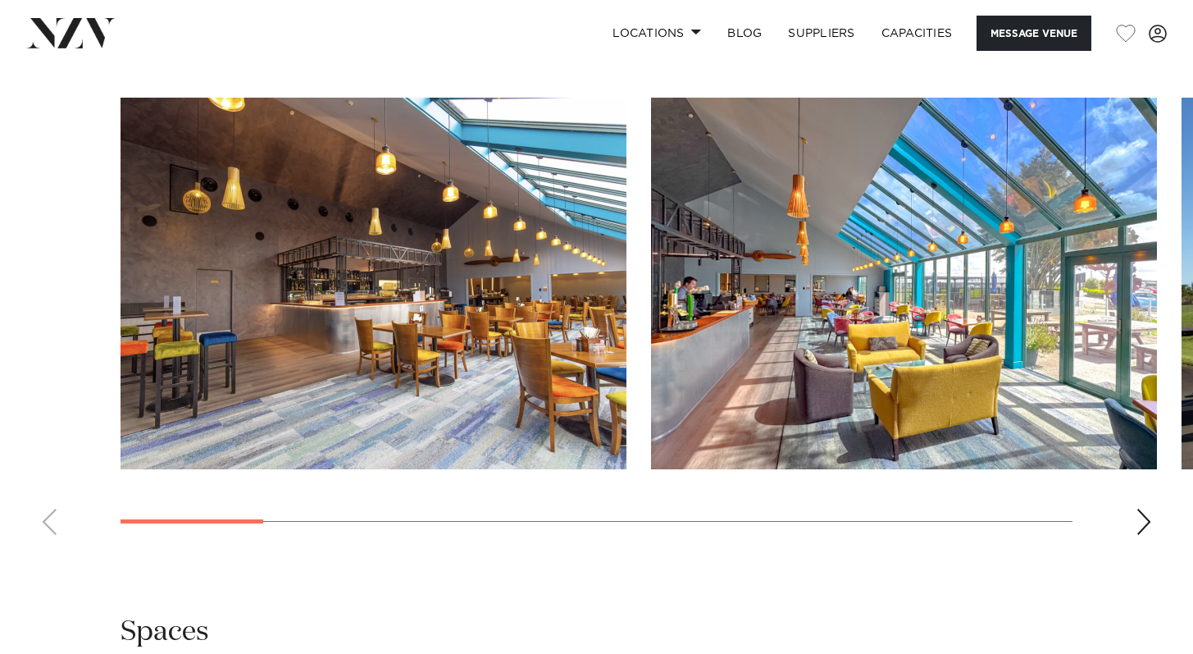
click at [1139, 509] on div "Next slide" at bounding box center [1144, 522] width 16 height 26
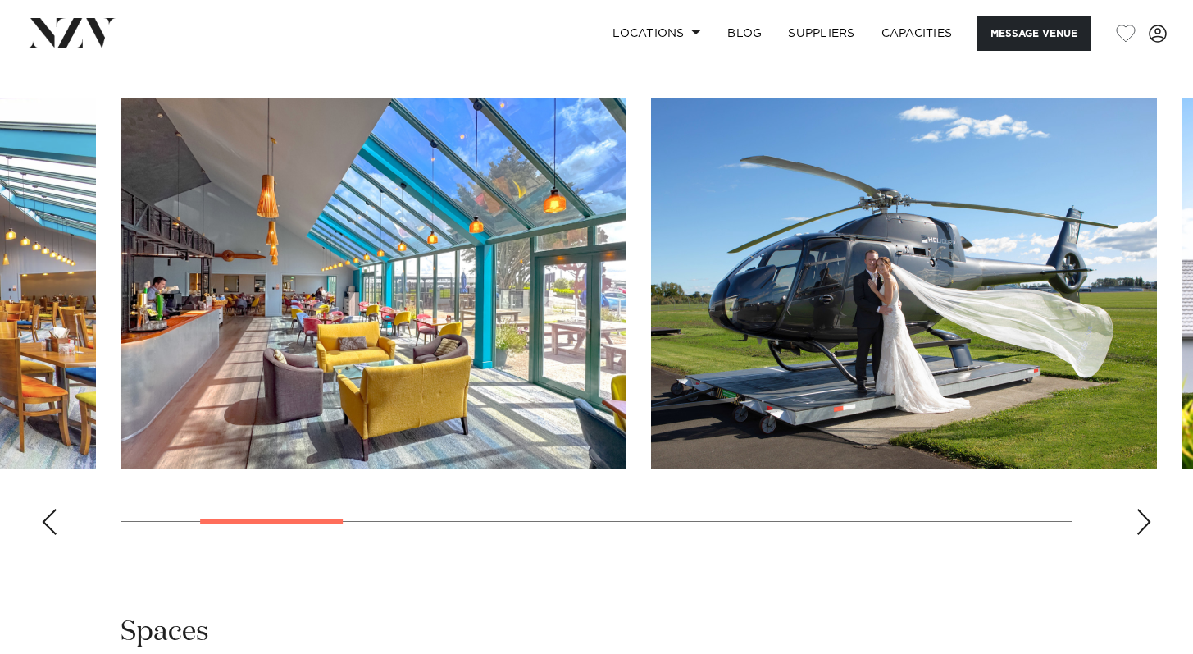
click at [1141, 509] on div "Next slide" at bounding box center [1144, 522] width 16 height 26
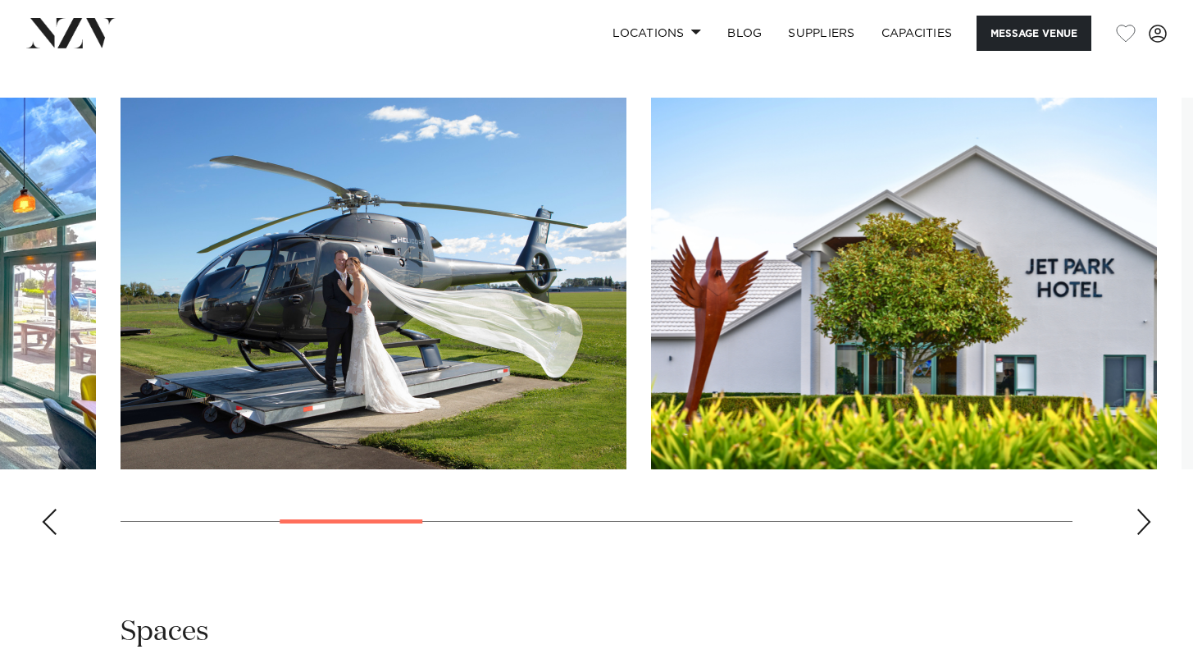
click at [1141, 509] on div "Next slide" at bounding box center [1144, 522] width 16 height 26
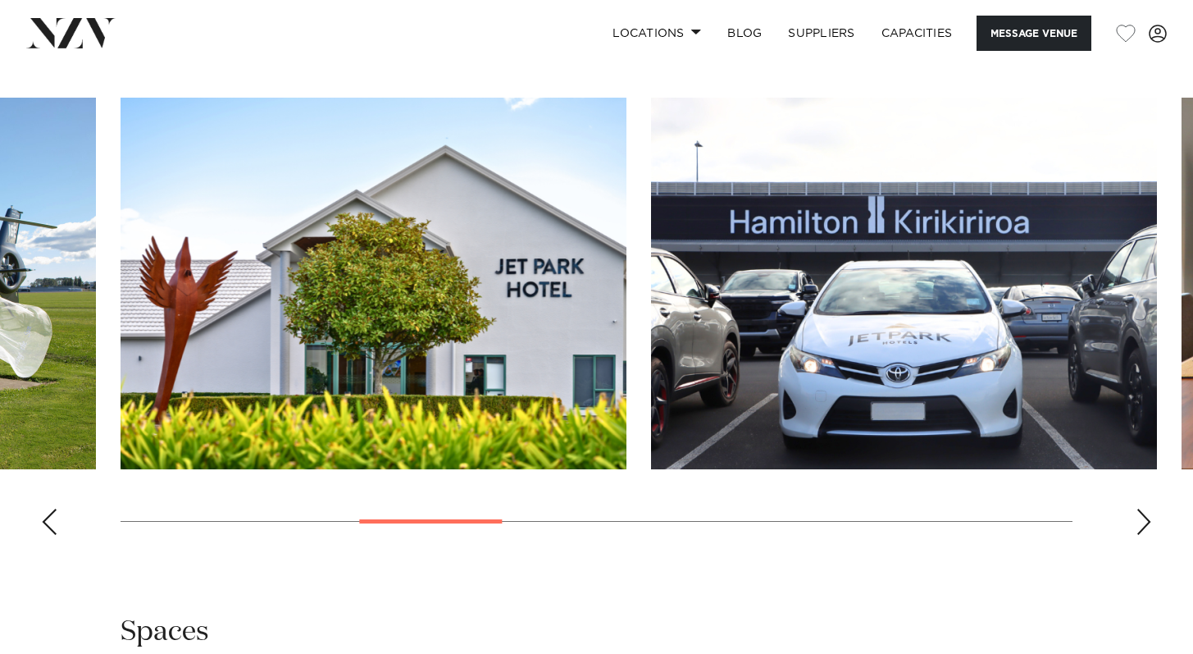
click at [1142, 509] on div "Next slide" at bounding box center [1144, 522] width 16 height 26
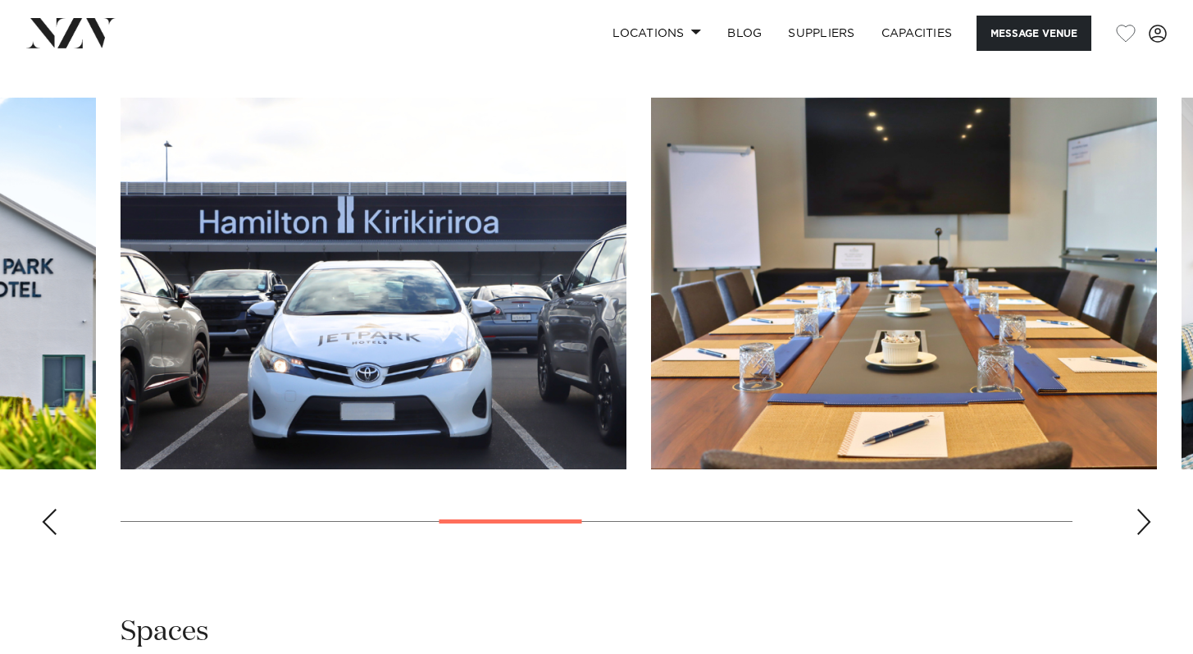
click at [1142, 509] on div "Next slide" at bounding box center [1144, 522] width 16 height 26
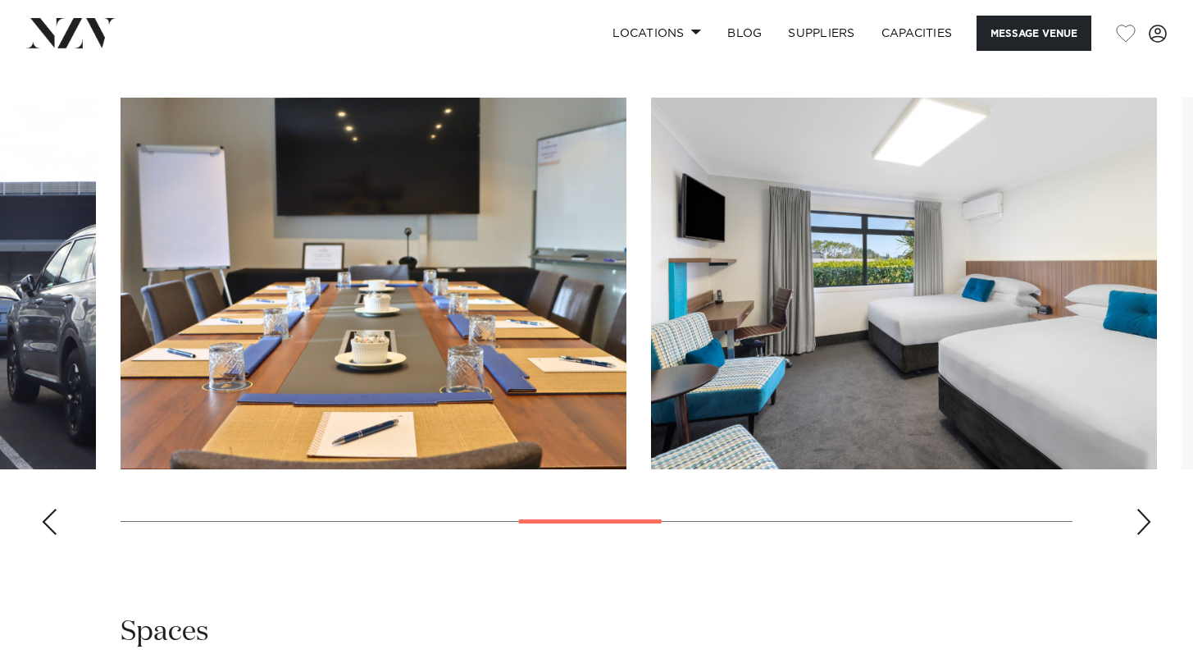
click at [1143, 509] on div "Next slide" at bounding box center [1144, 522] width 16 height 26
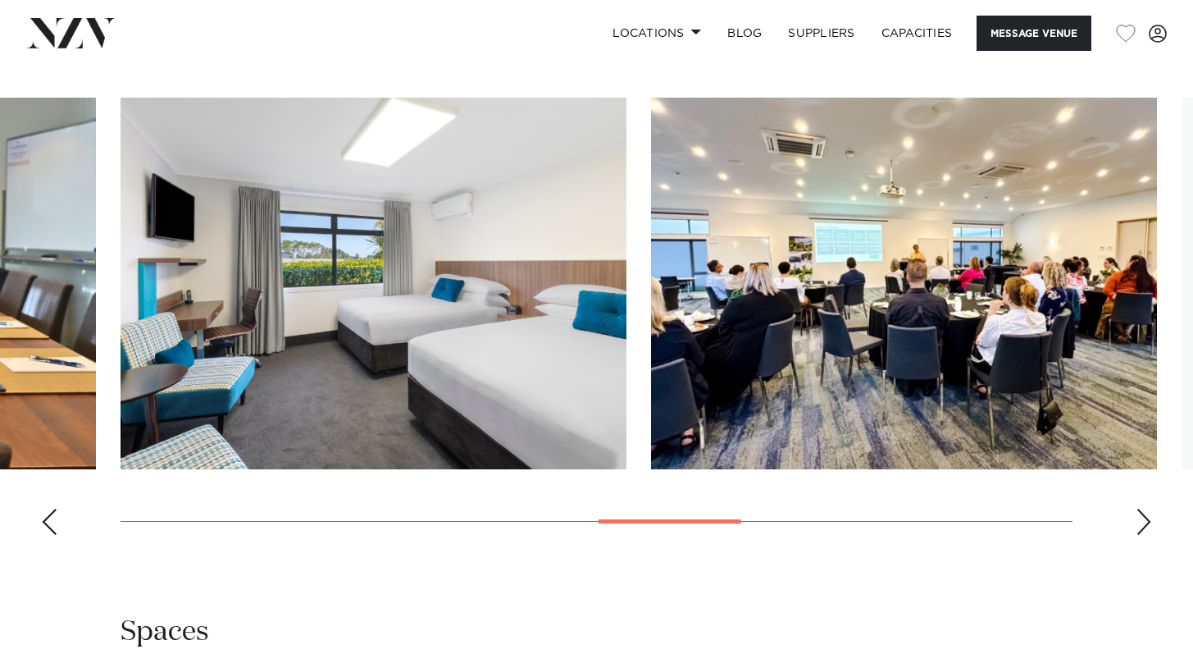
click at [1143, 509] on div "Next slide" at bounding box center [1144, 522] width 16 height 26
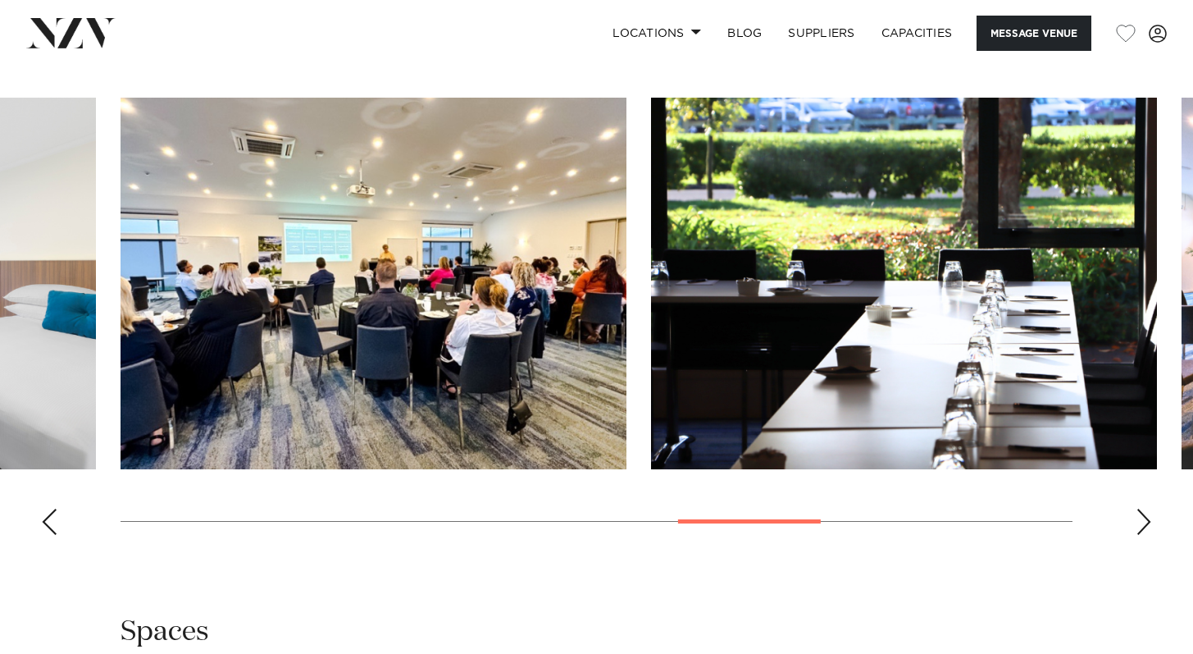
click at [1143, 509] on div "Next slide" at bounding box center [1144, 522] width 16 height 26
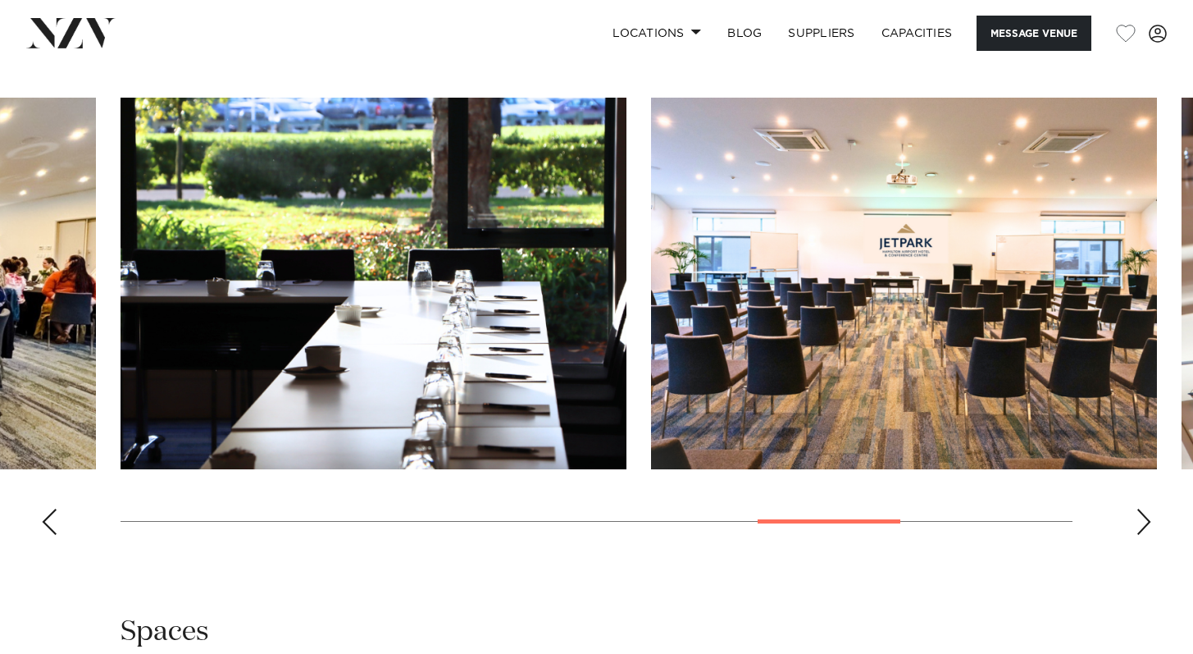
click at [1143, 509] on div "Next slide" at bounding box center [1144, 522] width 16 height 26
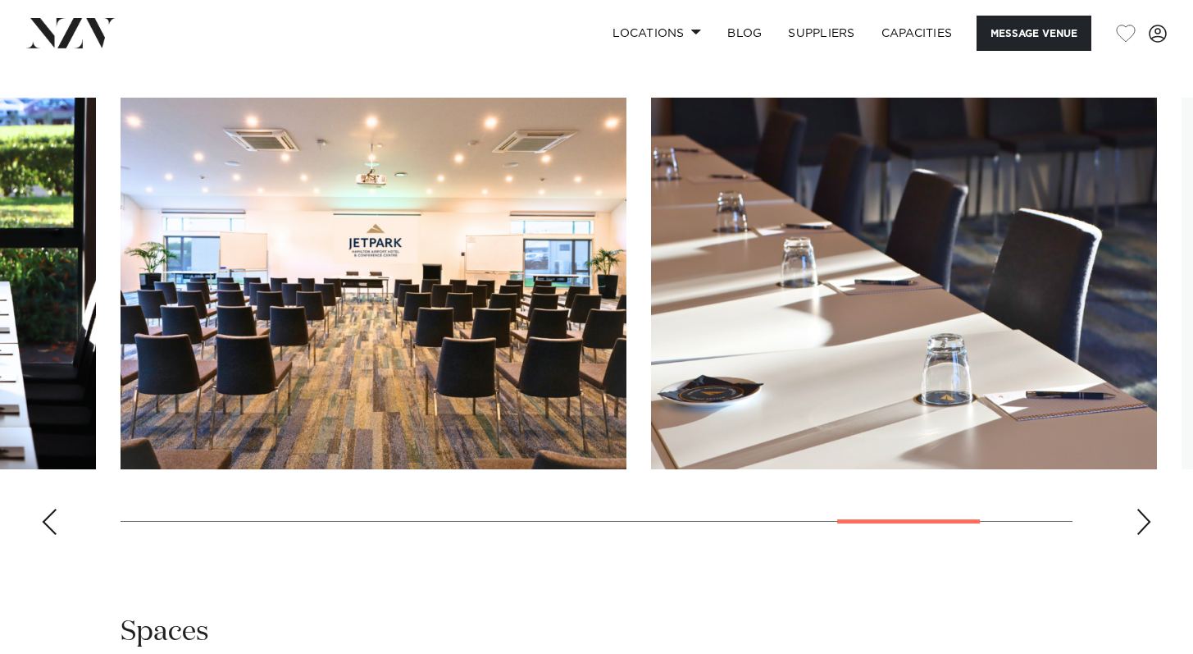
click at [1143, 509] on div "Next slide" at bounding box center [1144, 522] width 16 height 26
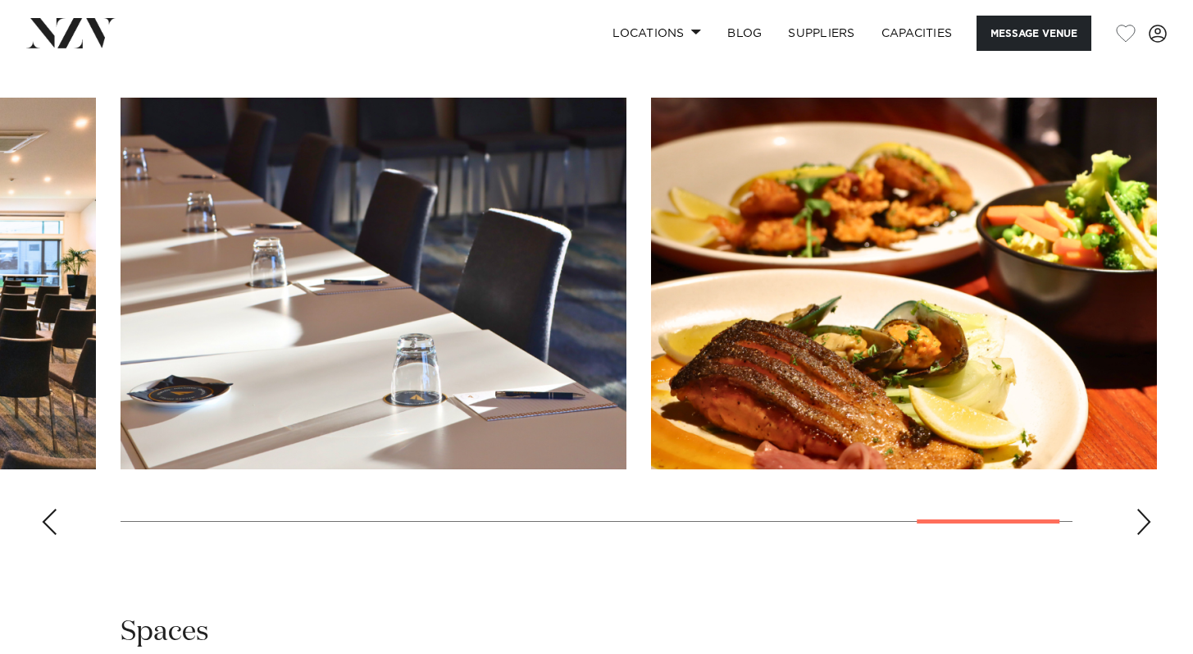
click at [1143, 509] on div "Next slide" at bounding box center [1144, 522] width 16 height 26
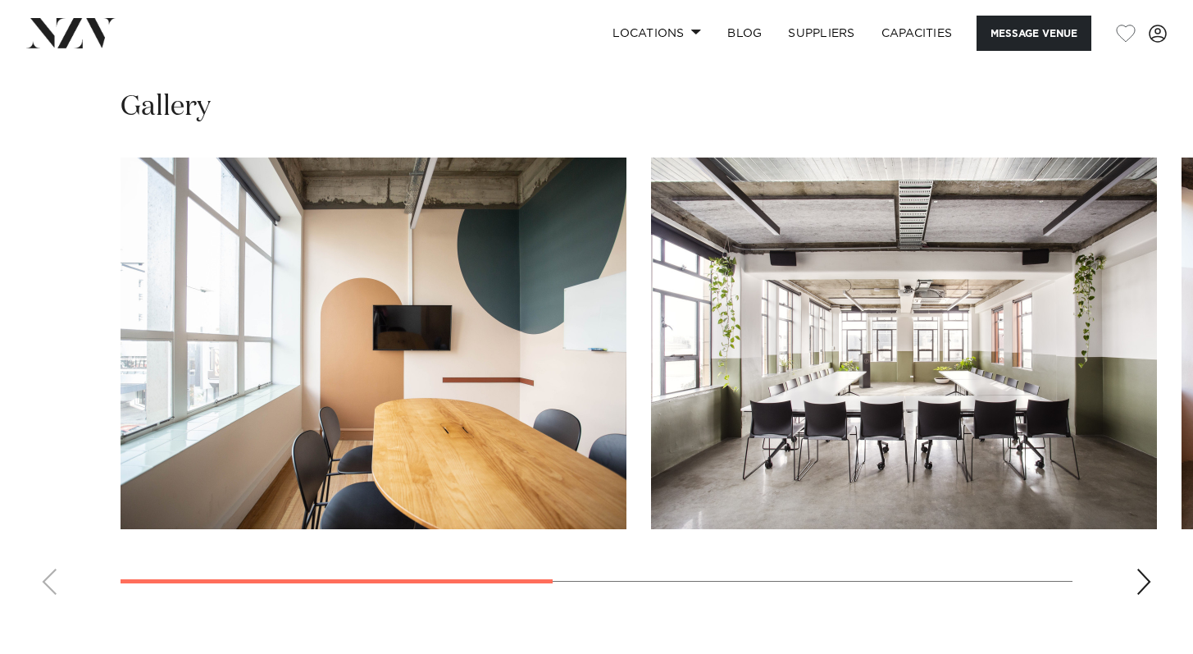
scroll to position [1142, 0]
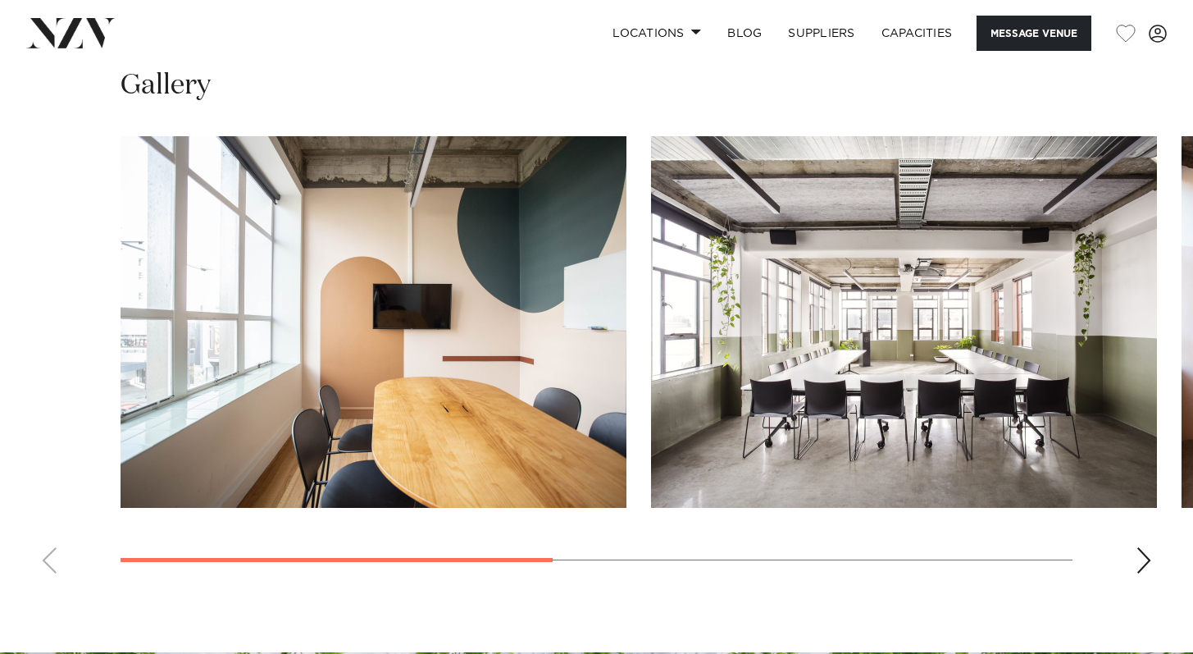
click at [1140, 557] on div "Next slide" at bounding box center [1144, 560] width 16 height 26
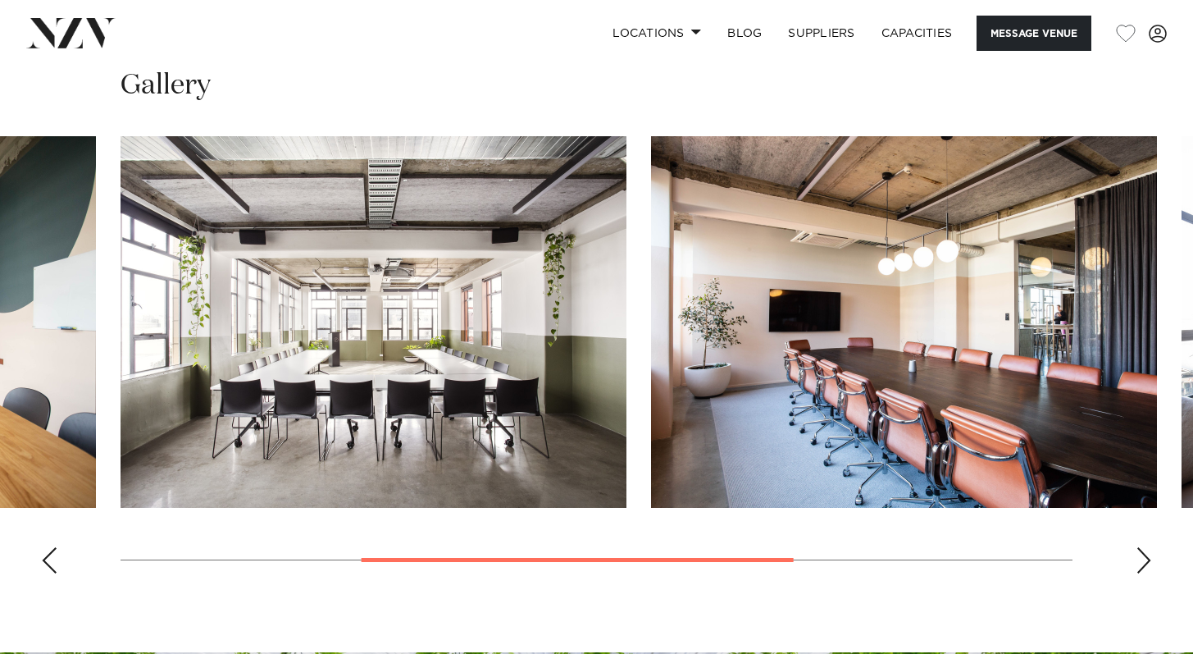
click at [1143, 558] on div "Next slide" at bounding box center [1144, 560] width 16 height 26
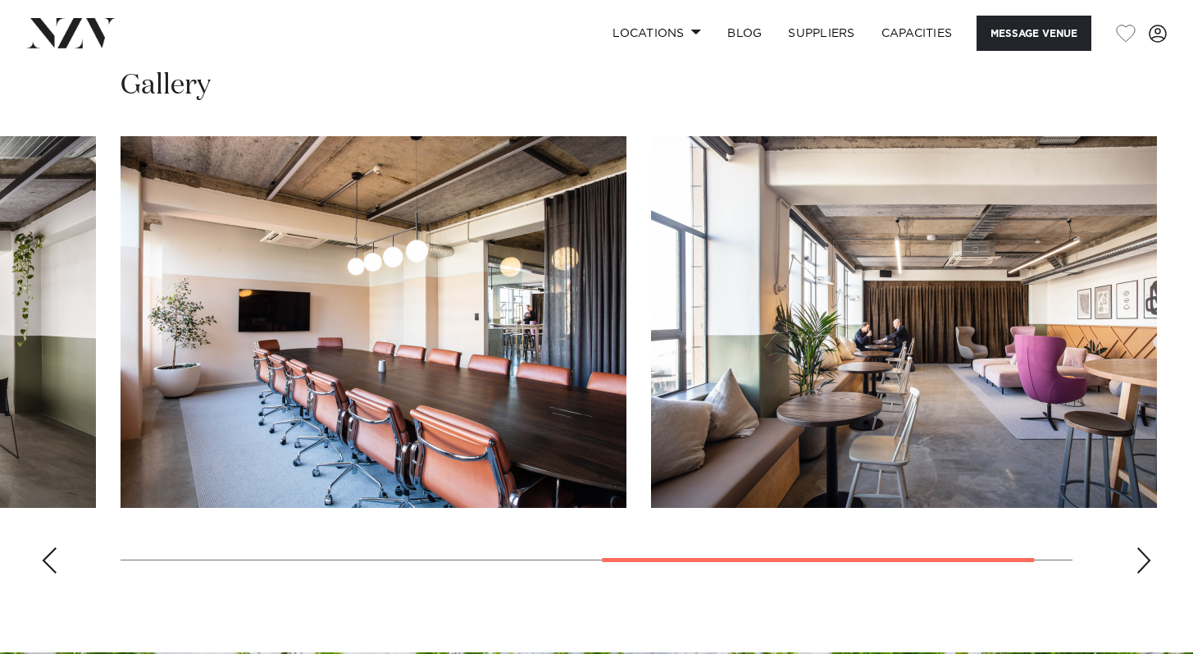
click at [1144, 556] on div "Next slide" at bounding box center [1144, 560] width 16 height 26
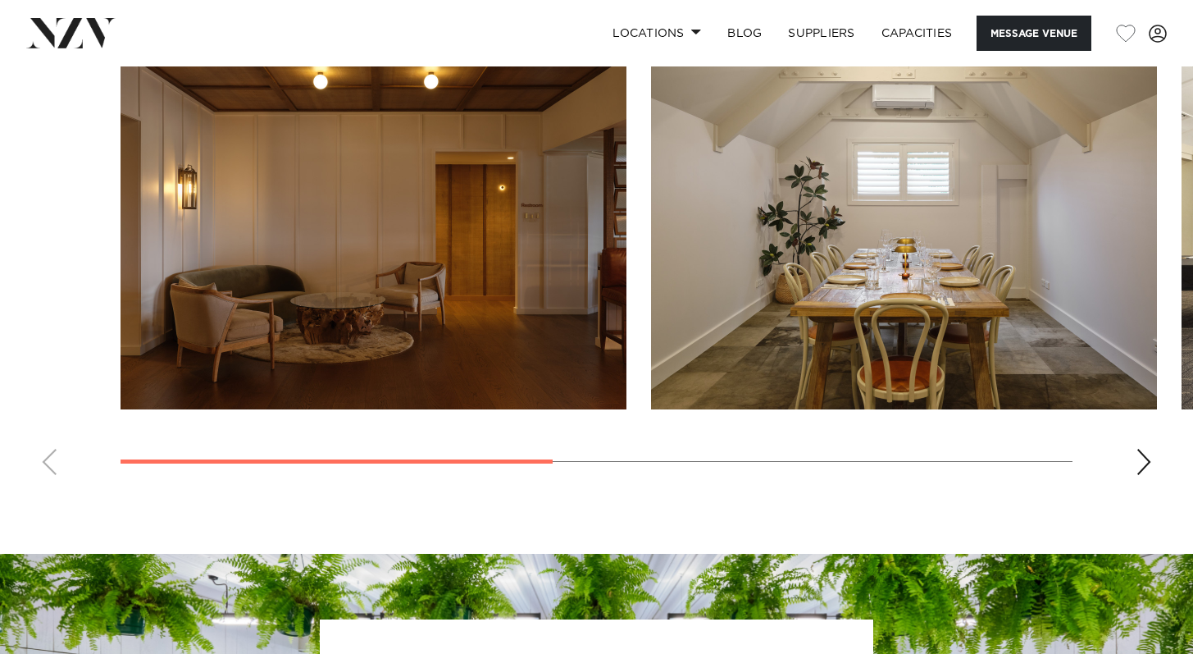
scroll to position [1261, 0]
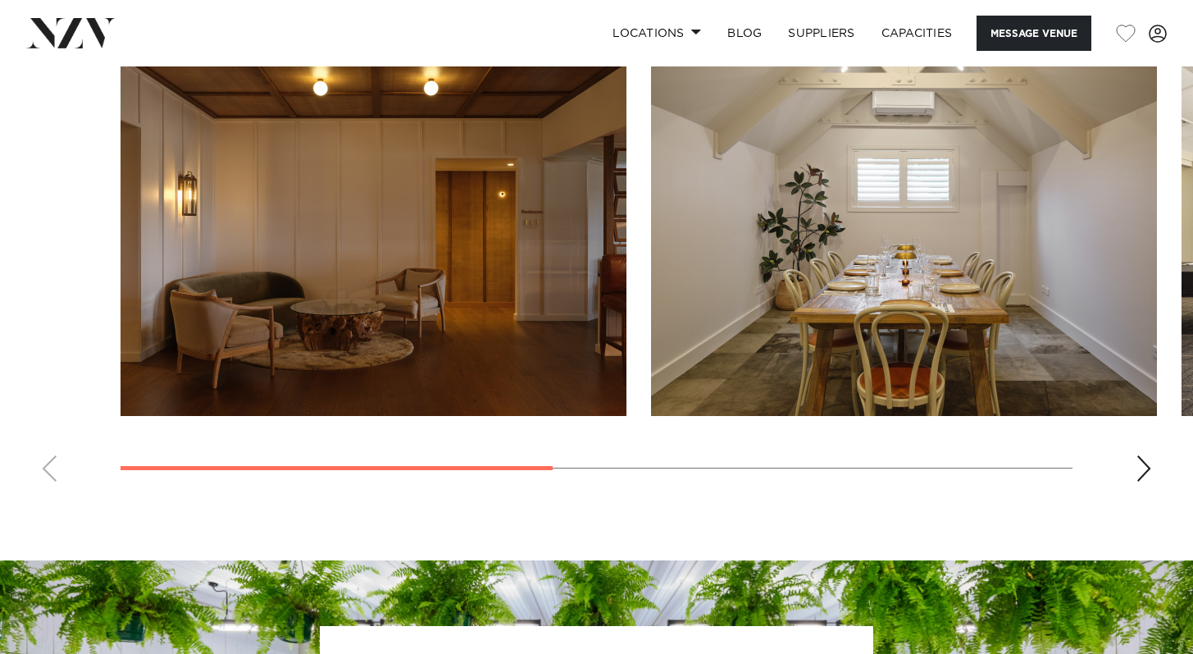
click at [1141, 468] on div "Next slide" at bounding box center [1144, 468] width 16 height 26
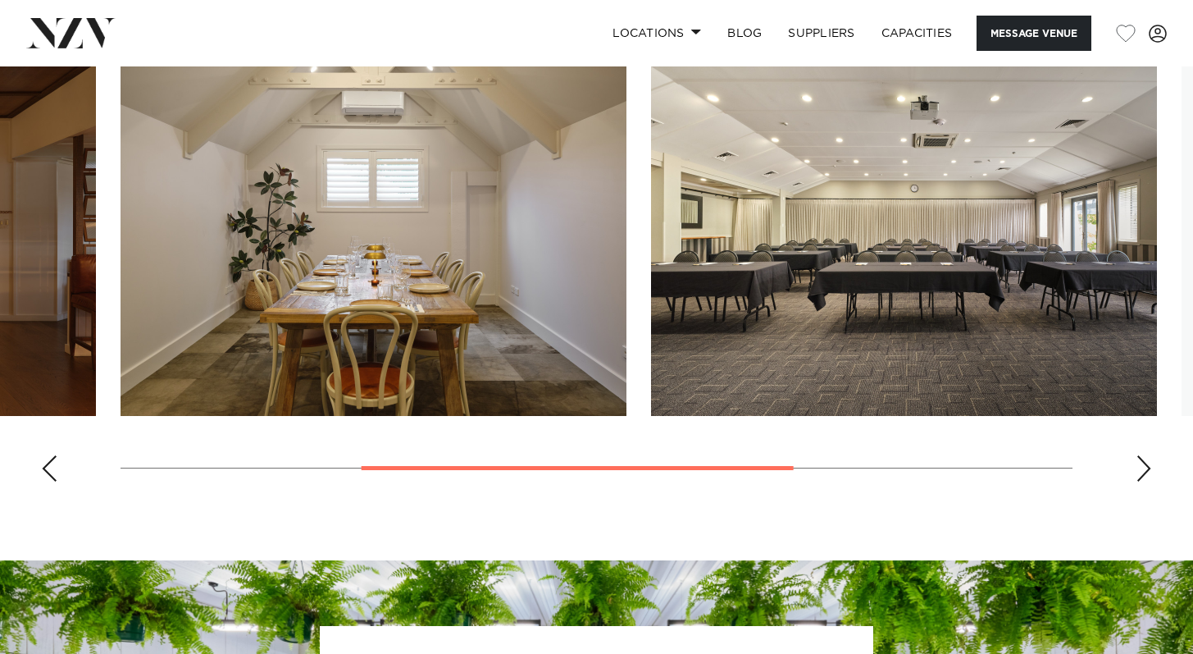
click at [1142, 470] on div "Next slide" at bounding box center [1144, 468] width 16 height 26
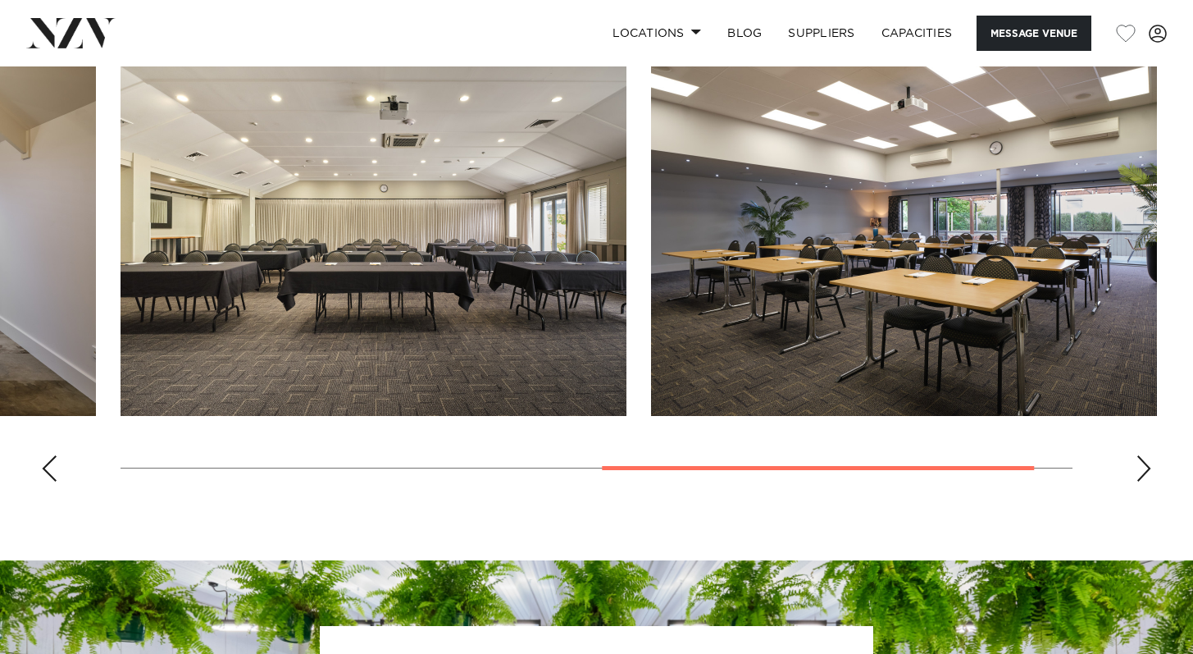
click at [1142, 472] on div "Next slide" at bounding box center [1144, 468] width 16 height 26
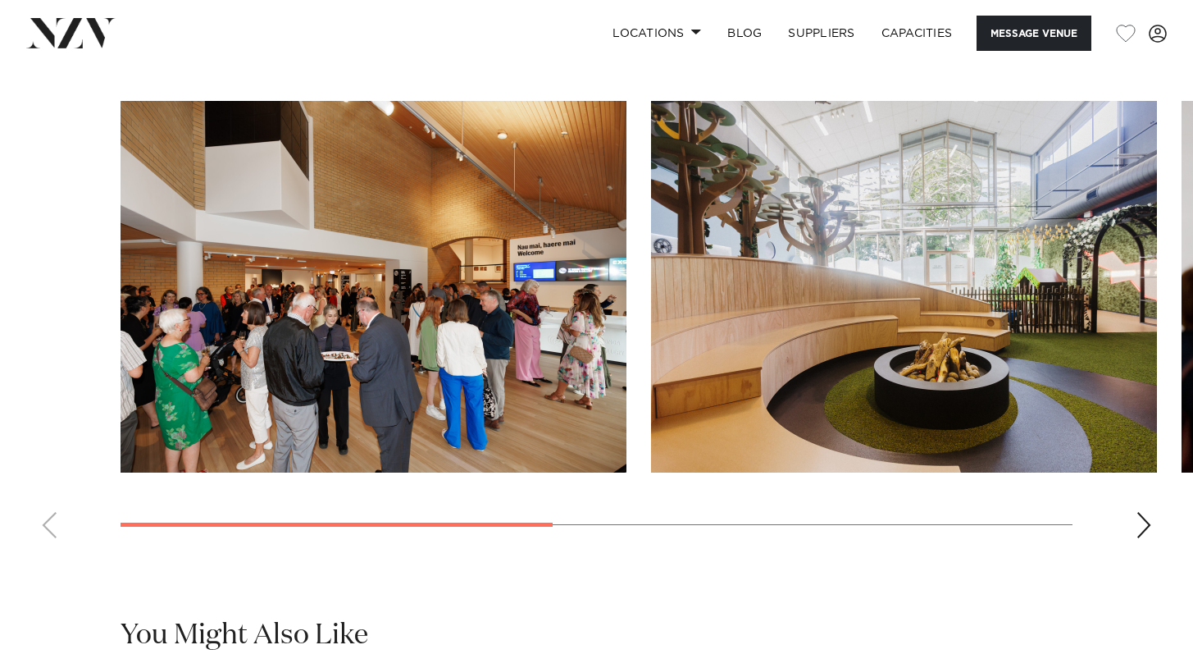
scroll to position [1226, 0]
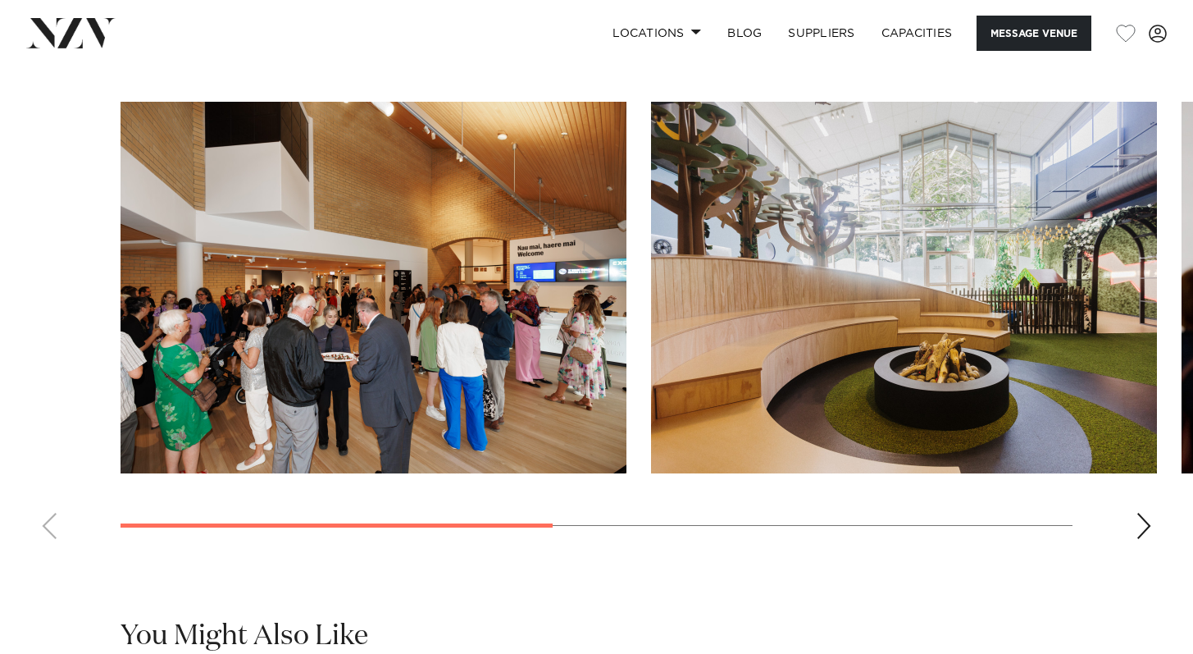
click at [1147, 513] on div "Next slide" at bounding box center [1144, 526] width 16 height 26
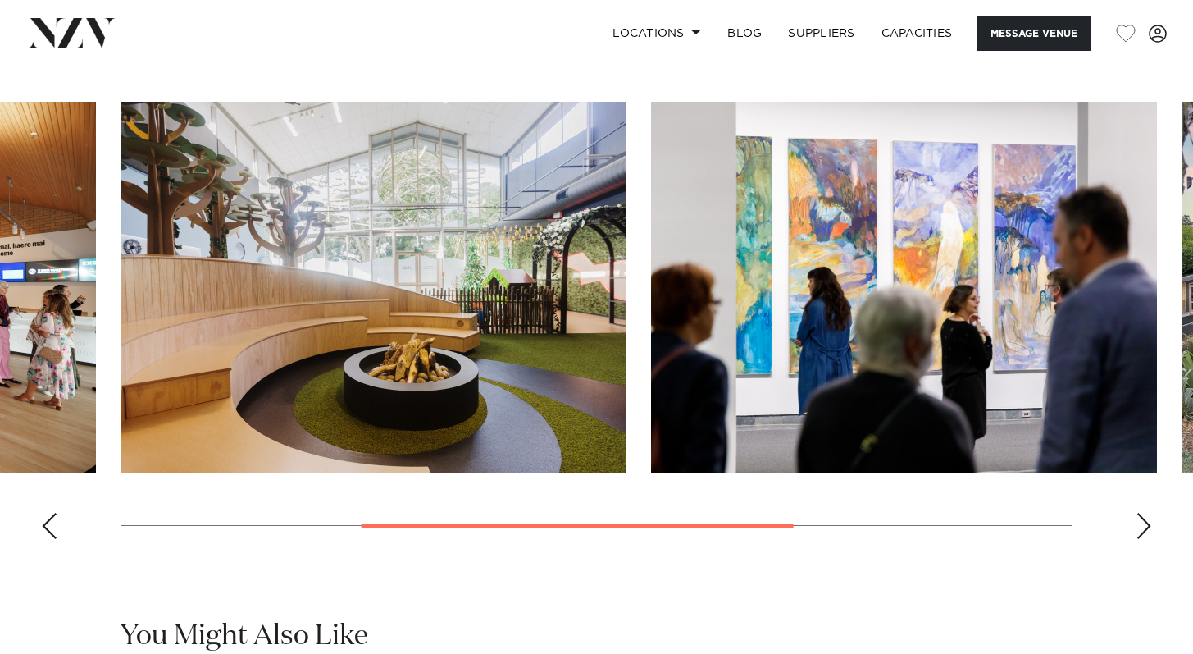
click at [1147, 513] on div "Next slide" at bounding box center [1144, 526] width 16 height 26
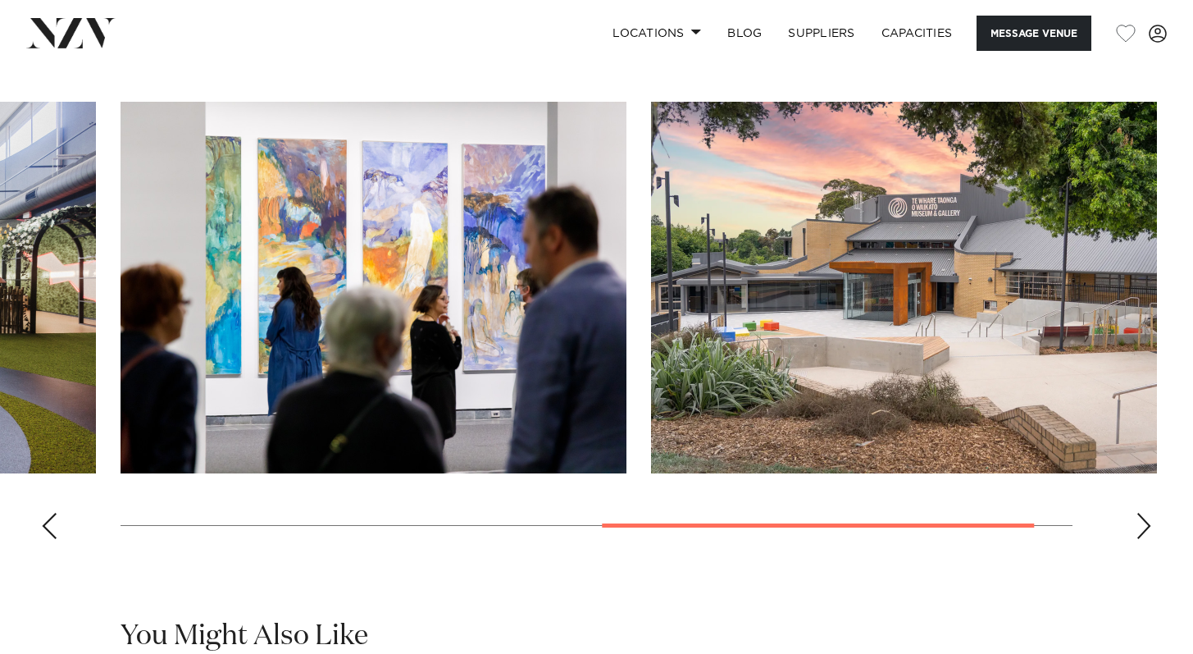
click at [1147, 513] on div "Next slide" at bounding box center [1144, 526] width 16 height 26
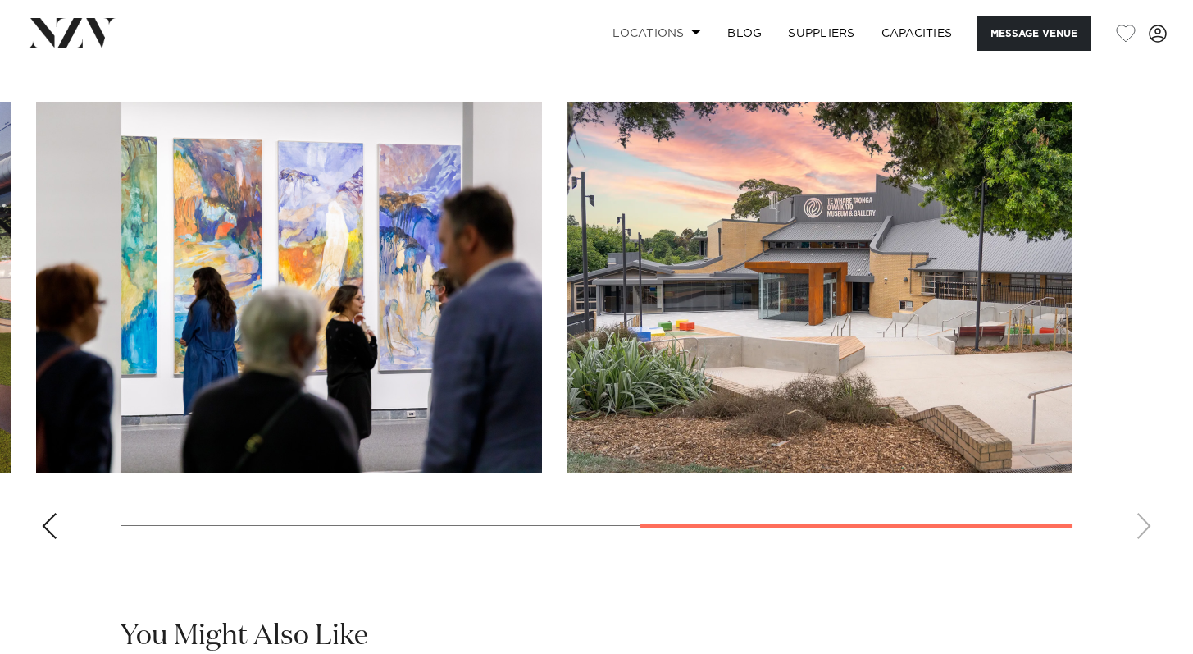
click at [673, 28] on link "Locations" at bounding box center [657, 33] width 115 height 35
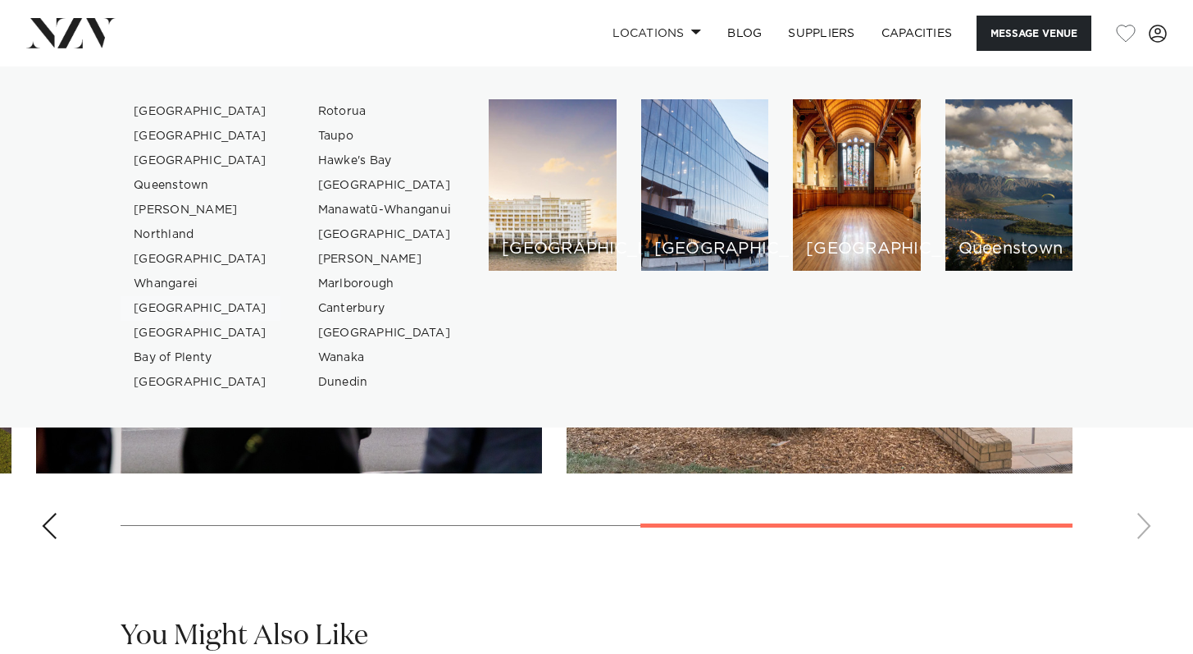
click at [188, 303] on link "[GEOGRAPHIC_DATA]" at bounding box center [201, 308] width 160 height 25
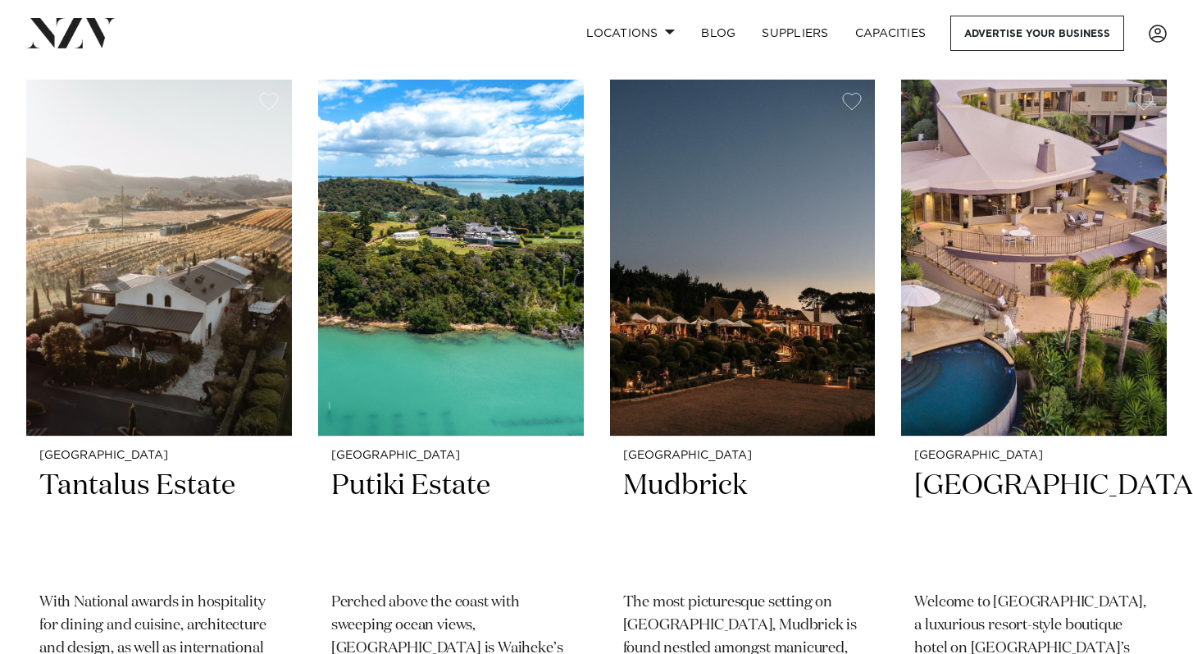
scroll to position [723, 0]
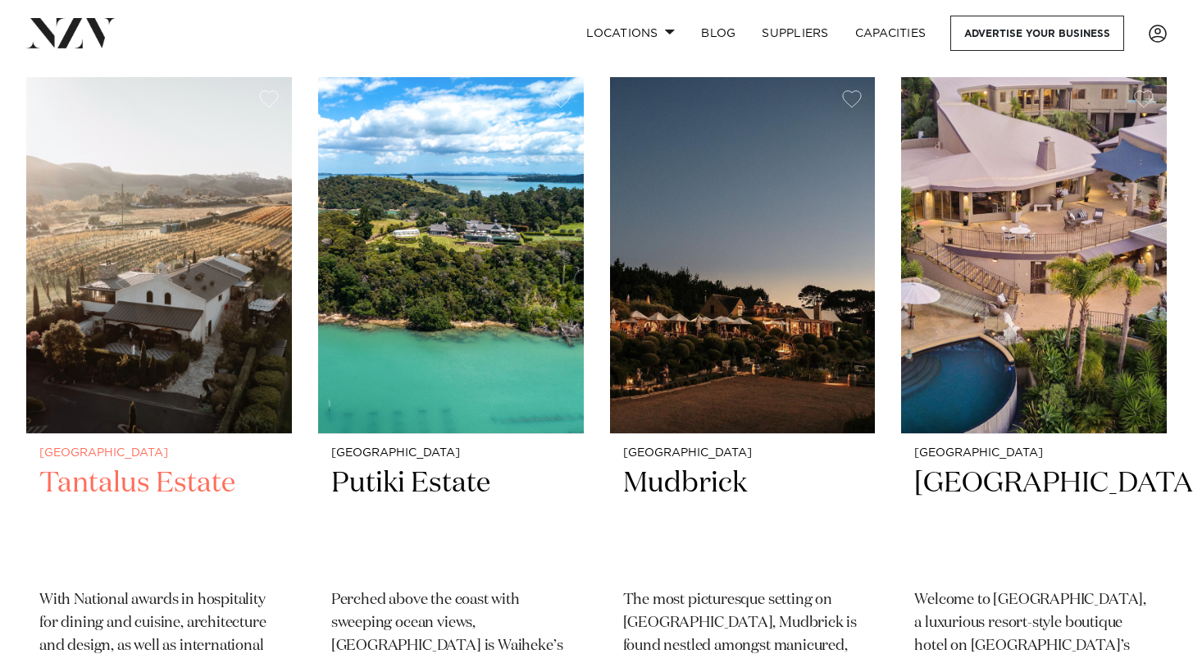
click at [194, 465] on h2 "Tantalus Estate" at bounding box center [158, 520] width 239 height 111
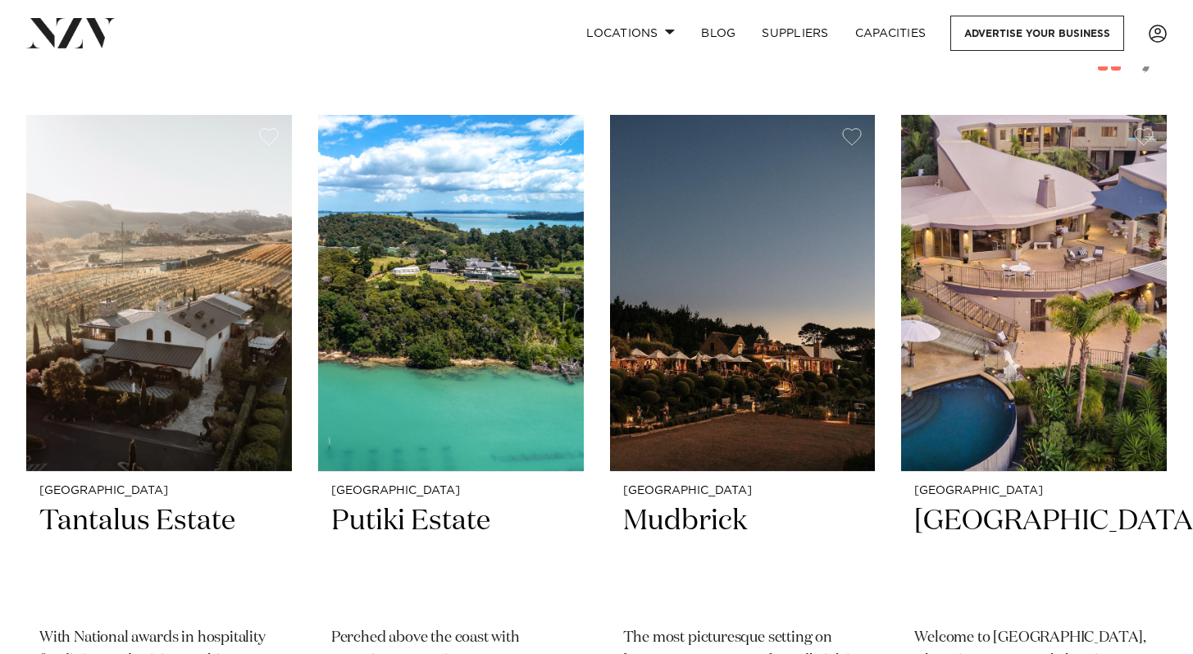
scroll to position [733, 0]
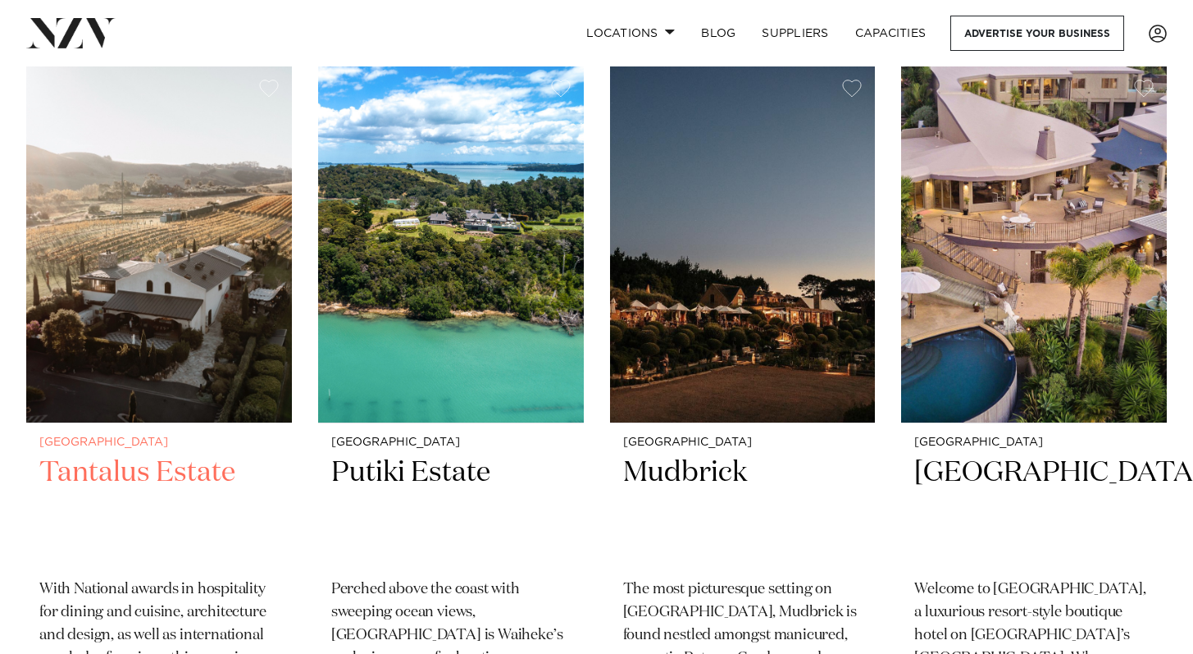
click at [127, 454] on h2 "Tantalus Estate" at bounding box center [158, 509] width 239 height 111
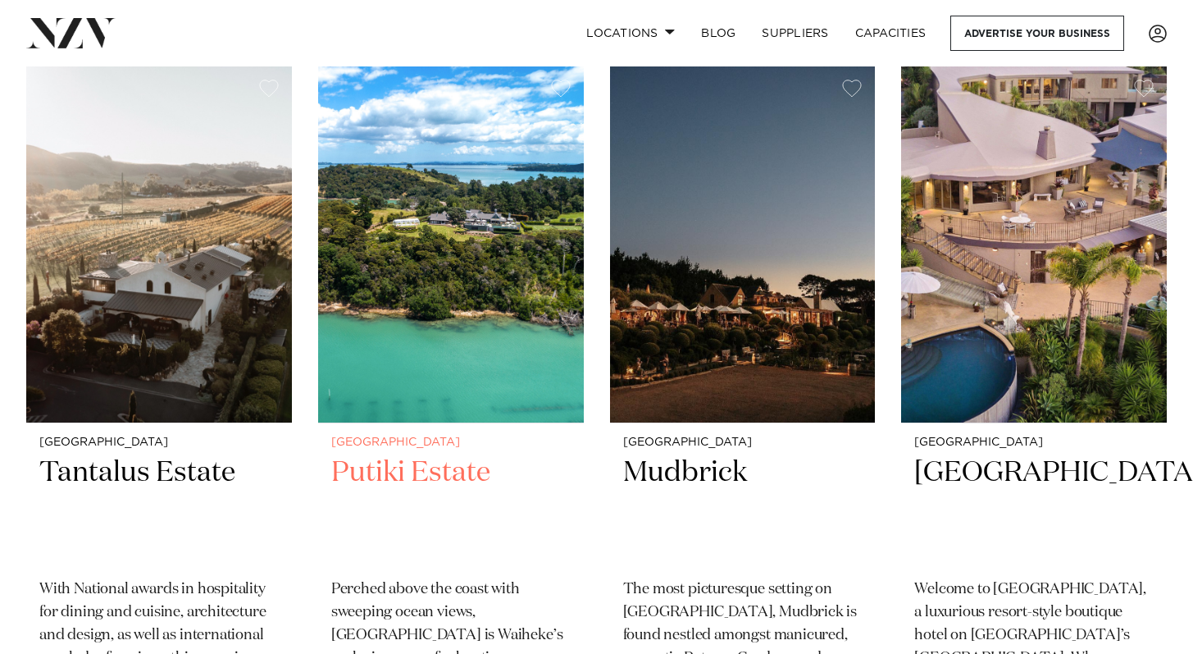
click at [367, 454] on h2 "Putiki Estate" at bounding box center [450, 509] width 239 height 111
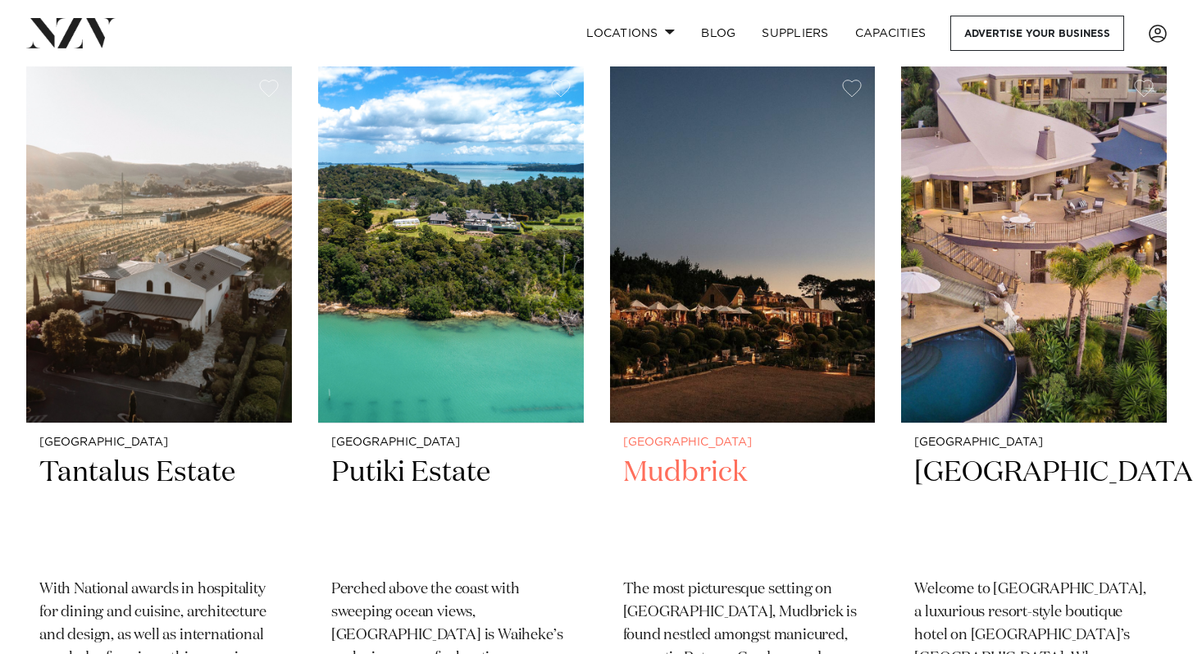
click at [683, 454] on h2 "Mudbrick" at bounding box center [742, 509] width 239 height 111
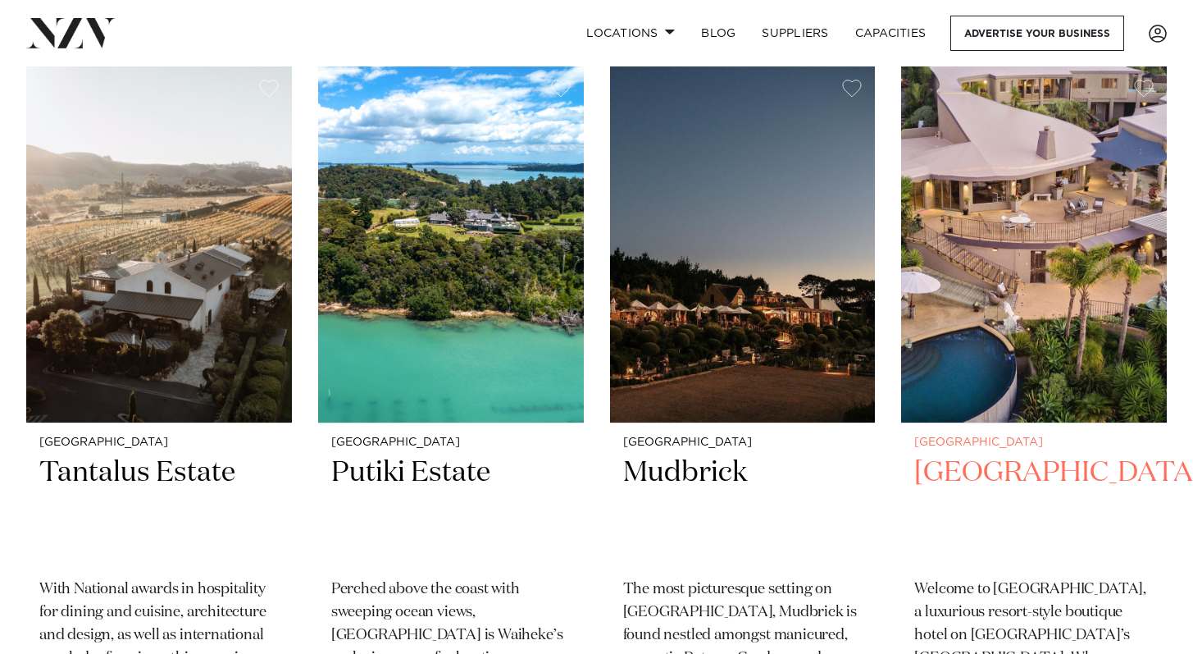
click at [995, 454] on h2 "Delamore Lodge" at bounding box center [1034, 509] width 239 height 111
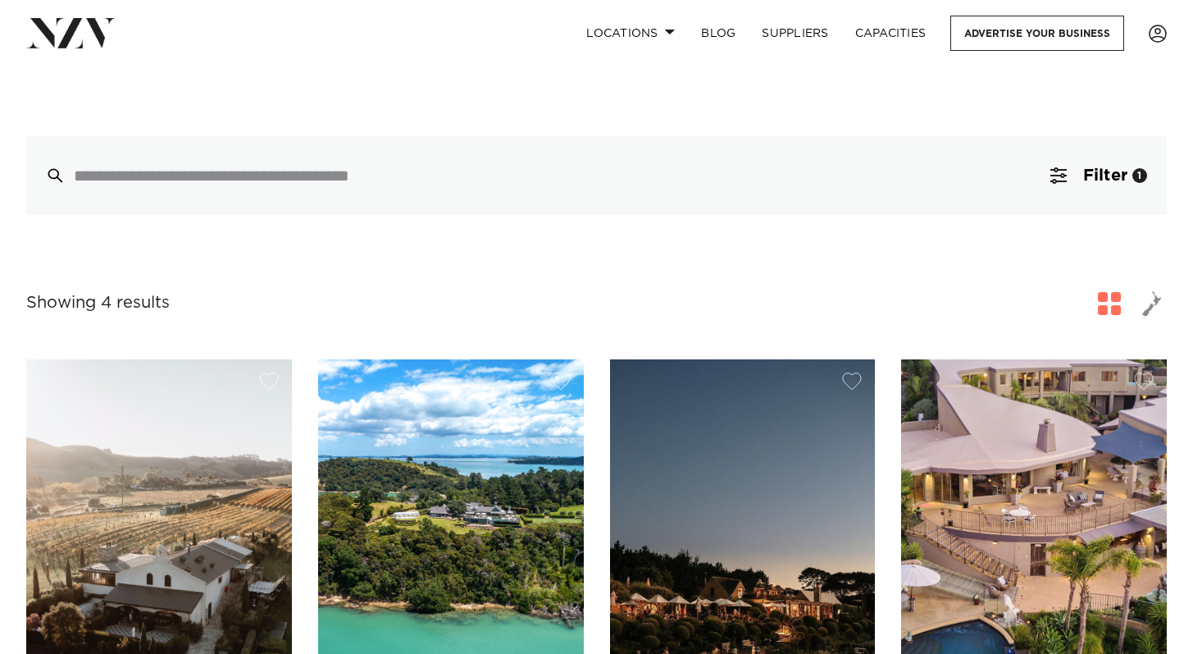
scroll to position [412, 0]
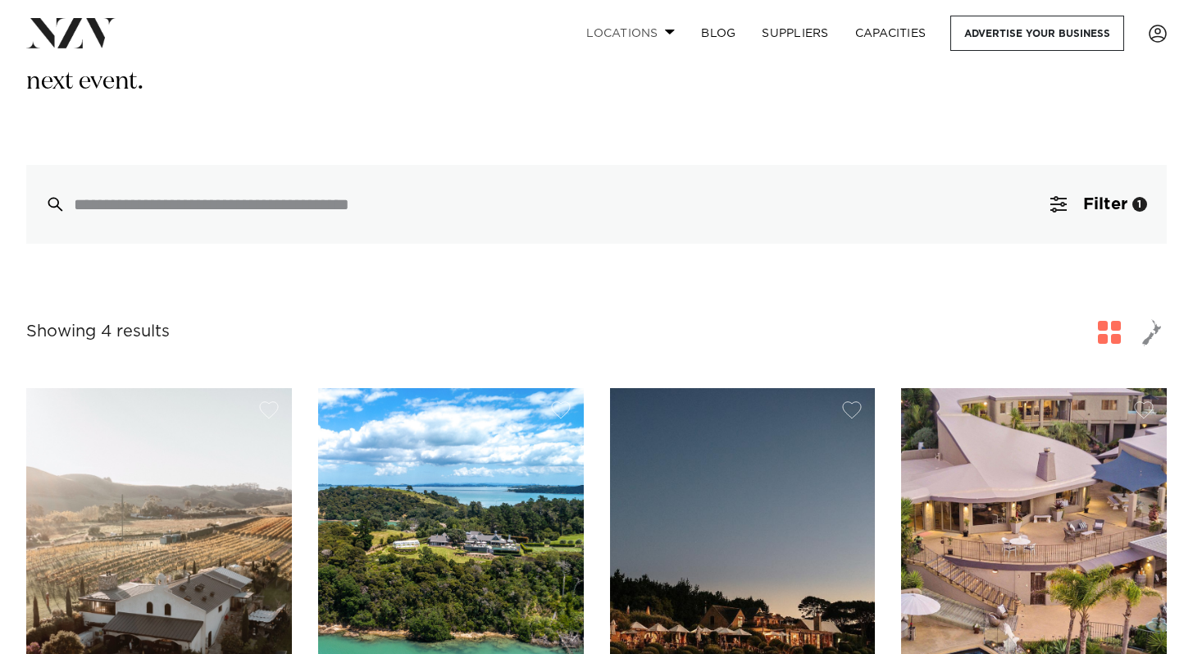
click at [642, 33] on link "Locations" at bounding box center [630, 33] width 115 height 35
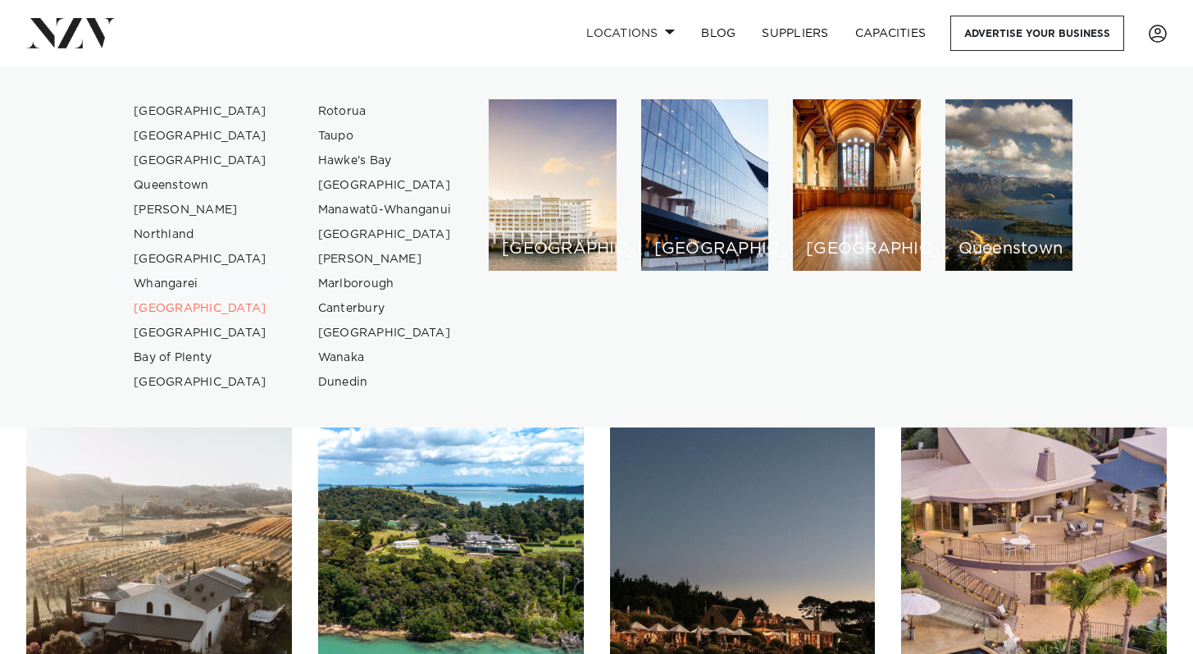
click at [185, 282] on link "Whangarei" at bounding box center [201, 283] width 160 height 25
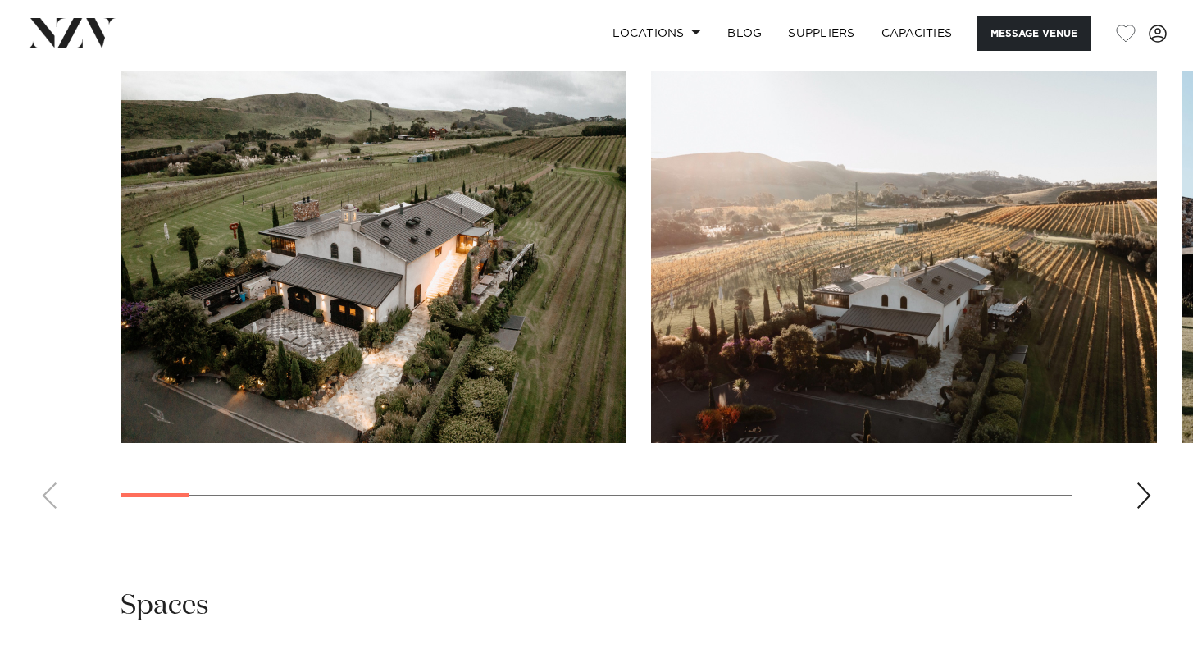
scroll to position [1671, 0]
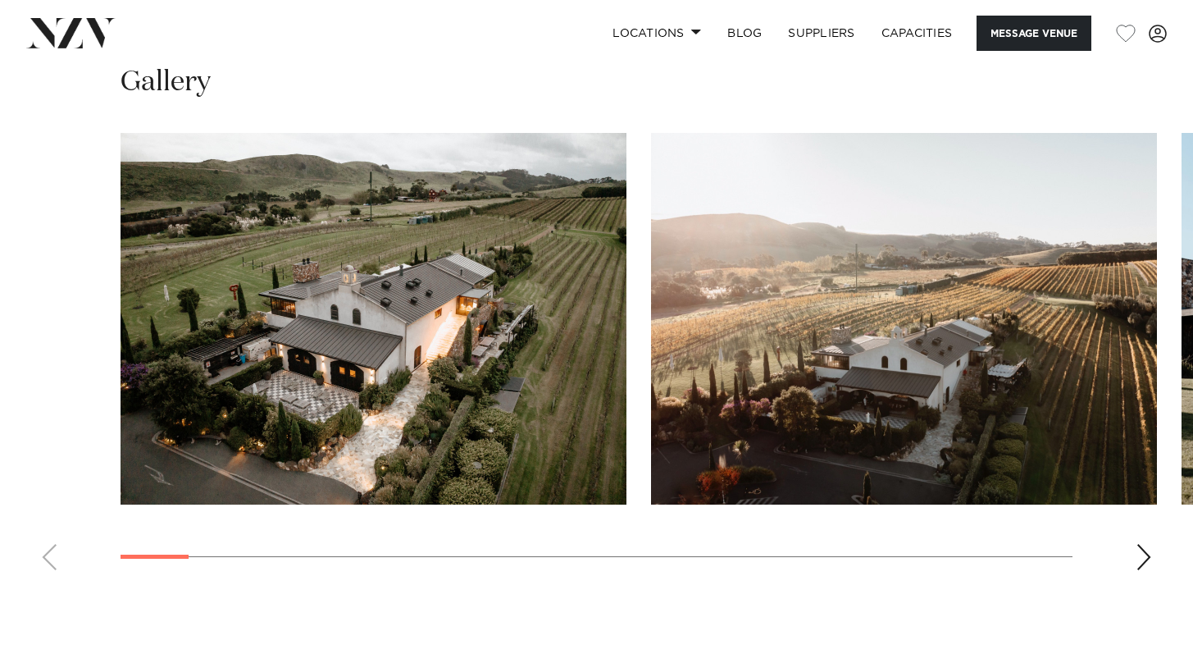
scroll to position [1603, 0]
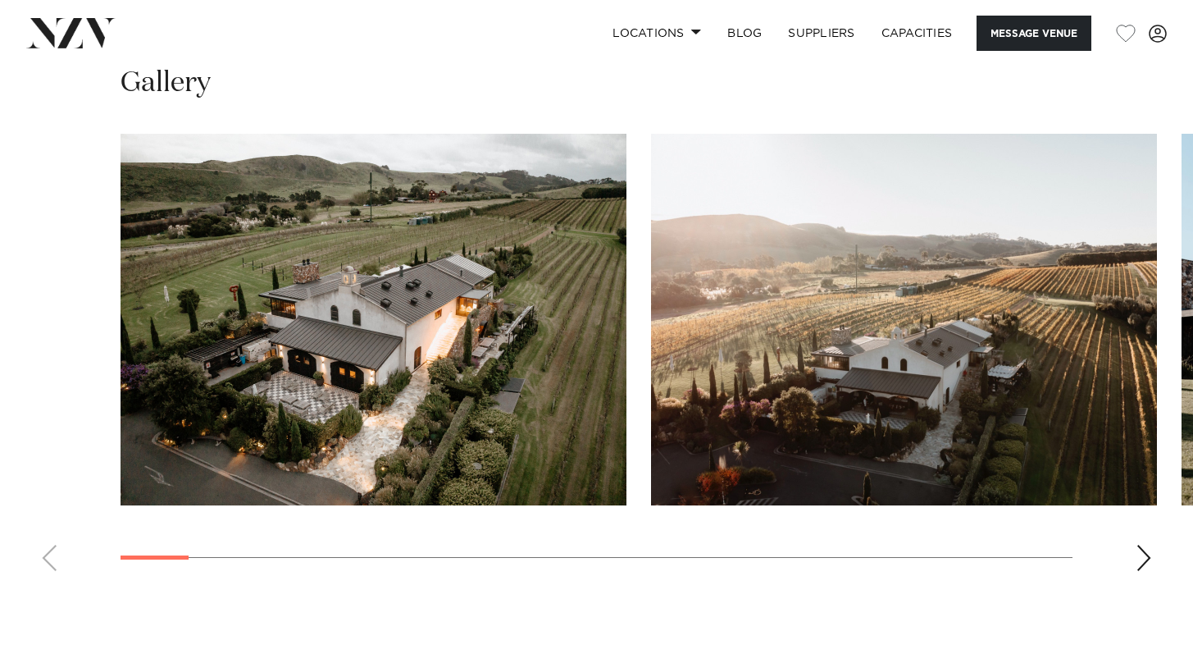
click at [1144, 545] on div "Next slide" at bounding box center [1144, 558] width 16 height 26
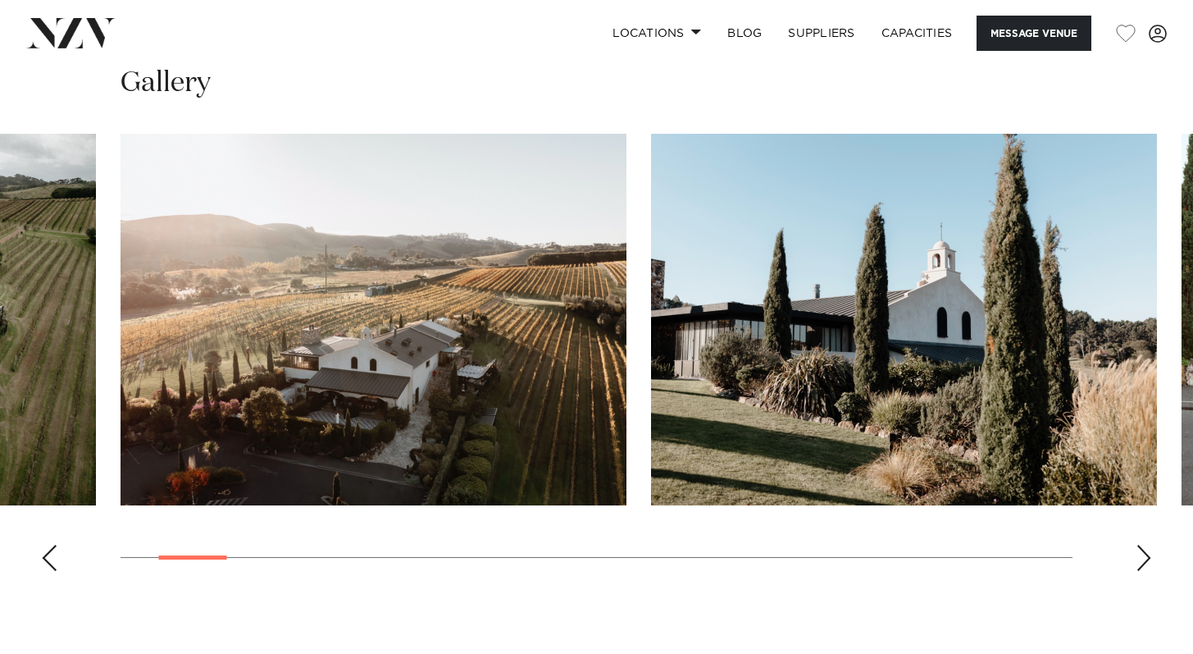
click at [1144, 545] on div "Next slide" at bounding box center [1144, 558] width 16 height 26
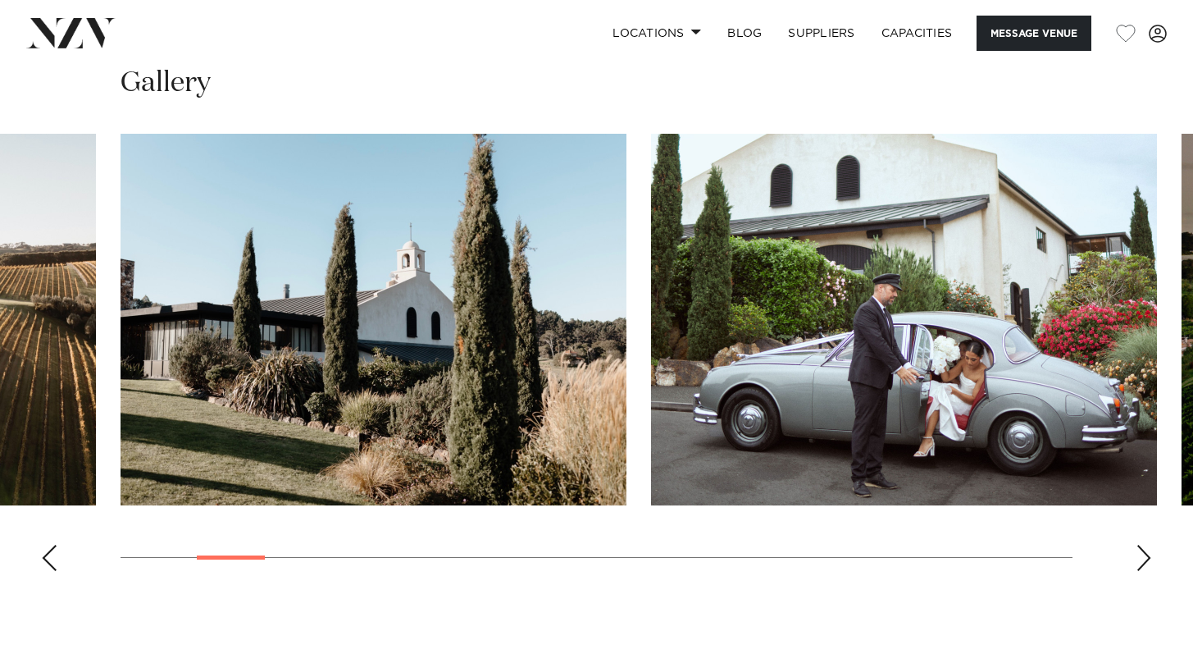
click at [1145, 545] on div "Next slide" at bounding box center [1144, 558] width 16 height 26
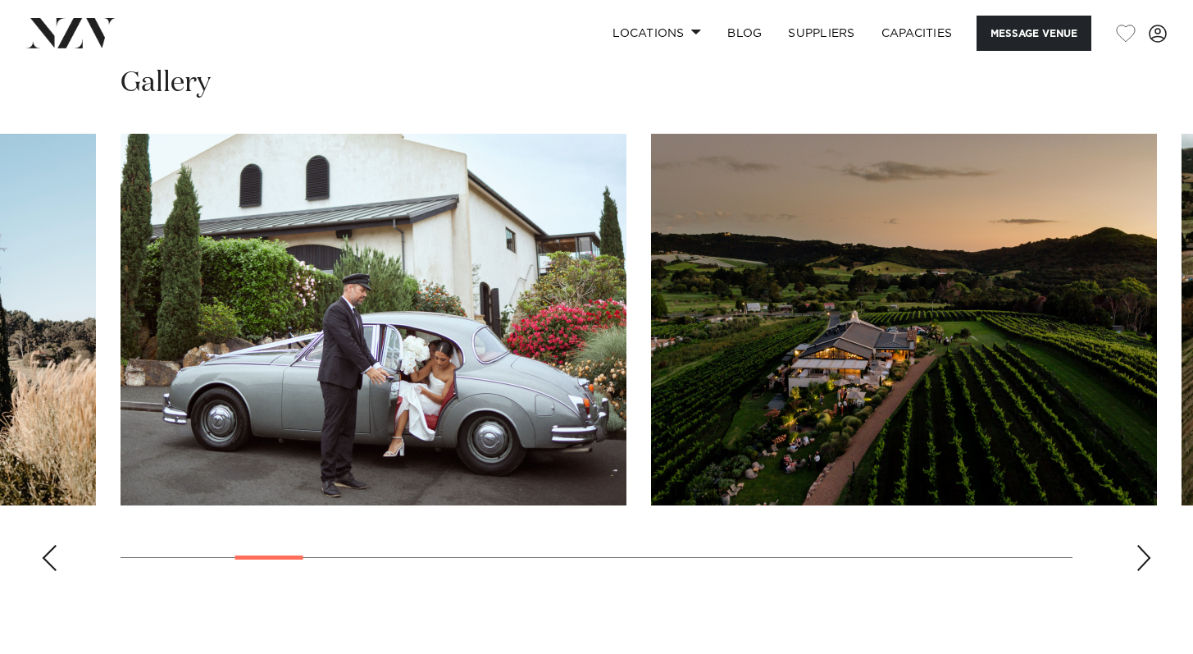
click at [1145, 545] on div "Next slide" at bounding box center [1144, 558] width 16 height 26
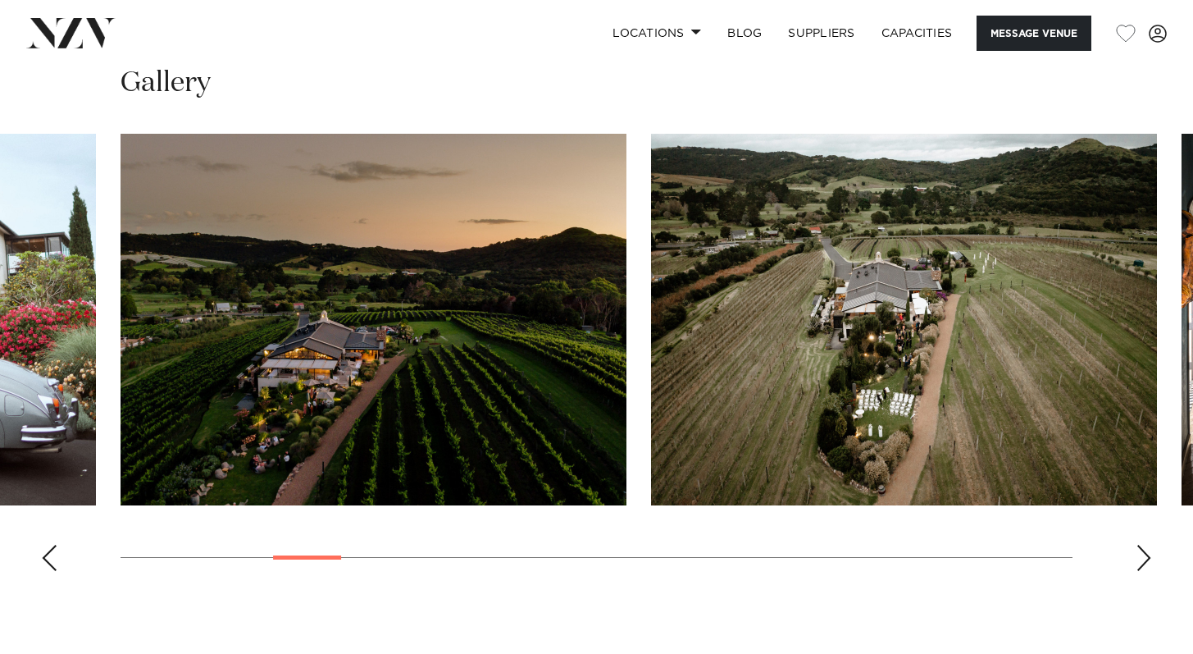
click at [1146, 545] on div "Next slide" at bounding box center [1144, 558] width 16 height 26
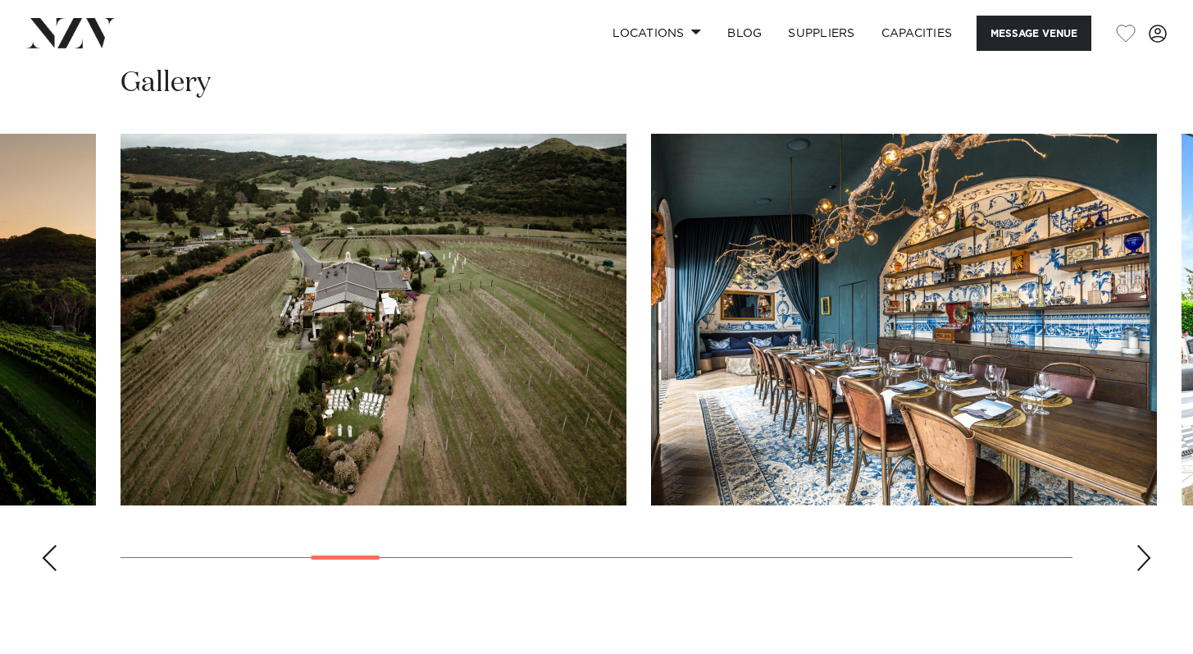
click at [1146, 545] on div "Next slide" at bounding box center [1144, 558] width 16 height 26
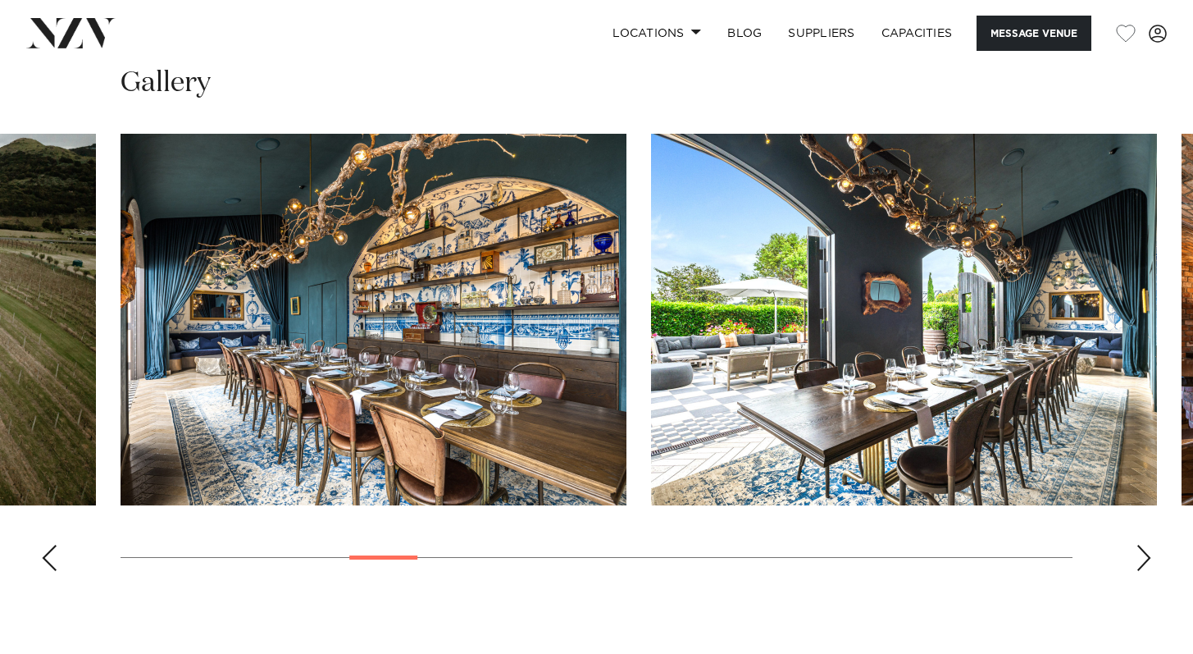
click at [1146, 545] on div "Next slide" at bounding box center [1144, 558] width 16 height 26
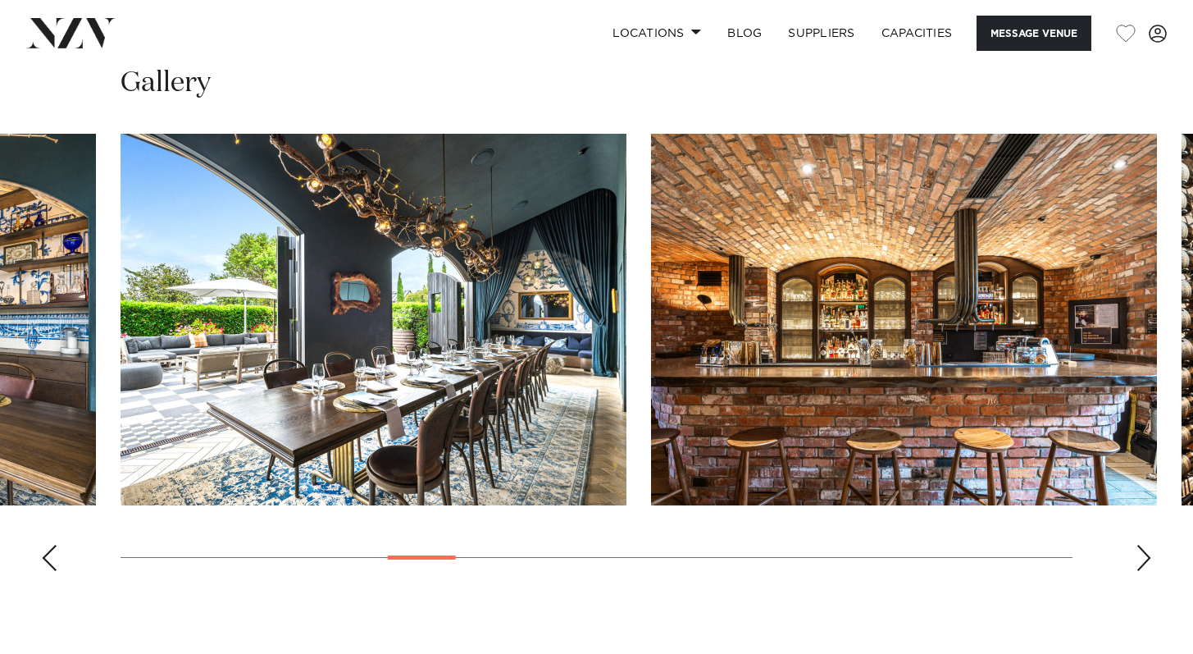
click at [1147, 545] on div "Next slide" at bounding box center [1144, 558] width 16 height 26
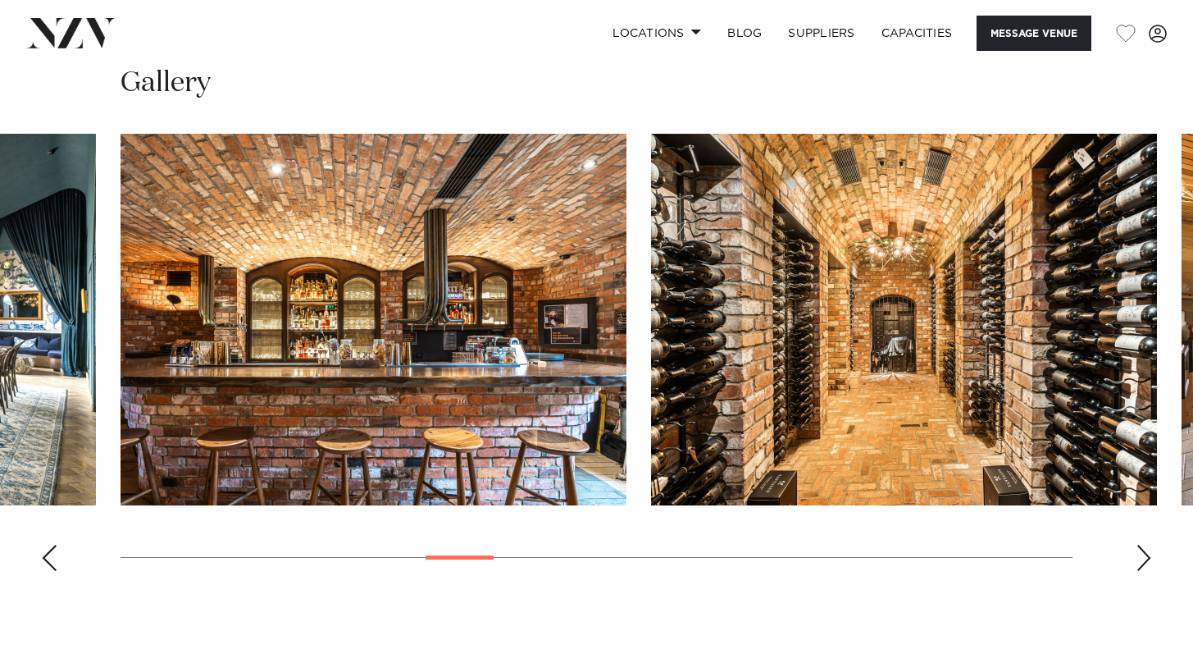
click at [1147, 545] on div "Next slide" at bounding box center [1144, 558] width 16 height 26
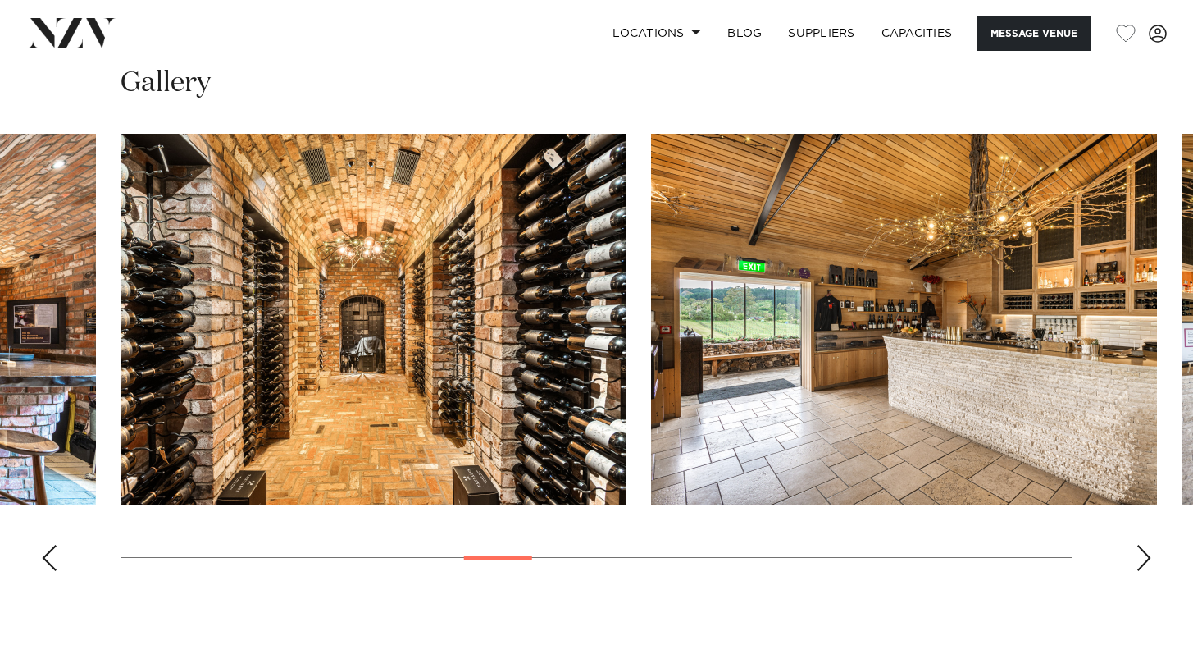
click at [1147, 545] on div "Next slide" at bounding box center [1144, 558] width 16 height 26
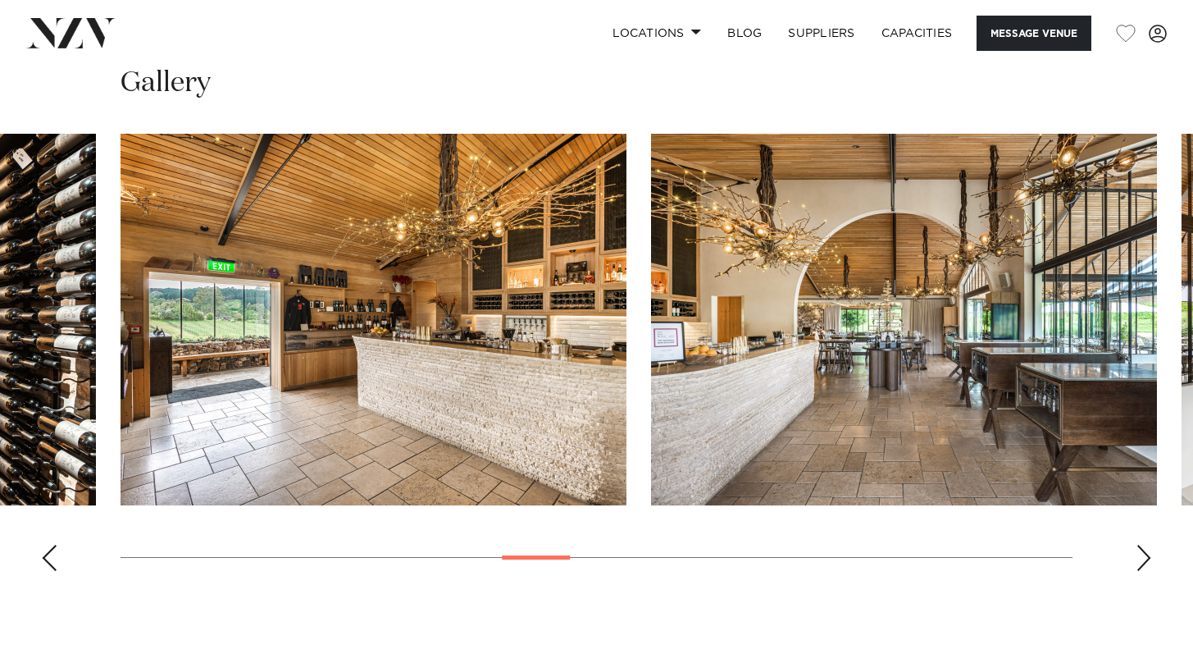
click at [1147, 545] on div "Next slide" at bounding box center [1144, 558] width 16 height 26
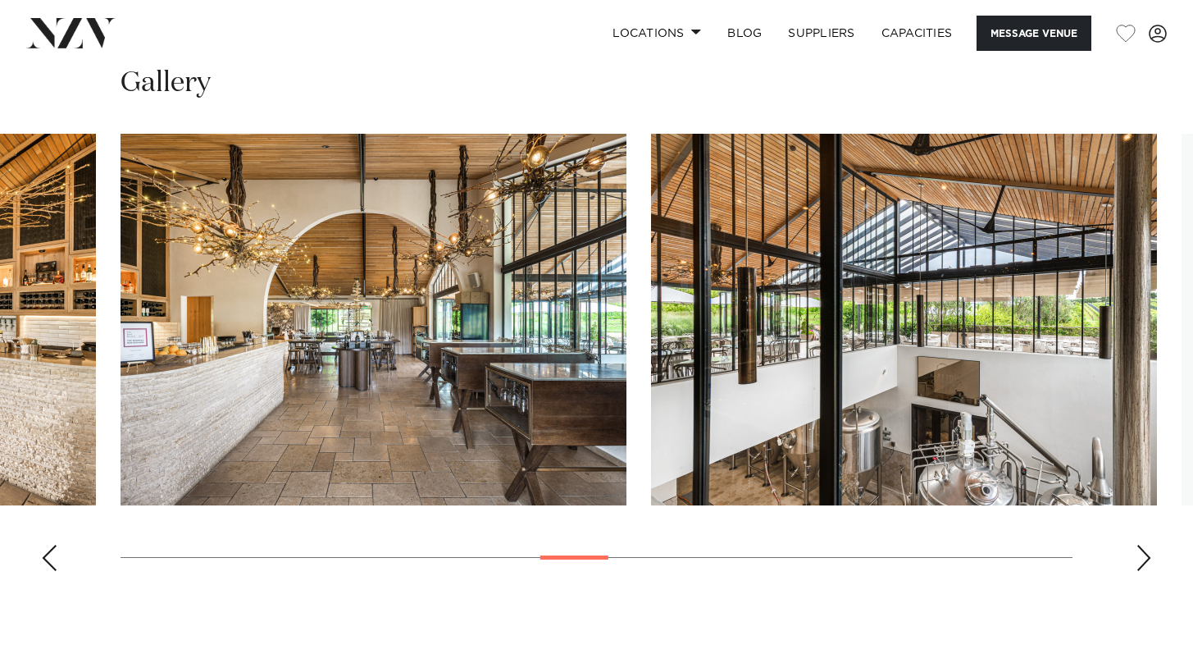
click at [1148, 545] on div "Next slide" at bounding box center [1144, 558] width 16 height 26
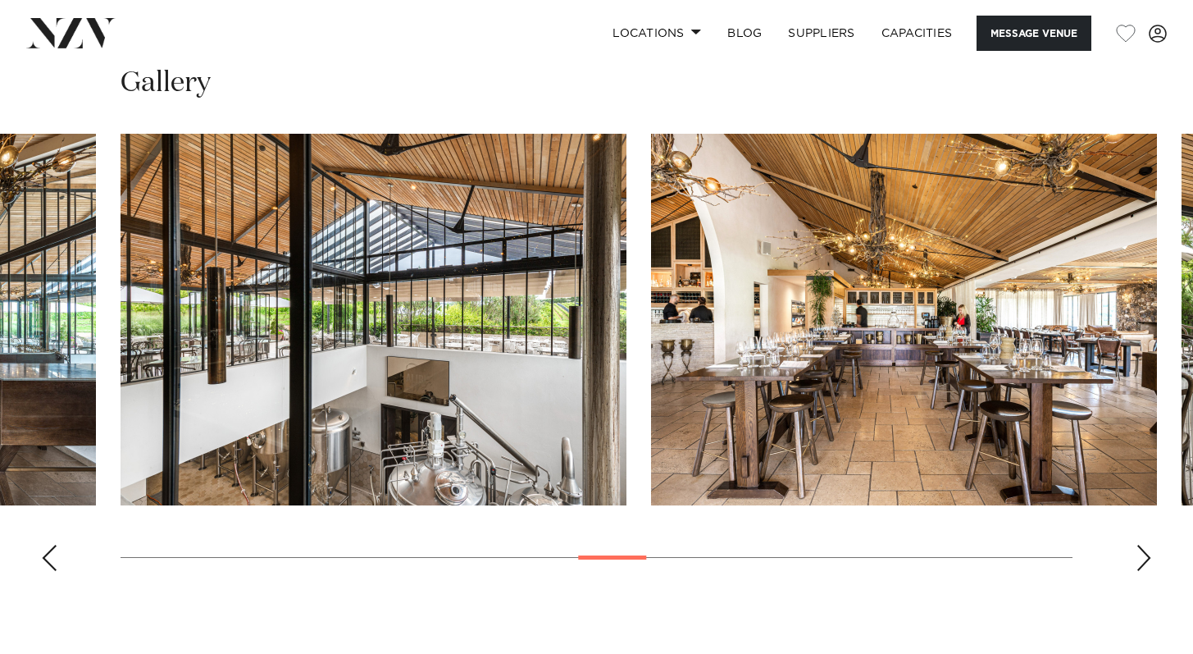
click at [1150, 545] on div "Next slide" at bounding box center [1144, 558] width 16 height 26
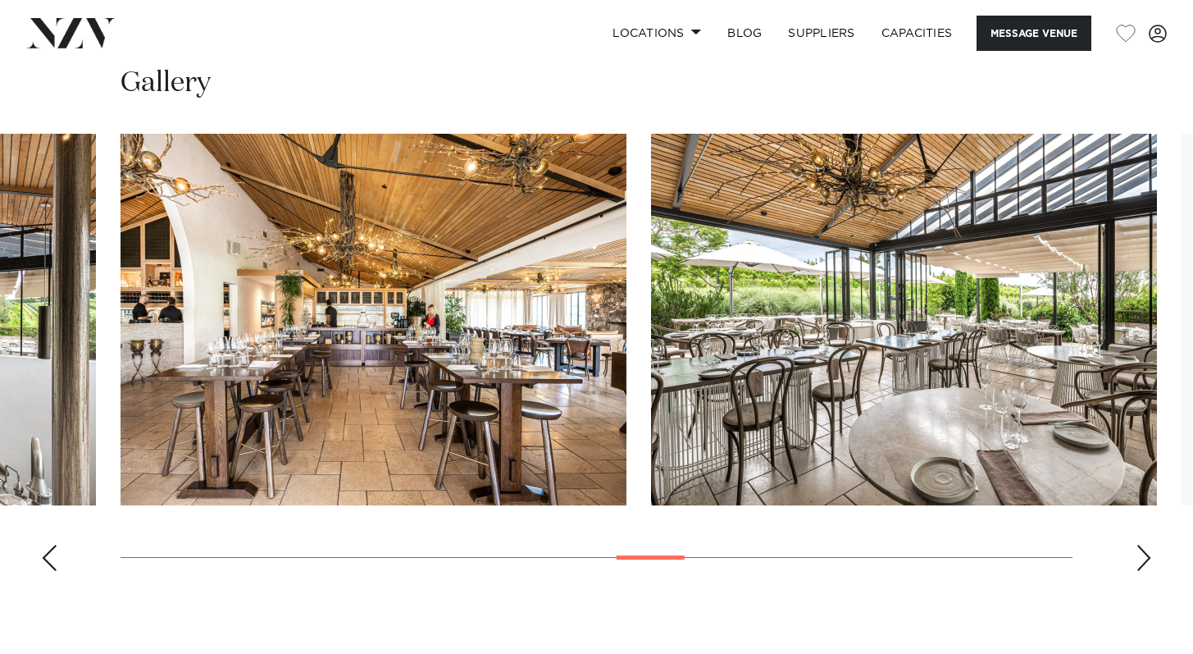
click at [1151, 545] on div "Next slide" at bounding box center [1144, 558] width 16 height 26
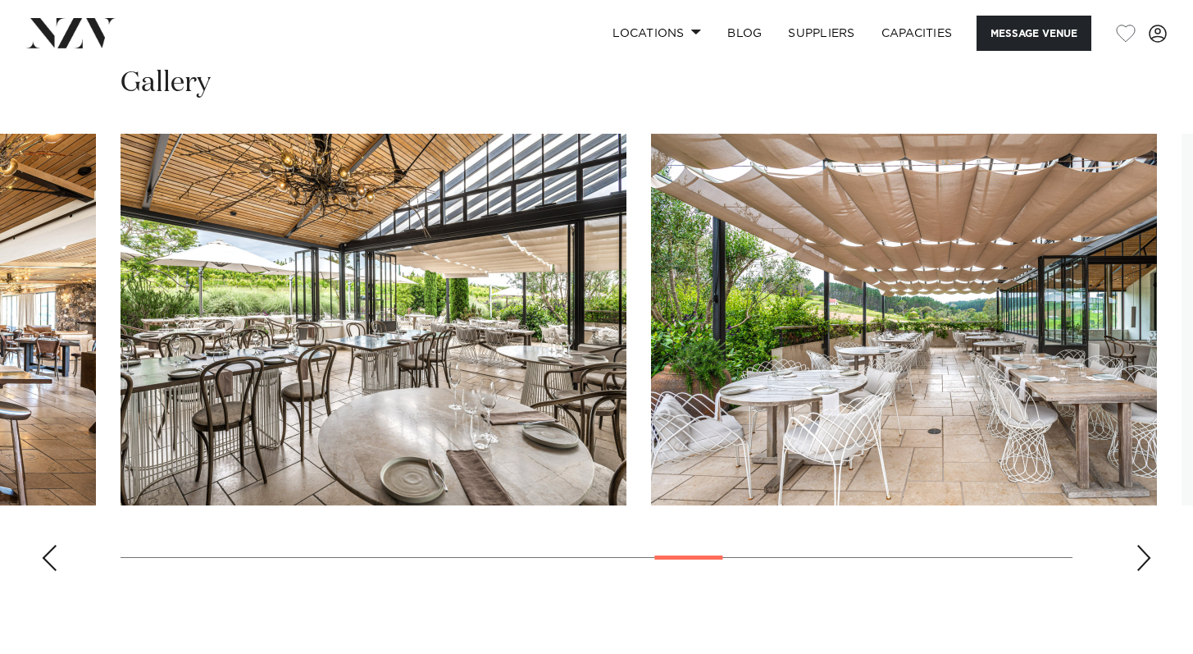
click at [1152, 545] on div "Next slide" at bounding box center [1144, 558] width 16 height 26
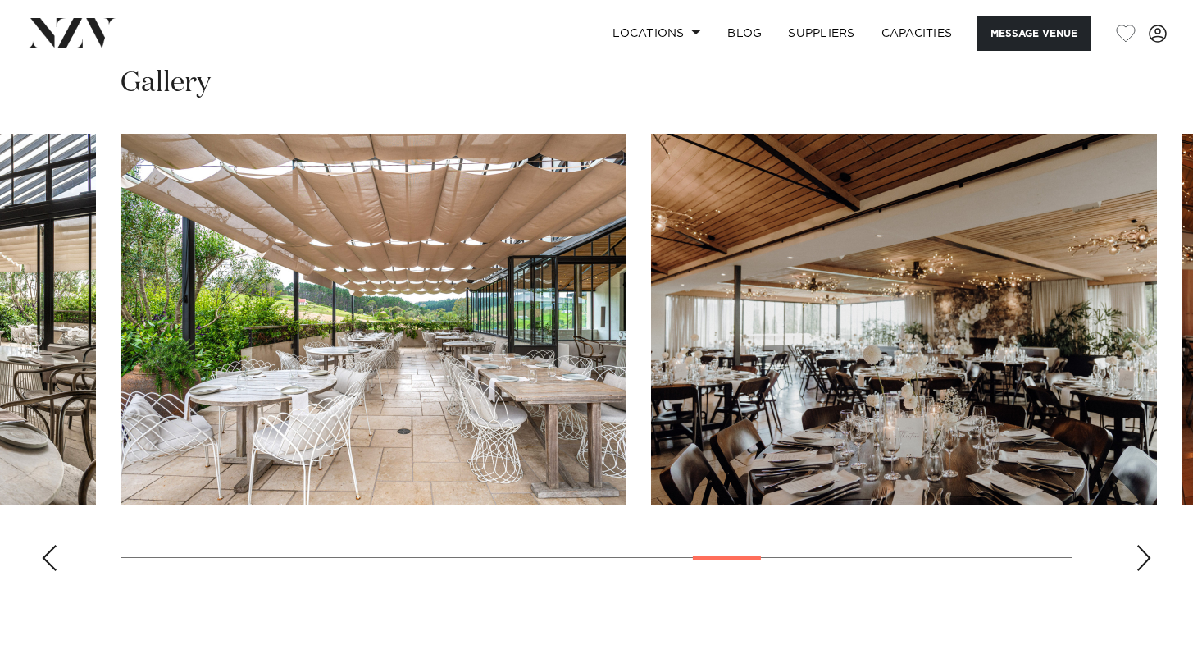
click at [1153, 544] on swiper-container at bounding box center [596, 359] width 1193 height 450
click at [1143, 545] on div "Next slide" at bounding box center [1144, 558] width 16 height 26
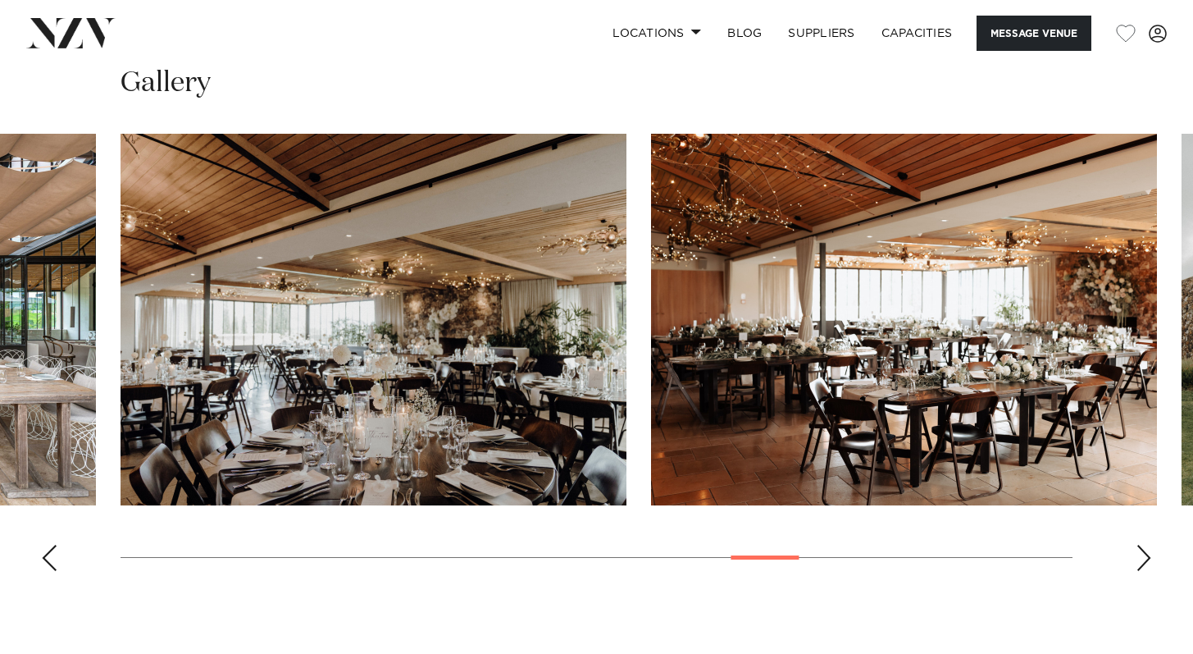
click at [1143, 545] on div "Next slide" at bounding box center [1144, 558] width 16 height 26
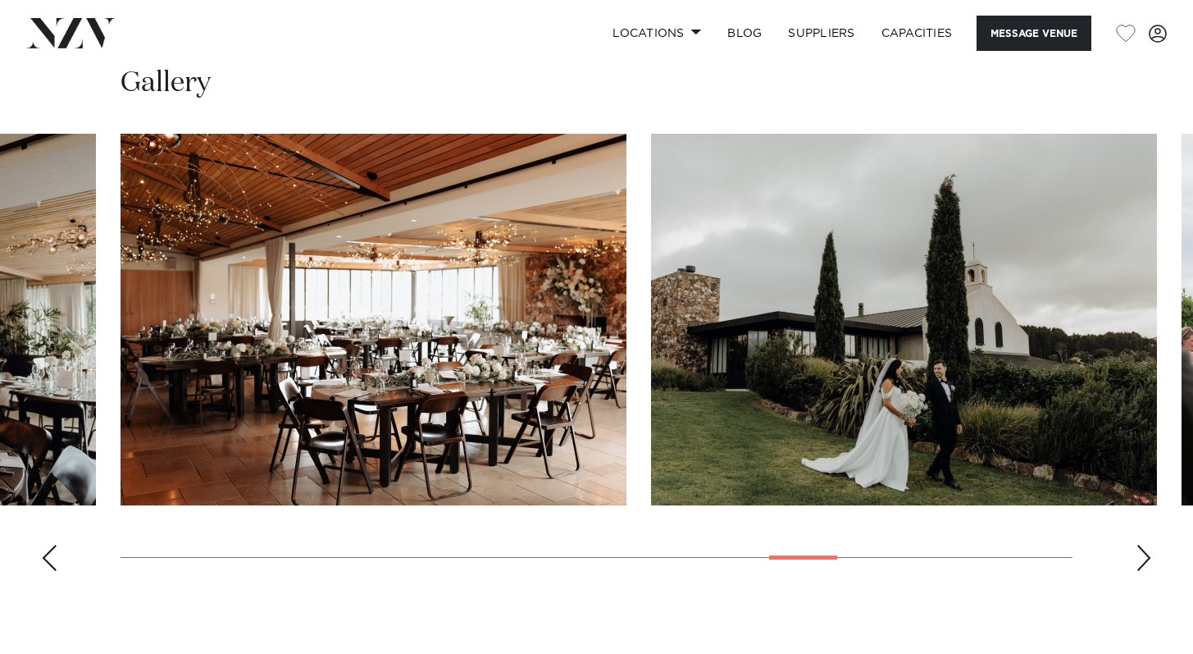
click at [1144, 545] on div "Next slide" at bounding box center [1144, 558] width 16 height 26
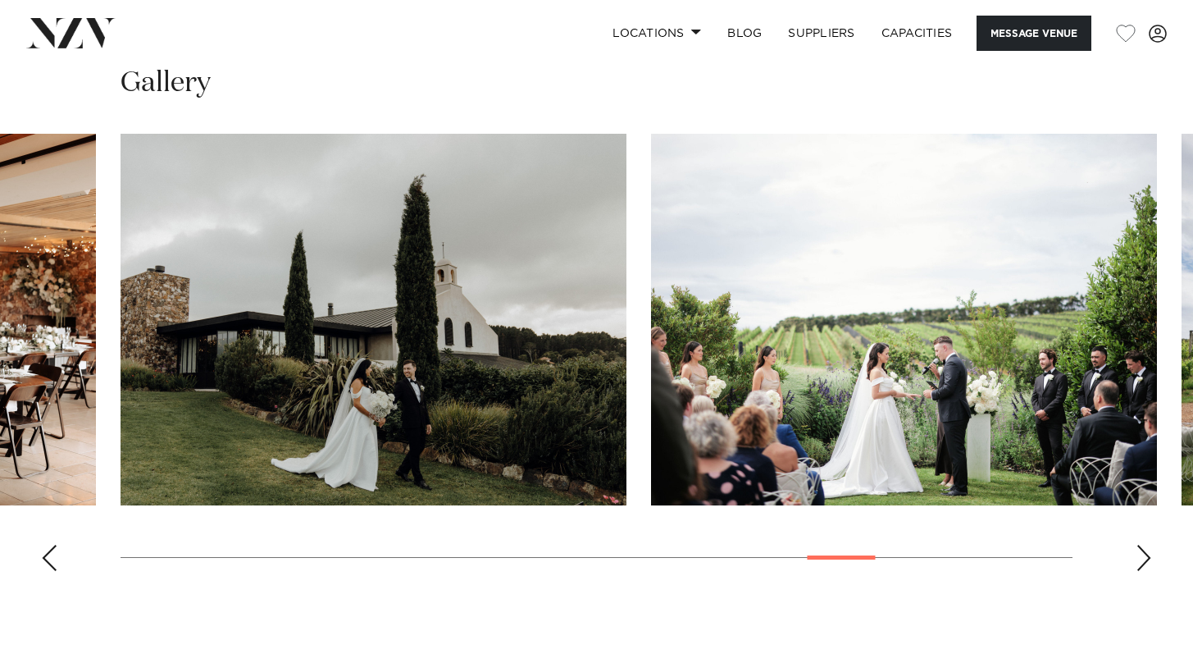
click at [1144, 545] on div "Next slide" at bounding box center [1144, 558] width 16 height 26
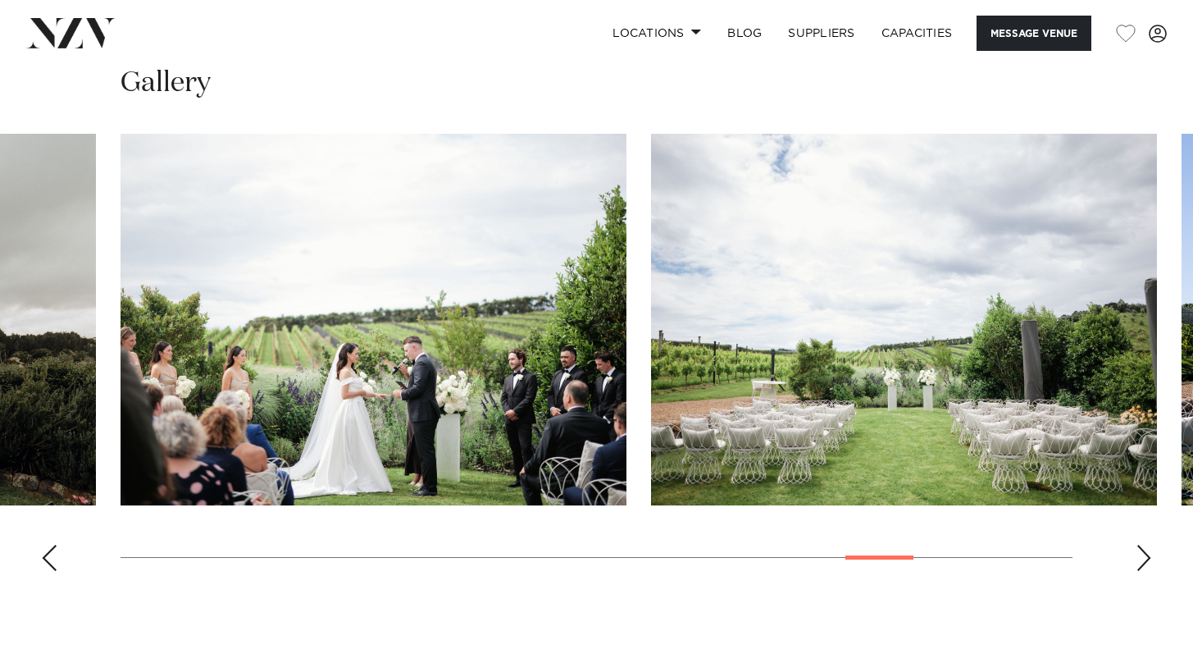
click at [1144, 545] on div "Next slide" at bounding box center [1144, 558] width 16 height 26
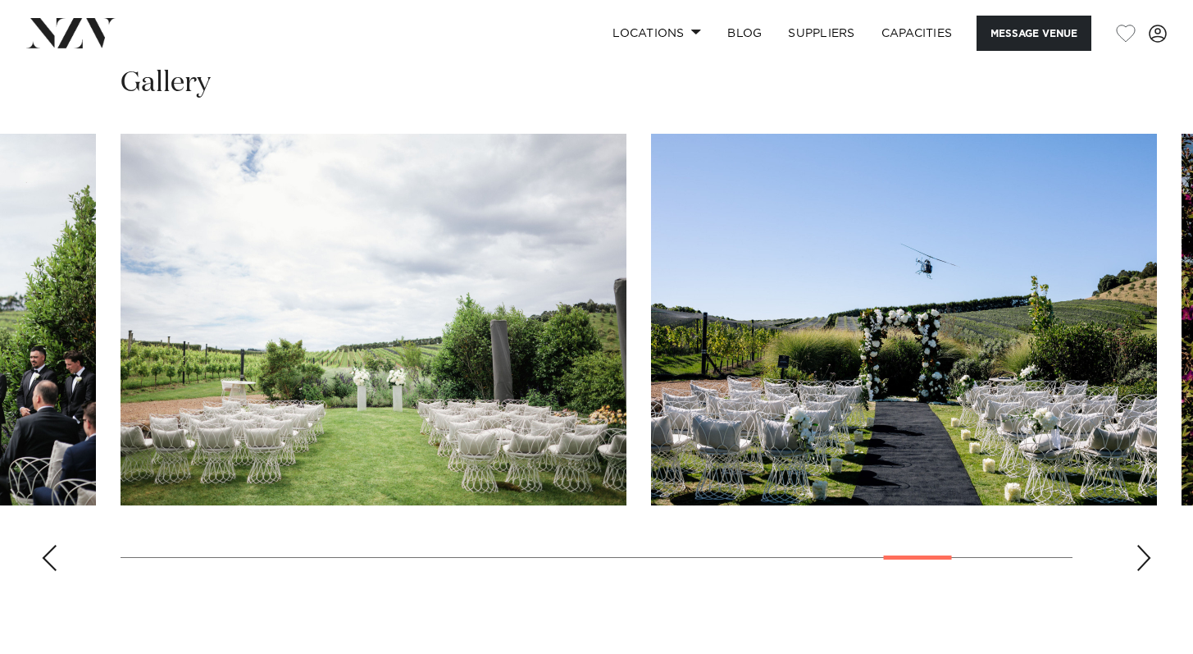
click at [1144, 545] on div "Next slide" at bounding box center [1144, 558] width 16 height 26
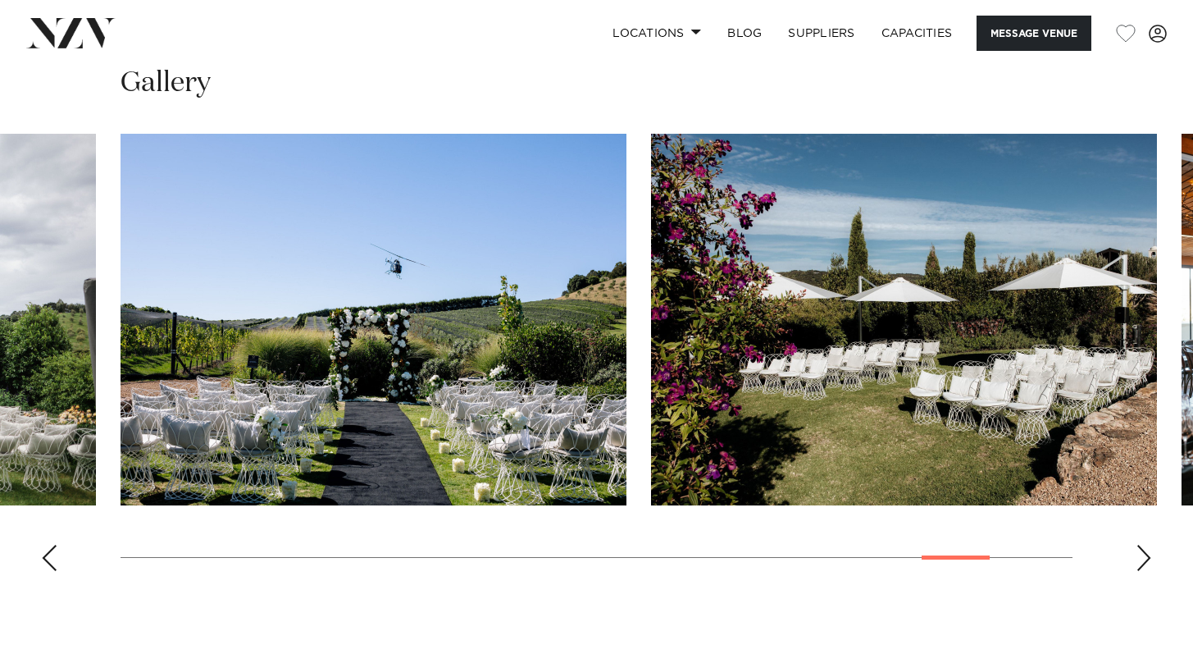
click at [1144, 545] on div "Next slide" at bounding box center [1144, 558] width 16 height 26
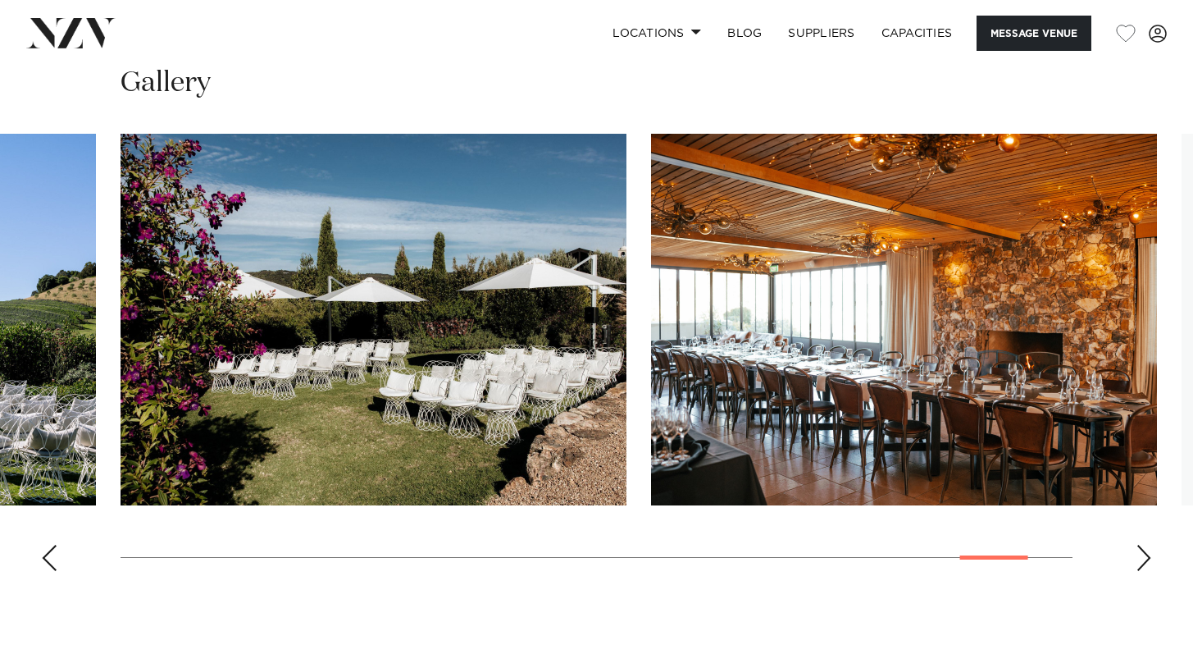
click at [1144, 545] on div "Next slide" at bounding box center [1144, 558] width 16 height 26
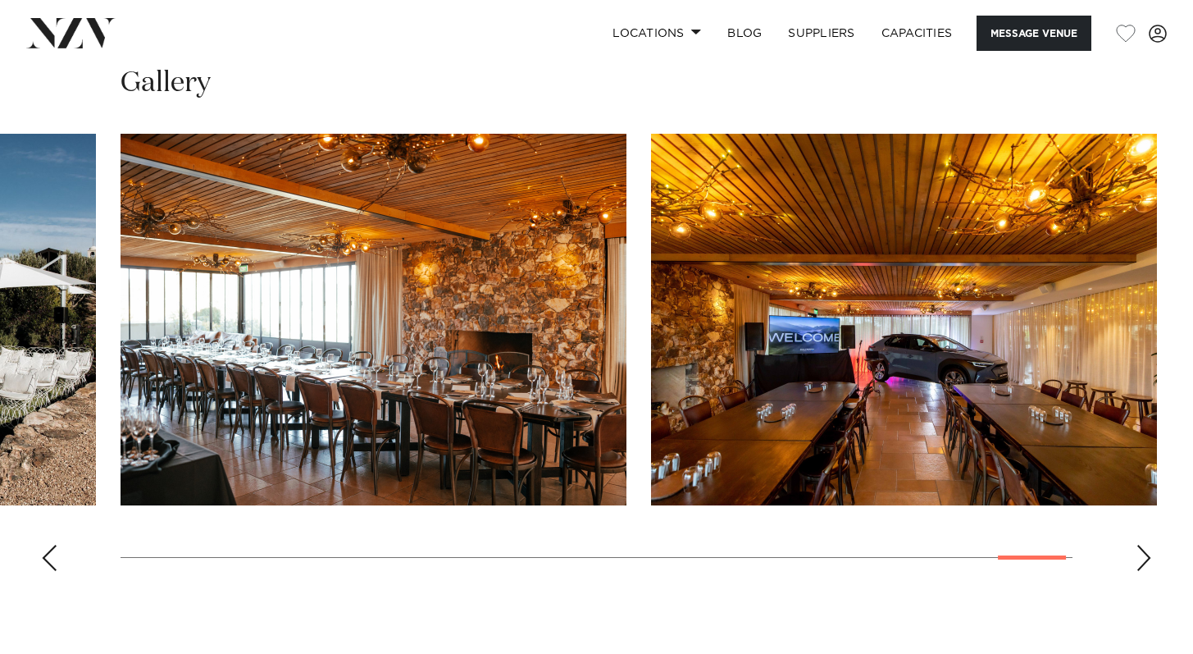
click at [1144, 545] on div "Next slide" at bounding box center [1144, 558] width 16 height 26
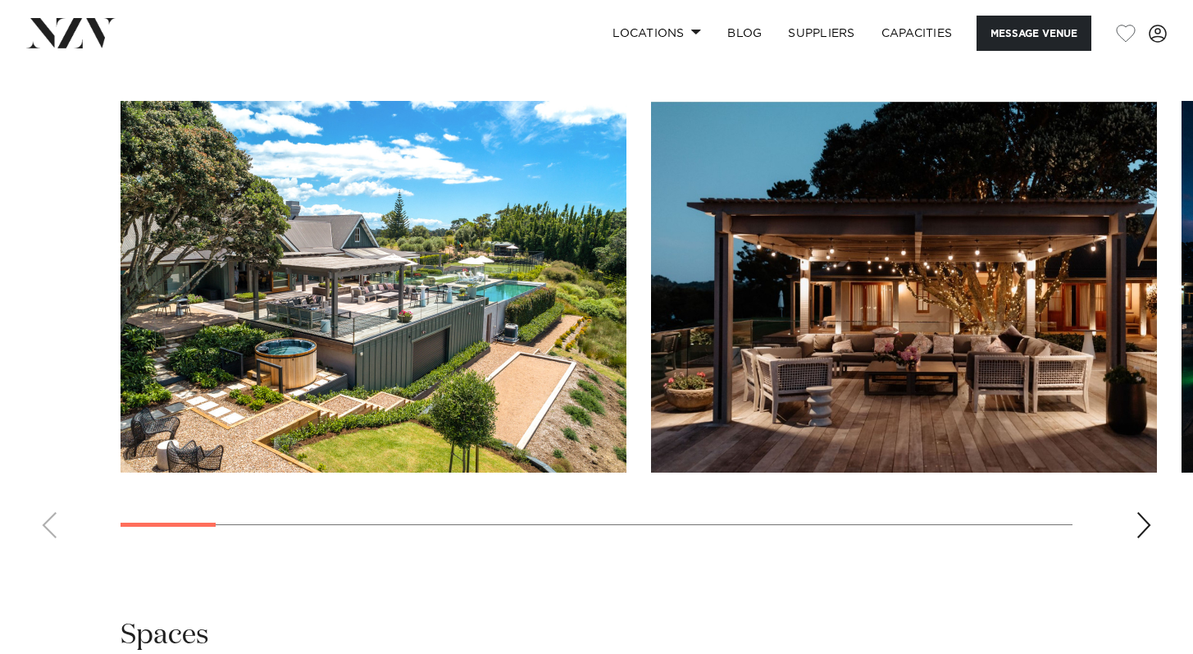
scroll to position [1508, 0]
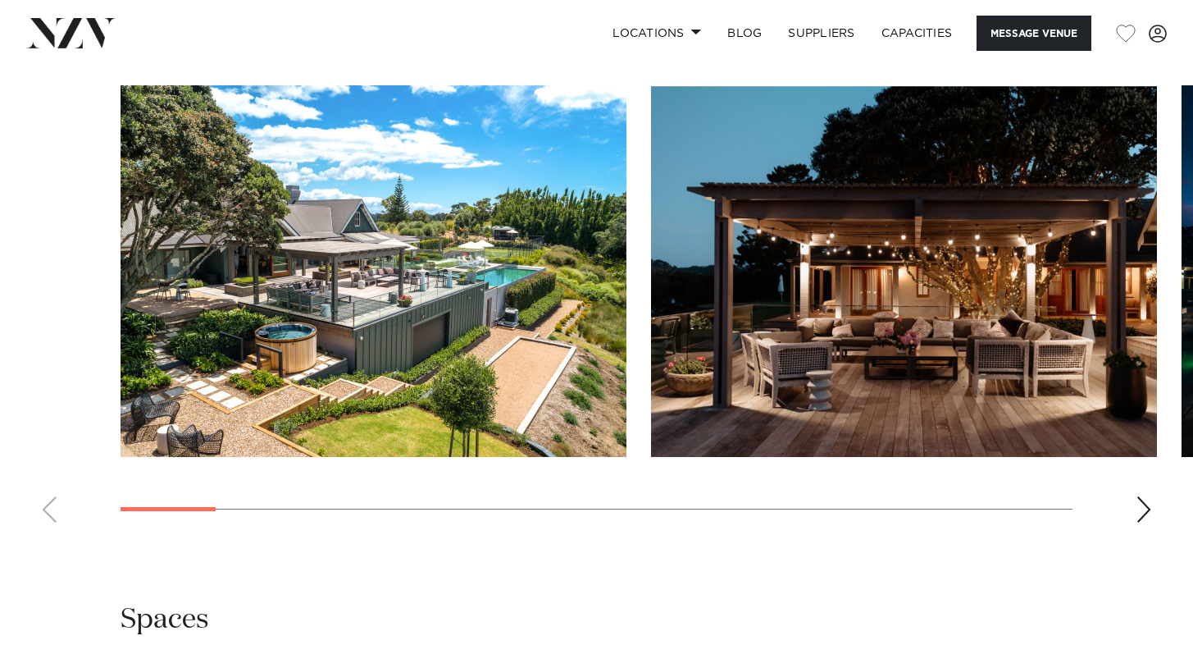
click at [1145, 512] on div "Next slide" at bounding box center [1144, 509] width 16 height 26
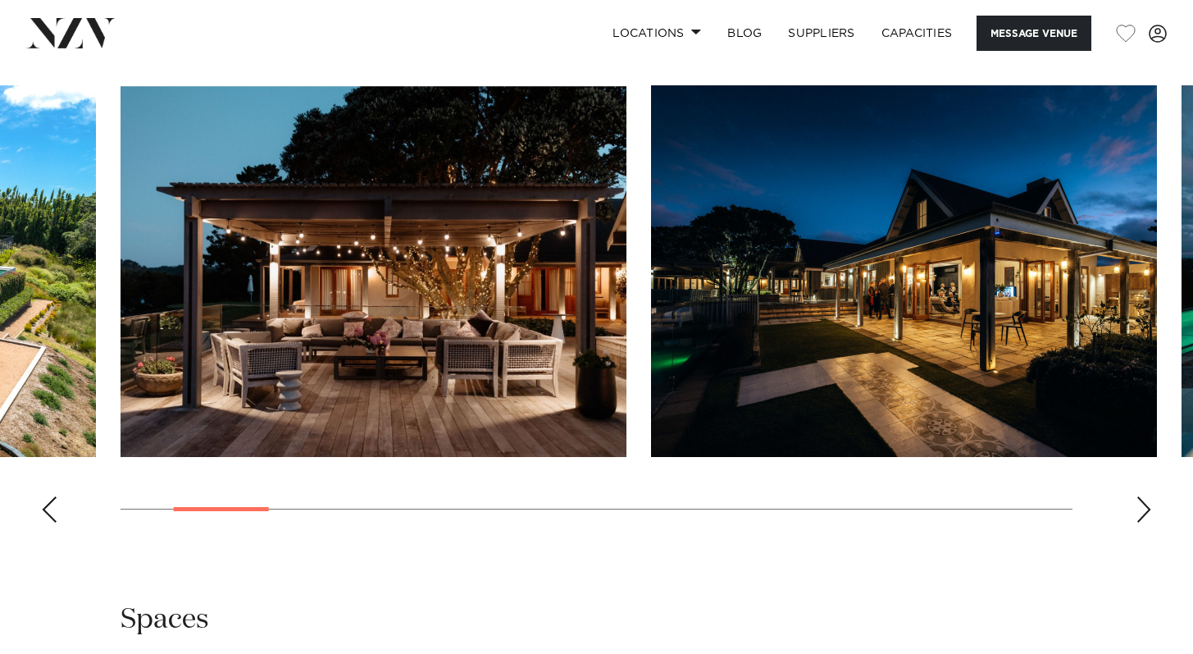
click at [1145, 511] on div "Next slide" at bounding box center [1144, 509] width 16 height 26
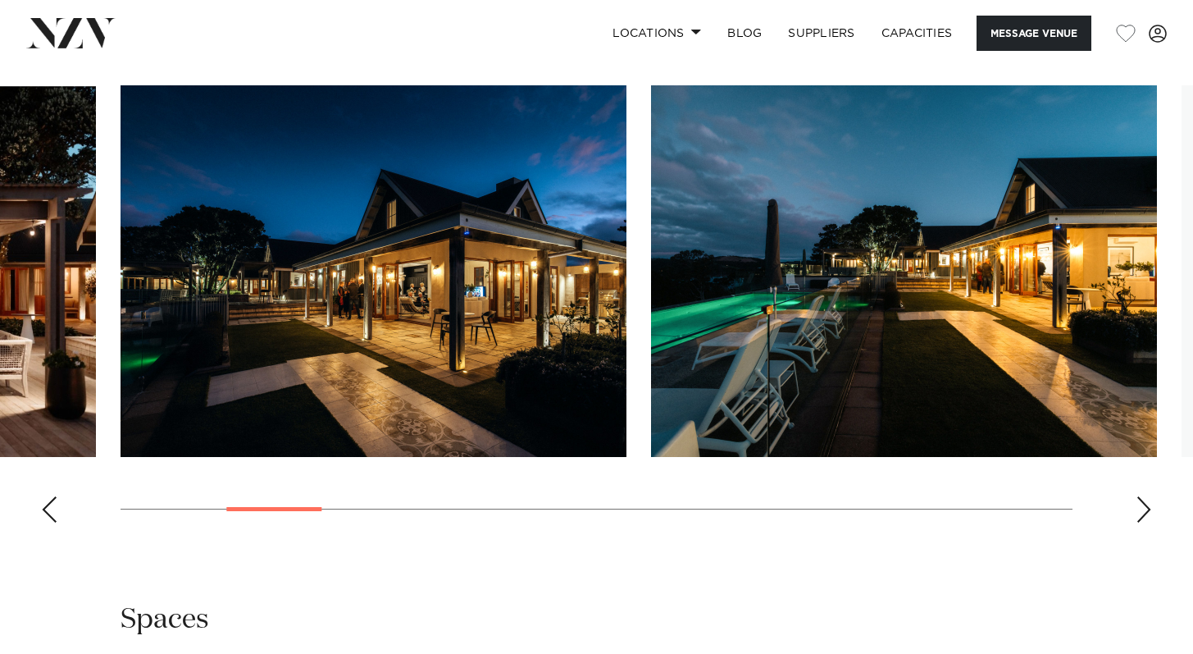
click at [1145, 511] on div "Next slide" at bounding box center [1144, 509] width 16 height 26
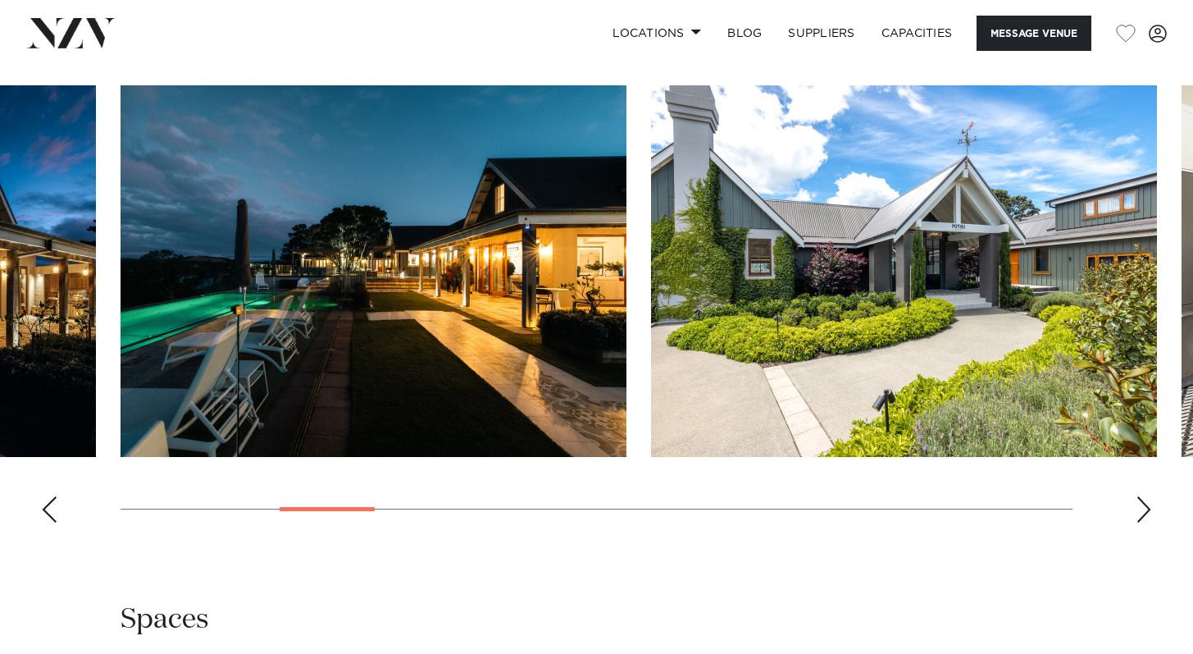
click at [1145, 512] on div "Next slide" at bounding box center [1144, 509] width 16 height 26
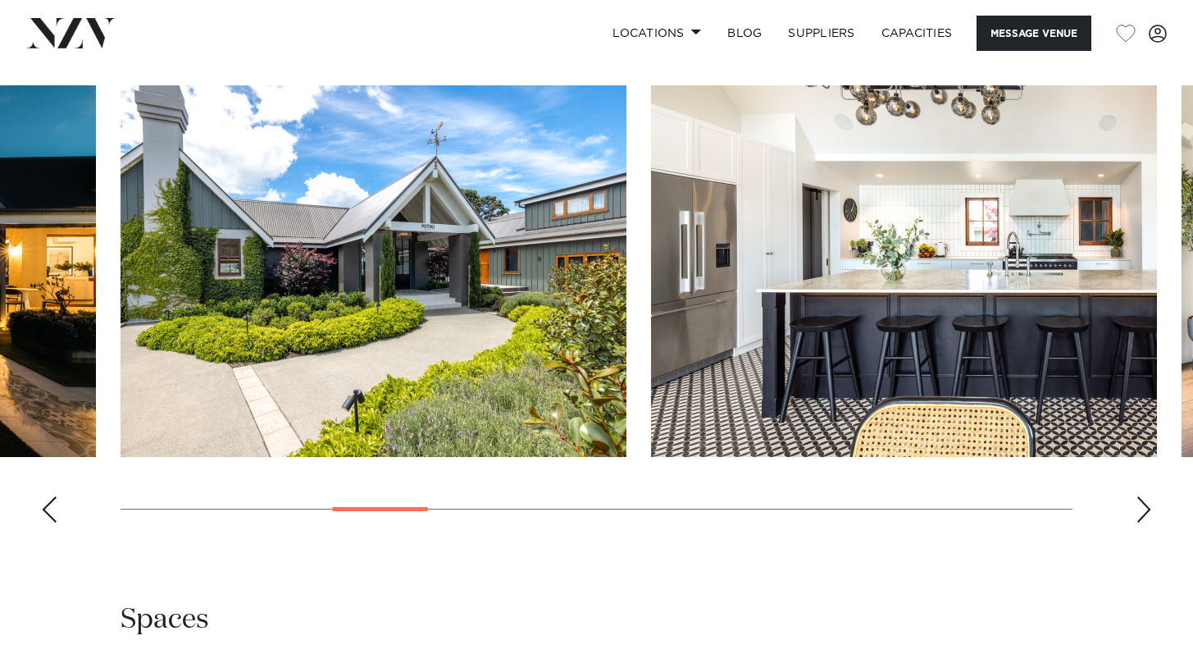
click at [1145, 512] on div "Next slide" at bounding box center [1144, 509] width 16 height 26
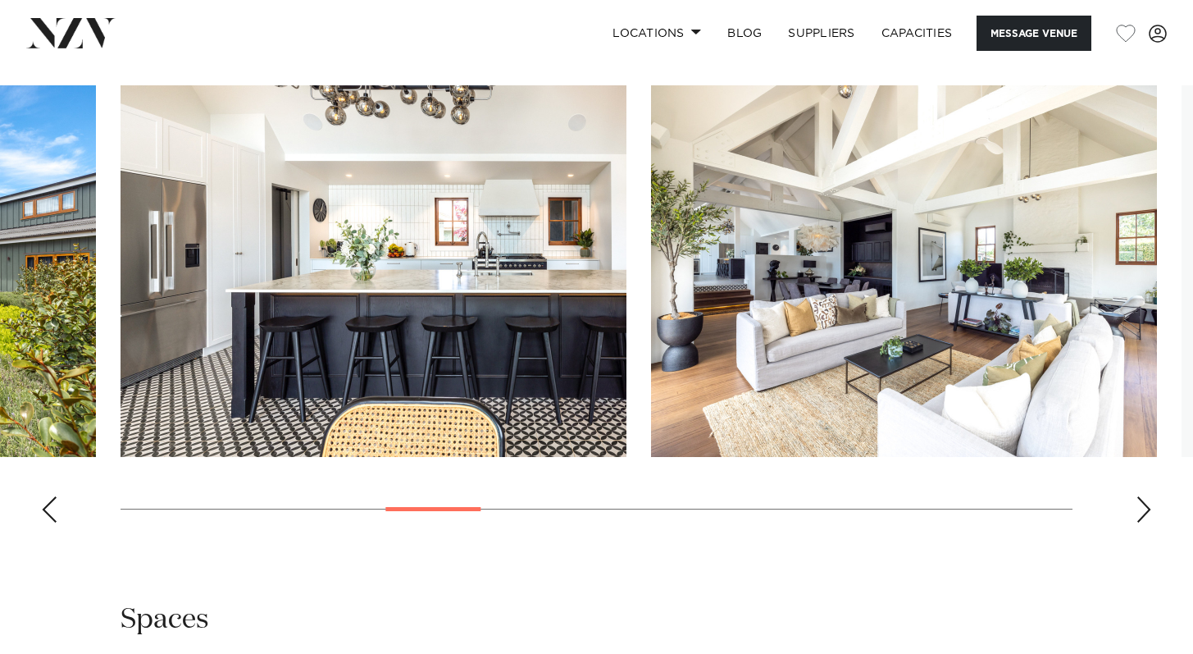
click at [1145, 513] on div "Next slide" at bounding box center [1144, 509] width 16 height 26
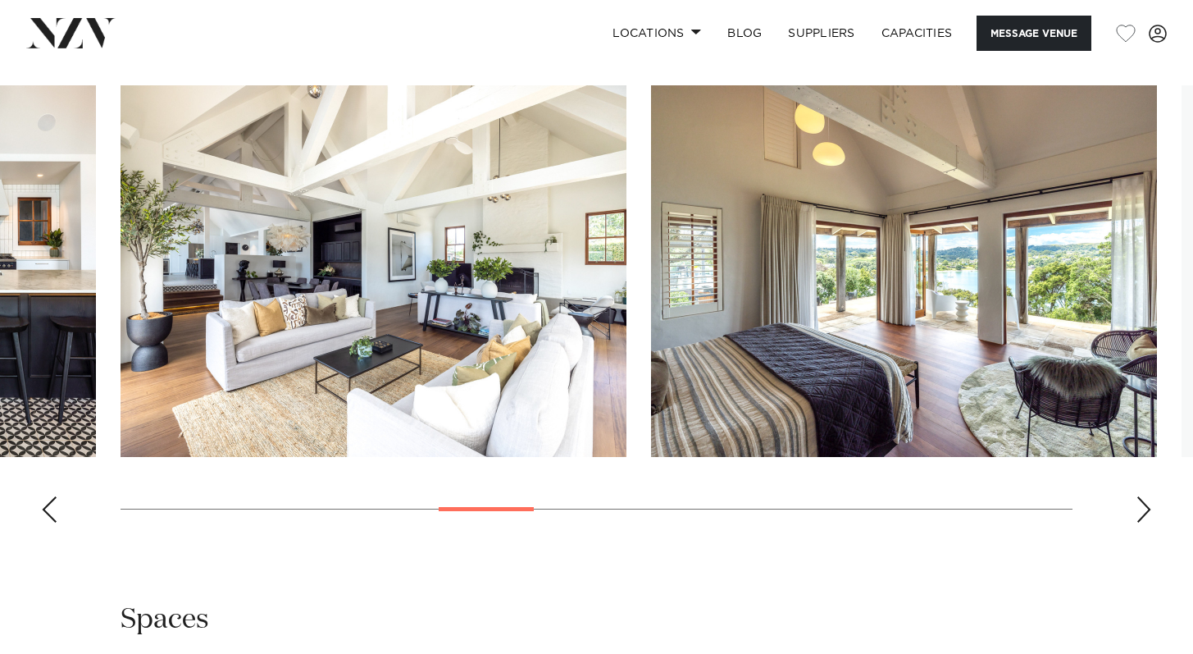
click at [1145, 513] on div "Next slide" at bounding box center [1144, 509] width 16 height 26
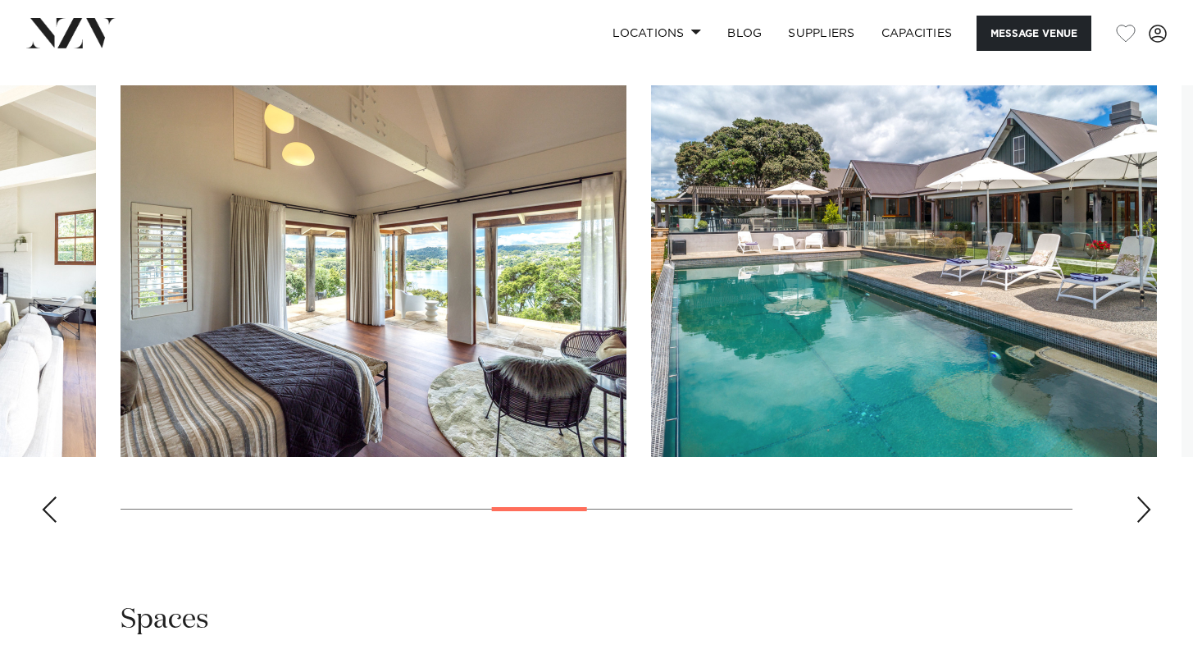
click at [1145, 513] on div "Next slide" at bounding box center [1144, 509] width 16 height 26
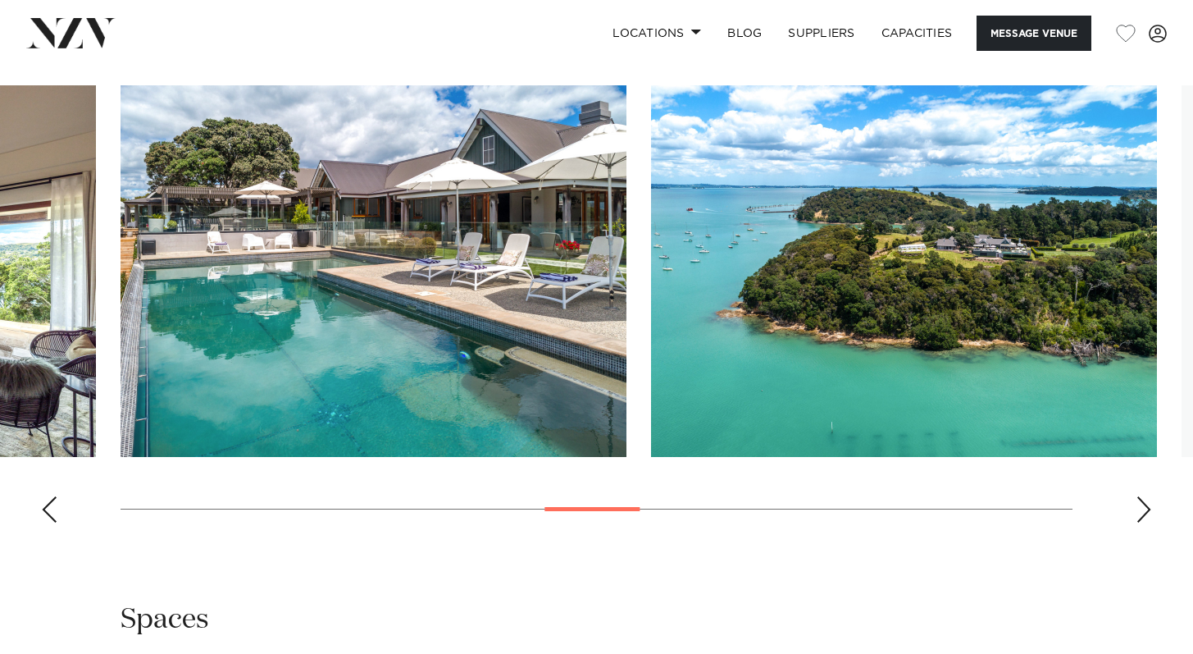
click at [1145, 514] on div "Next slide" at bounding box center [1144, 509] width 16 height 26
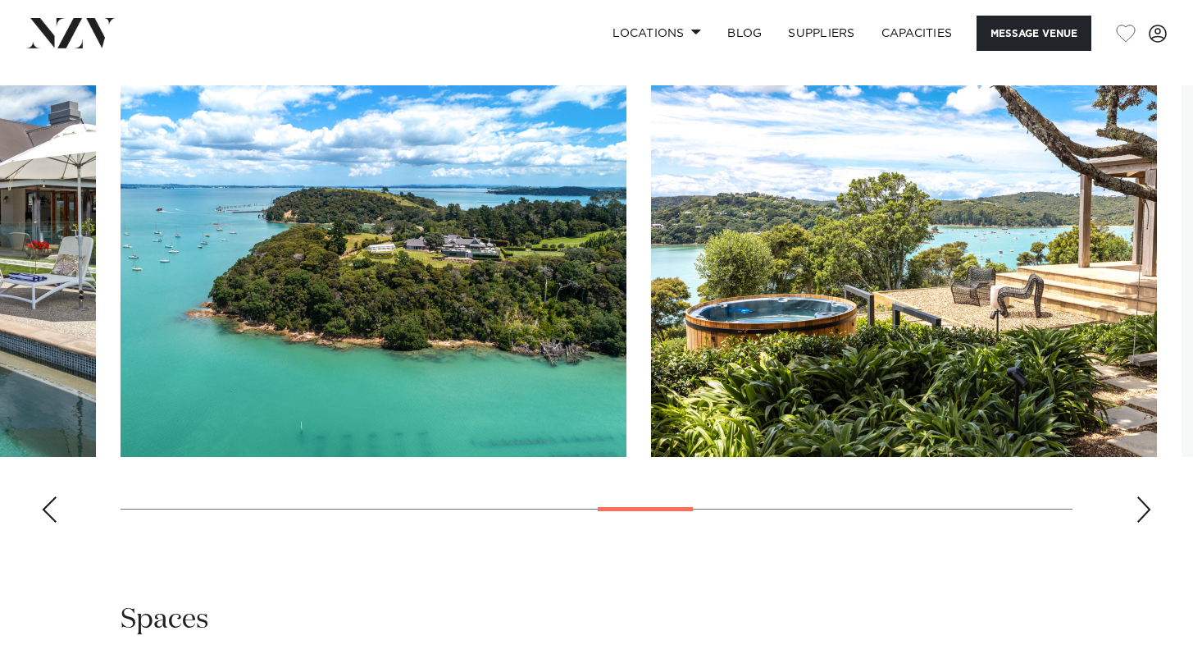
click at [1146, 515] on div "Next slide" at bounding box center [1144, 509] width 16 height 26
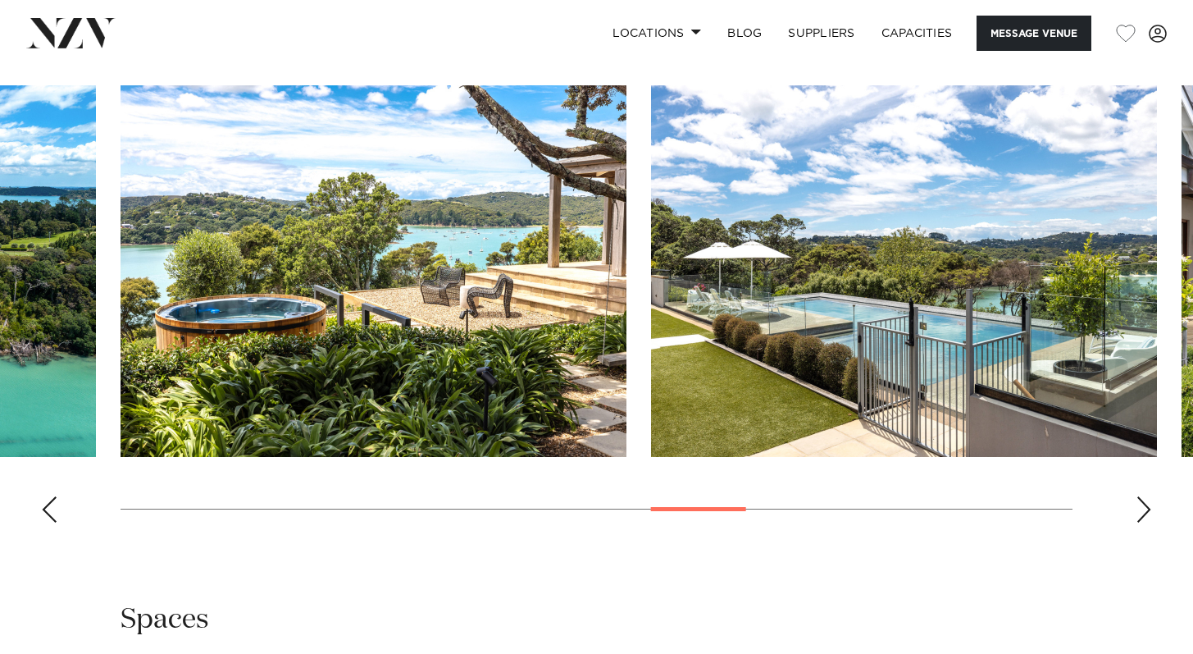
click at [1146, 515] on div "Next slide" at bounding box center [1144, 509] width 16 height 26
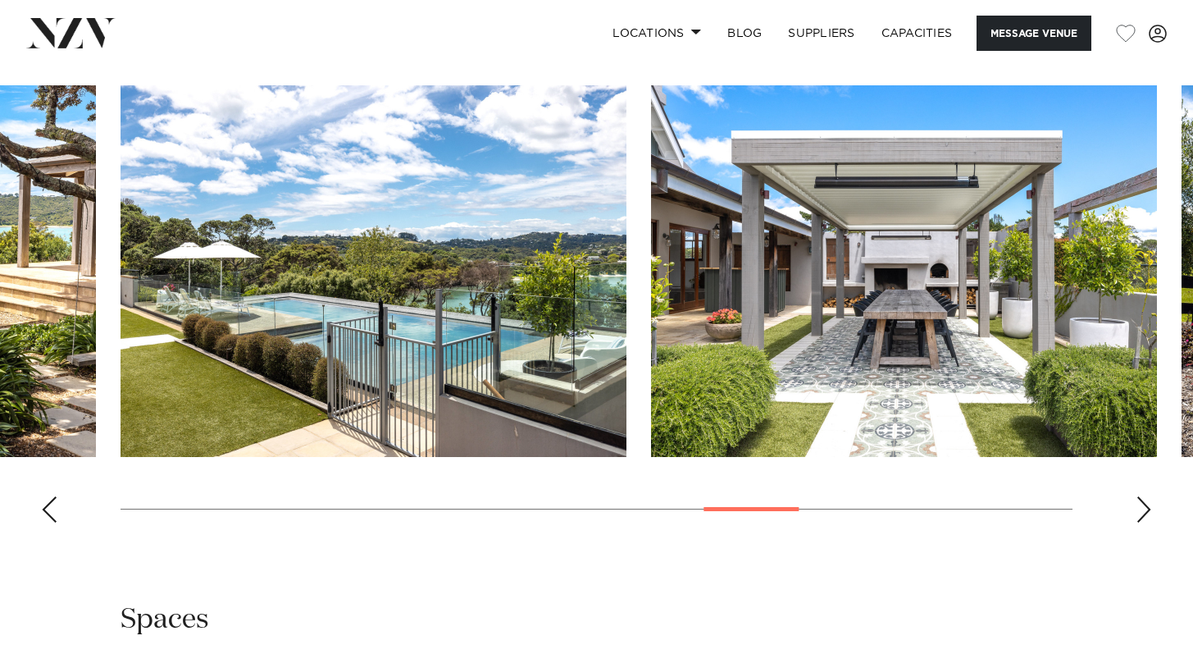
click at [1146, 515] on div "Next slide" at bounding box center [1144, 509] width 16 height 26
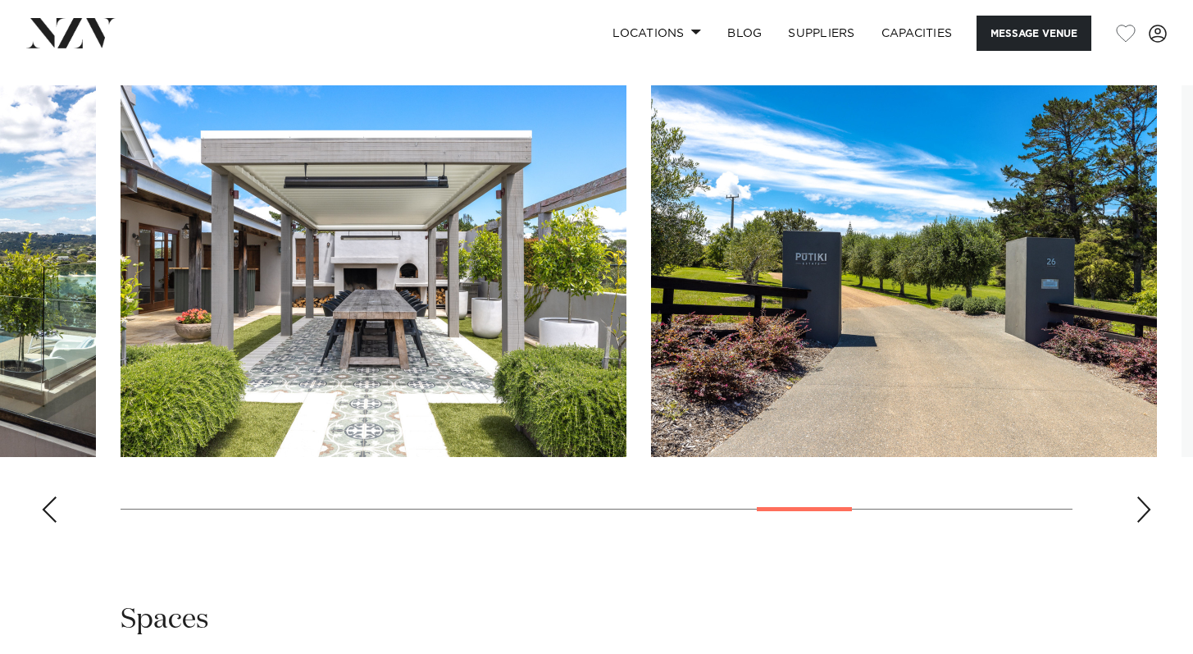
click at [1147, 517] on div "Next slide" at bounding box center [1144, 509] width 16 height 26
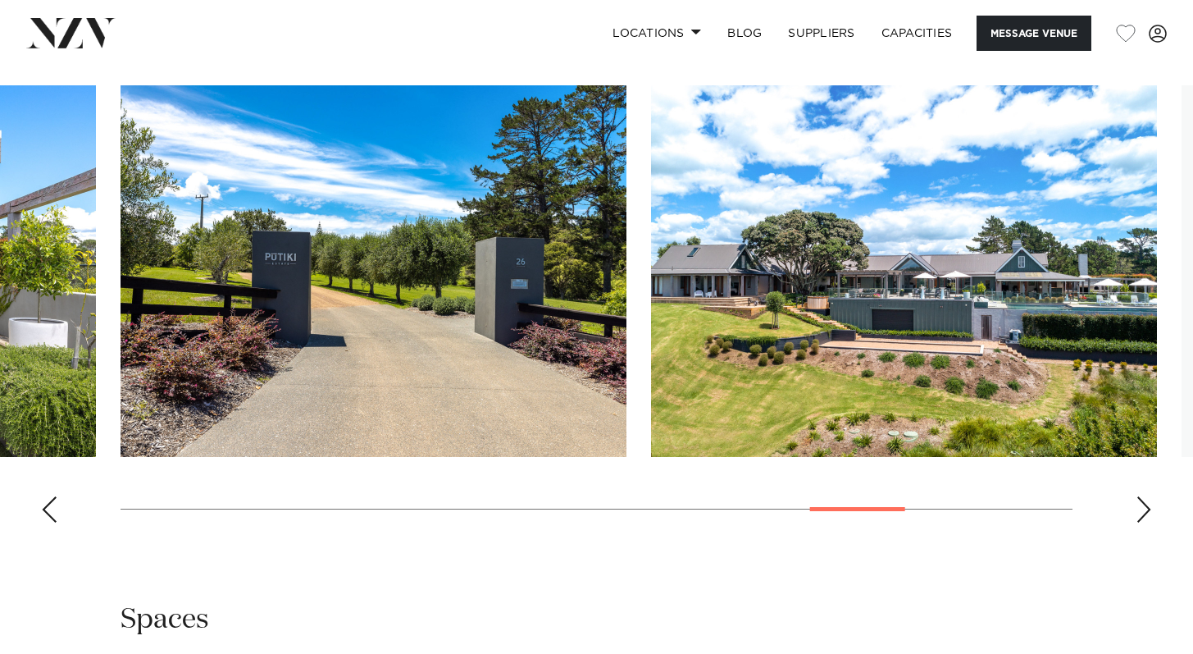
click at [1148, 518] on div "Next slide" at bounding box center [1144, 509] width 16 height 26
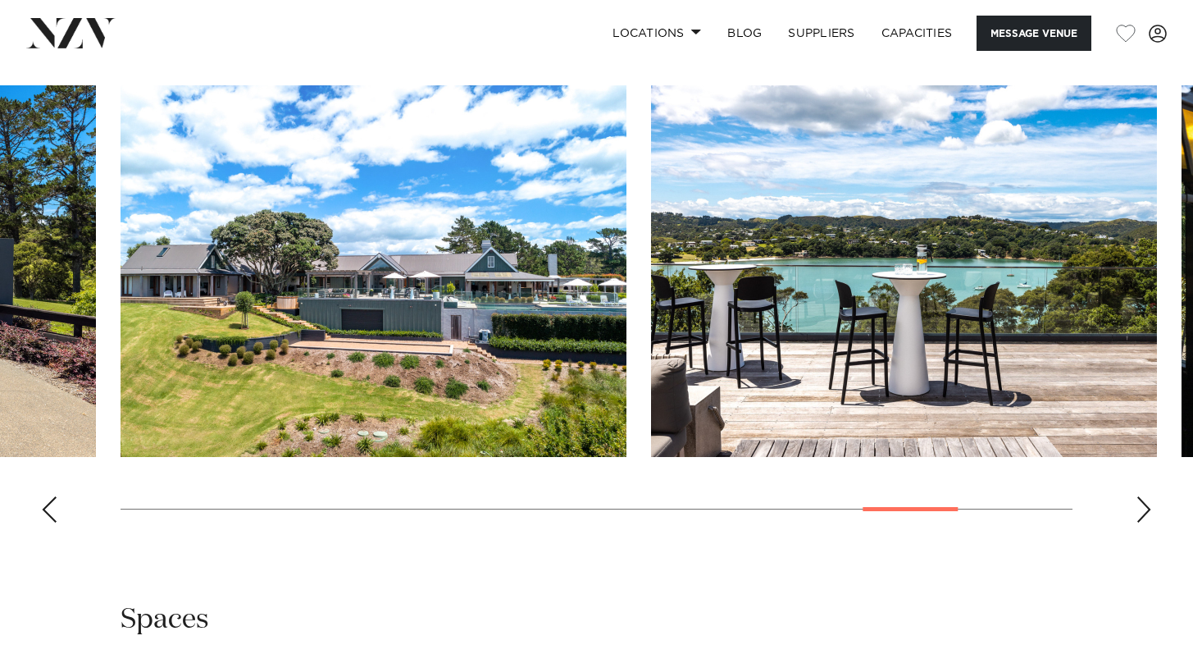
click at [1148, 522] on div "Next slide" at bounding box center [1144, 509] width 16 height 26
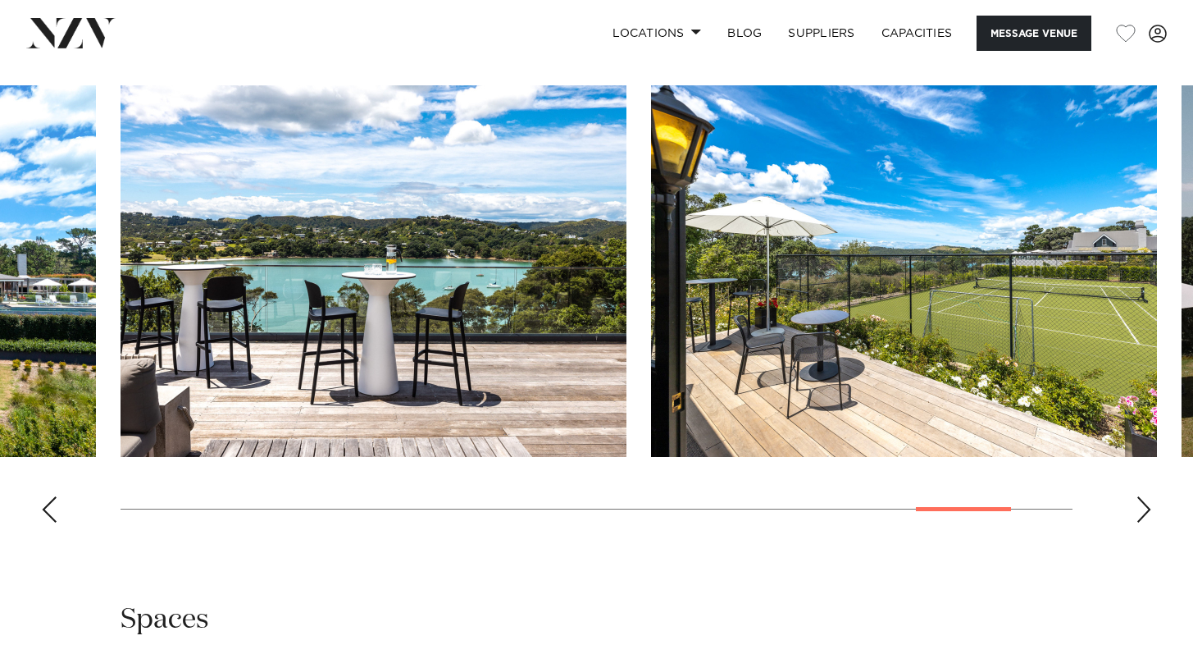
click at [1145, 514] on div "Next slide" at bounding box center [1144, 509] width 16 height 26
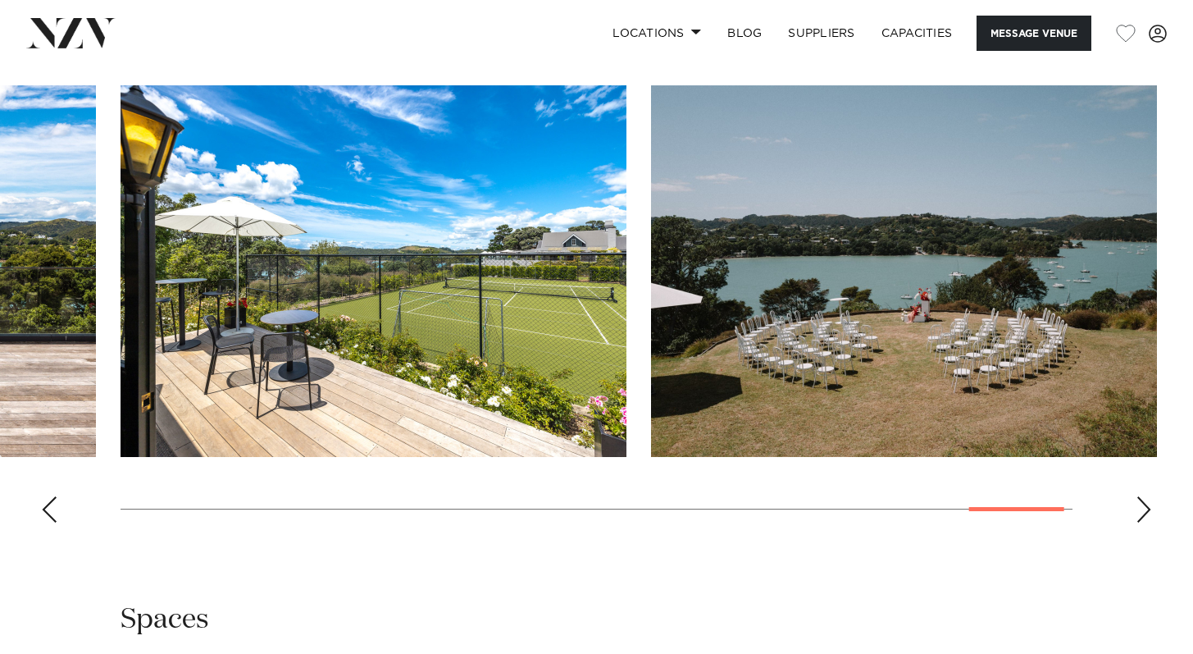
click at [1145, 517] on div "Next slide" at bounding box center [1144, 509] width 16 height 26
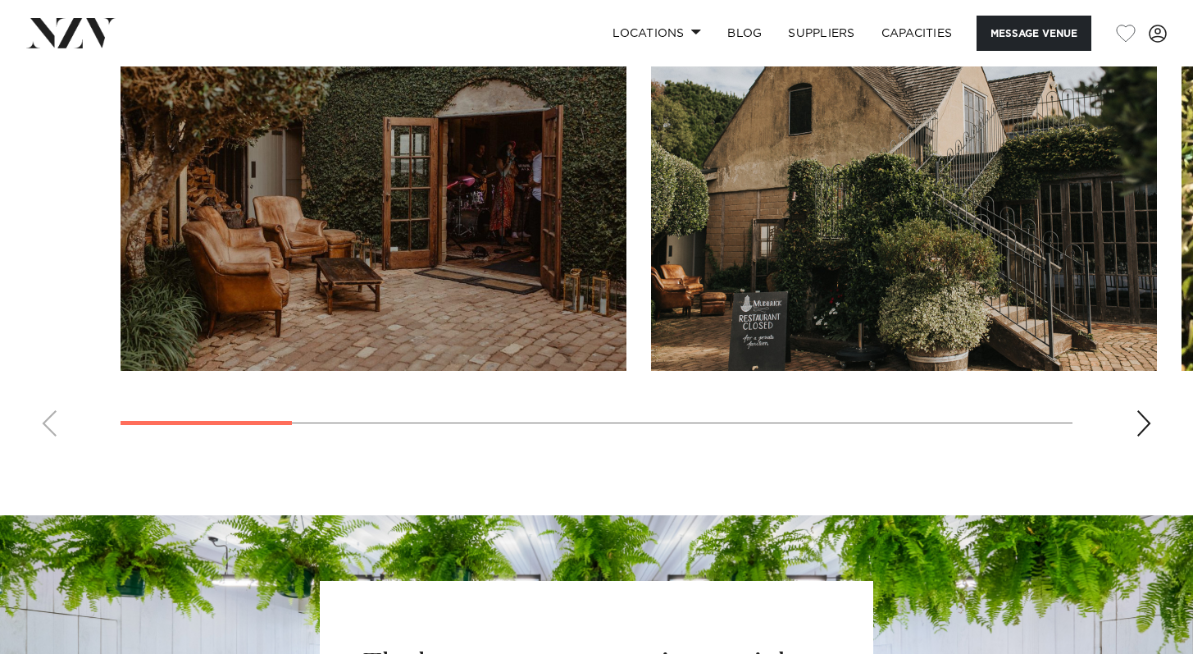
scroll to position [1557, 0]
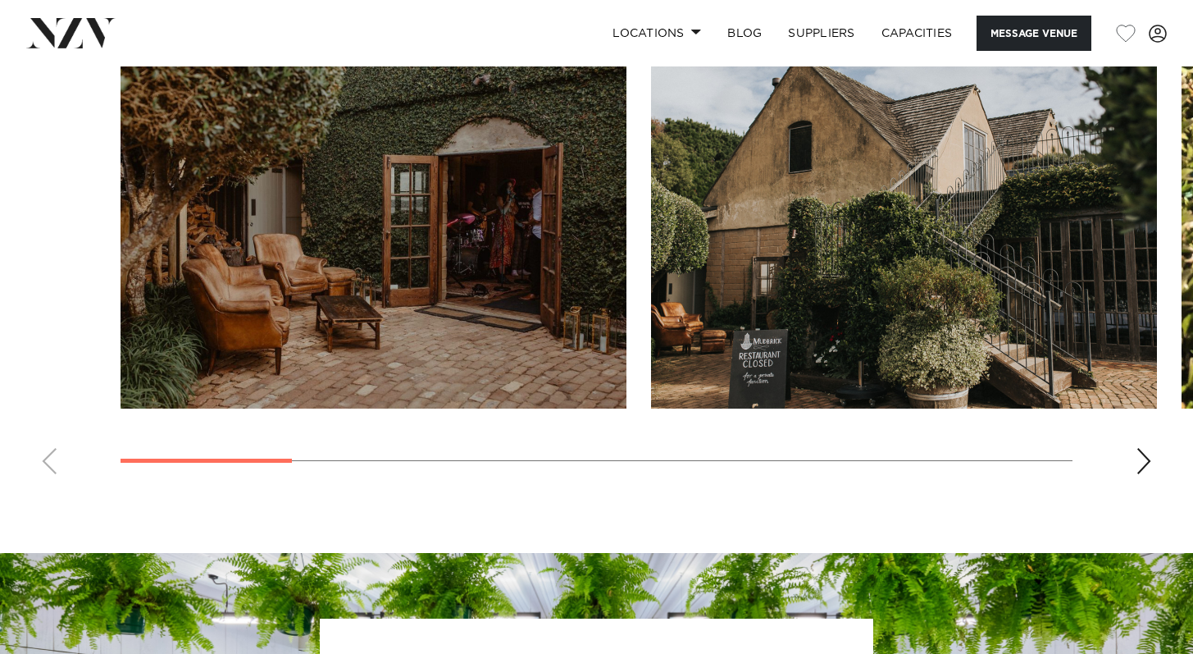
click at [1138, 463] on div "Next slide" at bounding box center [1144, 461] width 16 height 26
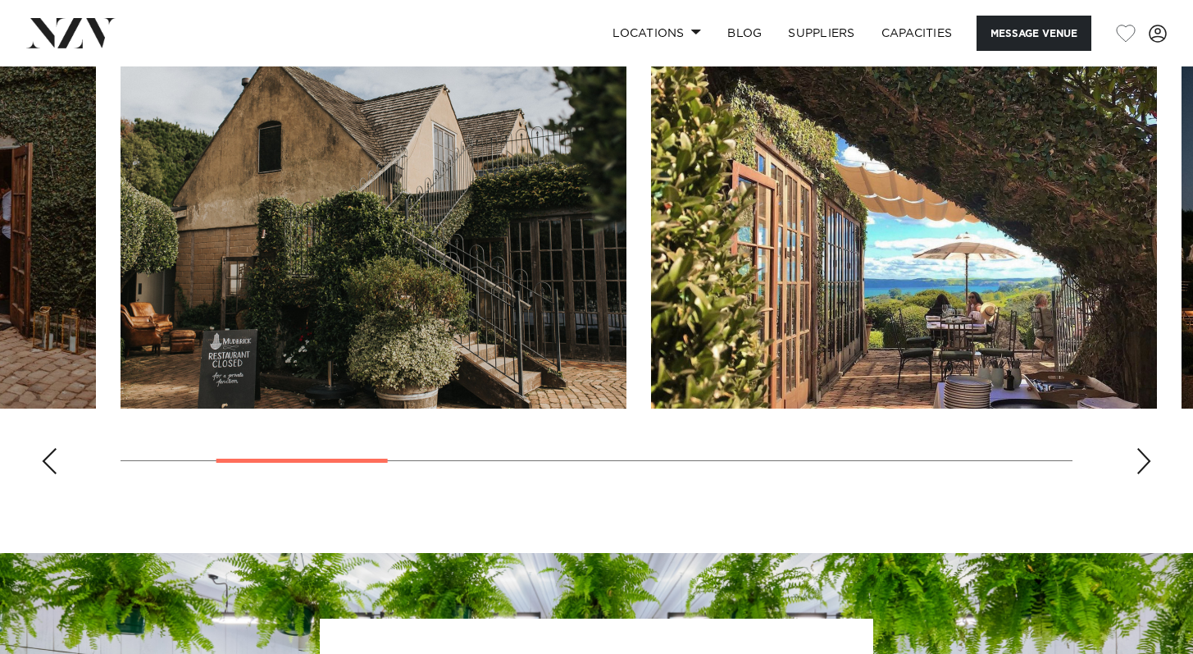
click at [1140, 461] on div "Next slide" at bounding box center [1144, 461] width 16 height 26
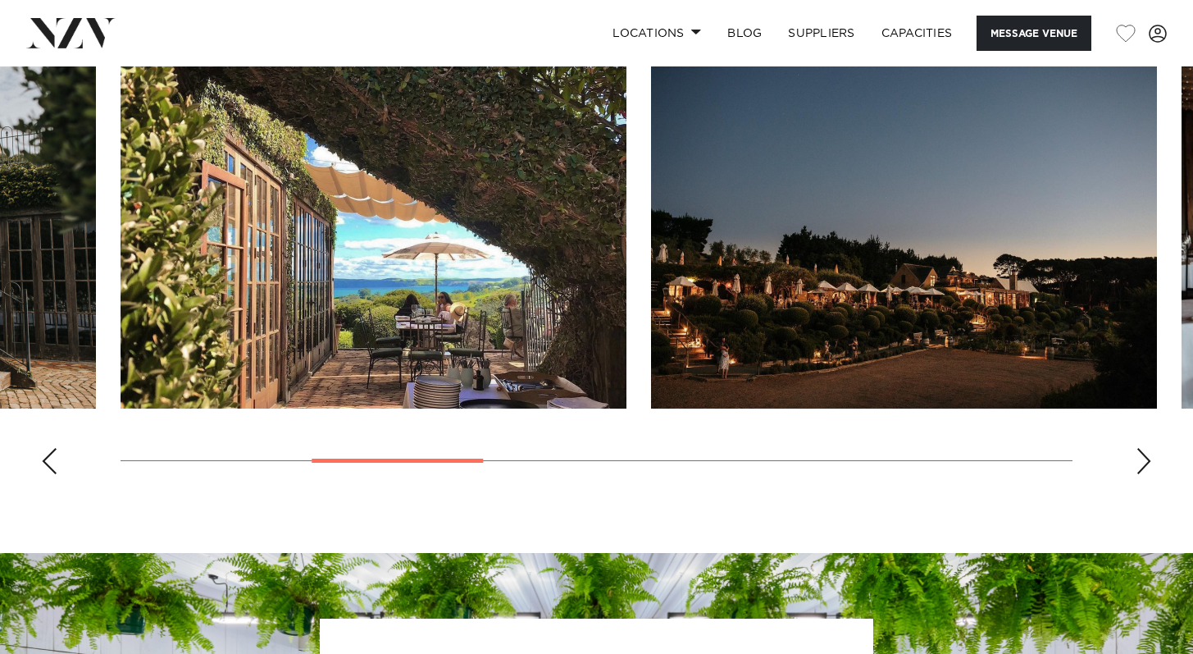
click at [1141, 462] on div "Next slide" at bounding box center [1144, 461] width 16 height 26
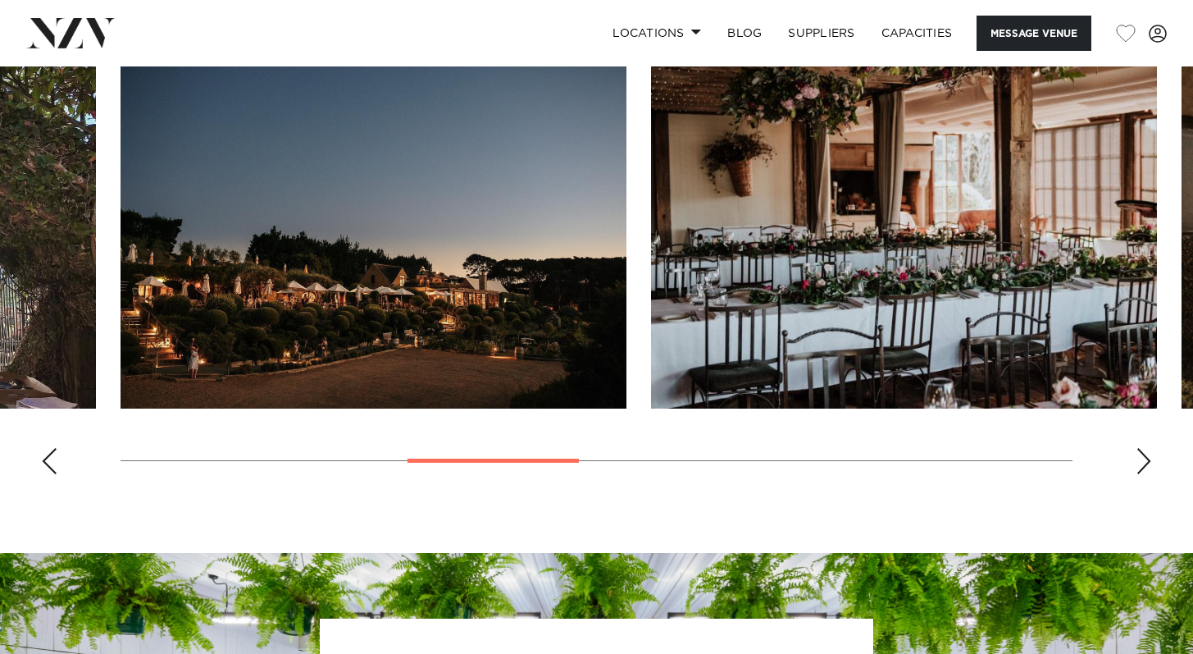
click at [1143, 460] on div "Next slide" at bounding box center [1144, 461] width 16 height 26
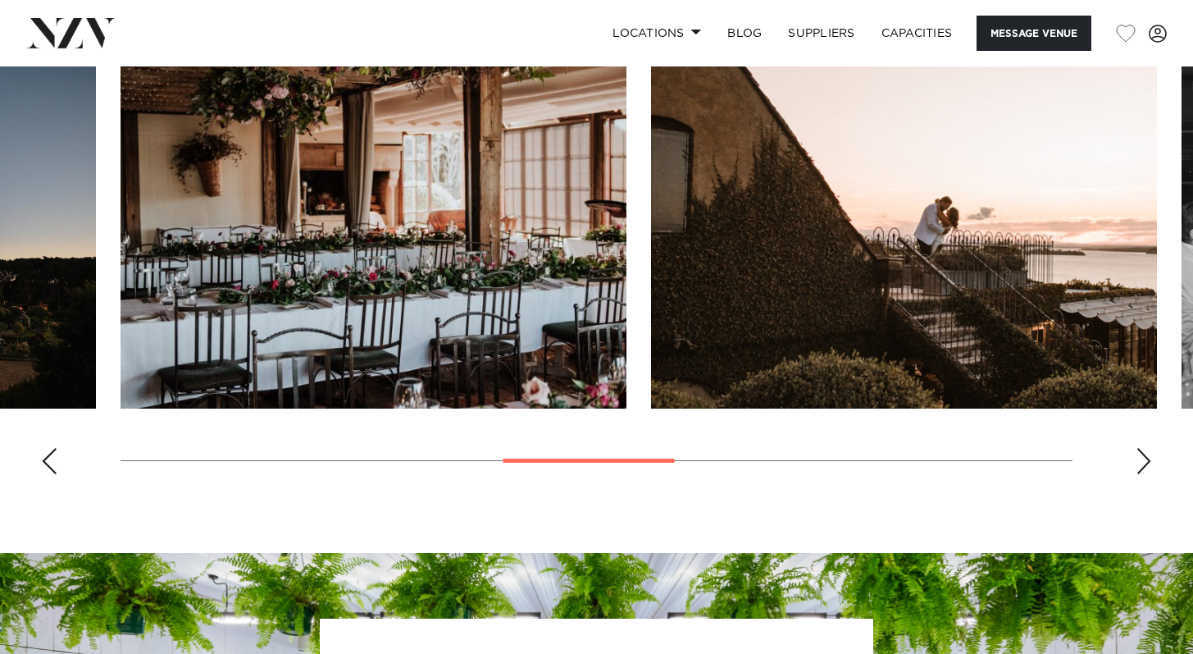
click at [1143, 460] on div "Next slide" at bounding box center [1144, 461] width 16 height 26
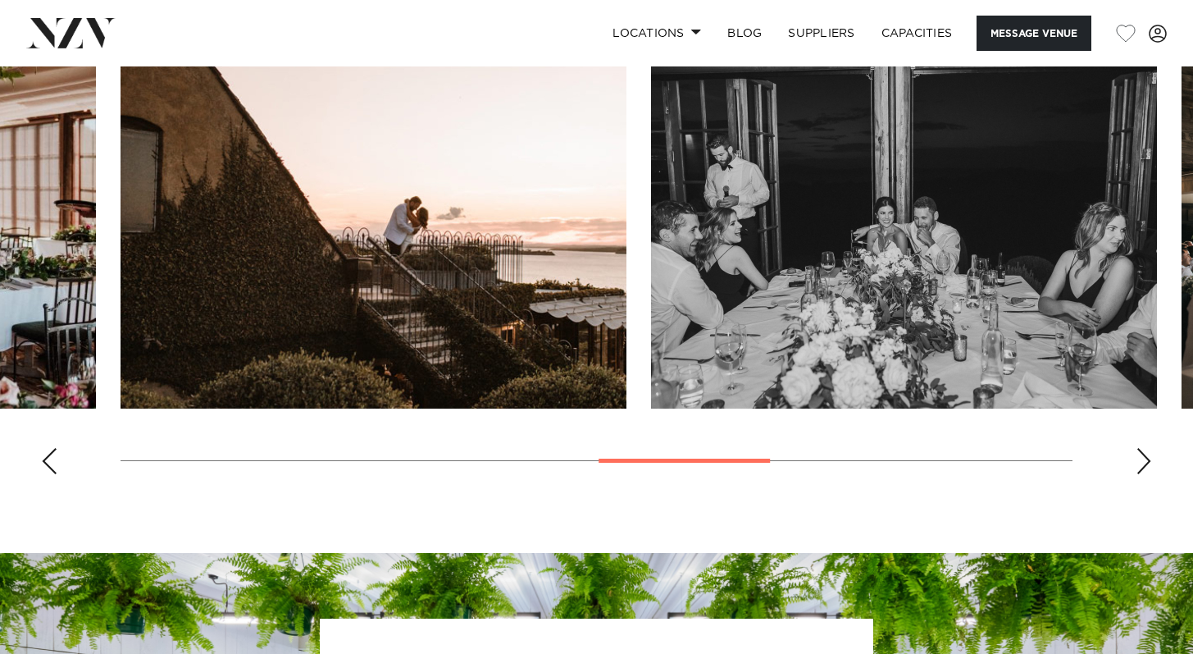
click at [1143, 460] on div "Next slide" at bounding box center [1144, 461] width 16 height 26
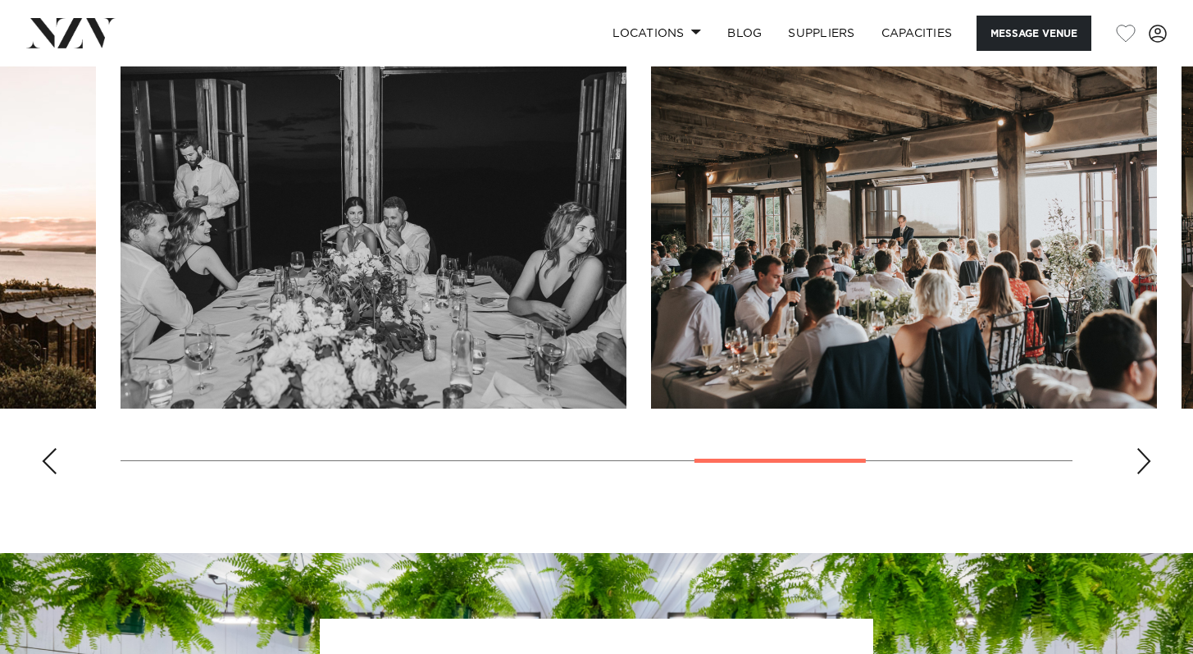
click at [1146, 460] on div "Next slide" at bounding box center [1144, 461] width 16 height 26
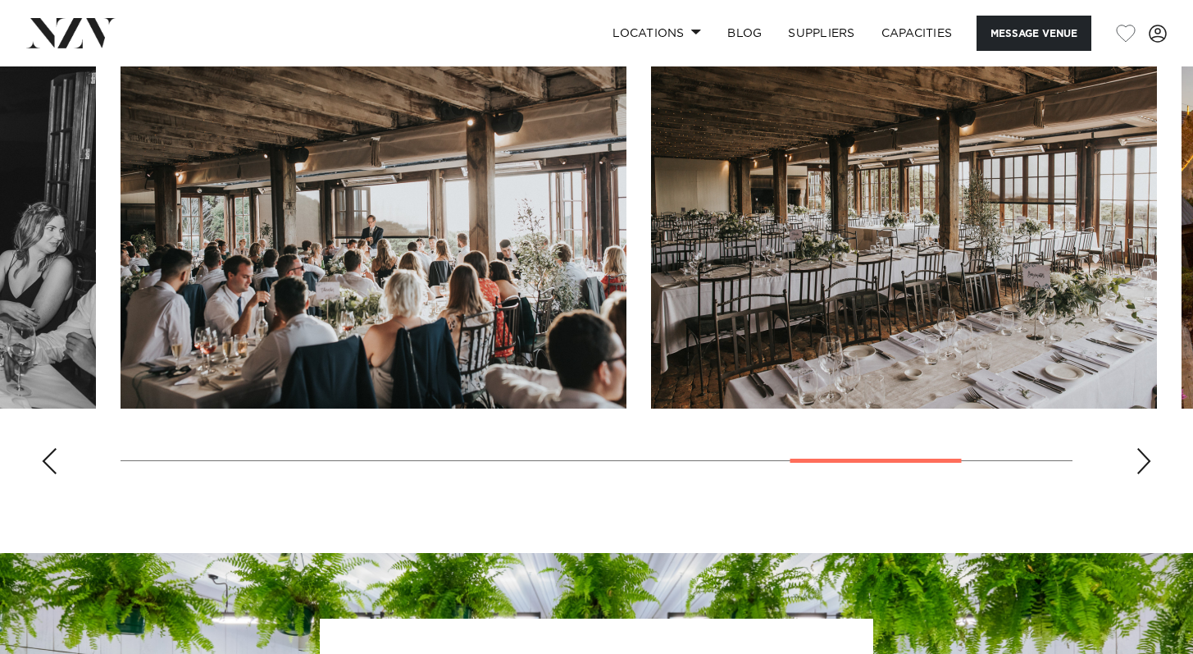
click at [1146, 460] on div "Next slide" at bounding box center [1144, 461] width 16 height 26
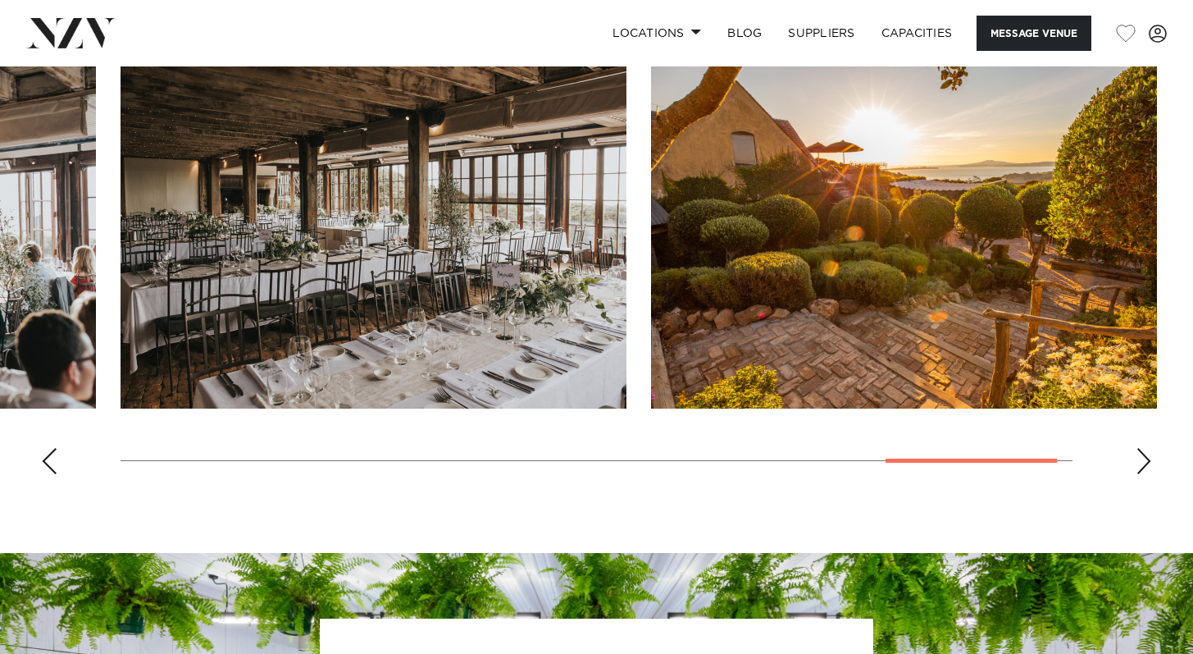
click at [1146, 460] on div "Next slide" at bounding box center [1144, 461] width 16 height 26
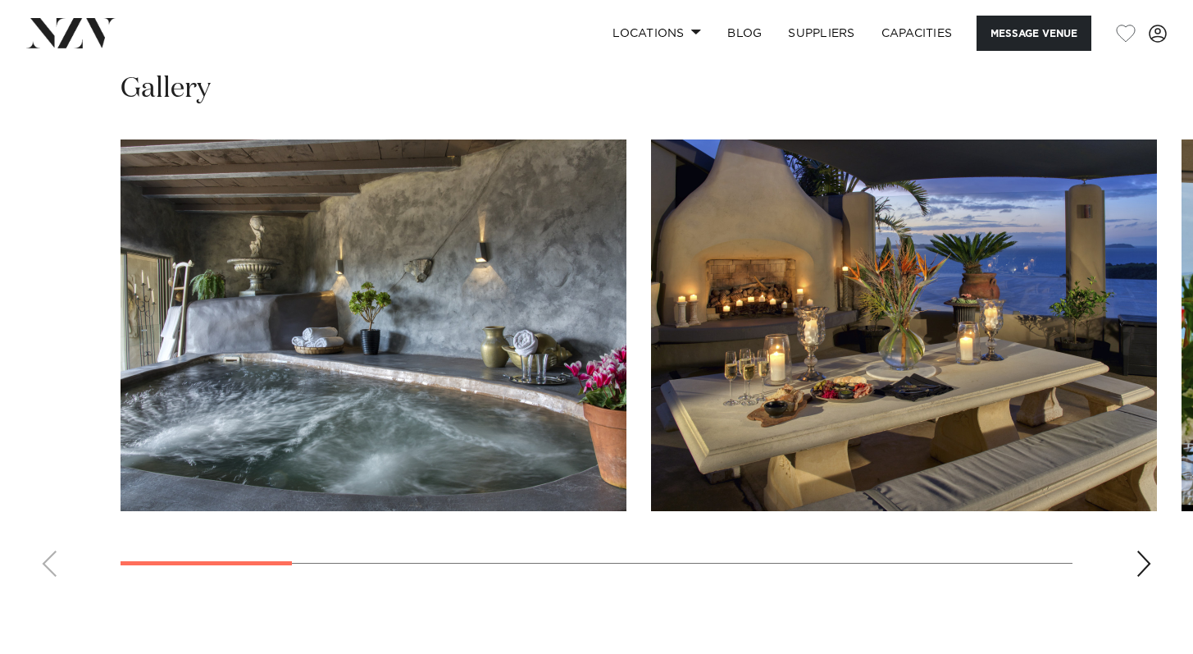
scroll to position [1453, 0]
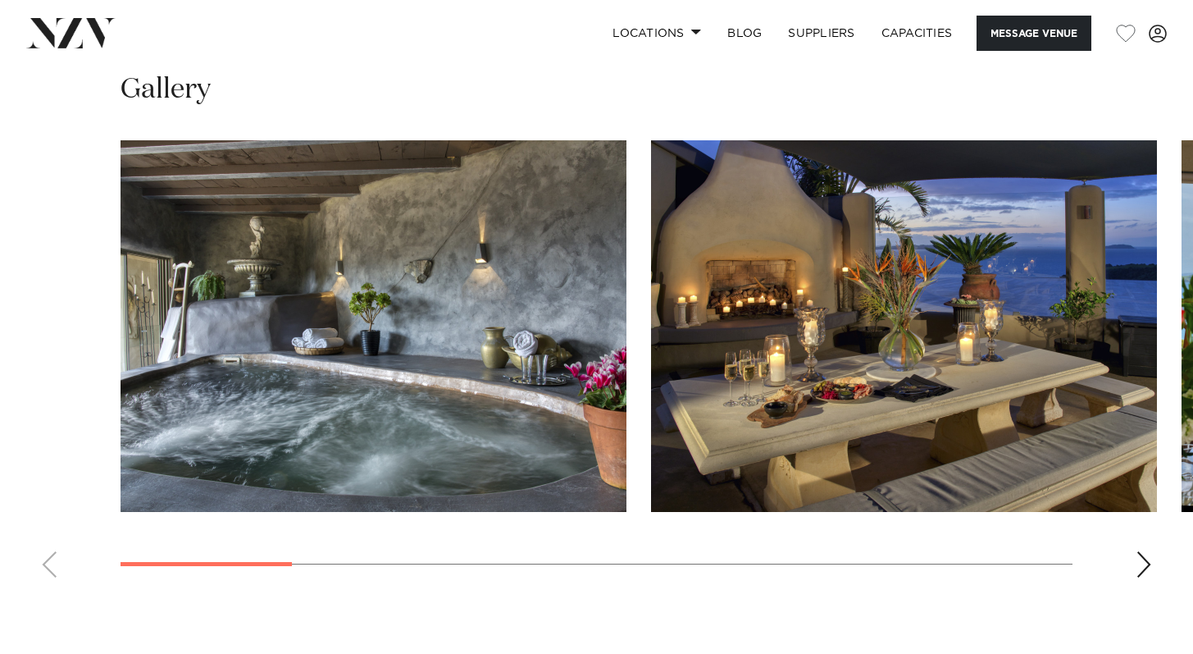
click at [1146, 569] on div "Next slide" at bounding box center [1144, 564] width 16 height 26
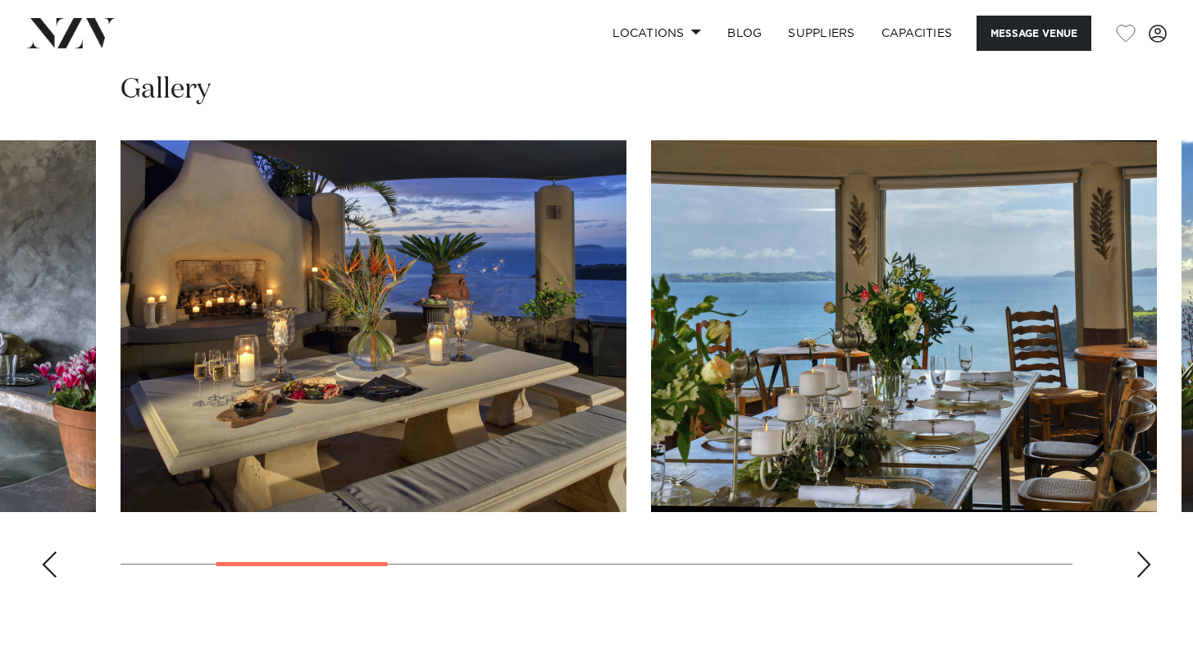
click at [1149, 563] on div "Next slide" at bounding box center [1144, 564] width 16 height 26
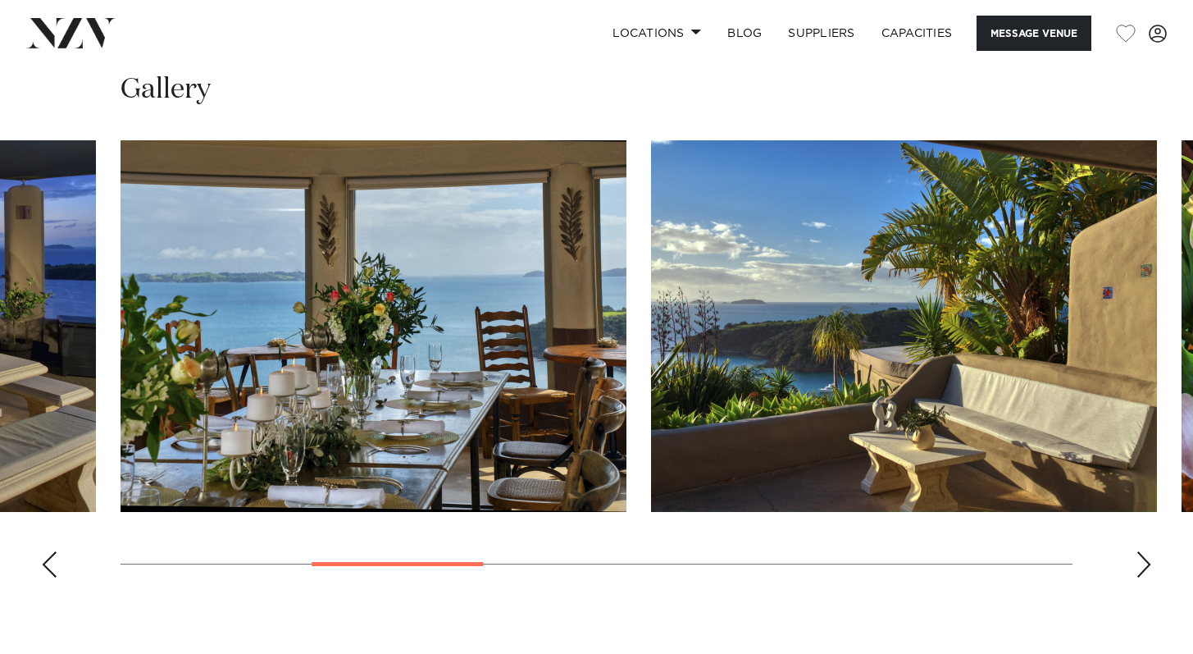
click at [1150, 564] on div "Next slide" at bounding box center [1144, 564] width 16 height 26
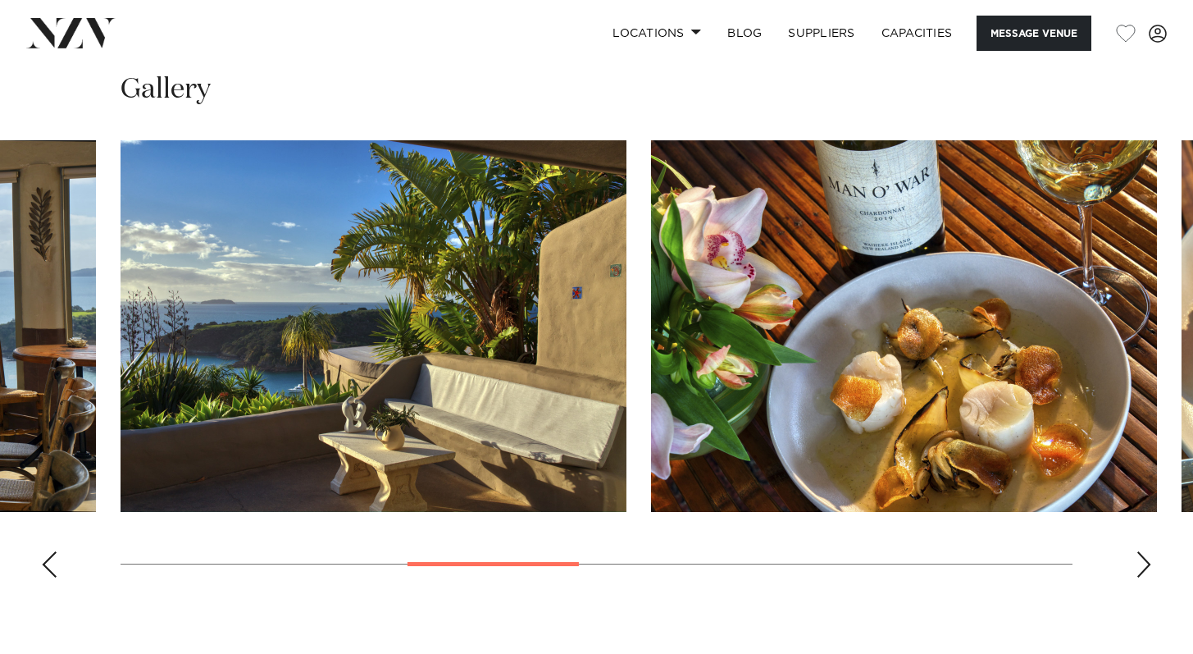
click at [1150, 565] on div "Next slide" at bounding box center [1144, 564] width 16 height 26
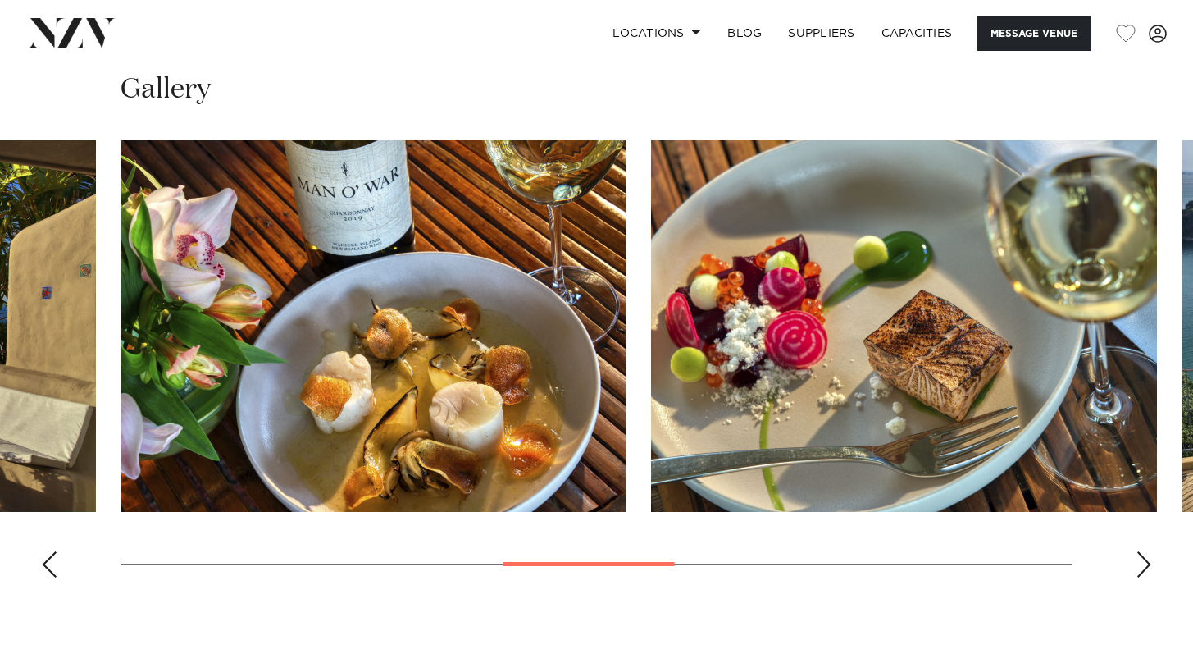
click at [1151, 568] on div "Next slide" at bounding box center [1144, 564] width 16 height 26
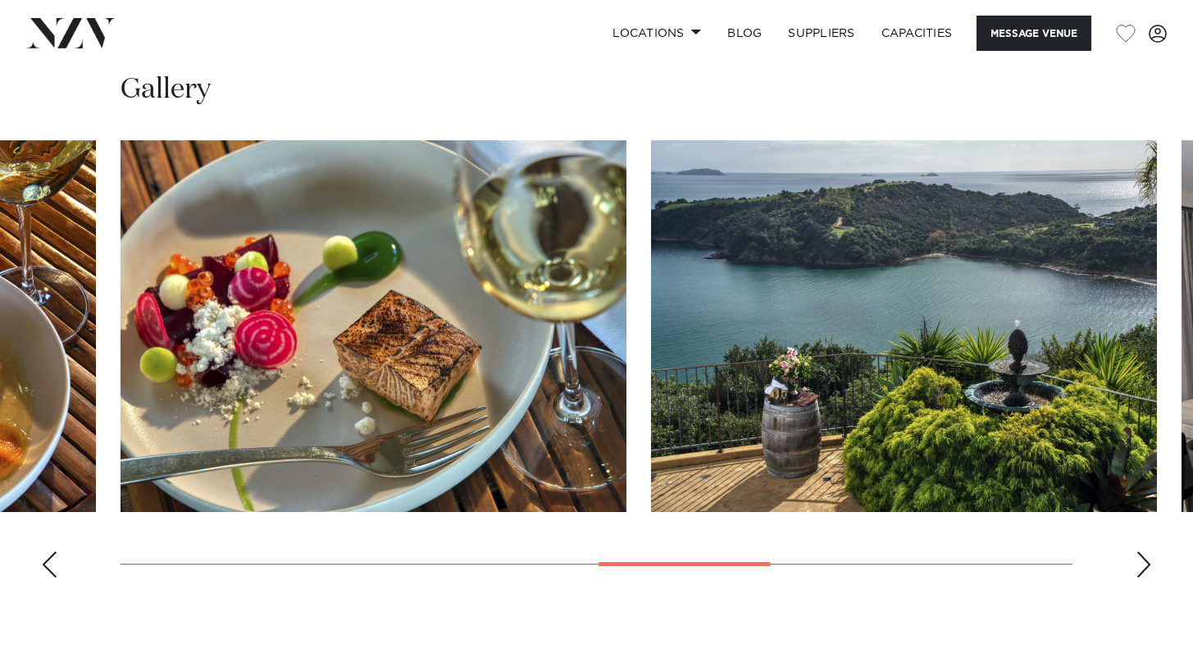
click at [1151, 568] on div "Next slide" at bounding box center [1144, 564] width 16 height 26
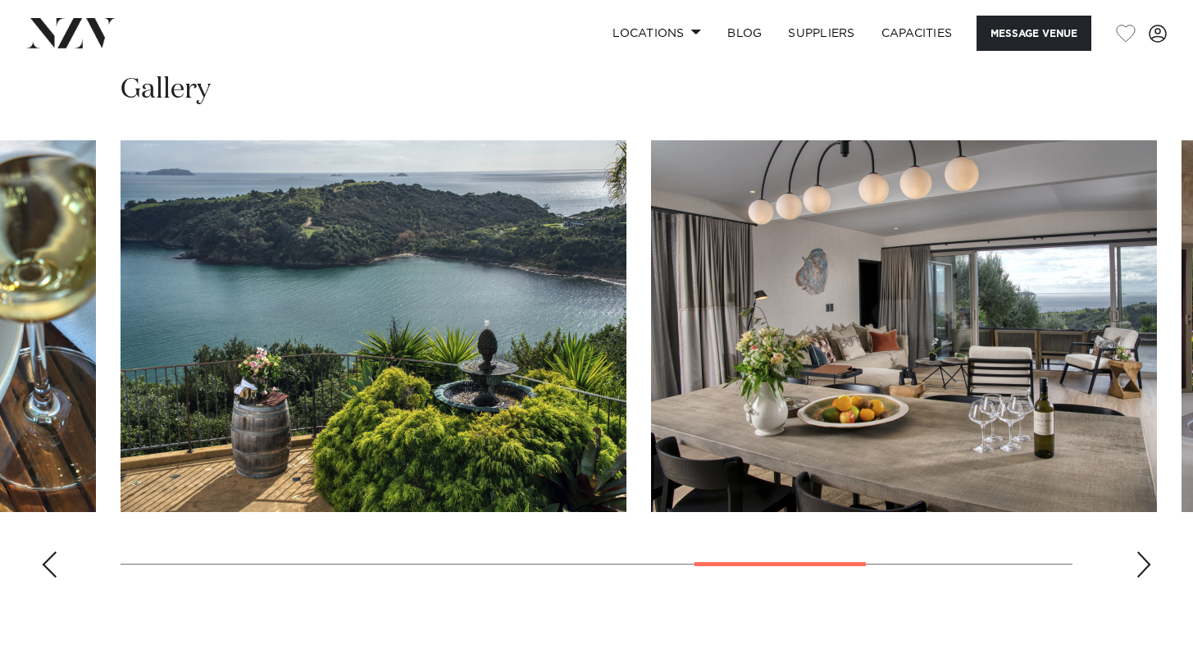
click at [1151, 568] on div "Next slide" at bounding box center [1144, 564] width 16 height 26
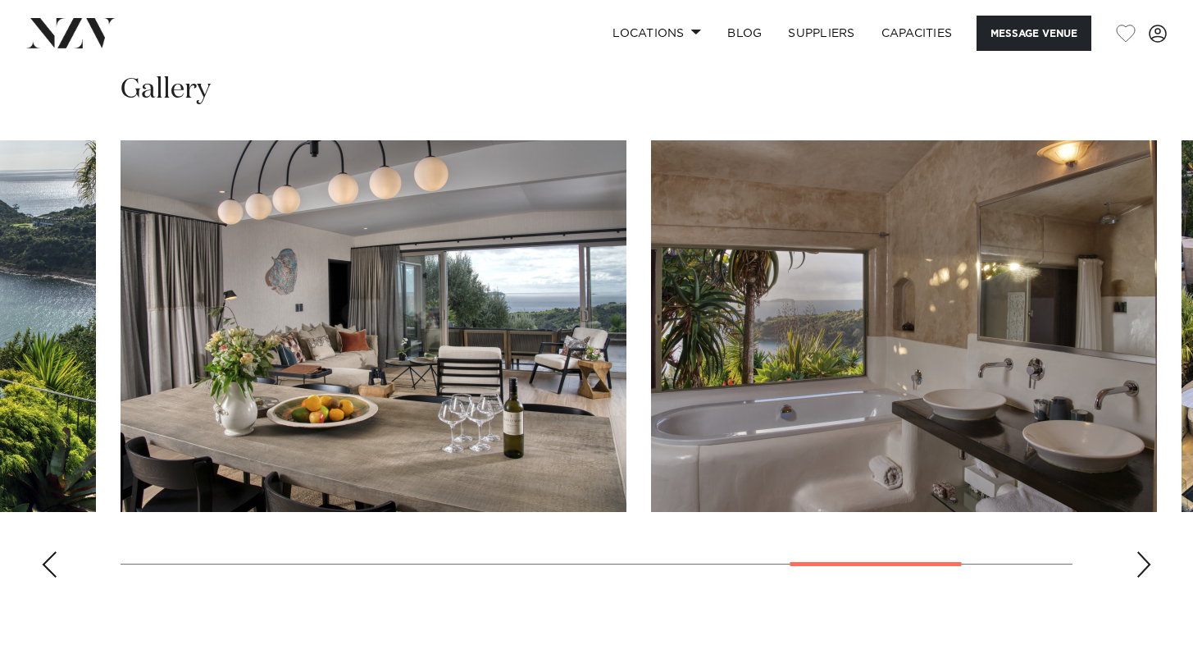
click at [1152, 570] on swiper-container at bounding box center [596, 365] width 1193 height 450
click at [1144, 568] on div "Next slide" at bounding box center [1144, 564] width 16 height 26
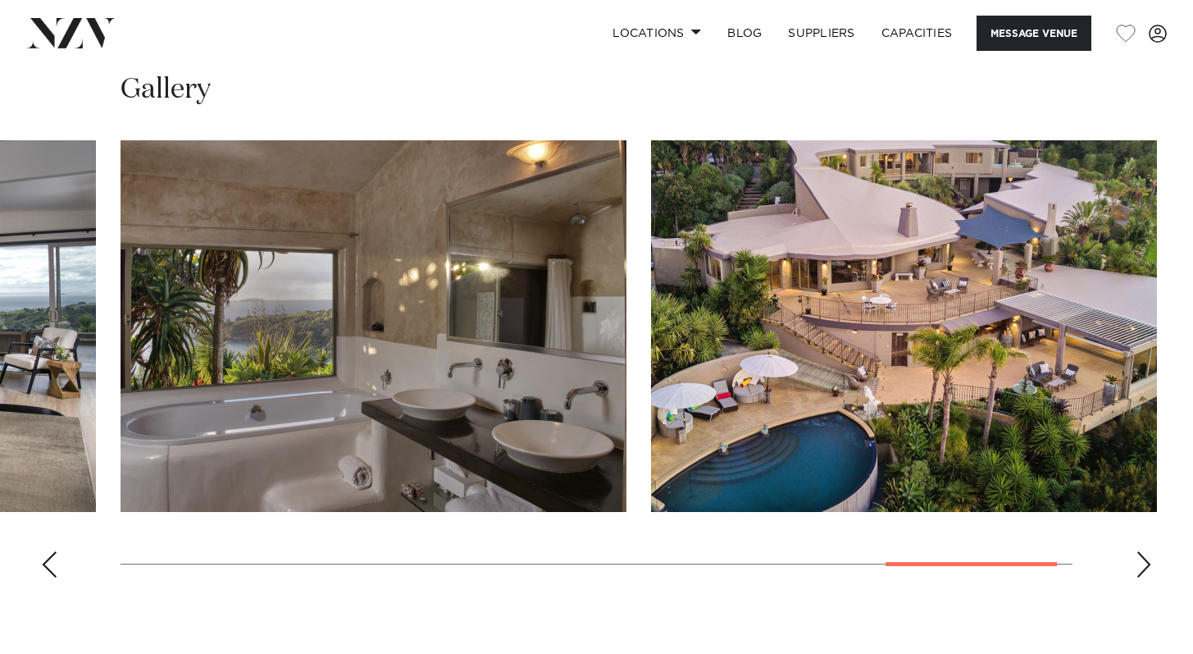
click at [1144, 568] on div "Next slide" at bounding box center [1144, 564] width 16 height 26
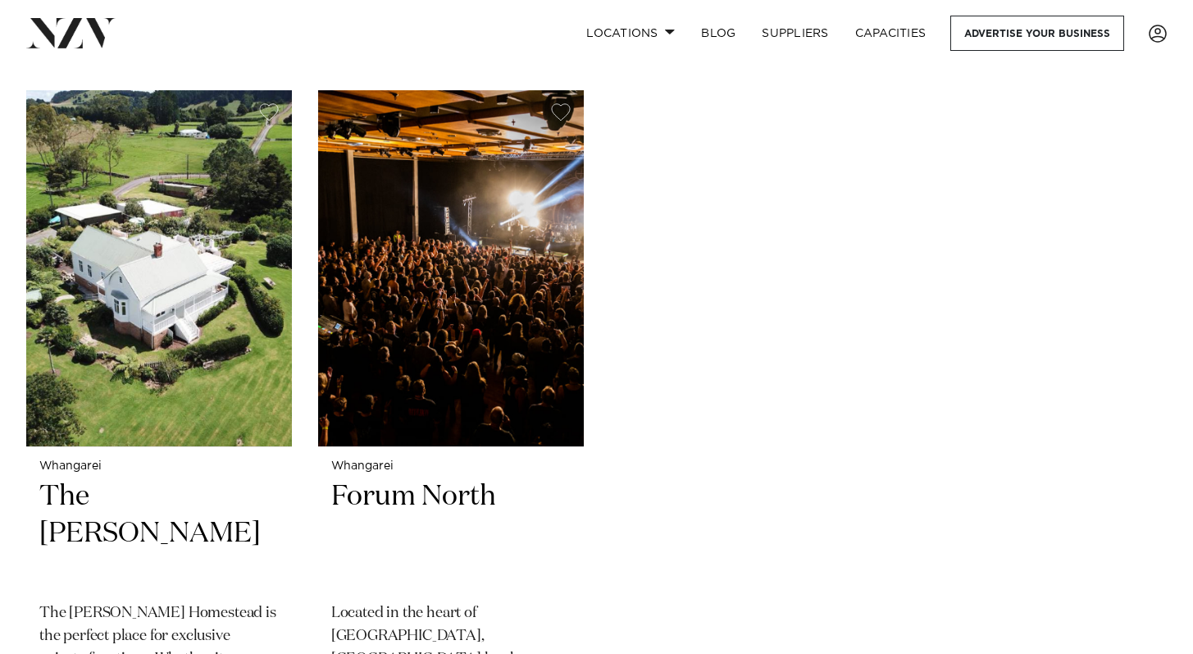
scroll to position [370, 0]
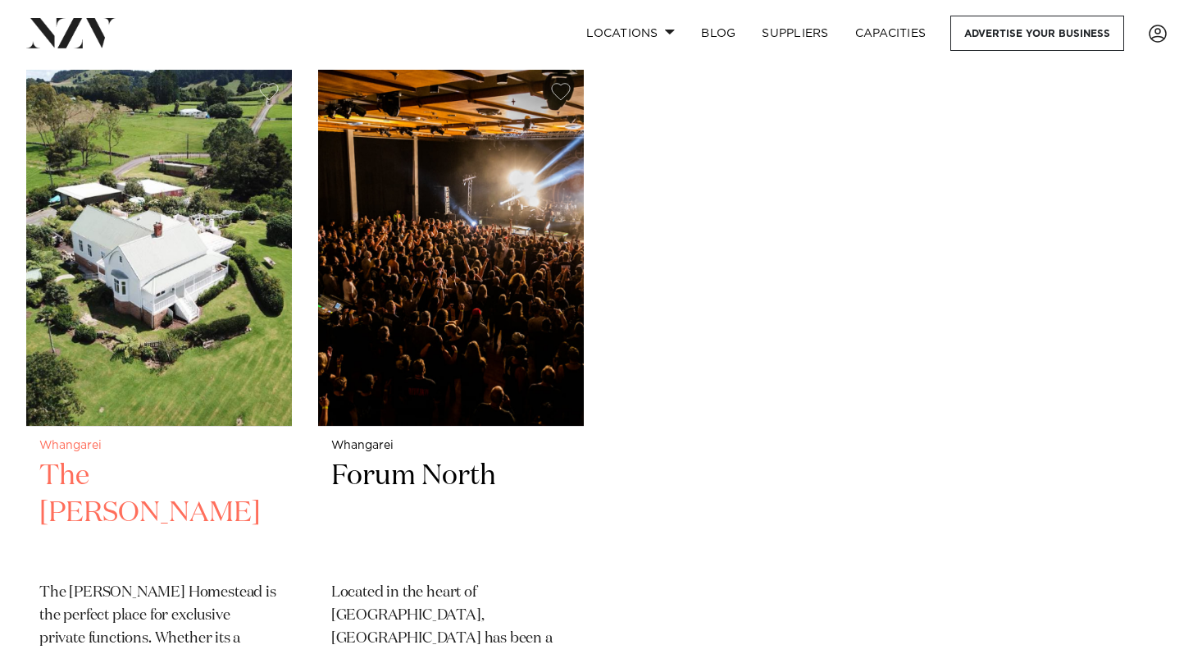
click at [144, 469] on h2 "The James Homestead" at bounding box center [158, 513] width 239 height 111
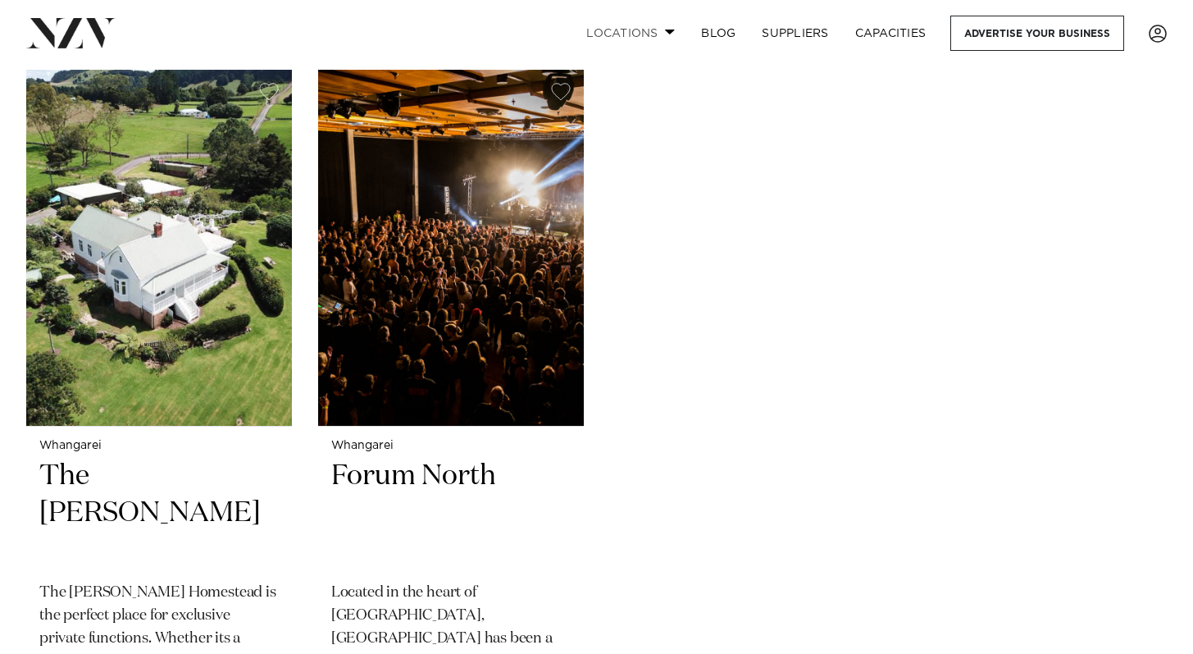
click at [655, 21] on link "Locations" at bounding box center [630, 33] width 115 height 35
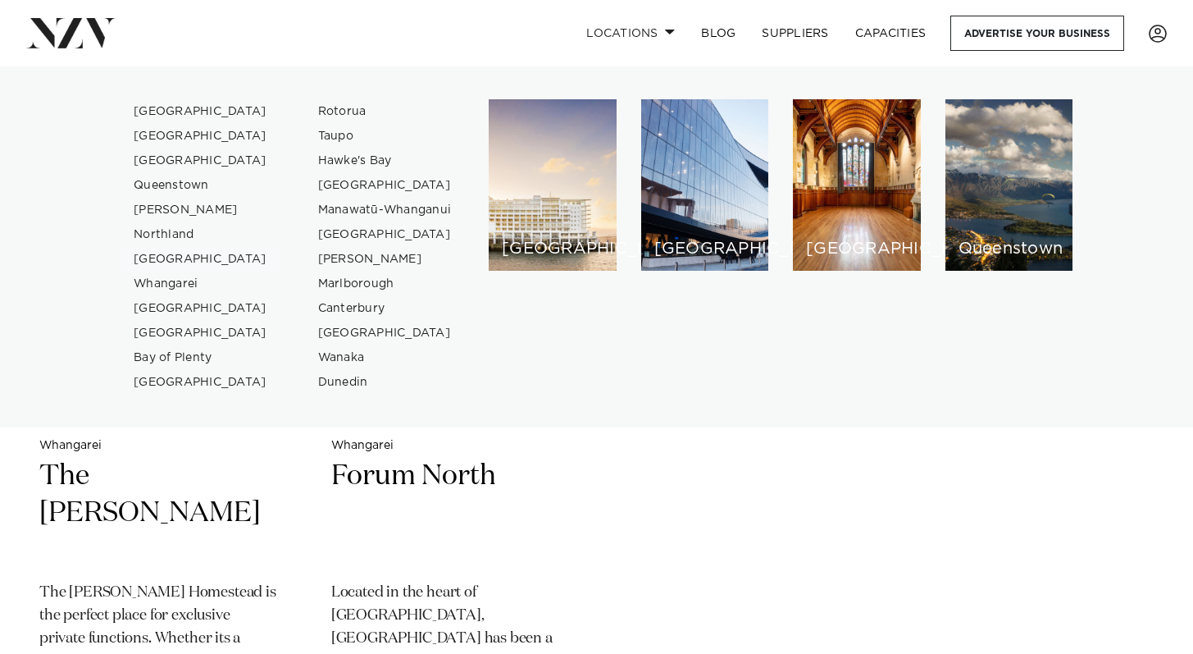
click at [158, 255] on link "[GEOGRAPHIC_DATA]" at bounding box center [201, 259] width 160 height 25
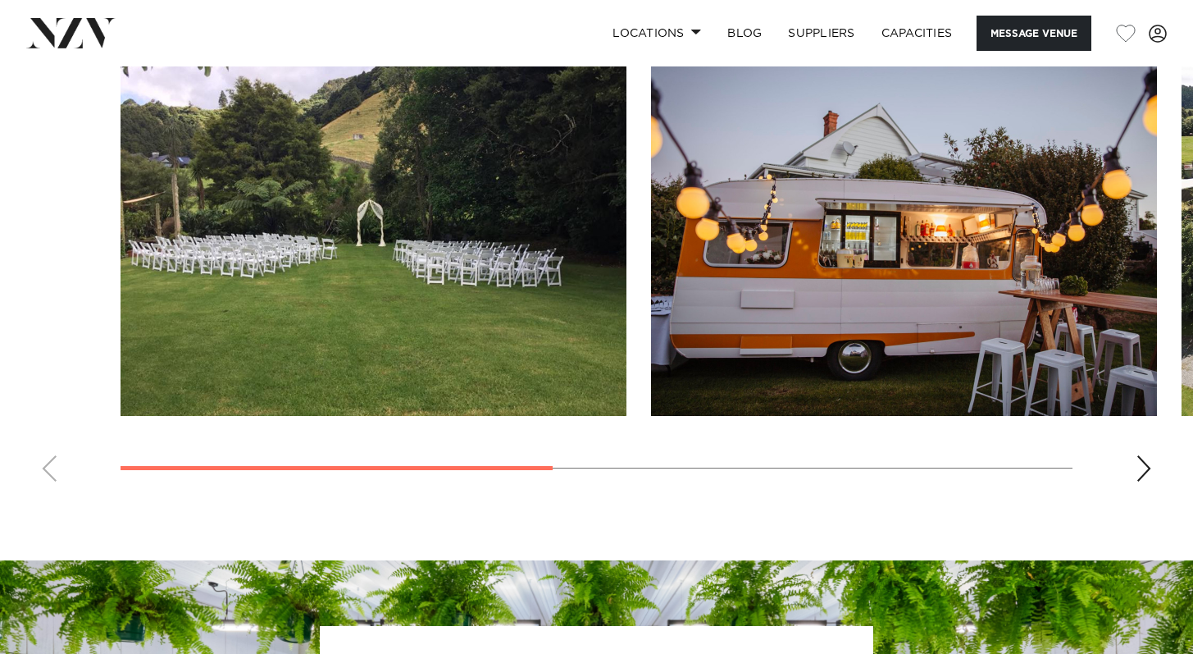
scroll to position [1236, 0]
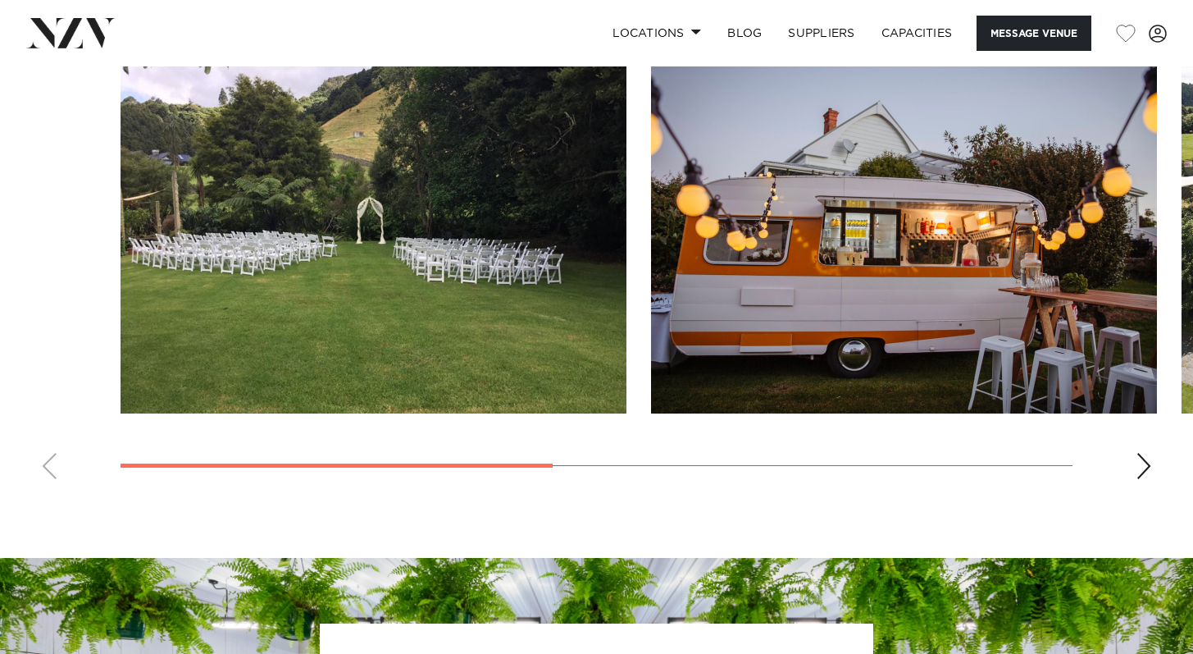
click at [1147, 468] on div "Next slide" at bounding box center [1144, 466] width 16 height 26
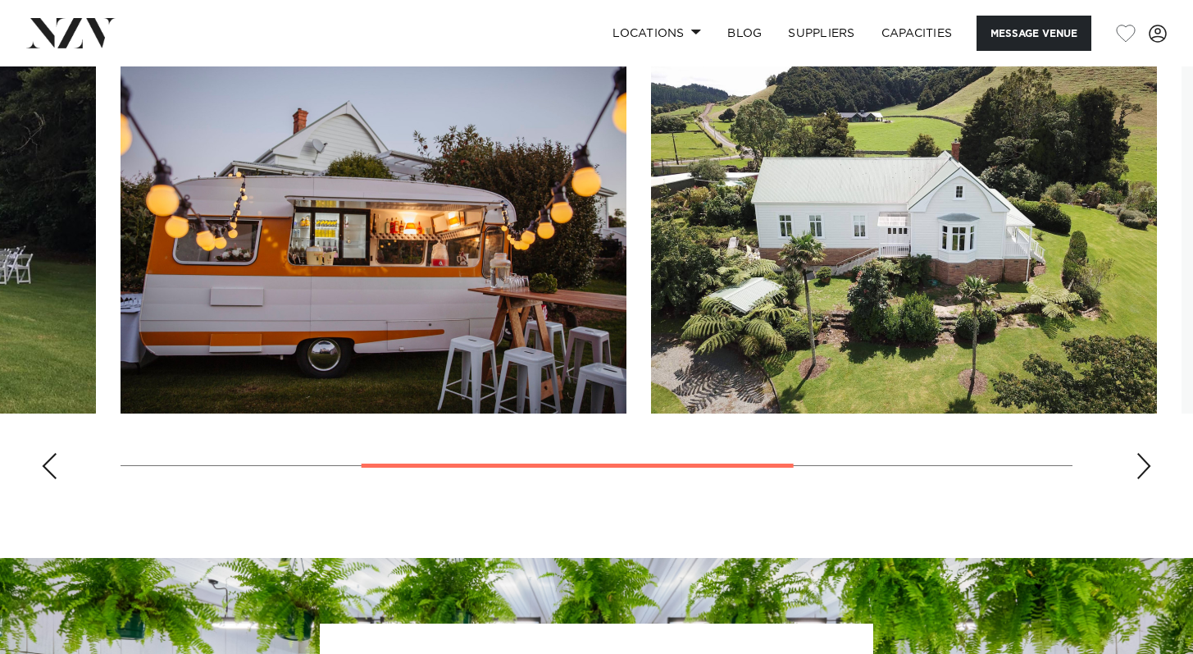
click at [1147, 469] on div "Next slide" at bounding box center [1144, 466] width 16 height 26
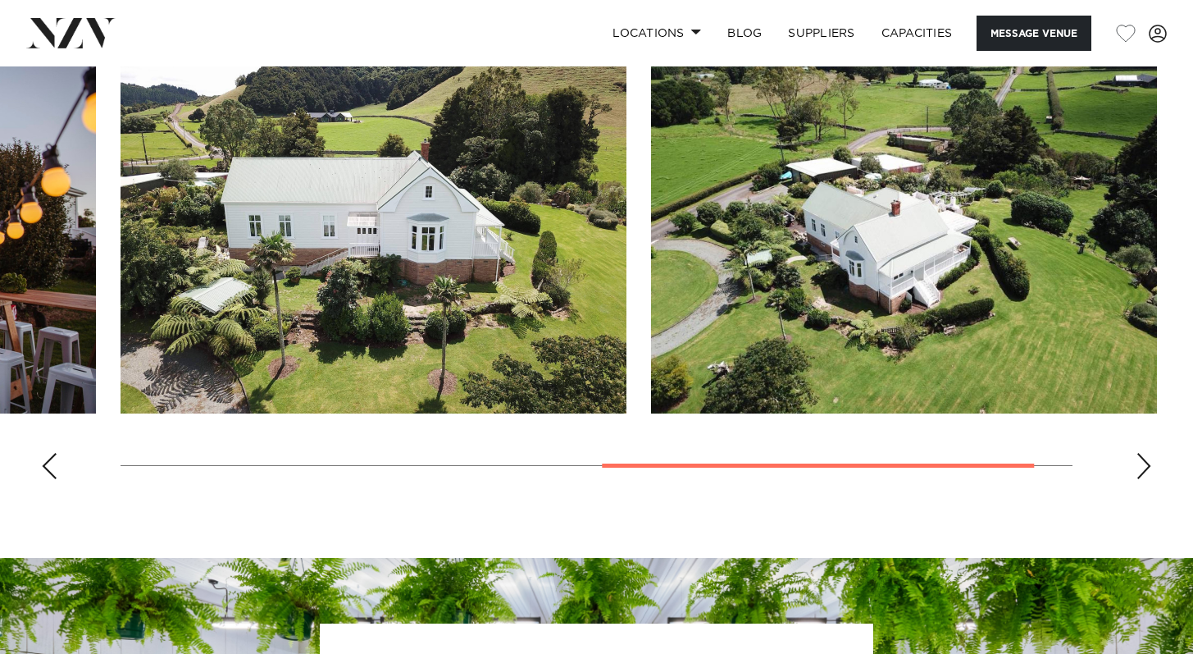
click at [1144, 462] on div "Next slide" at bounding box center [1144, 466] width 16 height 26
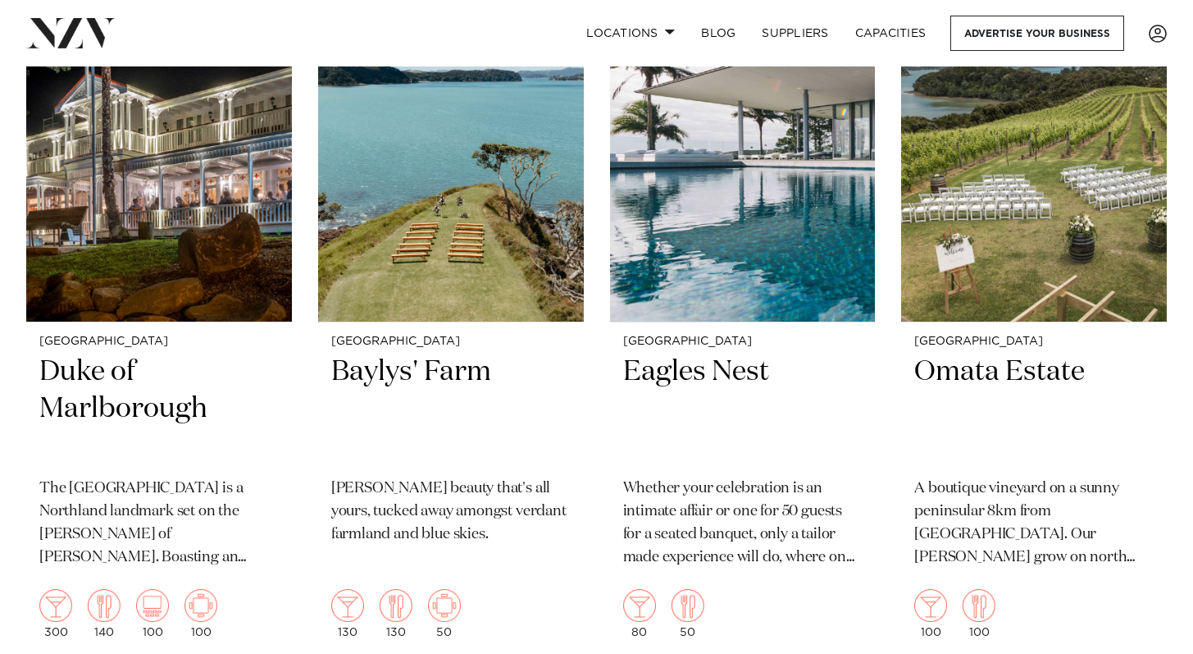
scroll to position [803, 0]
